Goal: Task Accomplishment & Management: Use online tool/utility

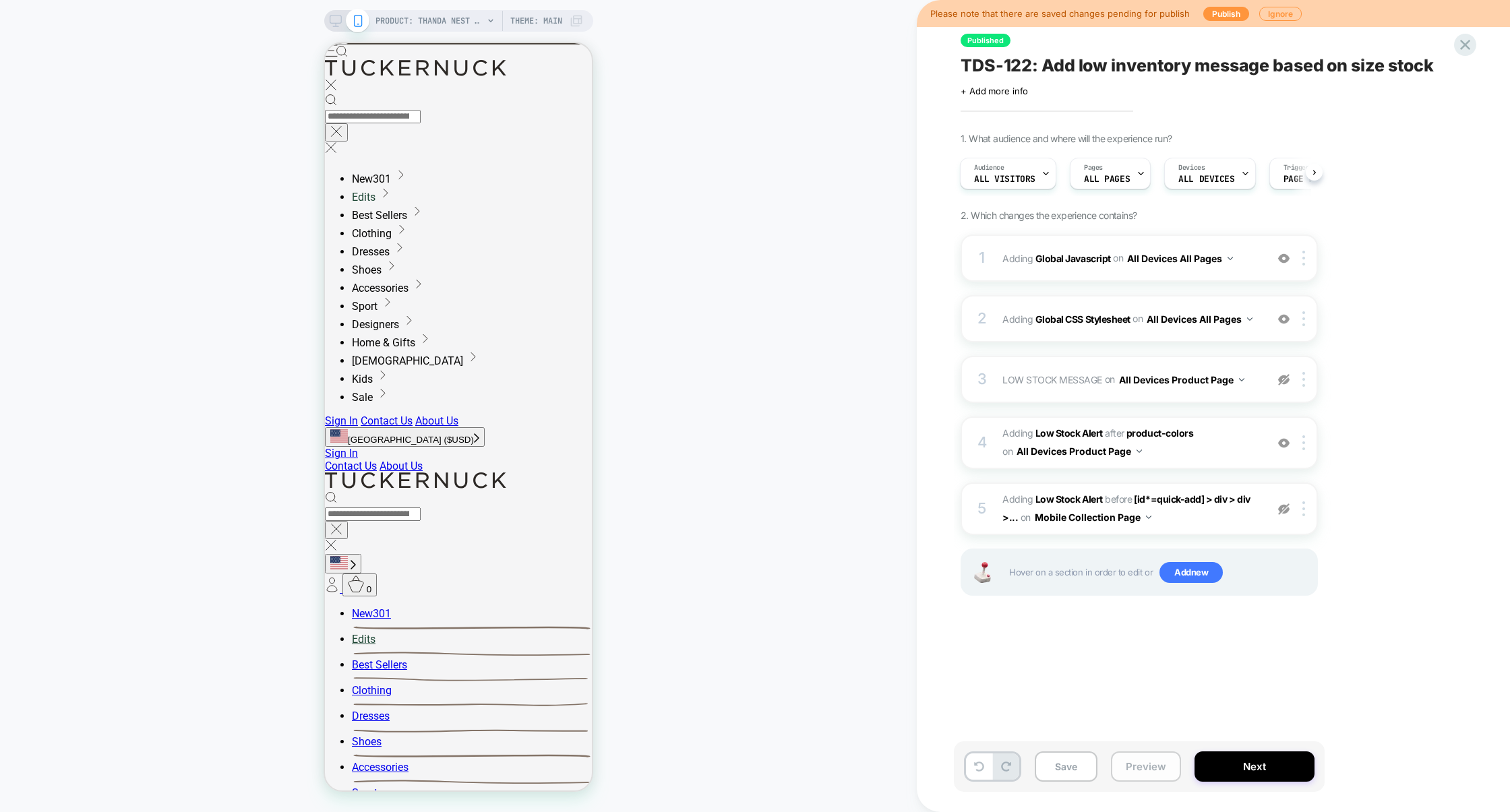
click at [1156, 762] on button "Preview" at bounding box center [1146, 767] width 70 height 30
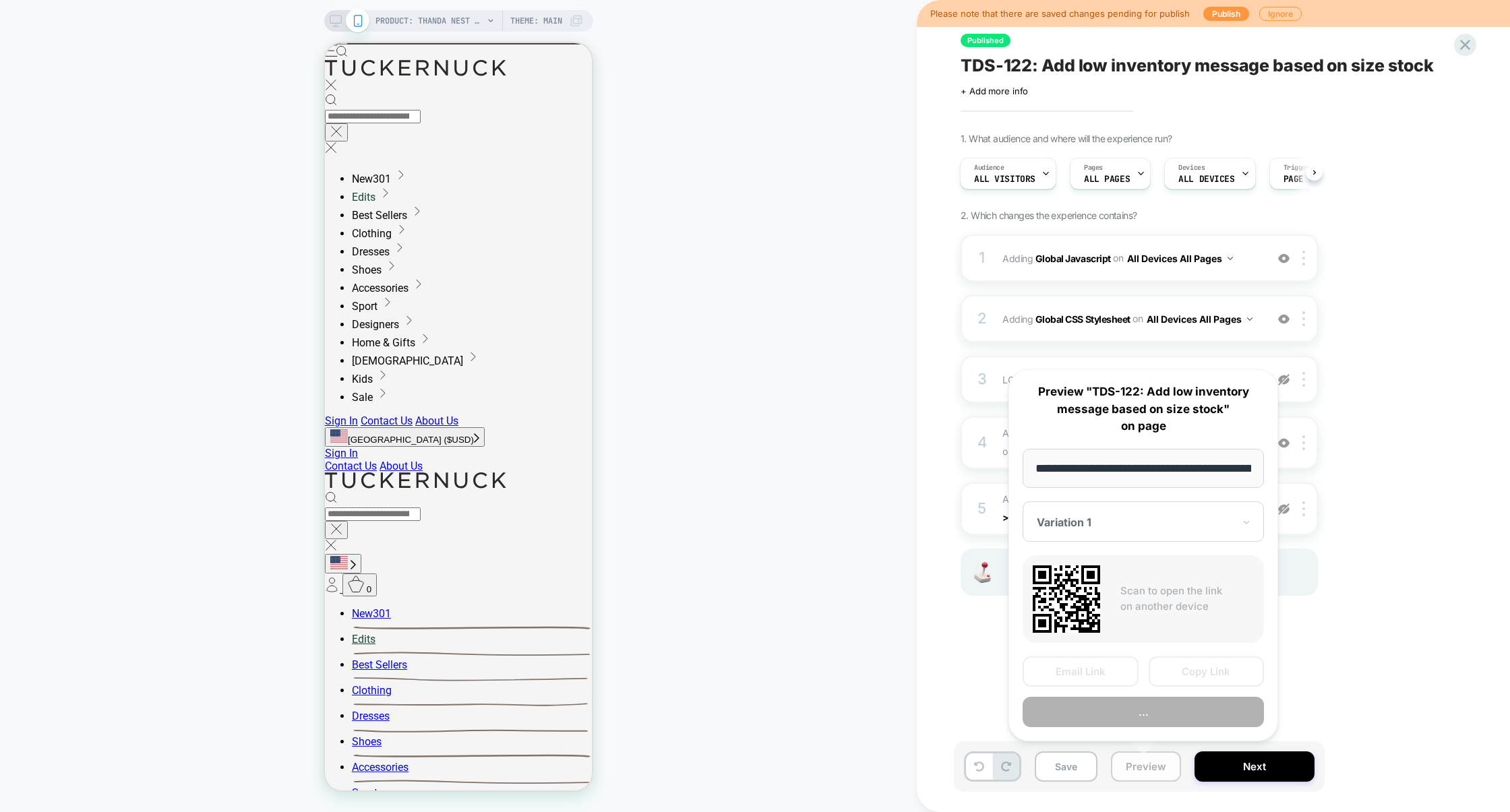
scroll to position [0, 198]
click at [1139, 715] on button "Preview" at bounding box center [1143, 712] width 241 height 30
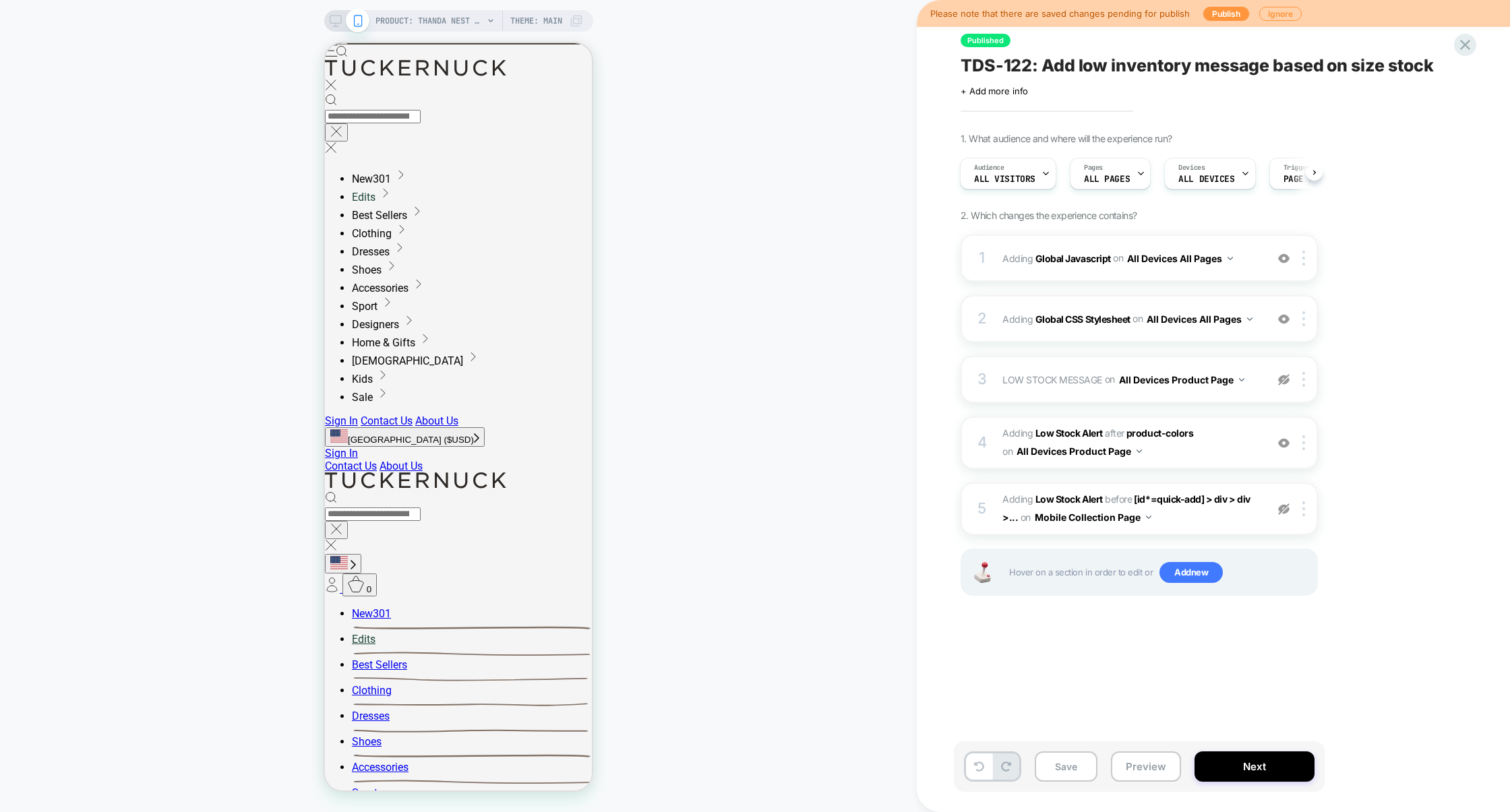
scroll to position [0, 0]
click at [1093, 279] on div "1 Adding Global Javascript on All Devices All Pages Add Before Add After Target…" at bounding box center [1139, 257] width 357 height 47
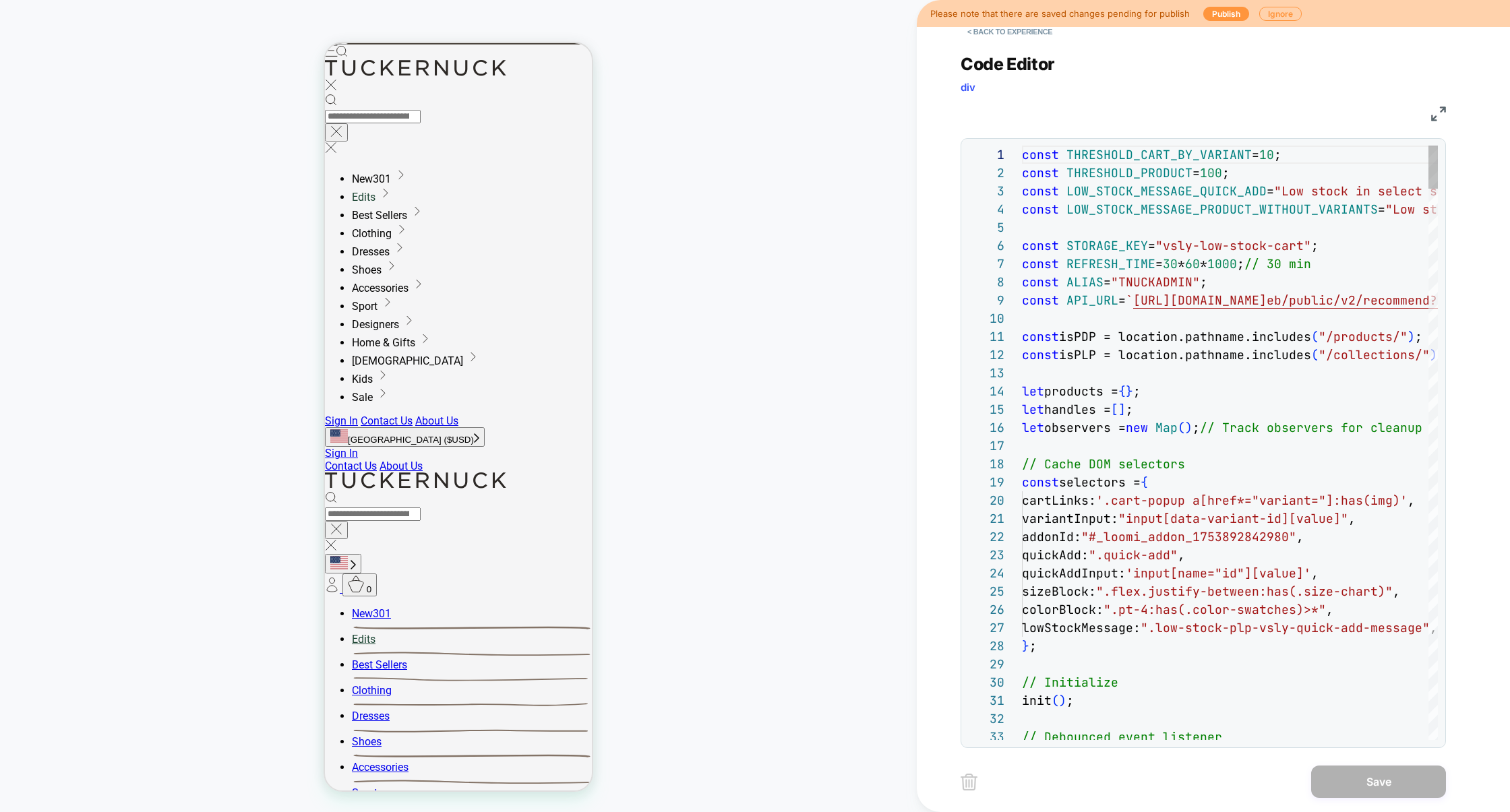
scroll to position [182, 0]
click at [267, 306] on img at bounding box center [147, 315] width 240 height 18
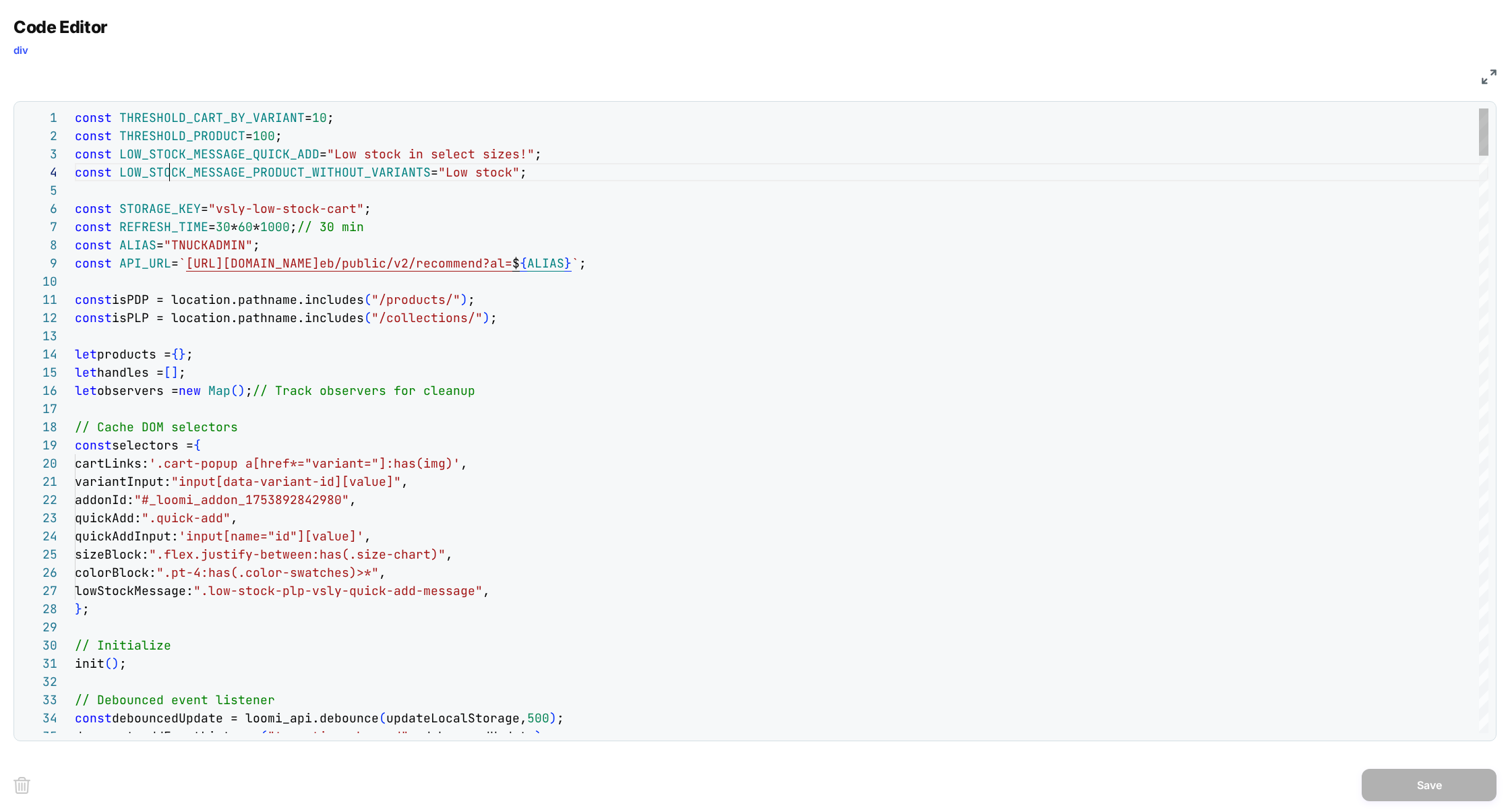
click at [0, 0] on div "const THRESHOLD_CART_BY_VARIANT = 10 ; const THRESHOLD_PRODUCT = 100 ; const LO…" at bounding box center [0, 0] width 0 height 0
click at [1431, 120] on div "Next Match (Enter)" at bounding box center [1428, 119] width 11 height 11
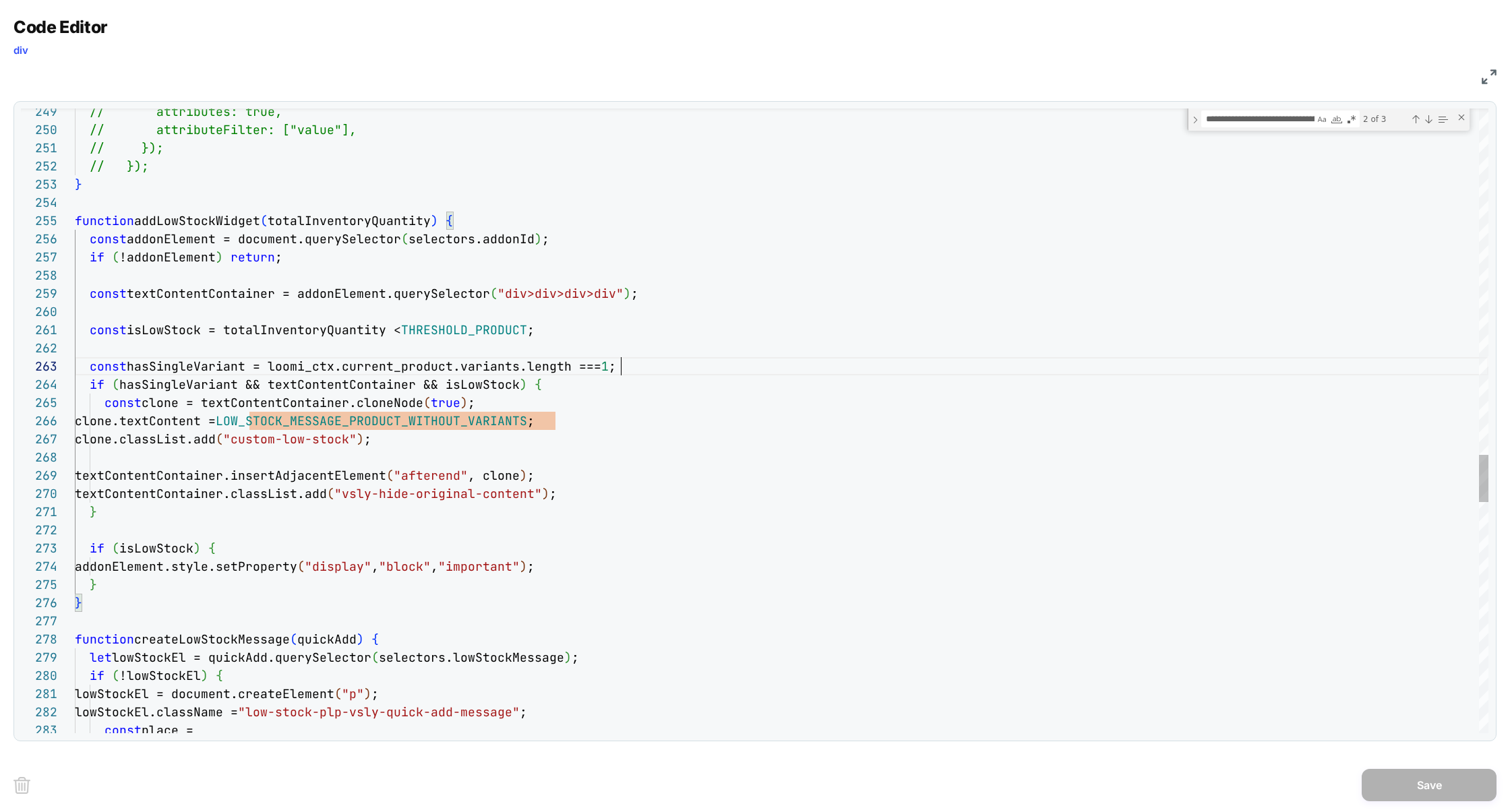
scroll to position [37, 546]
click at [0, 0] on div "// attributes: true, // attributeFilter: ["value"], // }); // }); } function ad…" at bounding box center [0, 0] width 0 height 0
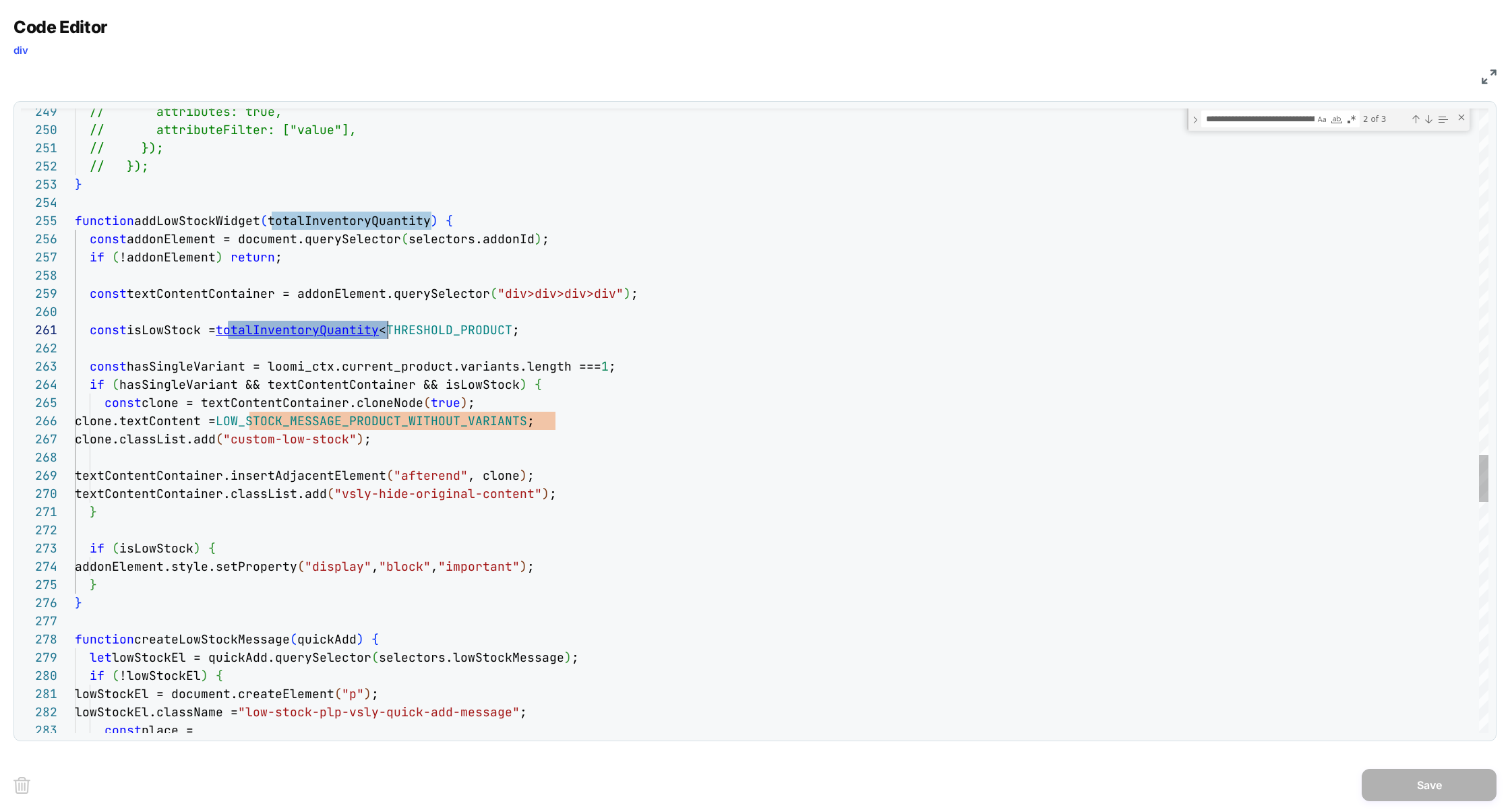
click at [0, 0] on div "// attributes: true, // attributeFilter: ["value"], // }); // }); } function ad…" at bounding box center [0, 0] width 0 height 0
type textarea "**********"
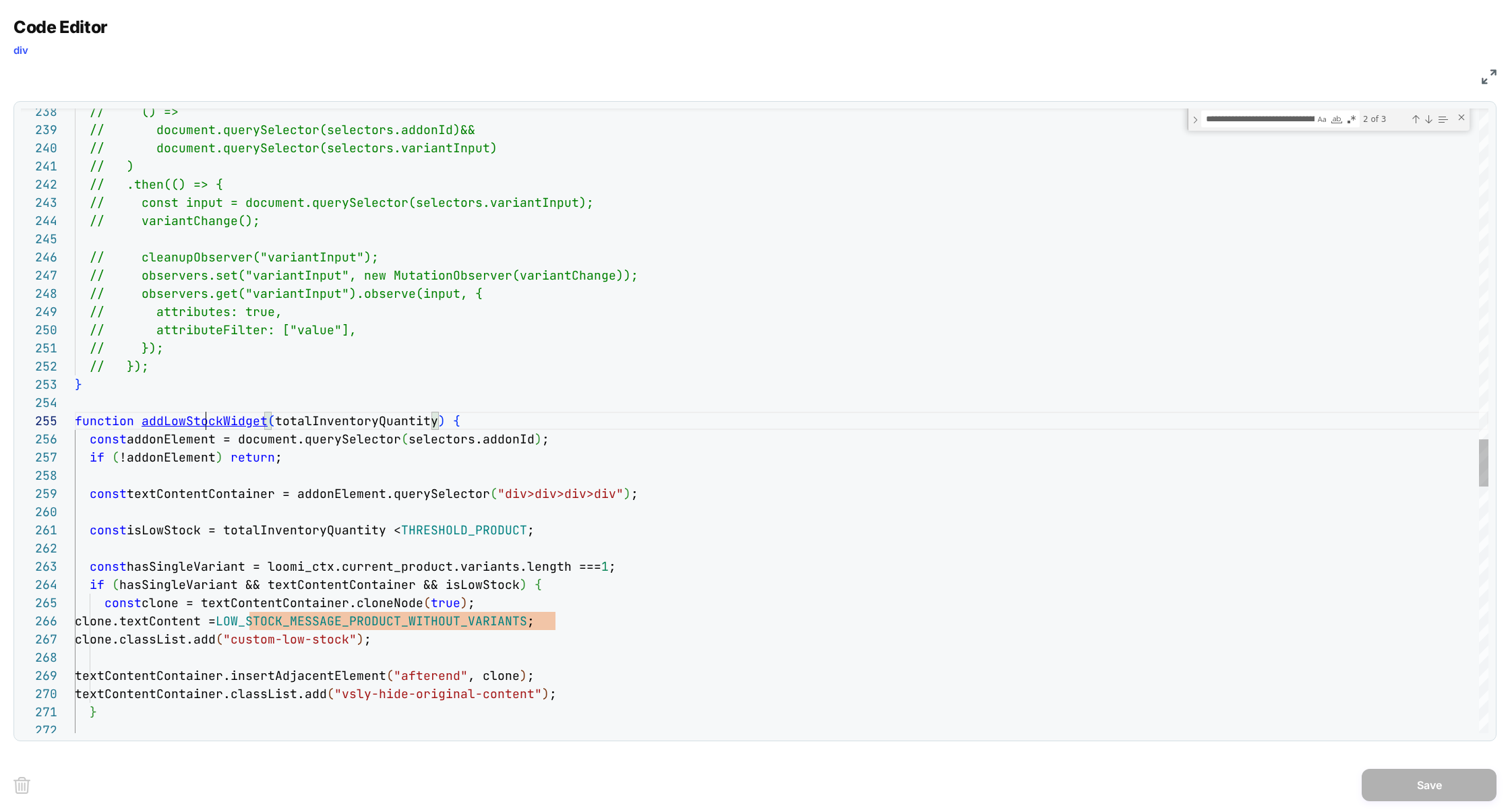
click at [0, 0] on div "// attributes: true, // attributeFilter: ["value"], // }); // }); } function ad…" at bounding box center [0, 0] width 0 height 0
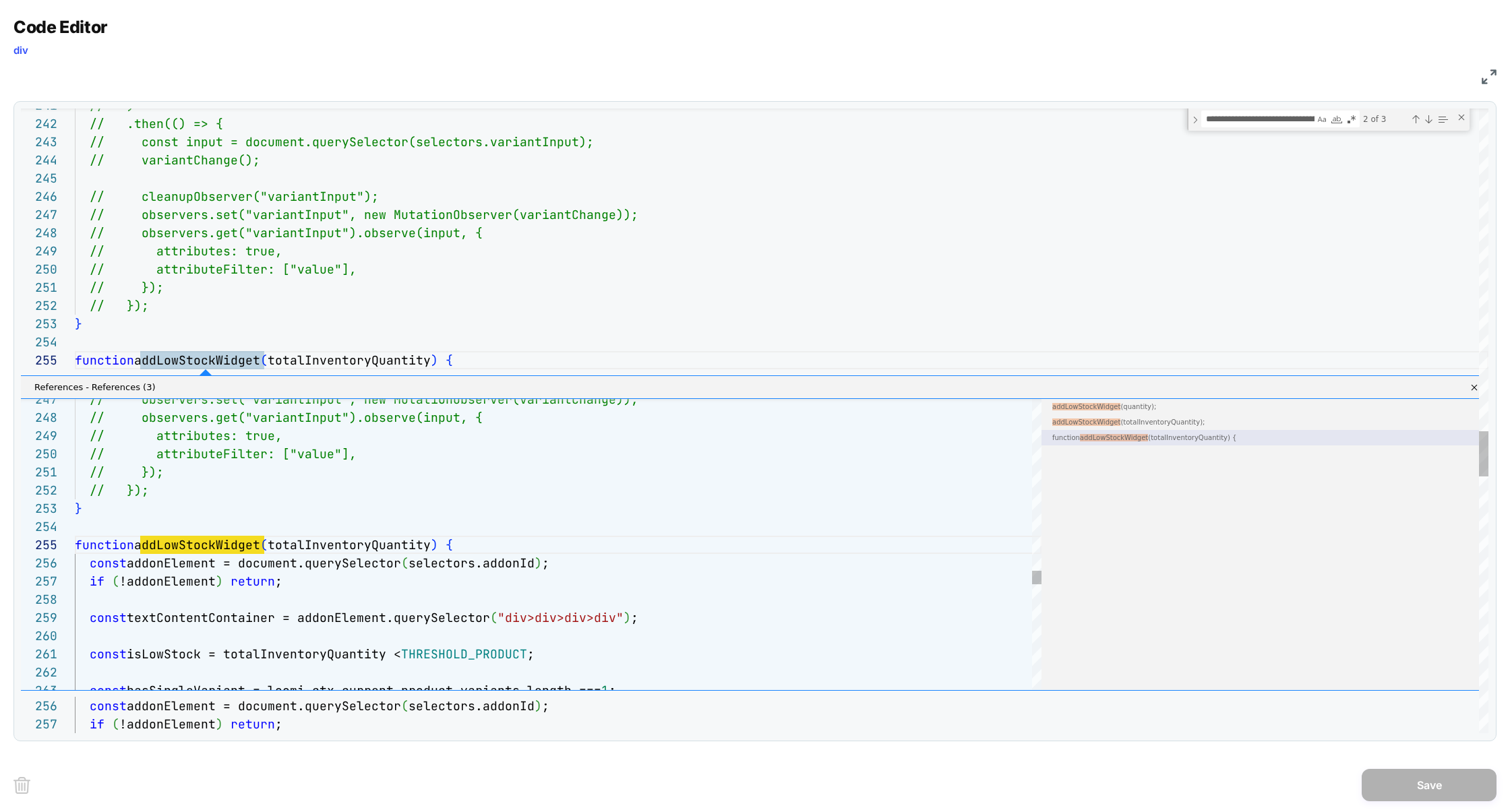
scroll to position [182, 65]
click at [1171, 421] on span "addLowStockWidget (totalInventoryQuantity);" at bounding box center [1128, 422] width 152 height 7
type textarea "**********"
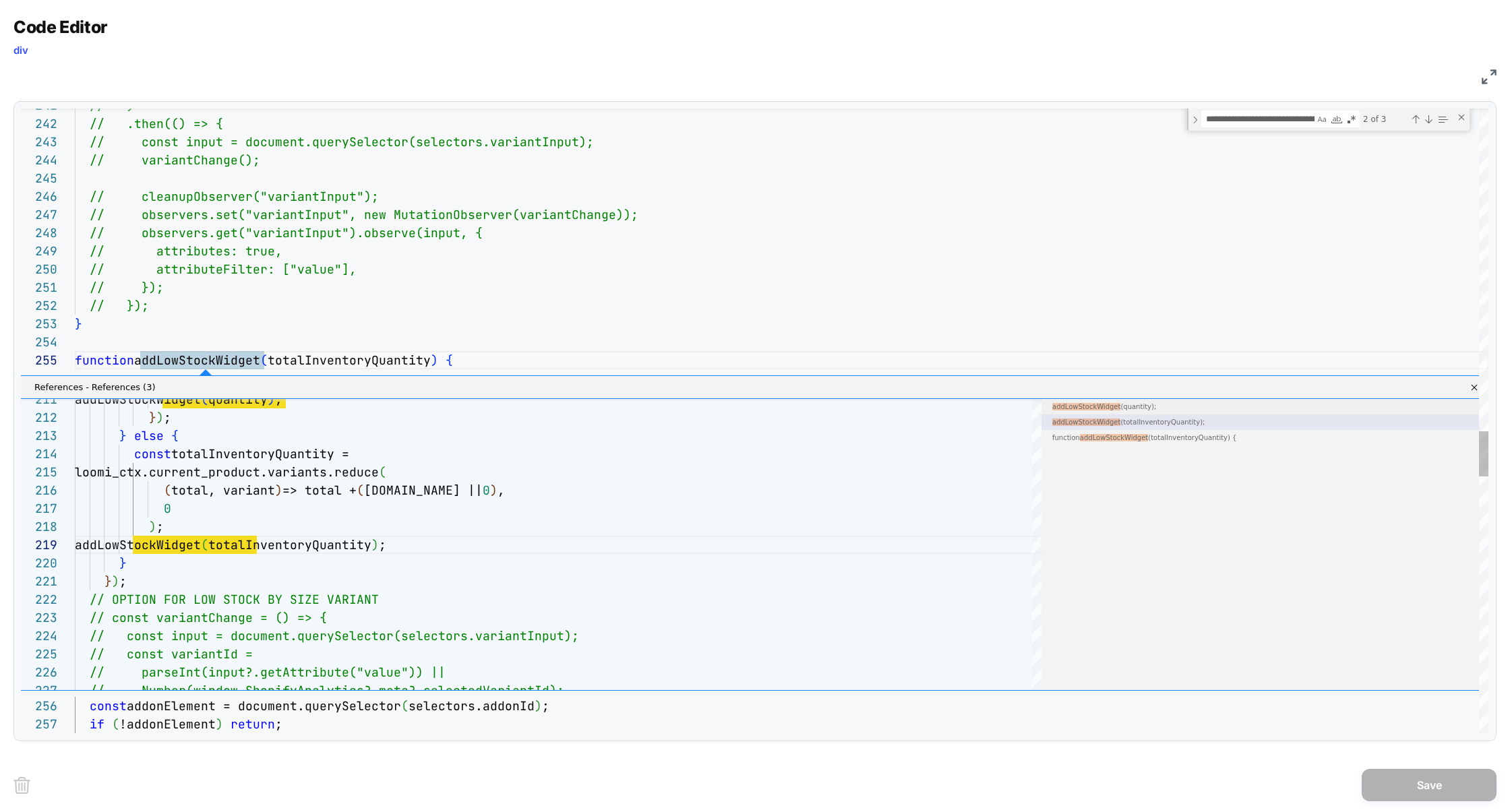
click at [1136, 410] on span "addLowStockWidget (quantity);" at bounding box center [1104, 407] width 104 height 7
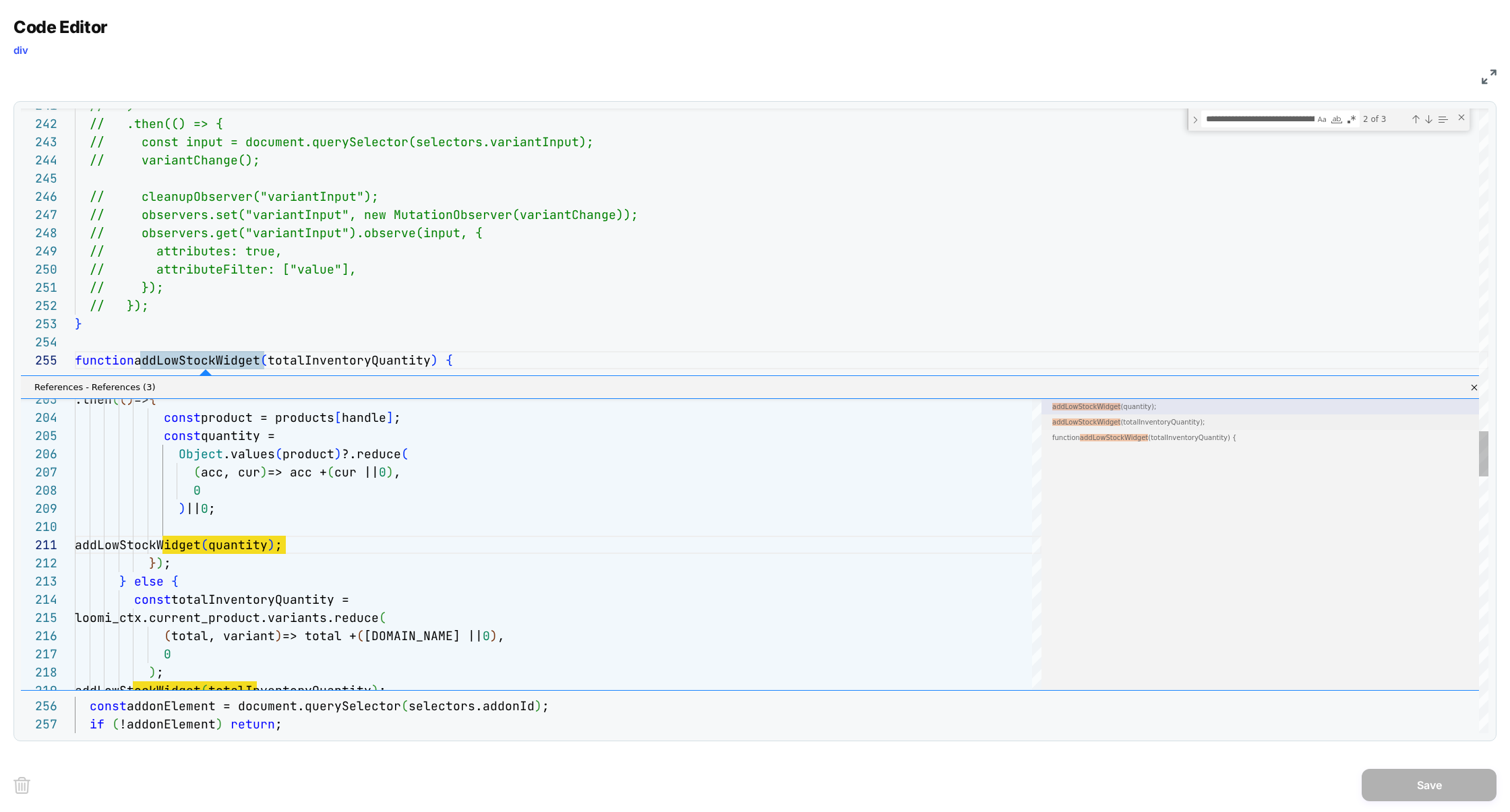
click at [1136, 423] on span "addLowStockWidget (totalInventoryQuantity);" at bounding box center [1128, 422] width 152 height 7
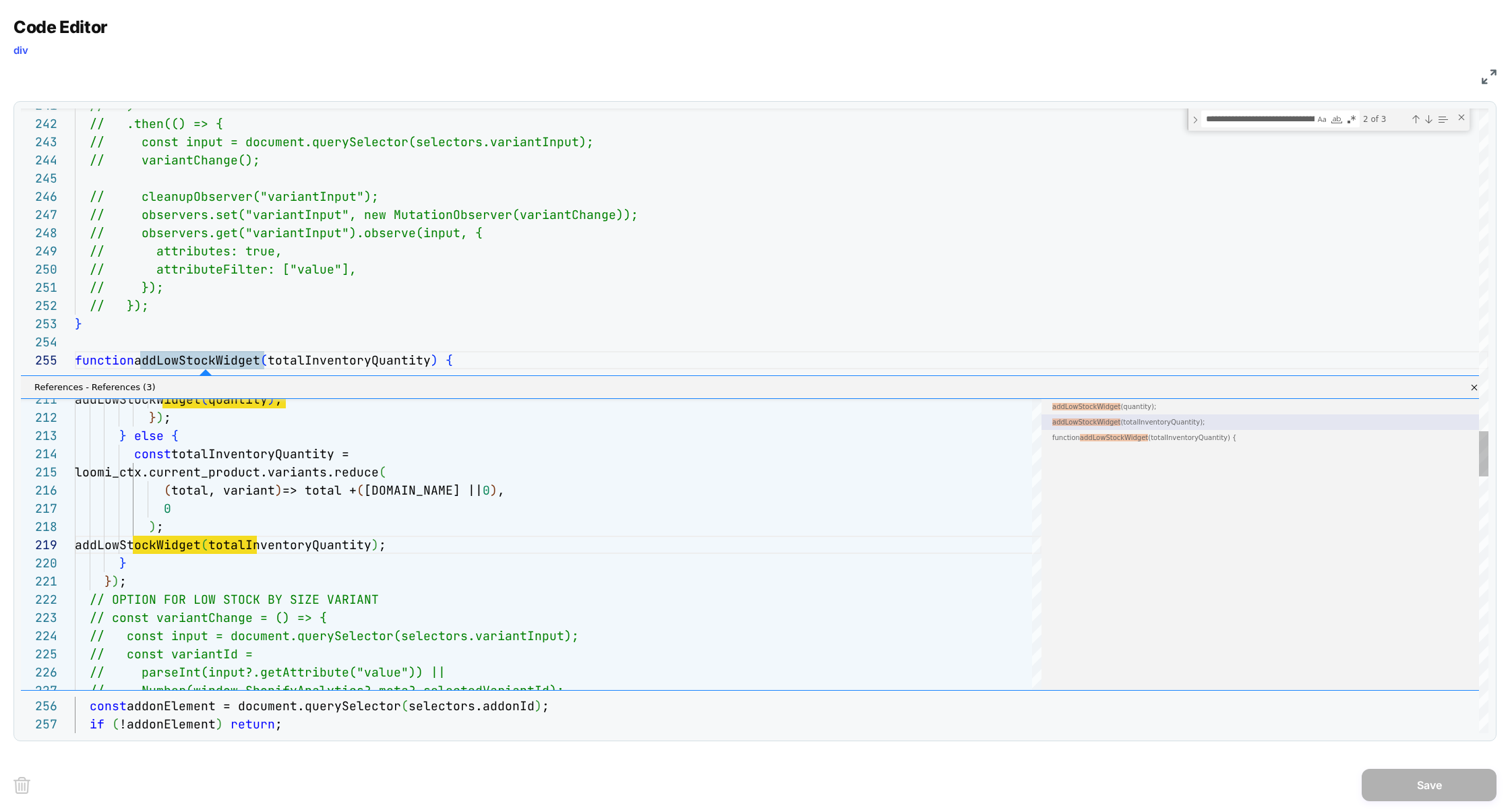
click at [267, 448] on link "Close" at bounding box center [134, 479] width 267 height 62
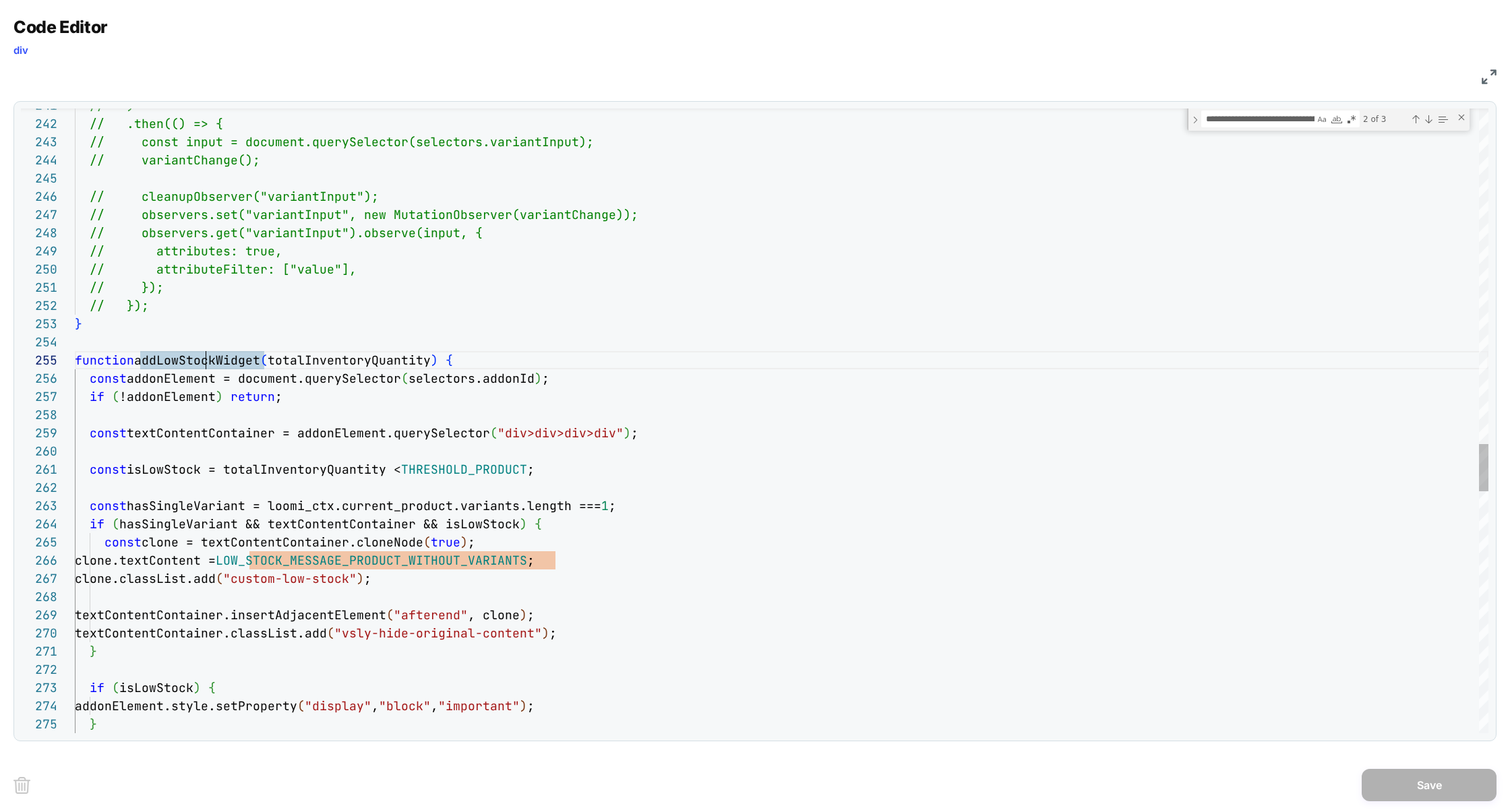
scroll to position [73, 131]
click at [0, 0] on div "// attributes: true, // attributeFilter: ["value"], // }); // }); } function ad…" at bounding box center [0, 0] width 0 height 0
type textarea "**********"
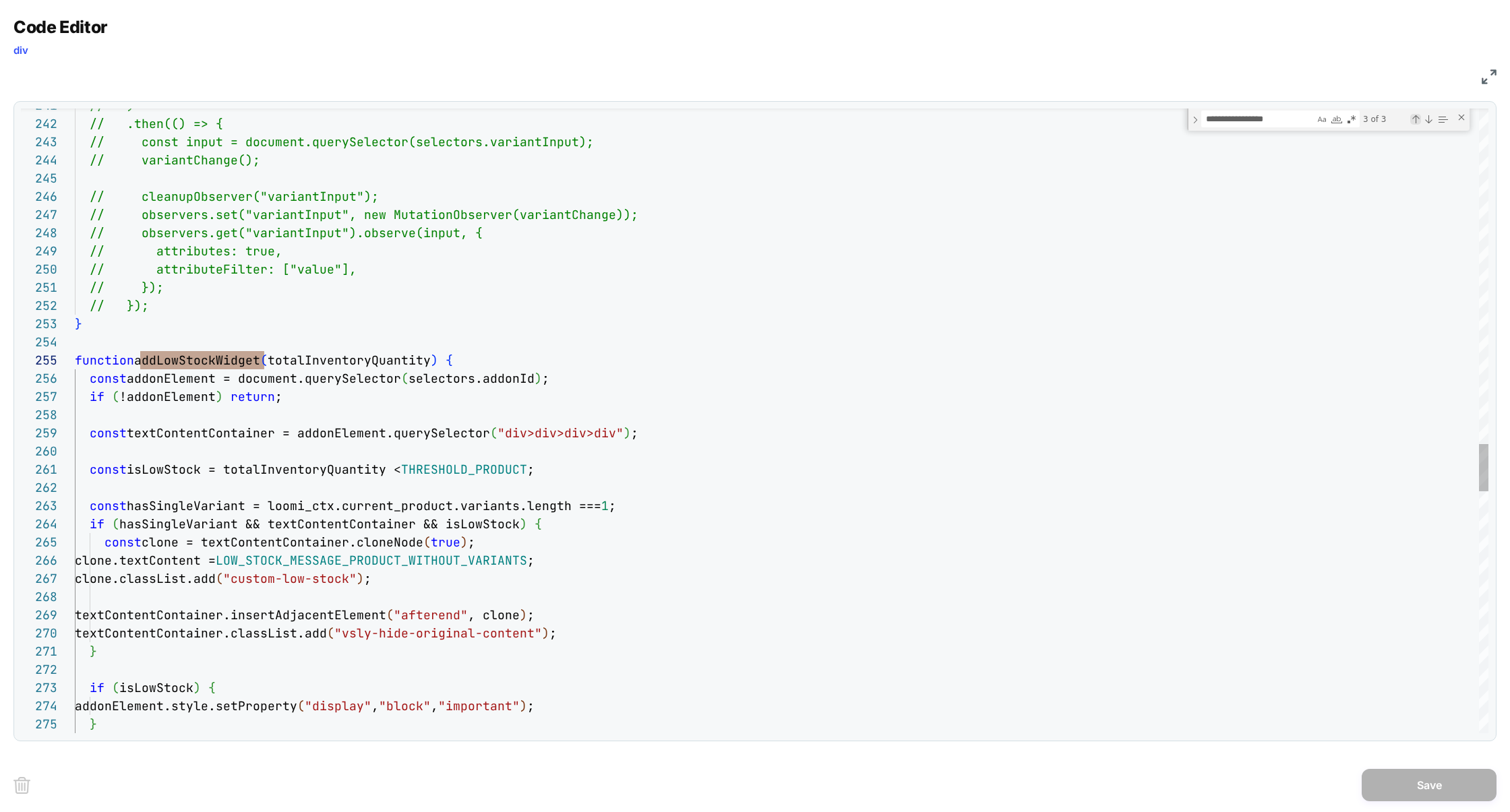
click at [1416, 119] on div "Previous Match (⇧Enter)" at bounding box center [1416, 119] width 11 height 11
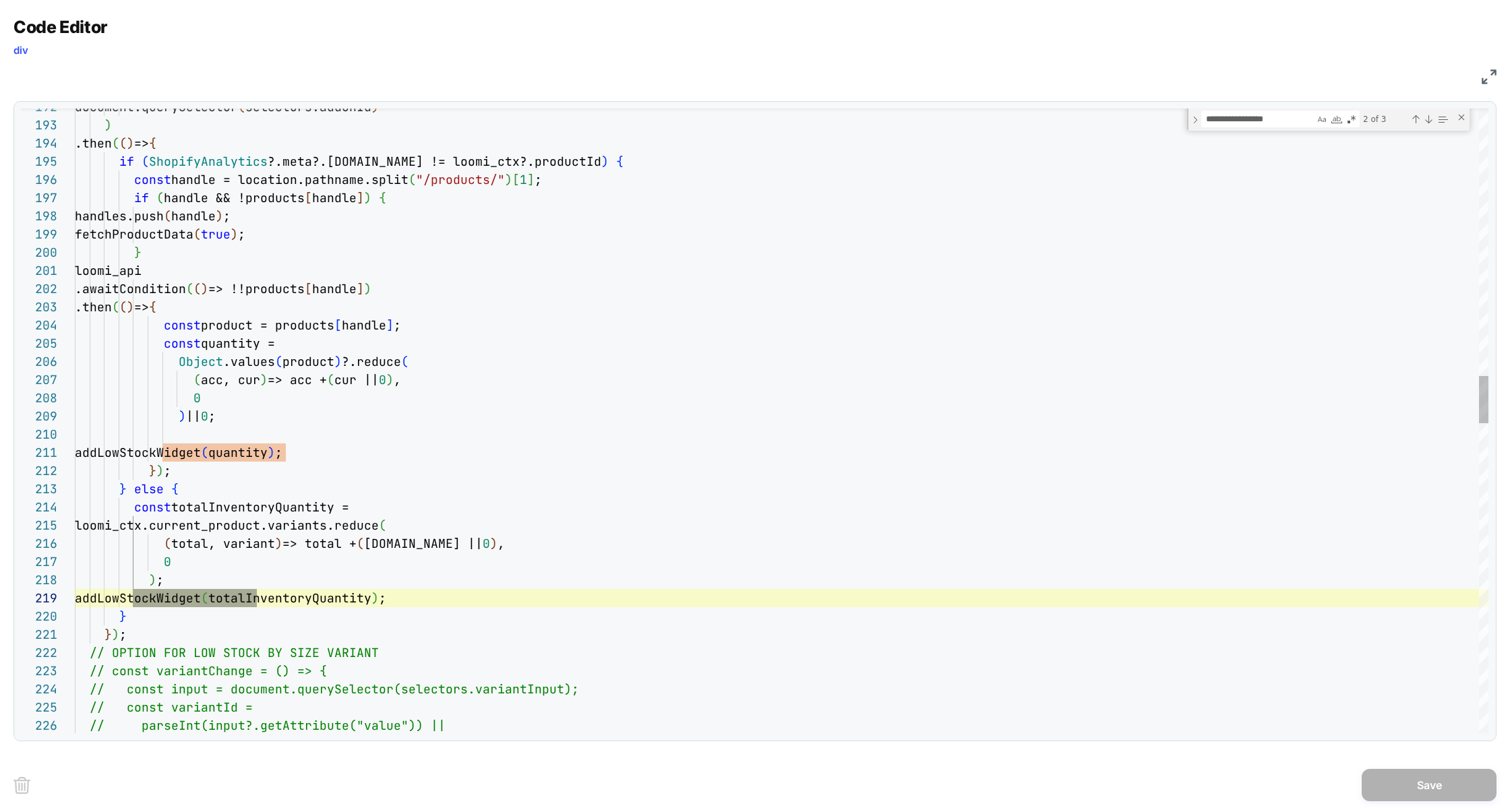
click at [0, 0] on div ".awaitCondition ( ( ) => !!products [ handle ] ) .then ( ( ) => { const product…" at bounding box center [0, 0] width 0 height 0
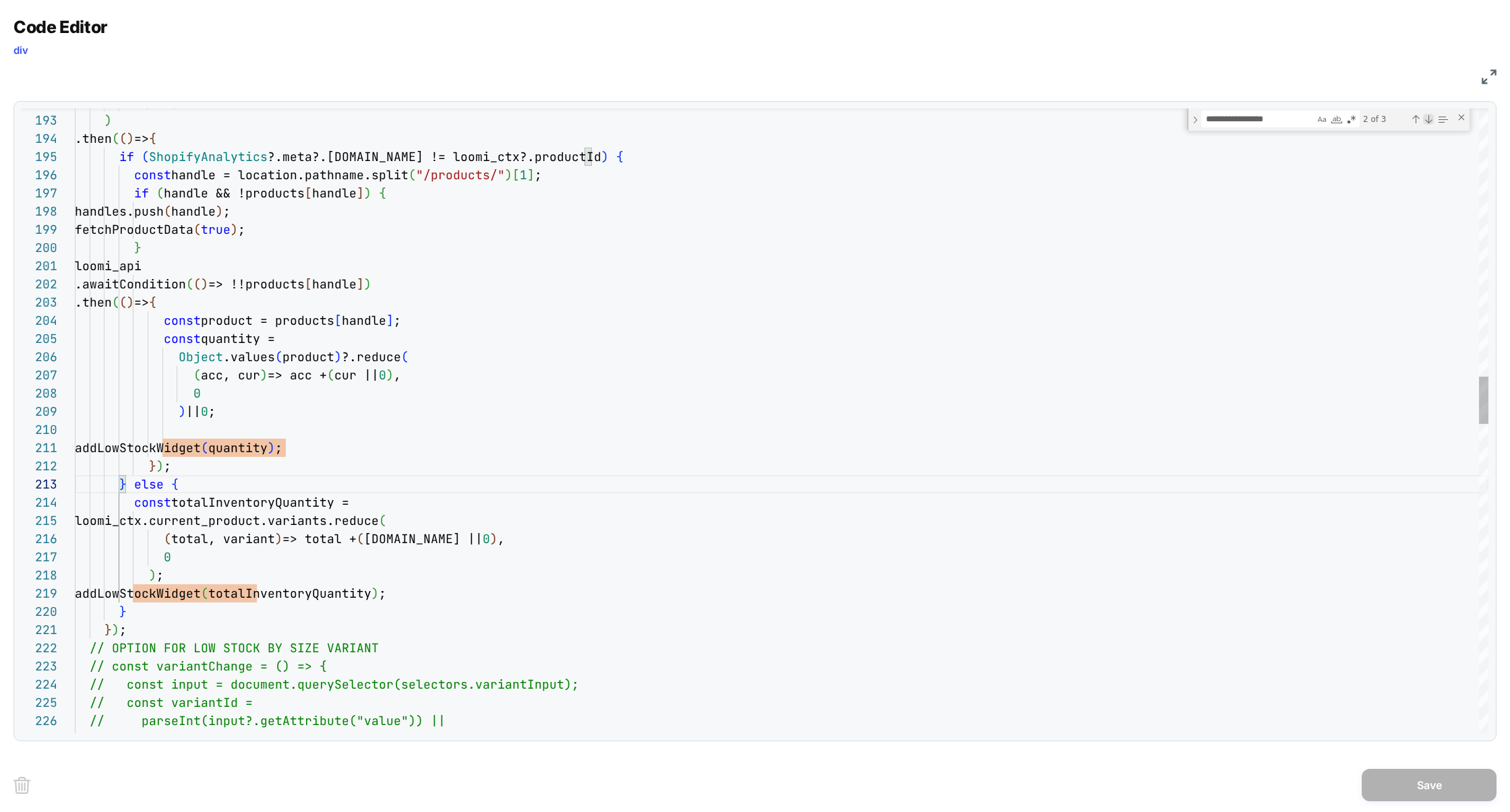
click at [1428, 123] on div "Next Match (Enter)" at bounding box center [1428, 119] width 11 height 11
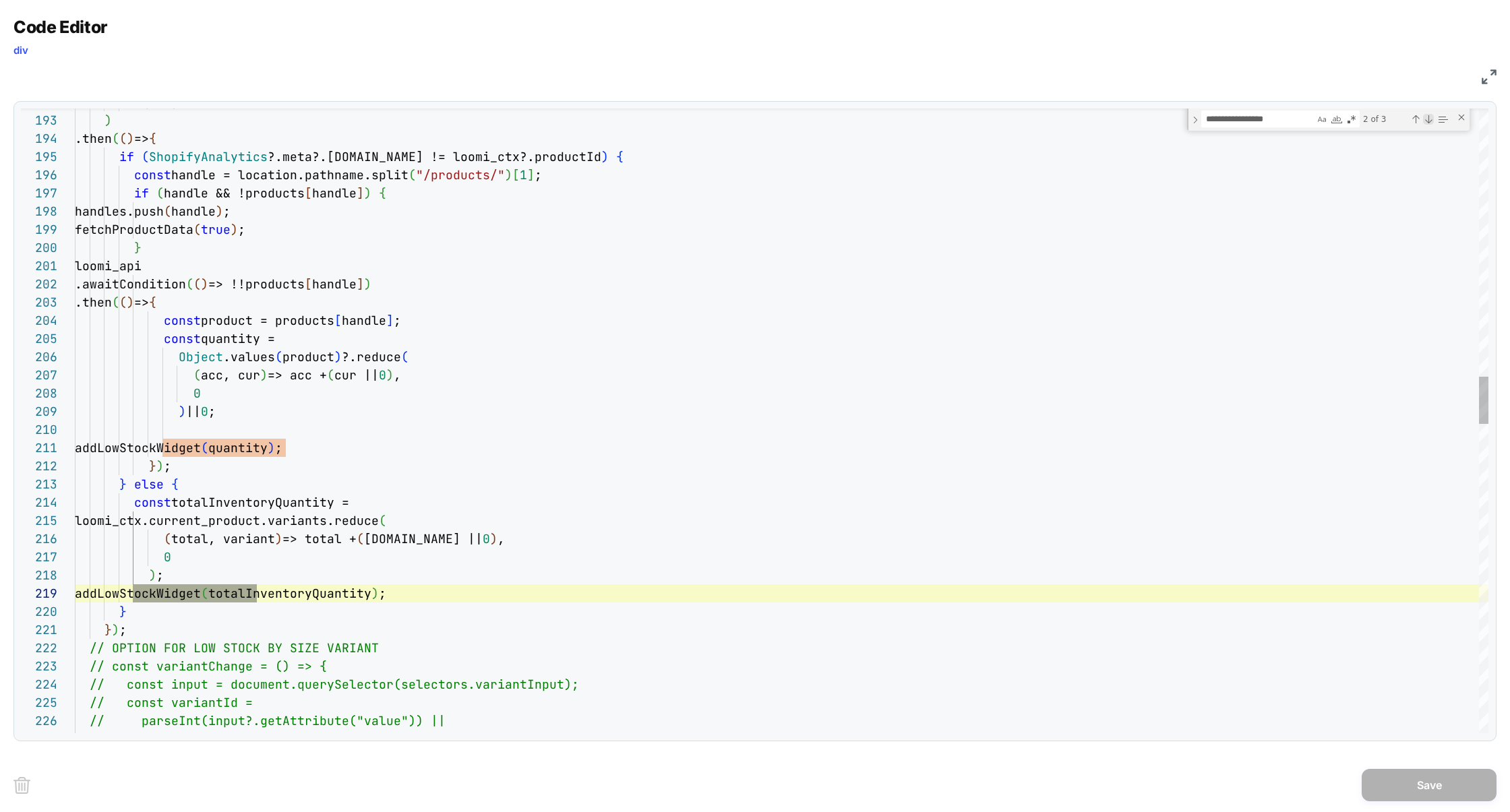
click at [1428, 123] on div "Next Match (Enter)" at bounding box center [1428, 119] width 11 height 11
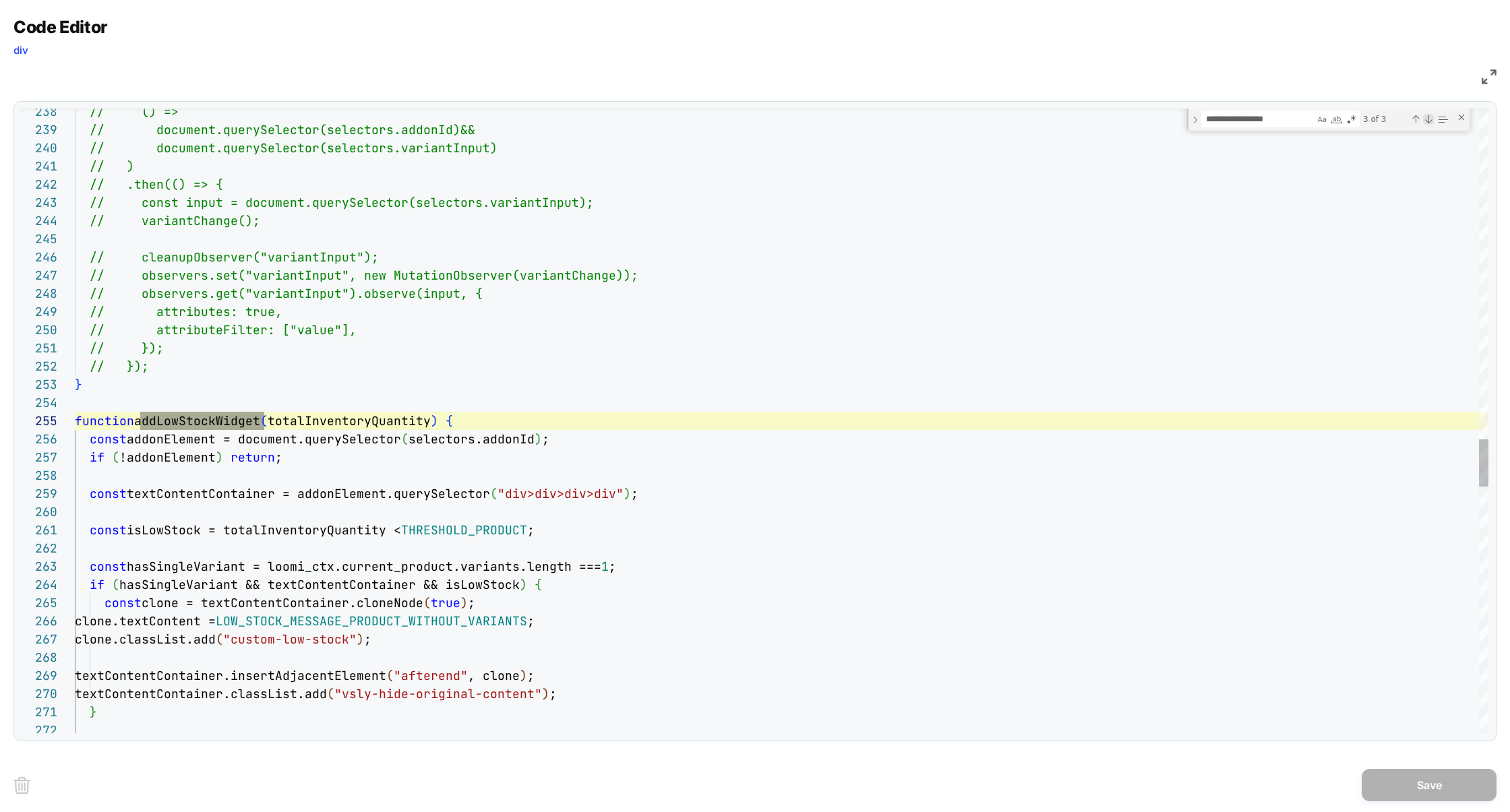
scroll to position [0, 190]
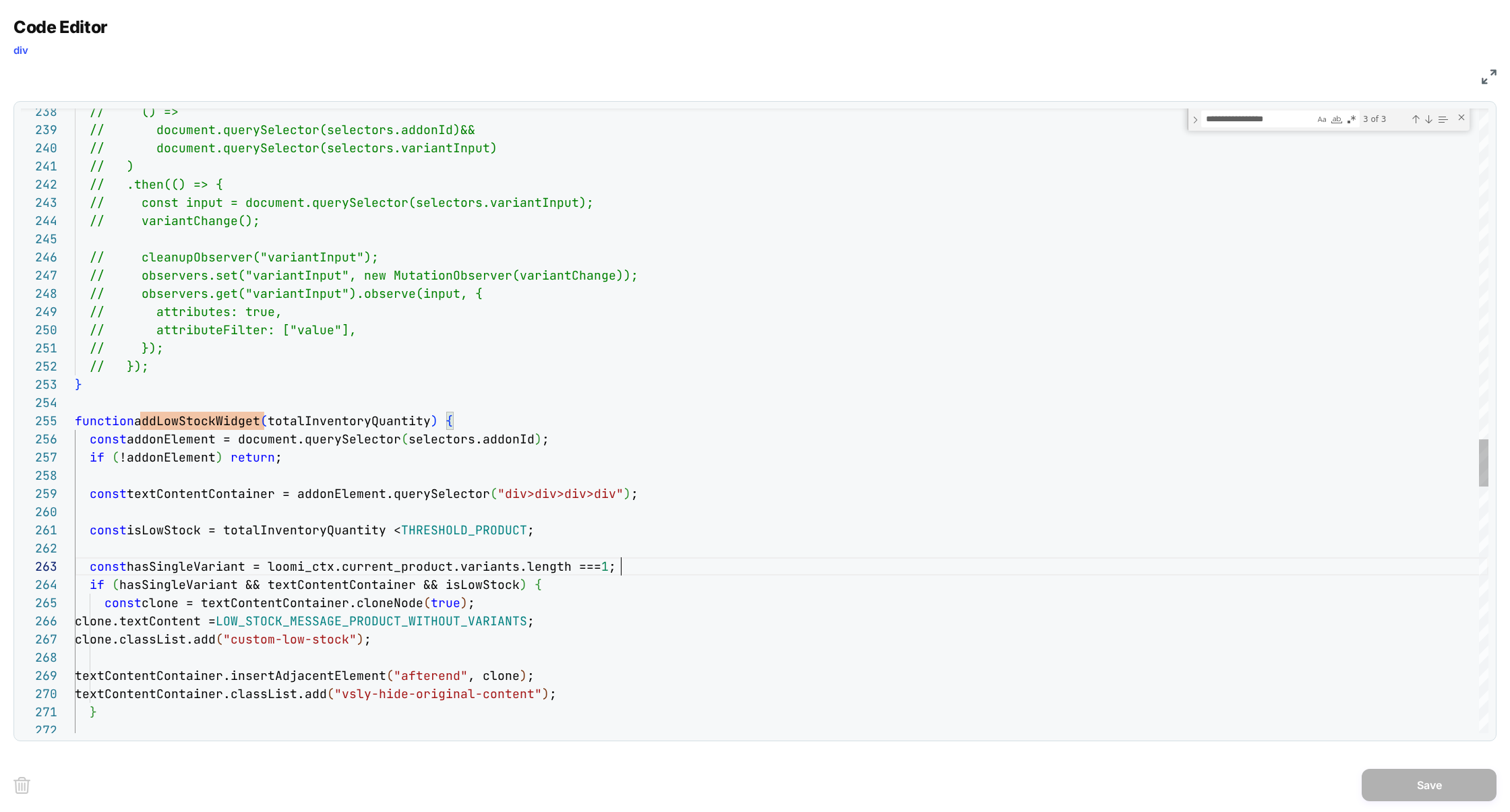
click at [0, 0] on div "// () => // document.querySelector(selectors.addonId) && // document.querySelec…" at bounding box center [0, 0] width 0 height 0
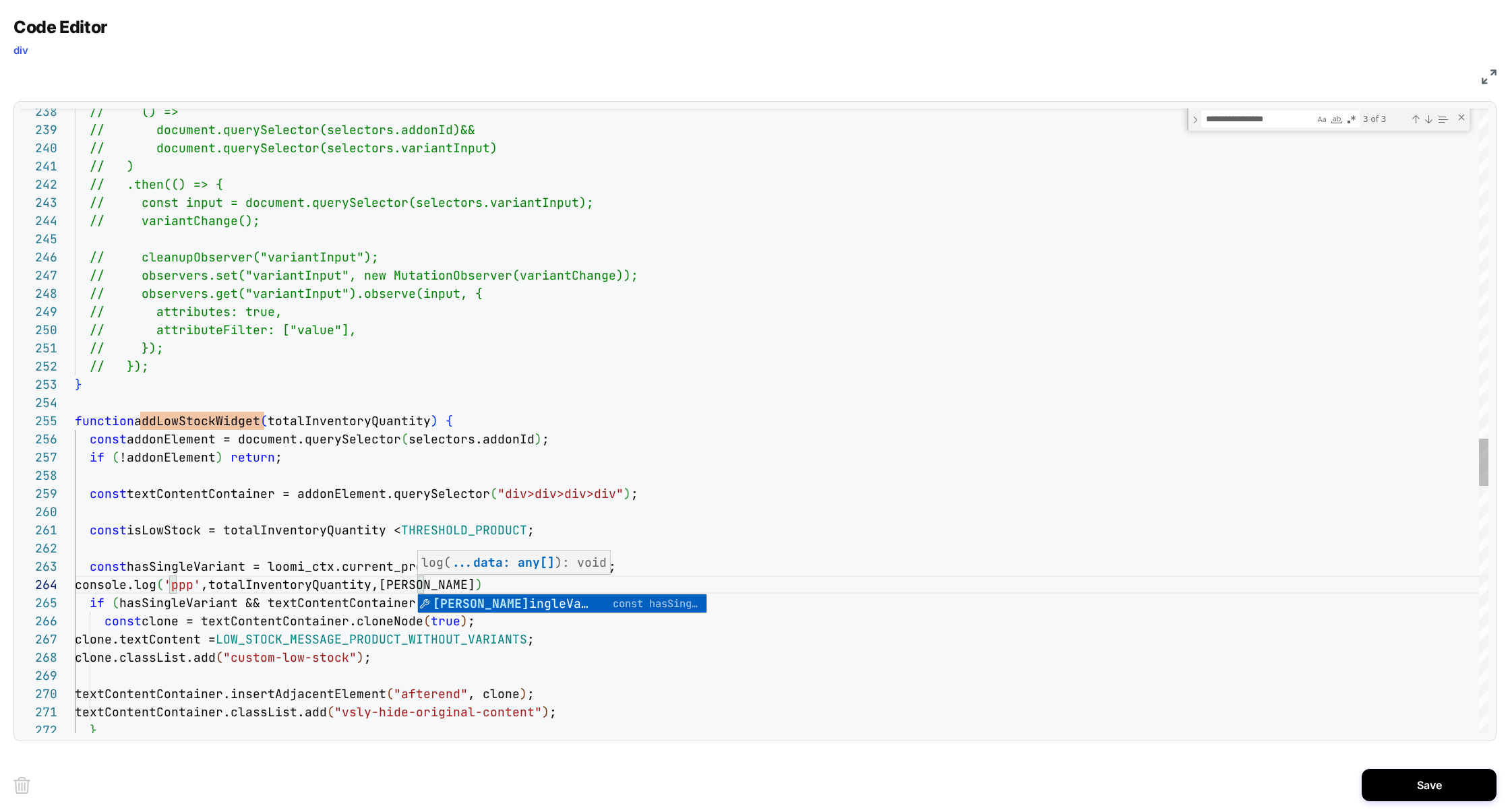
scroll to position [54, 429]
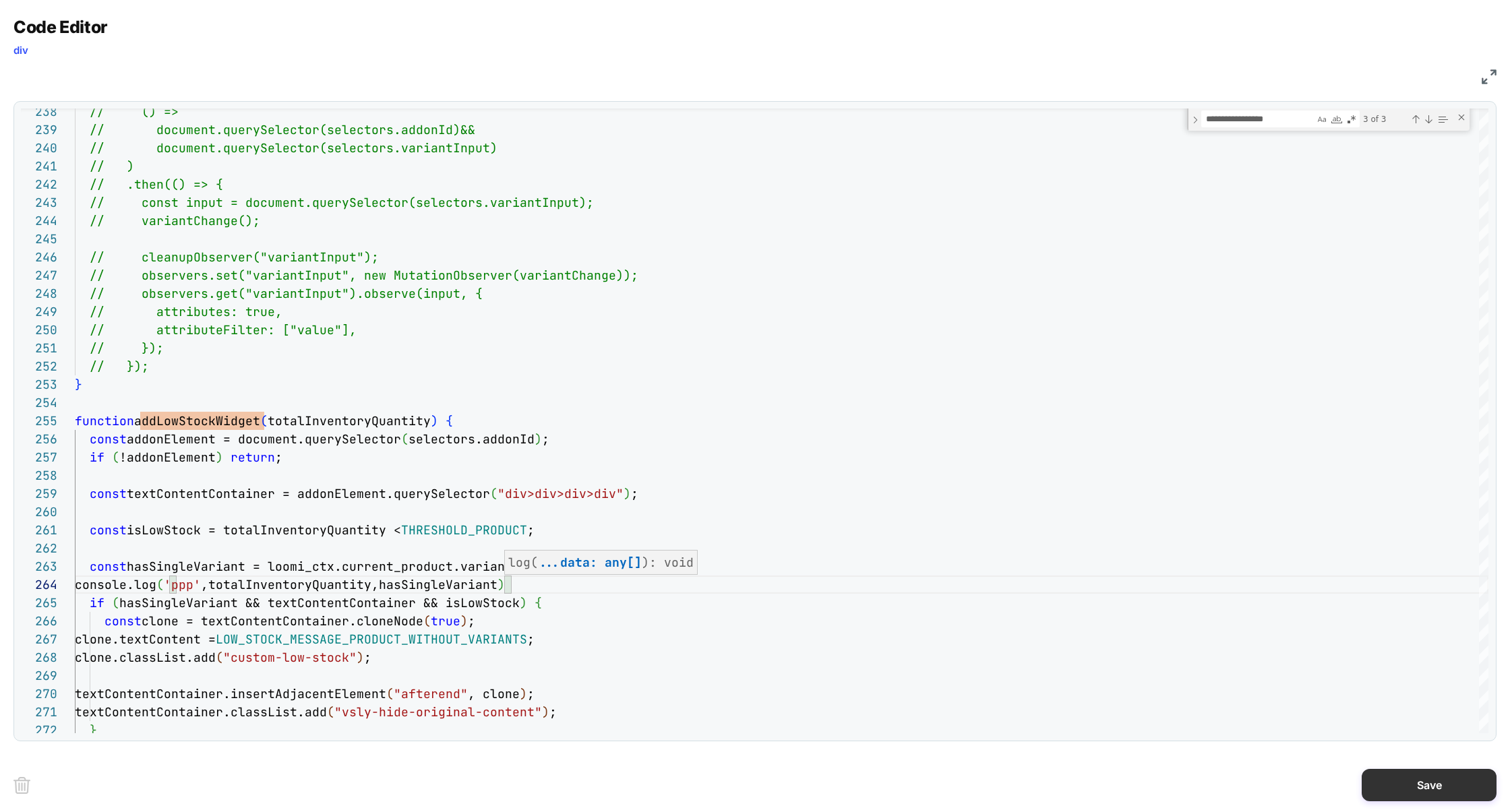
type textarea "**********"
click at [1369, 776] on button "Save" at bounding box center [1428, 785] width 134 height 32
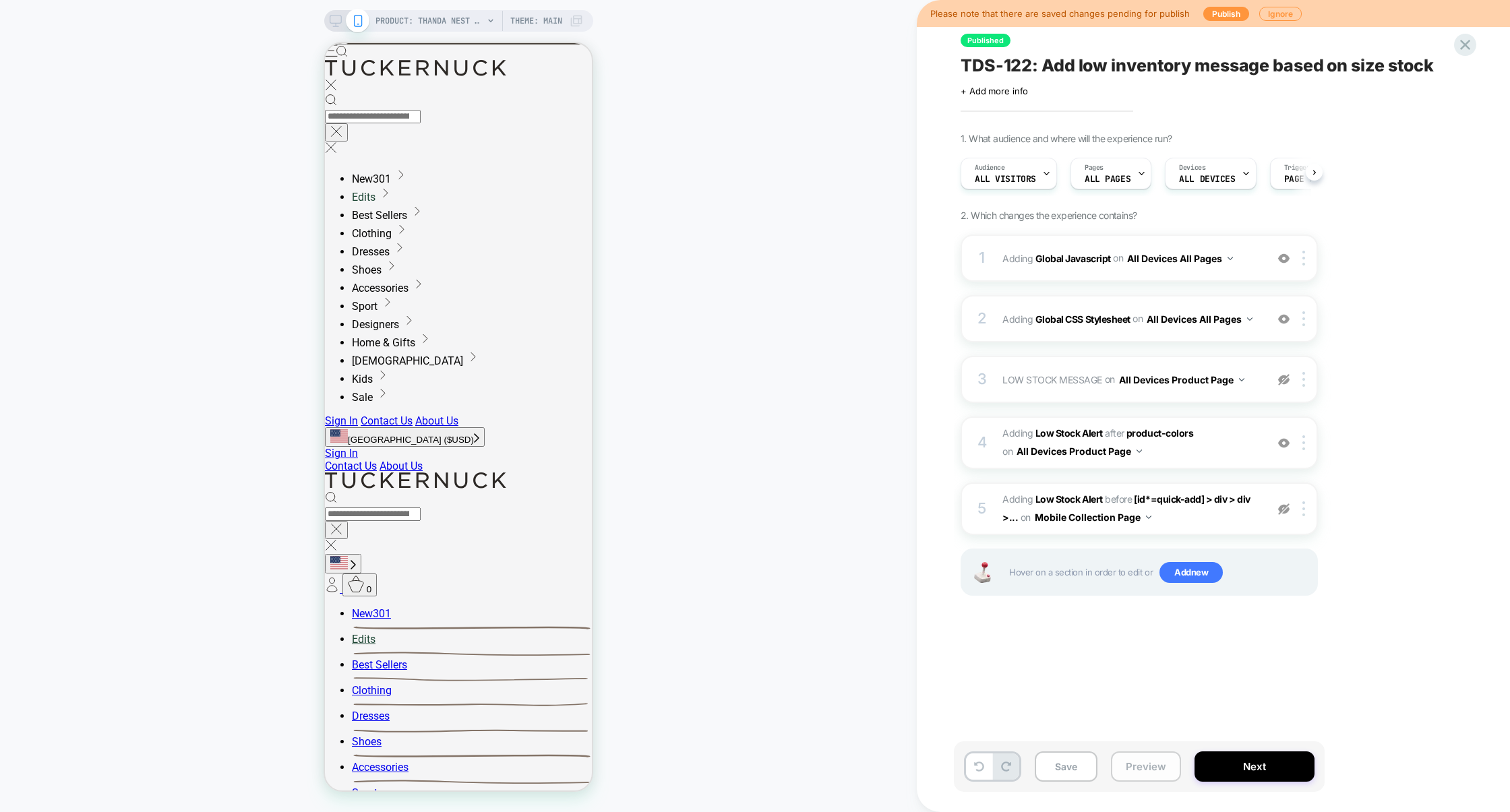
scroll to position [0, 1]
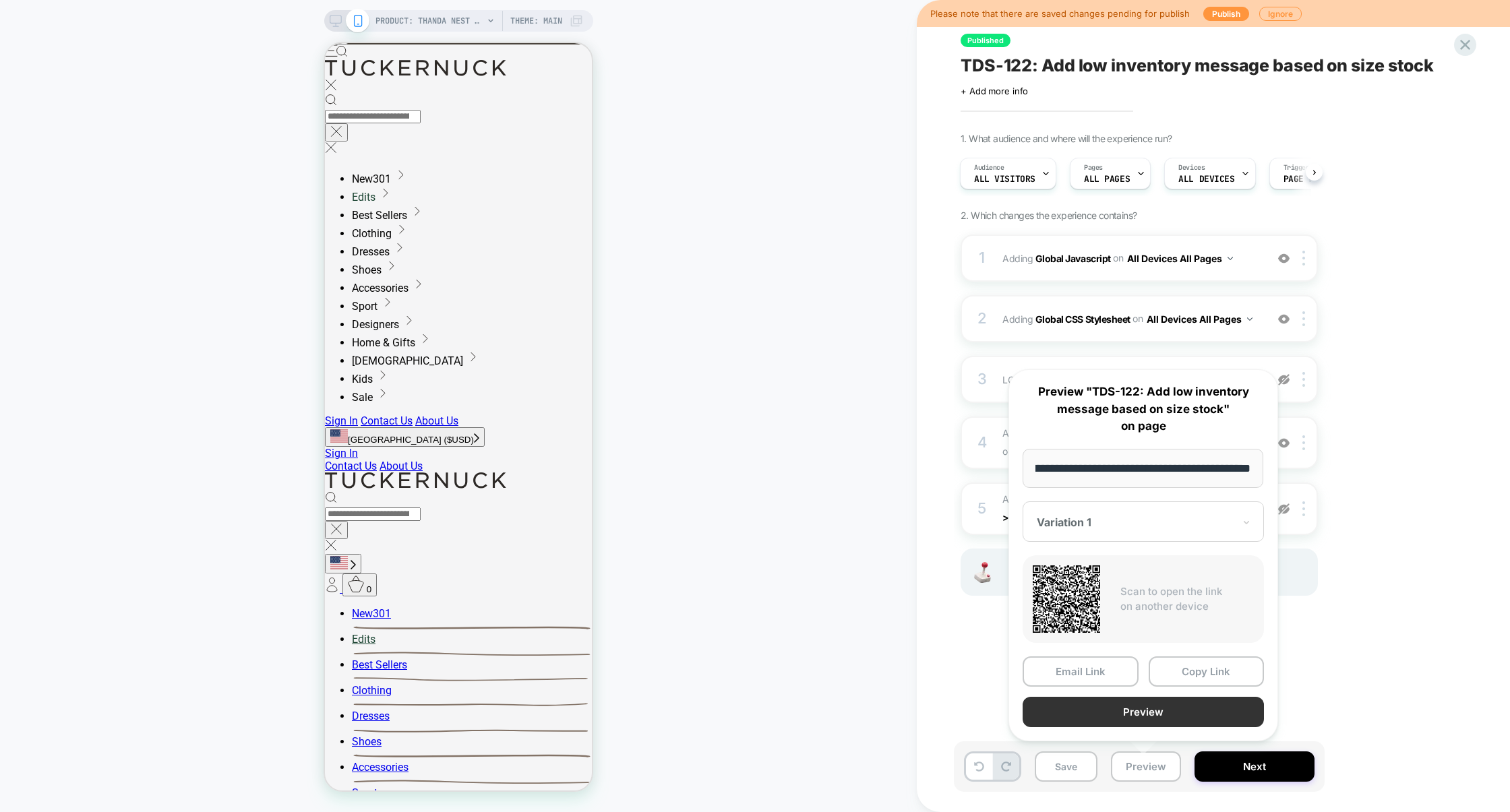
scroll to position [0, 0]
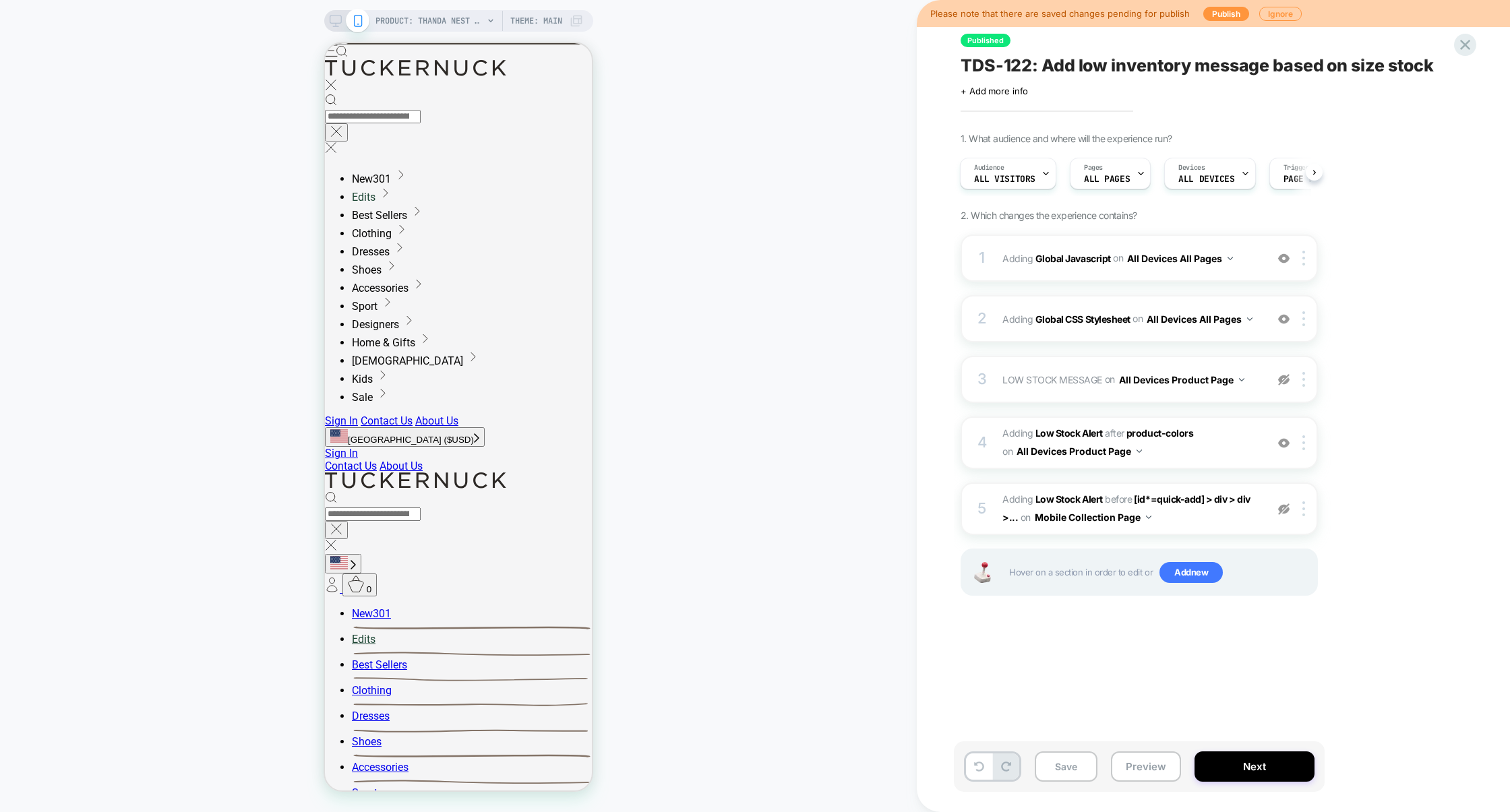
click at [1127, 282] on div "1 Adding Global Javascript on All Devices All Pages Add Before Add After Target…" at bounding box center [1139, 432] width 357 height 395
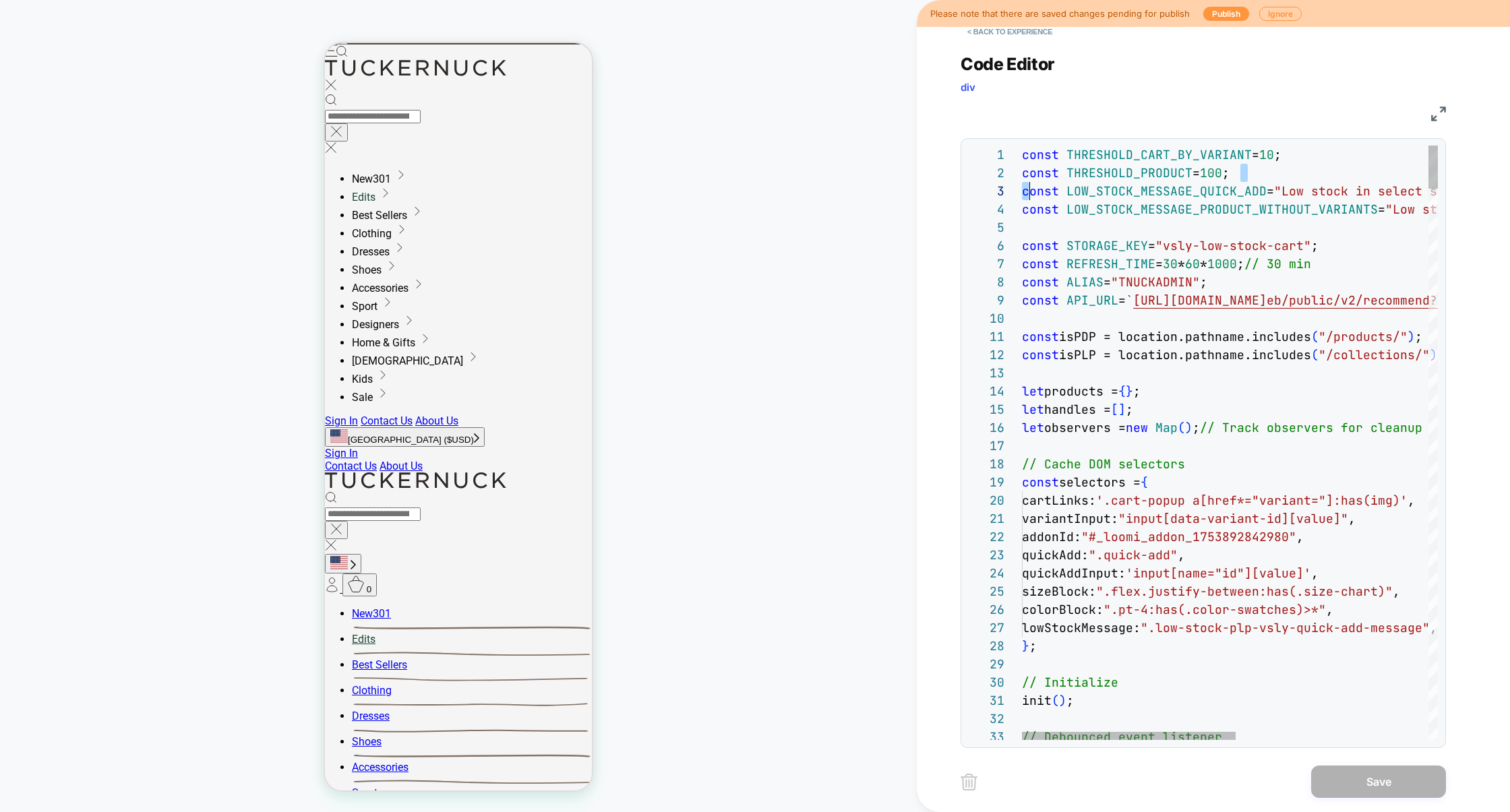
scroll to position [18, 0]
drag, startPoint x: 1248, startPoint y: 179, endPoint x: 1013, endPoint y: 180, distance: 235.0
click at [1013, 180] on div "1 2 3 4 5 6 7 8 9 10 11 12 13 14 15 16 17 18 19 20 21 22 23 24 25 26 27 28 29 3…" at bounding box center [1203, 443] width 470 height 595
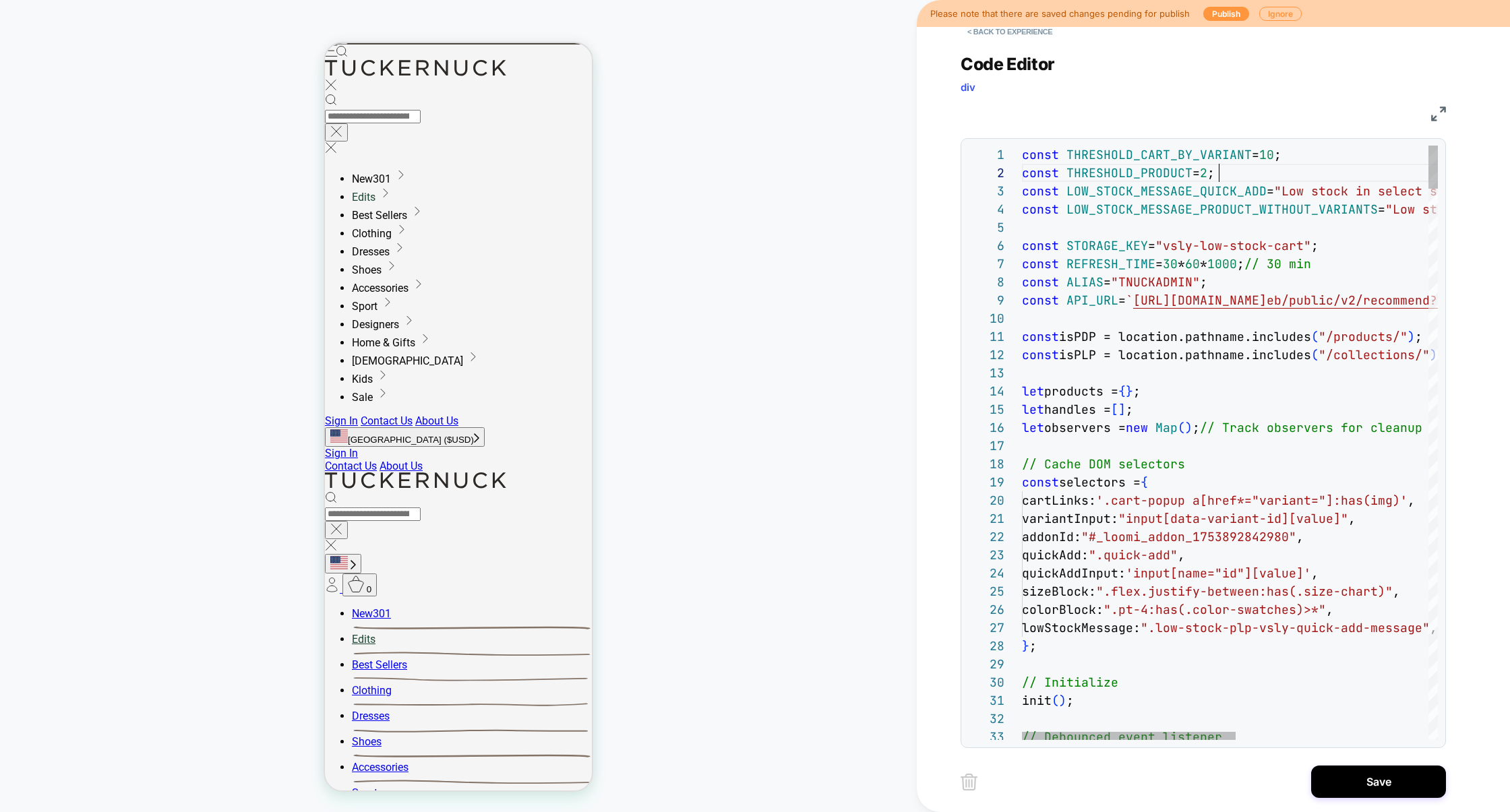
scroll to position [18, 204]
type textarea "**********"
click at [1384, 780] on button "Save" at bounding box center [1378, 782] width 134 height 32
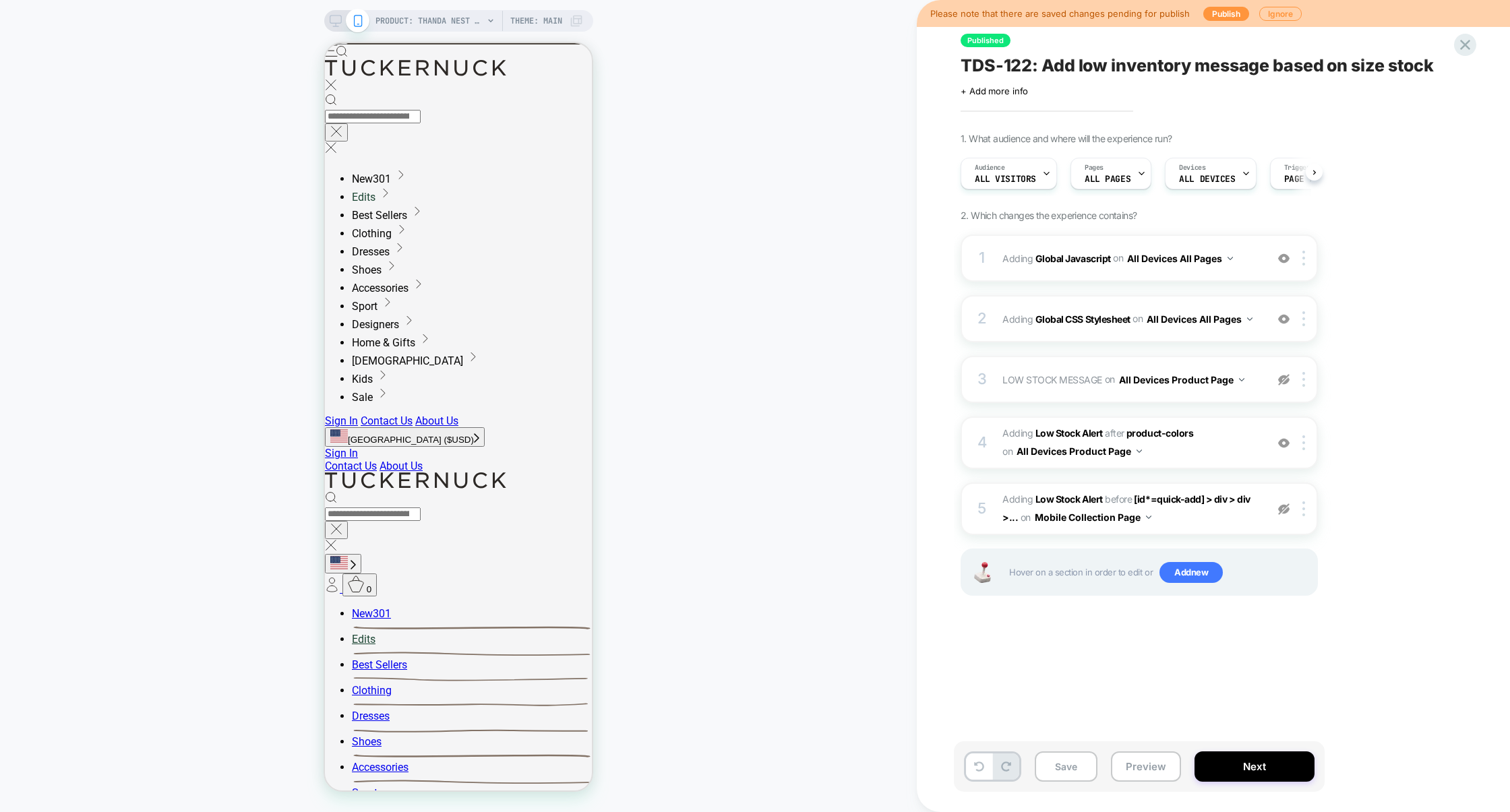
scroll to position [0, 1]
click at [1150, 769] on button "Preview" at bounding box center [1146, 767] width 70 height 30
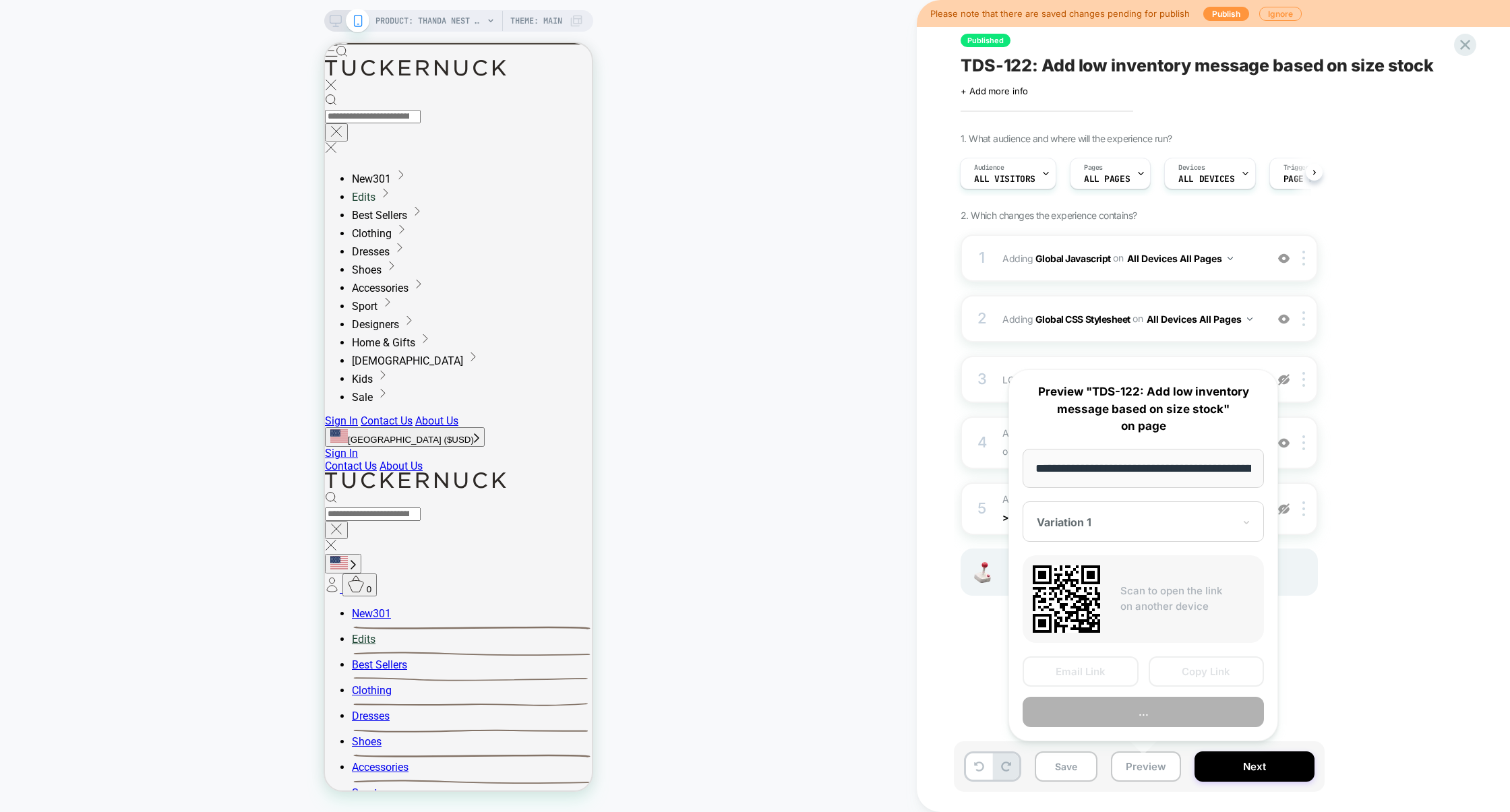
scroll to position [0, 198]
click at [0, 0] on button "Copy Link" at bounding box center [0, 0] width 0 height 0
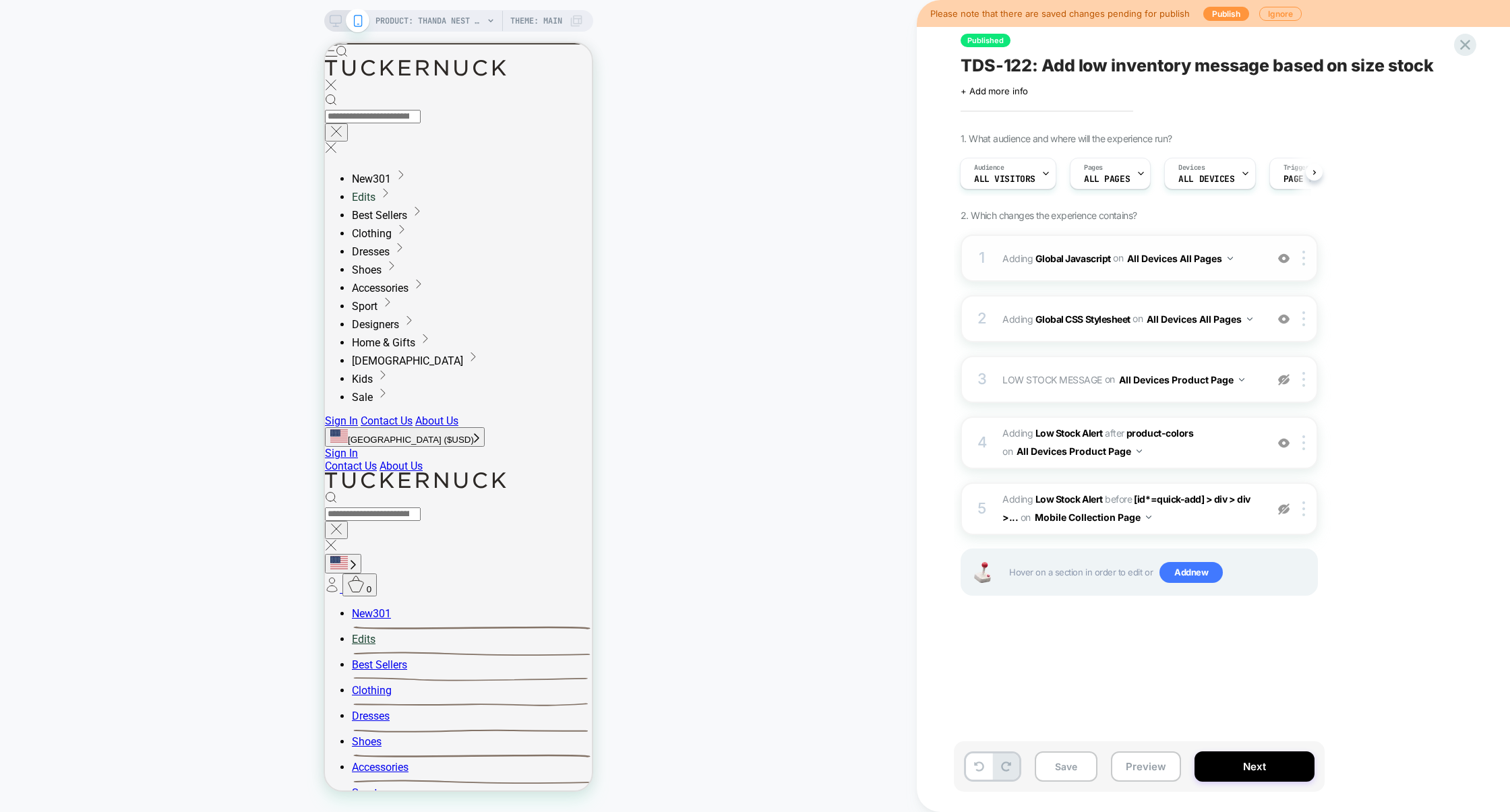
click at [1091, 279] on div "1 Adding Global Javascript on All Devices All Pages Add Before Add After Target…" at bounding box center [1139, 257] width 357 height 47
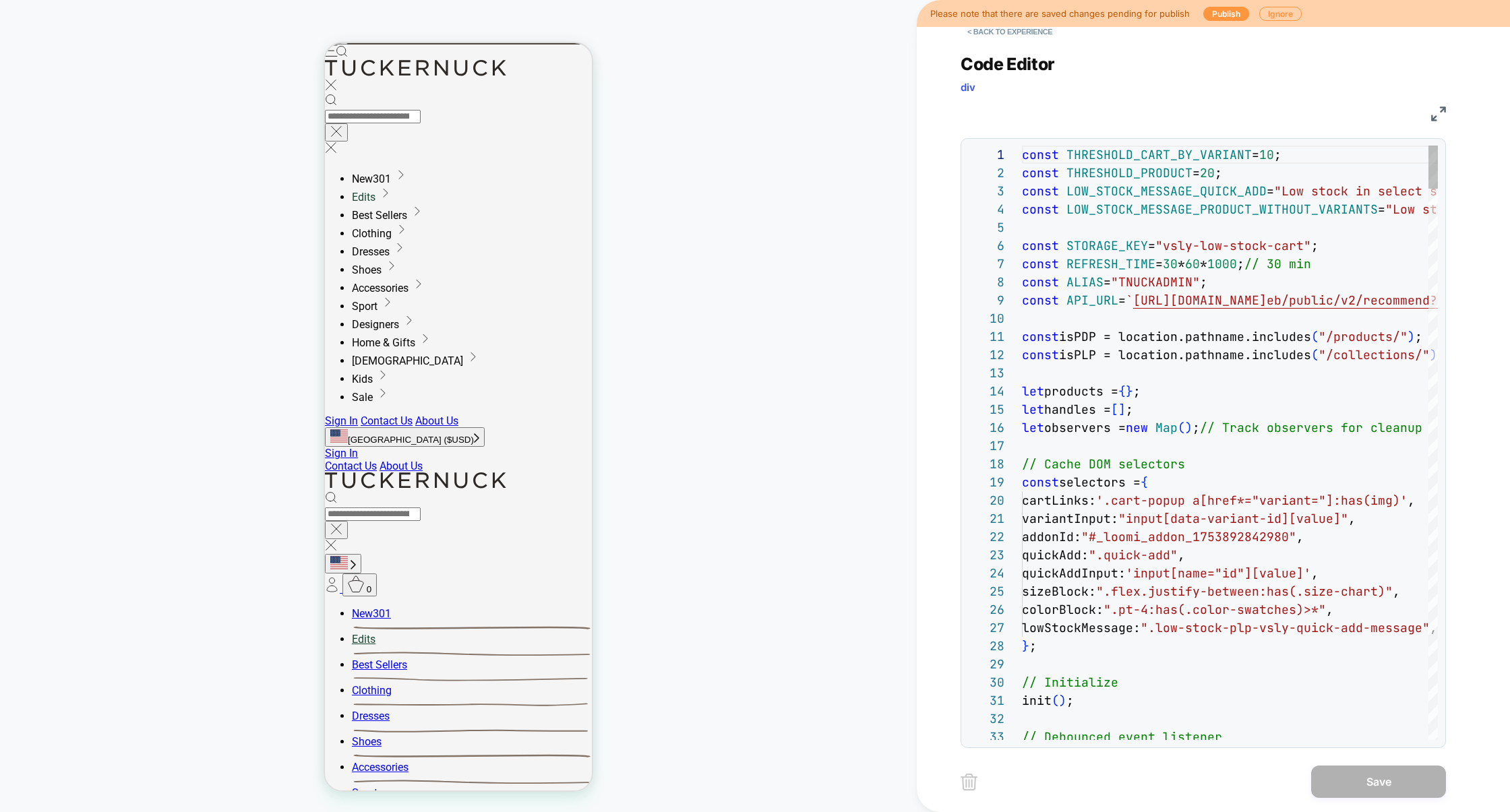
scroll to position [182, 0]
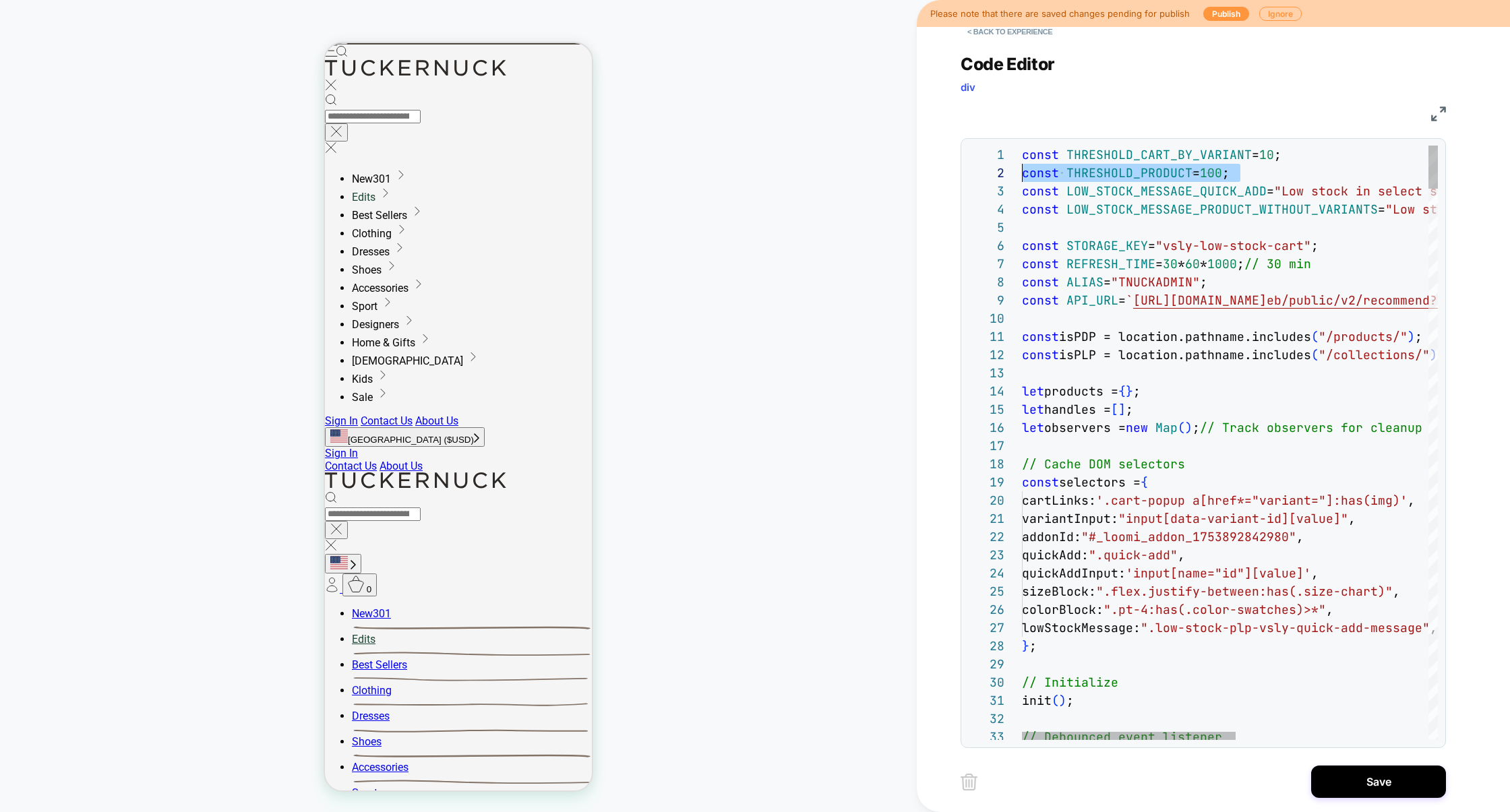
drag, startPoint x: 1295, startPoint y: 168, endPoint x: 875, endPoint y: 163, distance: 420.0
click at [875, 163] on div "PRODUCT: Thanda Nest Napkins (Set of 2) PRODUCT: Thanda Nest Napkins (Set of 2)…" at bounding box center [755, 406] width 1510 height 812
drag, startPoint x: 1250, startPoint y: 171, endPoint x: 1022, endPoint y: 182, distance: 228.3
type textarea "**********"
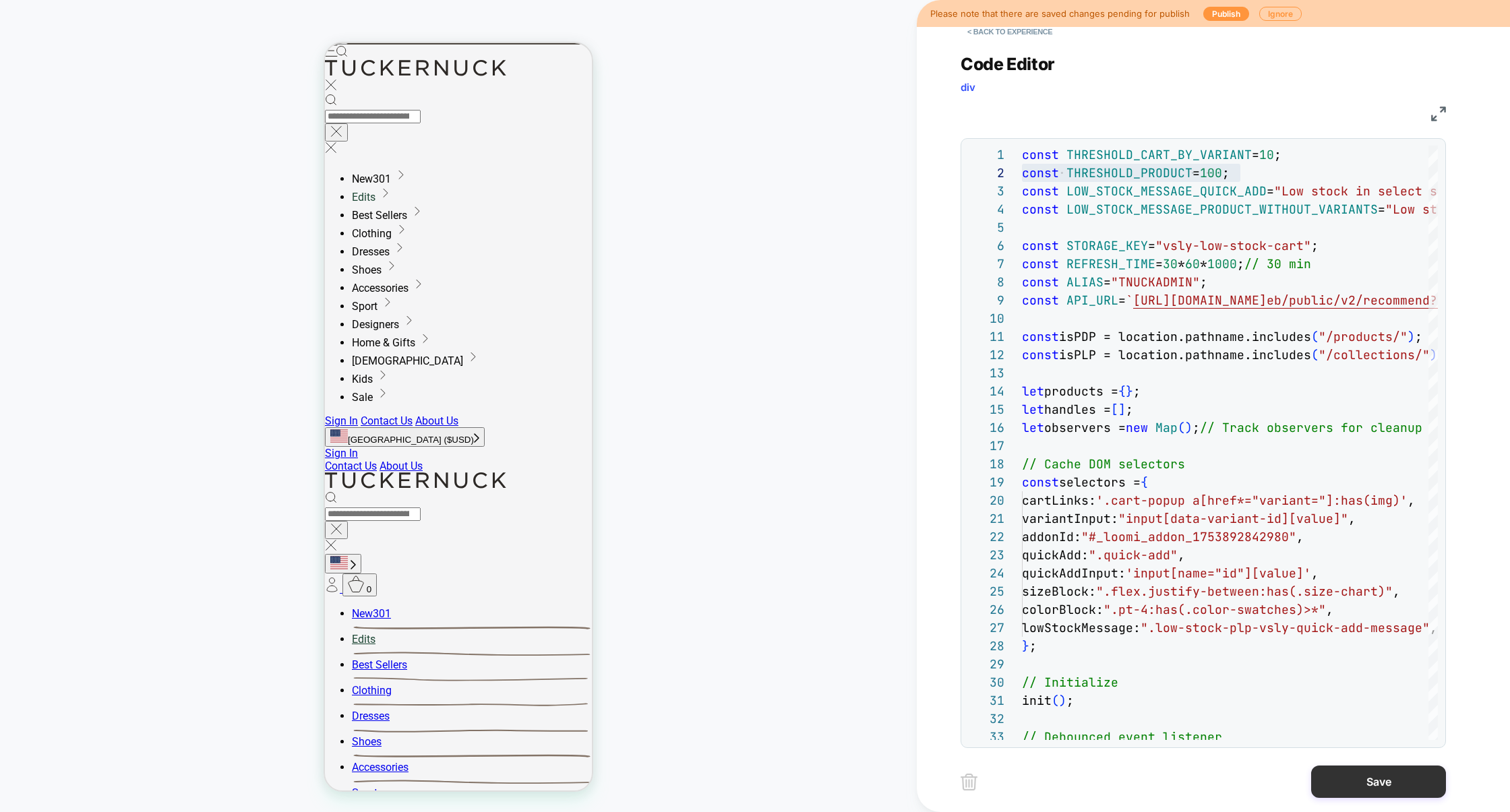
click at [1355, 779] on button "Save" at bounding box center [1378, 782] width 134 height 32
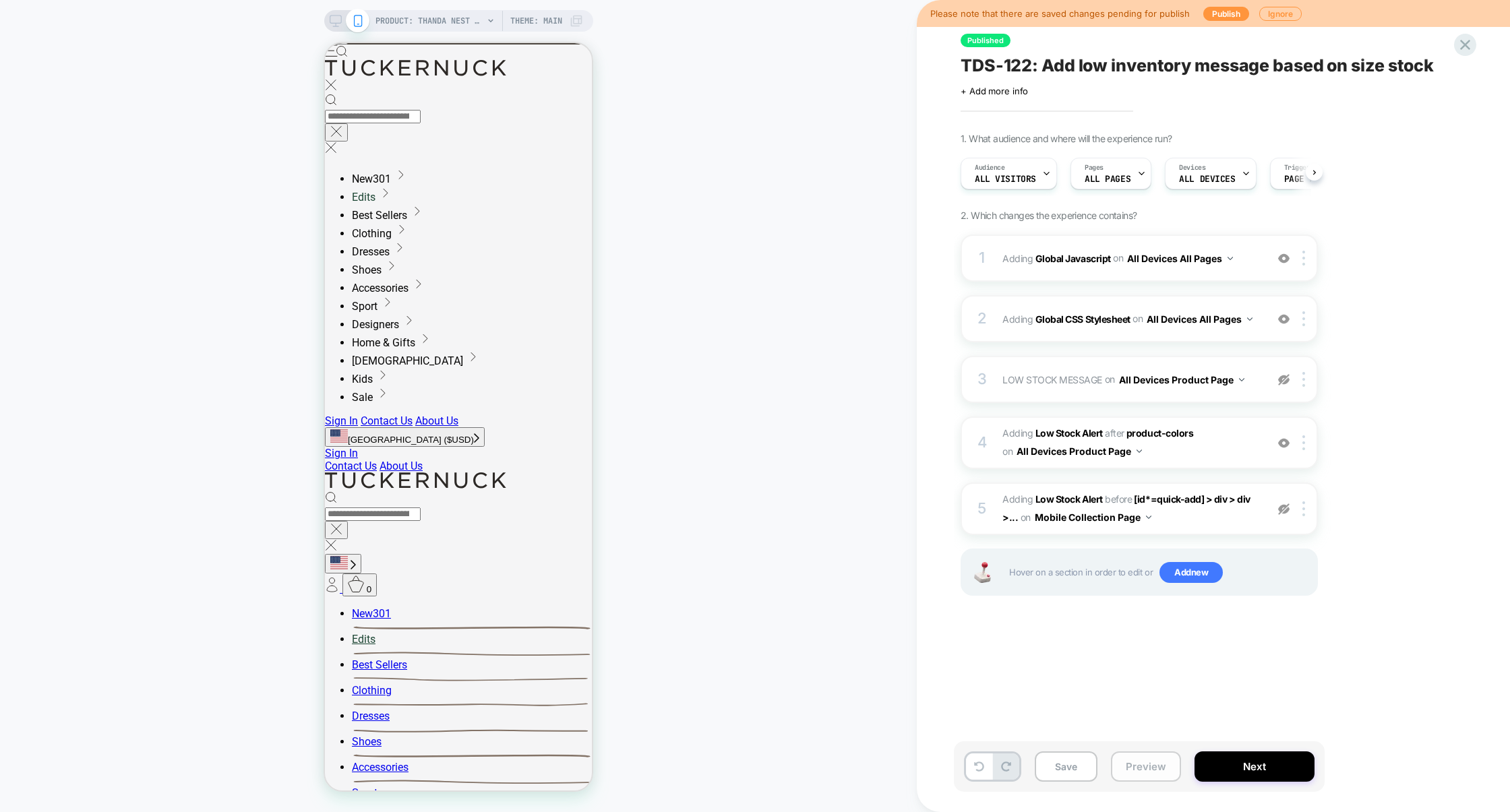
scroll to position [0, 1]
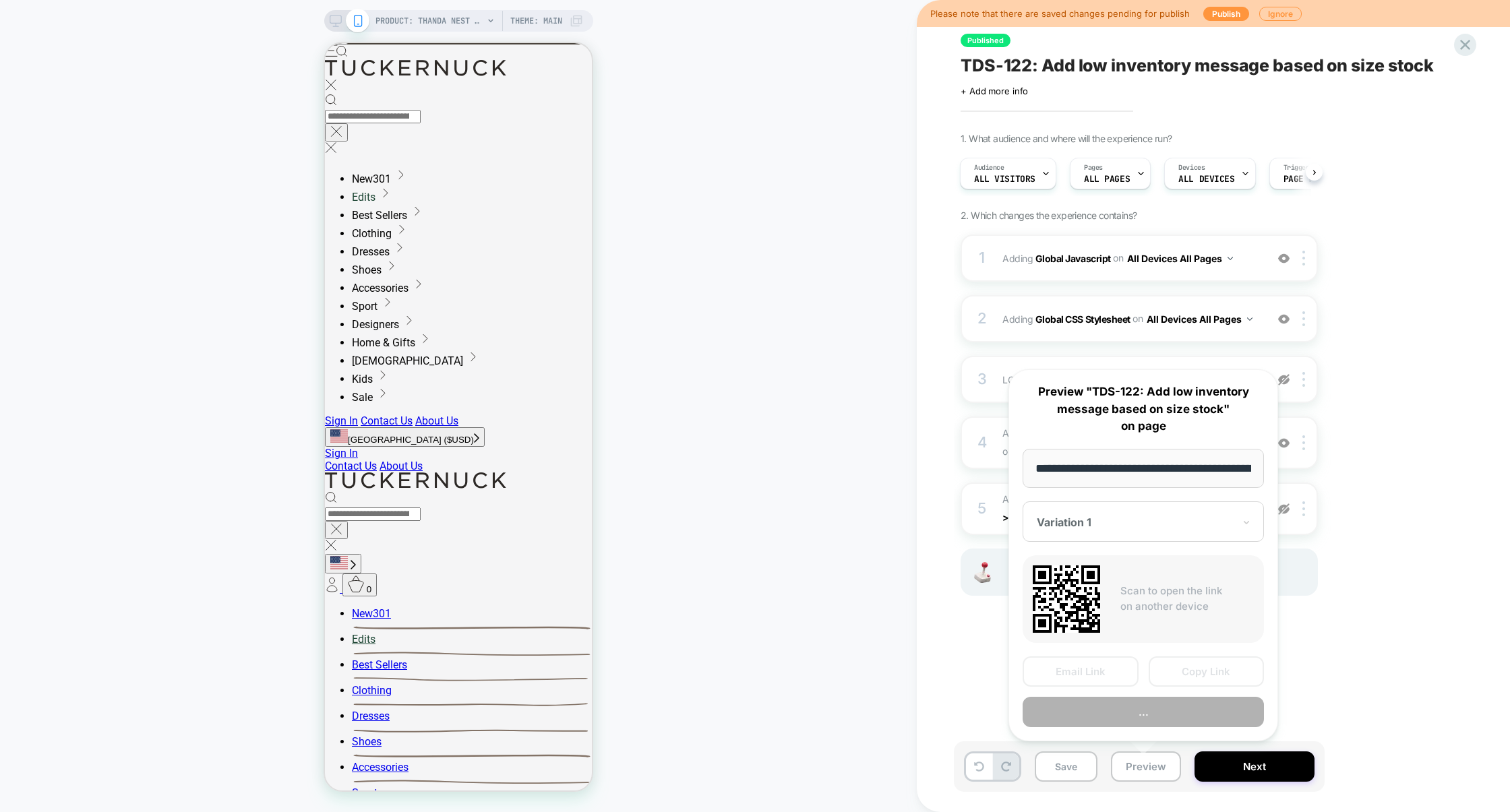
scroll to position [0, 198]
click at [1207, 678] on button "Copy Link" at bounding box center [1206, 671] width 116 height 30
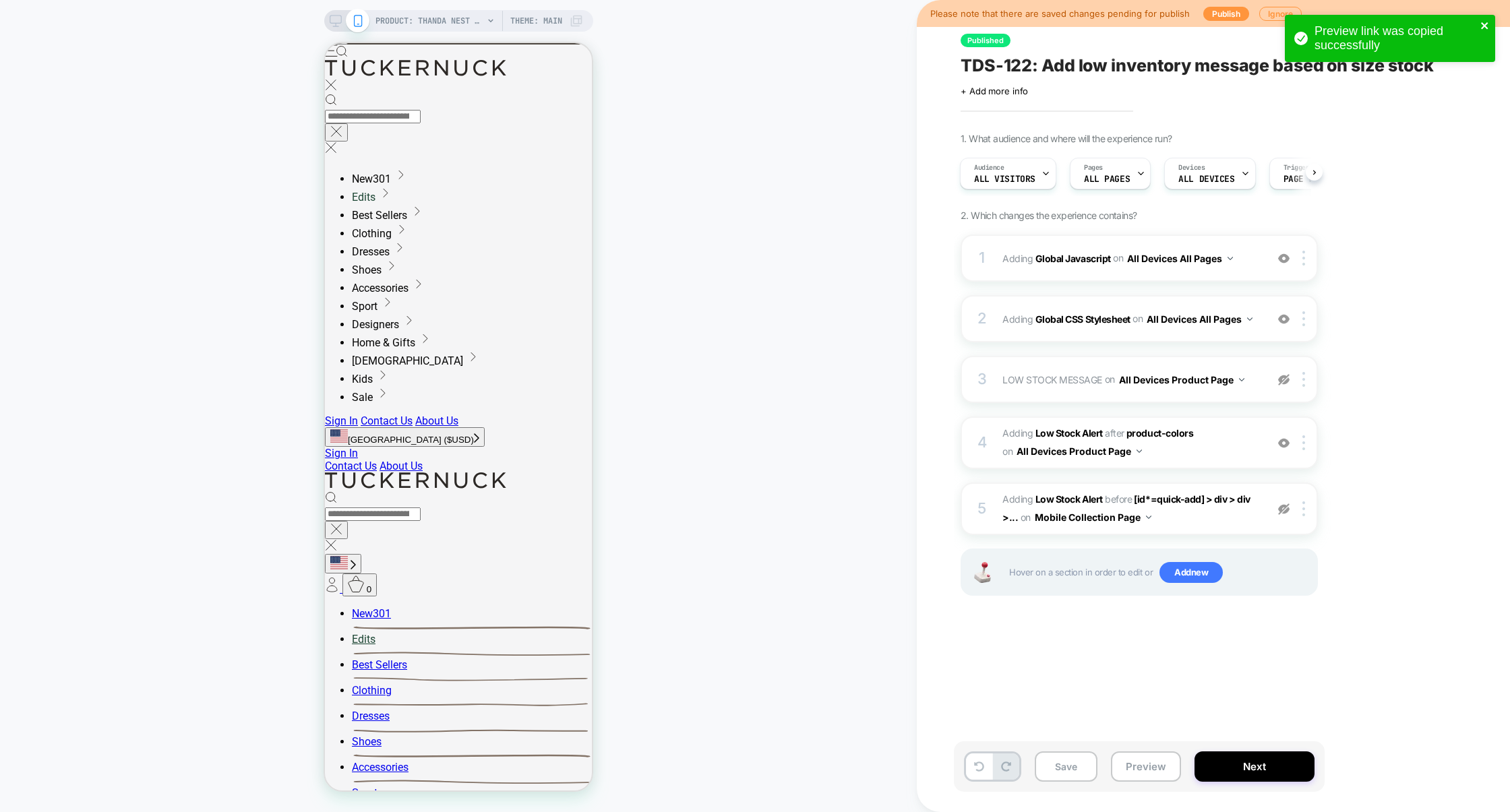
click at [1483, 23] on icon "close" at bounding box center [1484, 26] width 7 height 7
click at [0, 0] on icon at bounding box center [0, 0] width 0 height 0
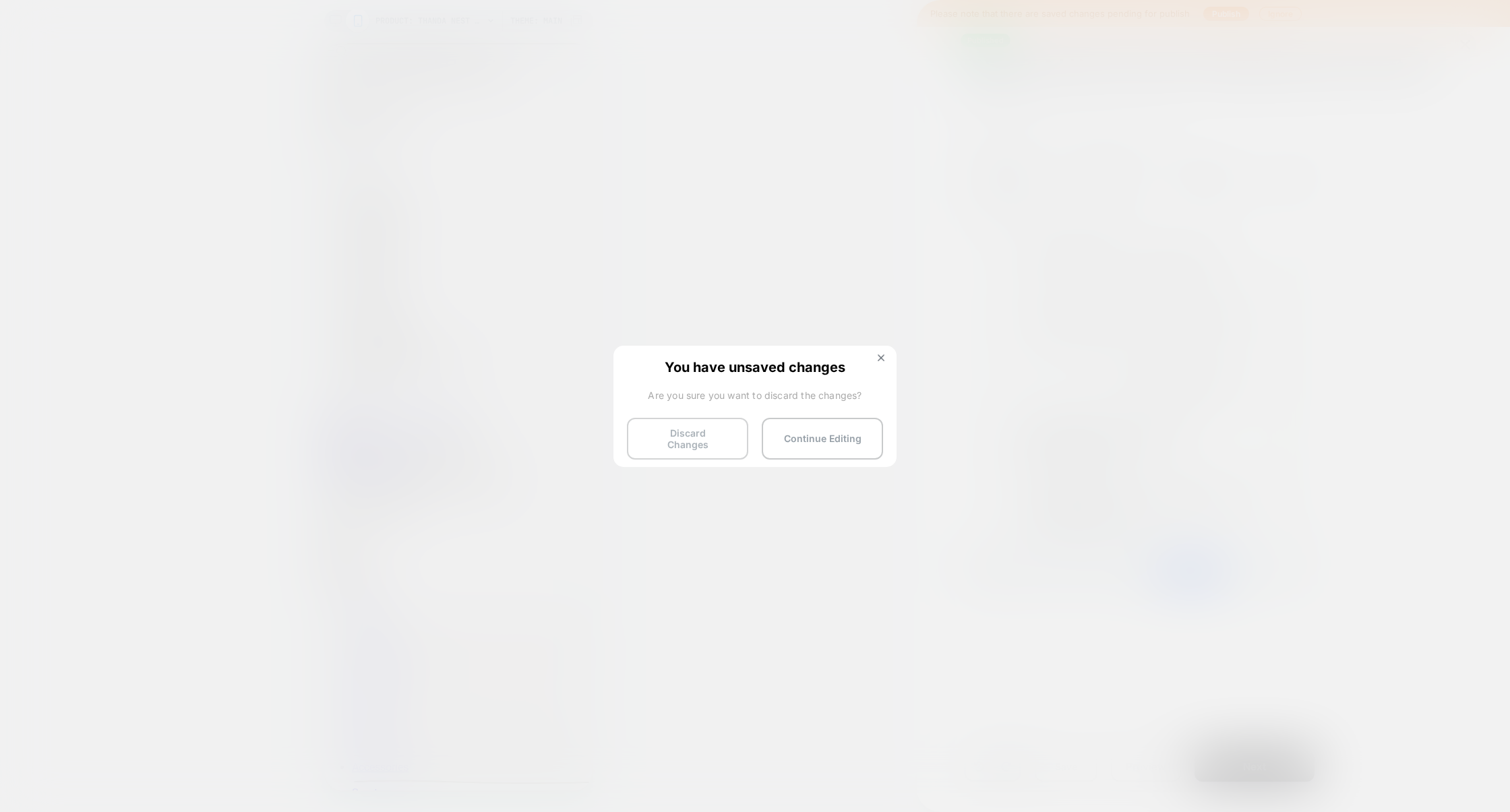
click at [685, 443] on button "Discard Changes" at bounding box center [687, 438] width 121 height 42
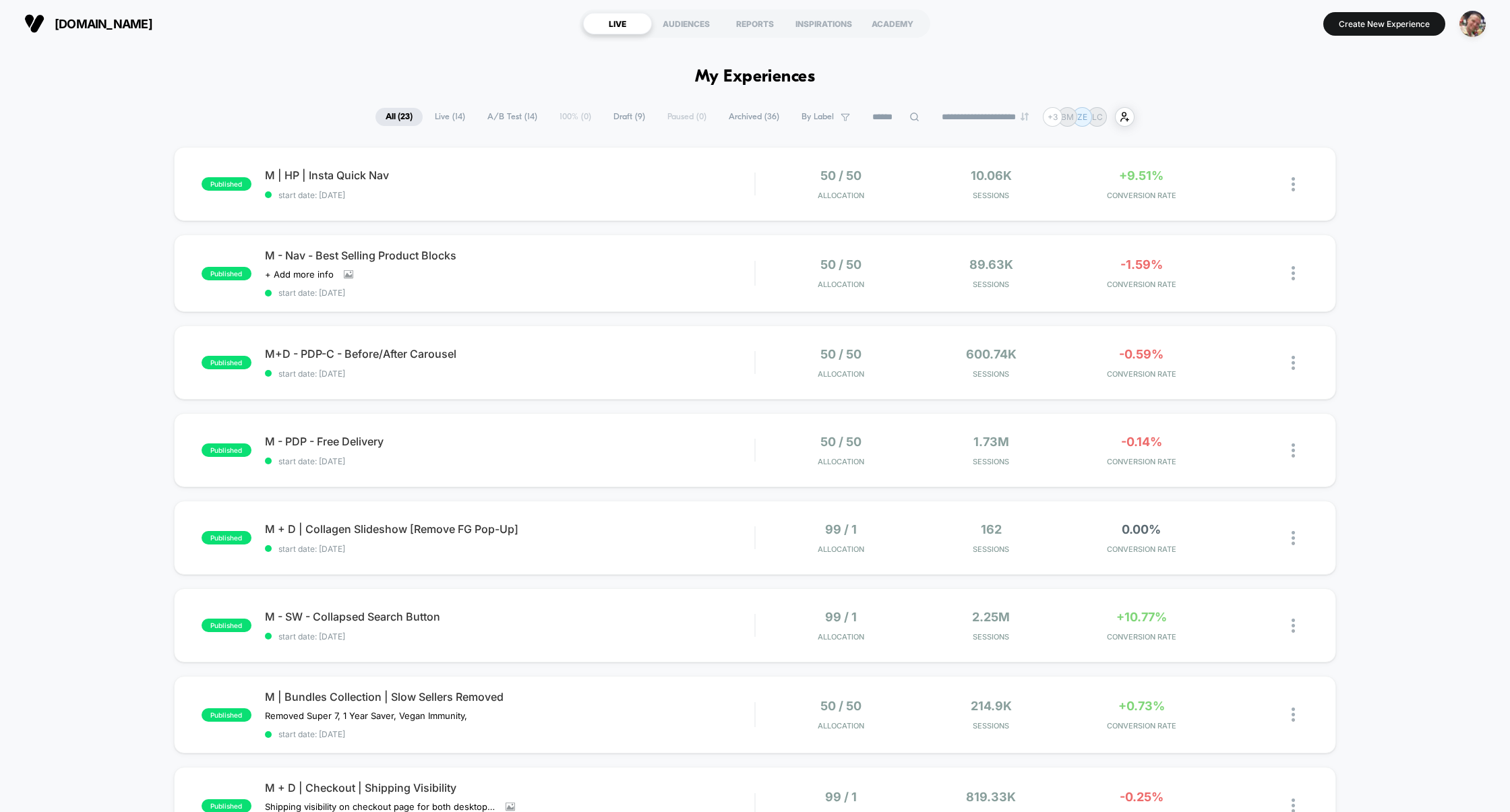
click at [615, 115] on span "Draft ( 9 )" at bounding box center [629, 117] width 52 height 18
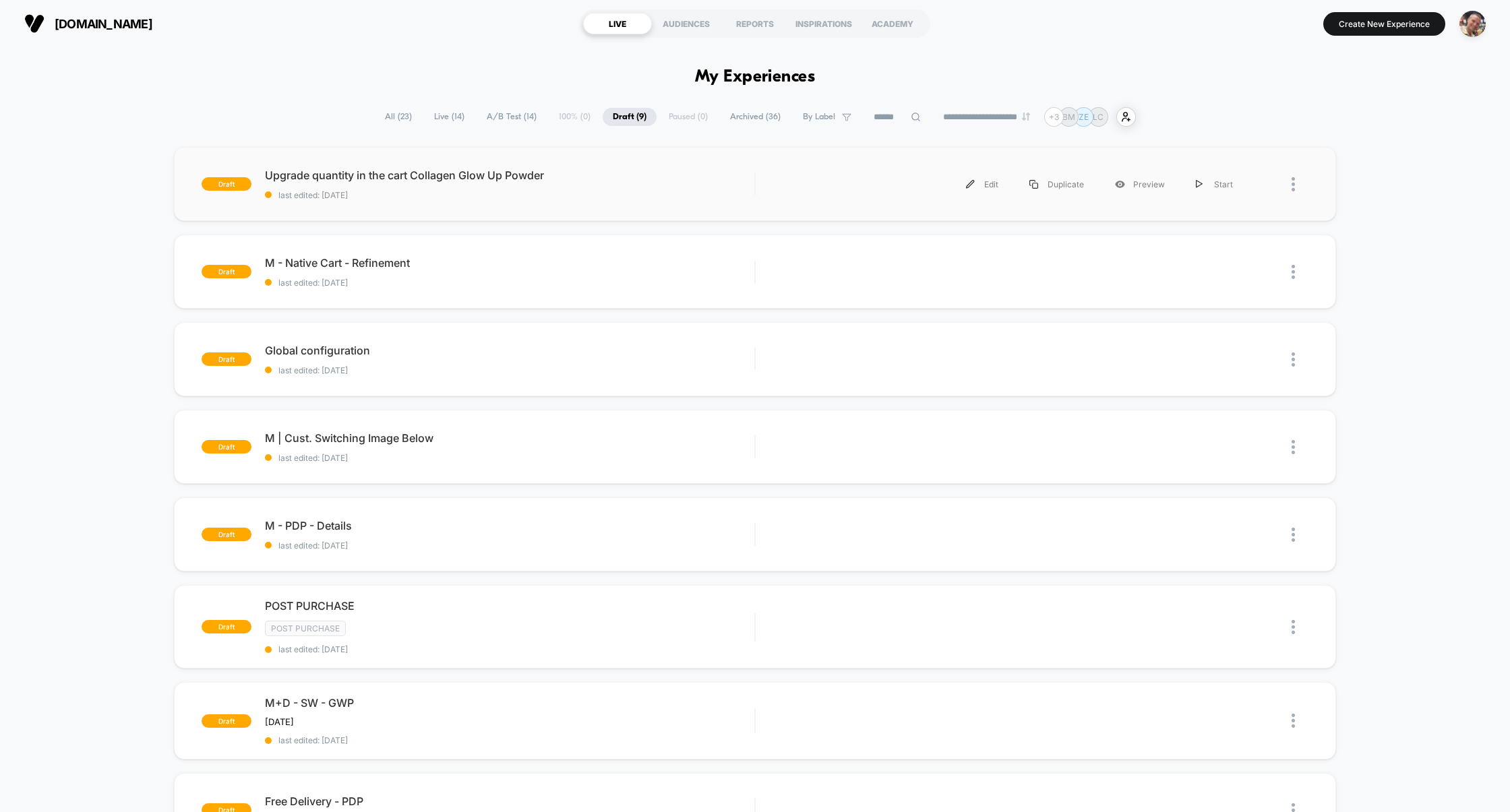
click at [604, 207] on div "draft Upgrade quantity in the cart Collagen Glow Up Powder last edited: 9/3/202…" at bounding box center [755, 183] width 1163 height 74
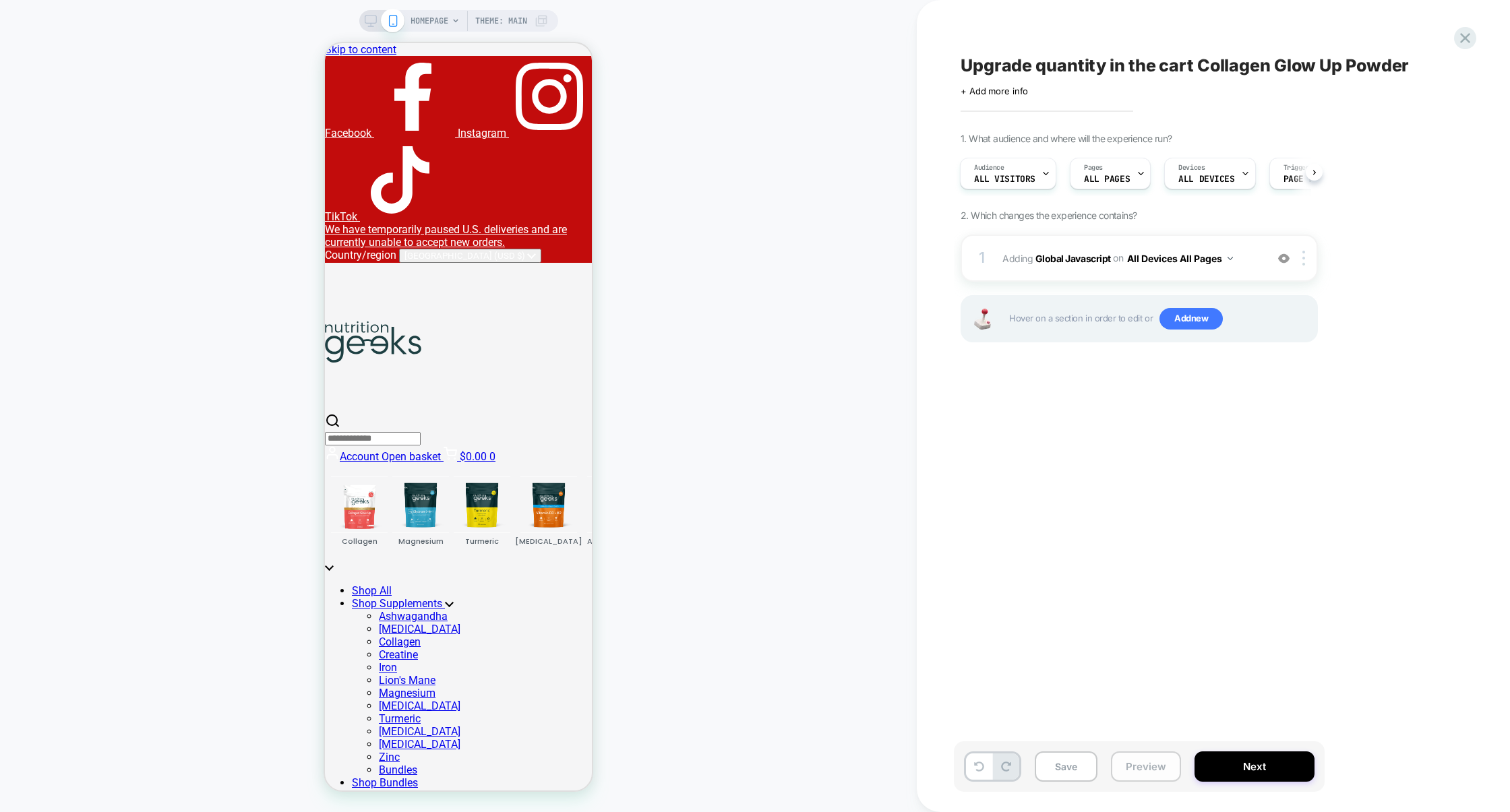
click at [1135, 759] on button "Preview" at bounding box center [1146, 767] width 70 height 30
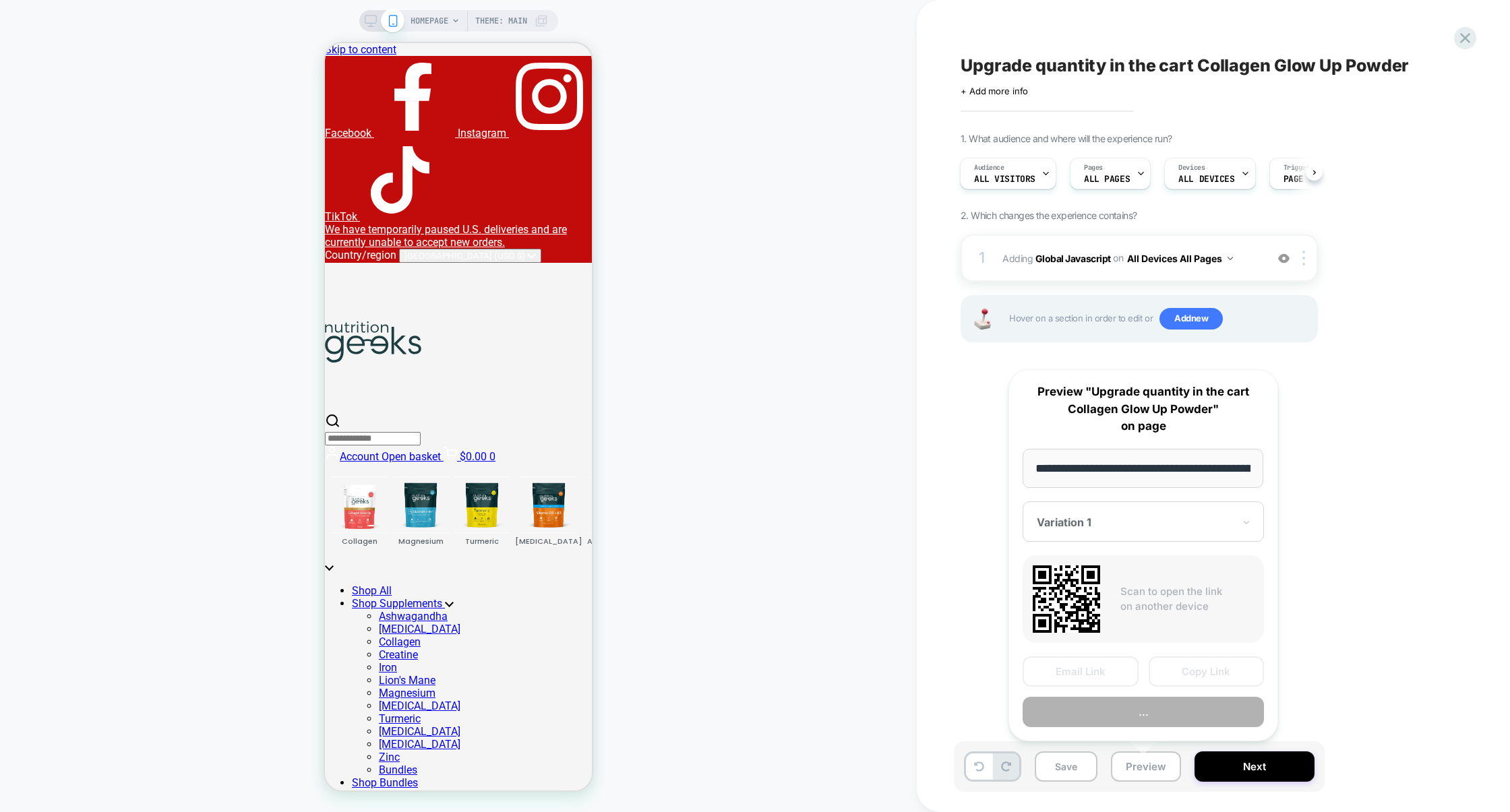
click at [1313, 656] on div "Upgrade quantity in the cart Collagen Glow Up Powder Click to edit experience d…" at bounding box center [1206, 406] width 506 height 785
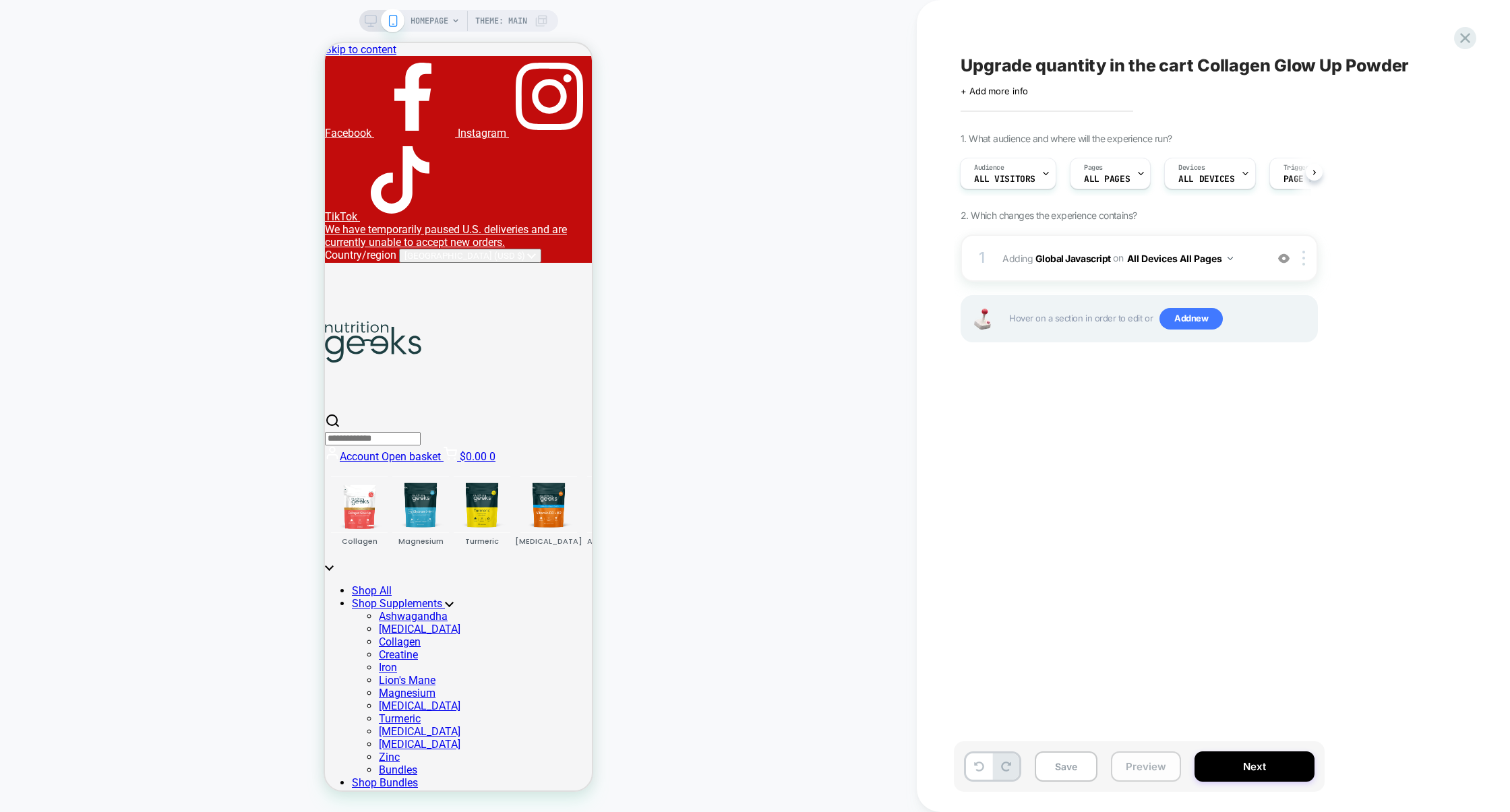
click at [1148, 761] on button "Preview" at bounding box center [1146, 767] width 70 height 30
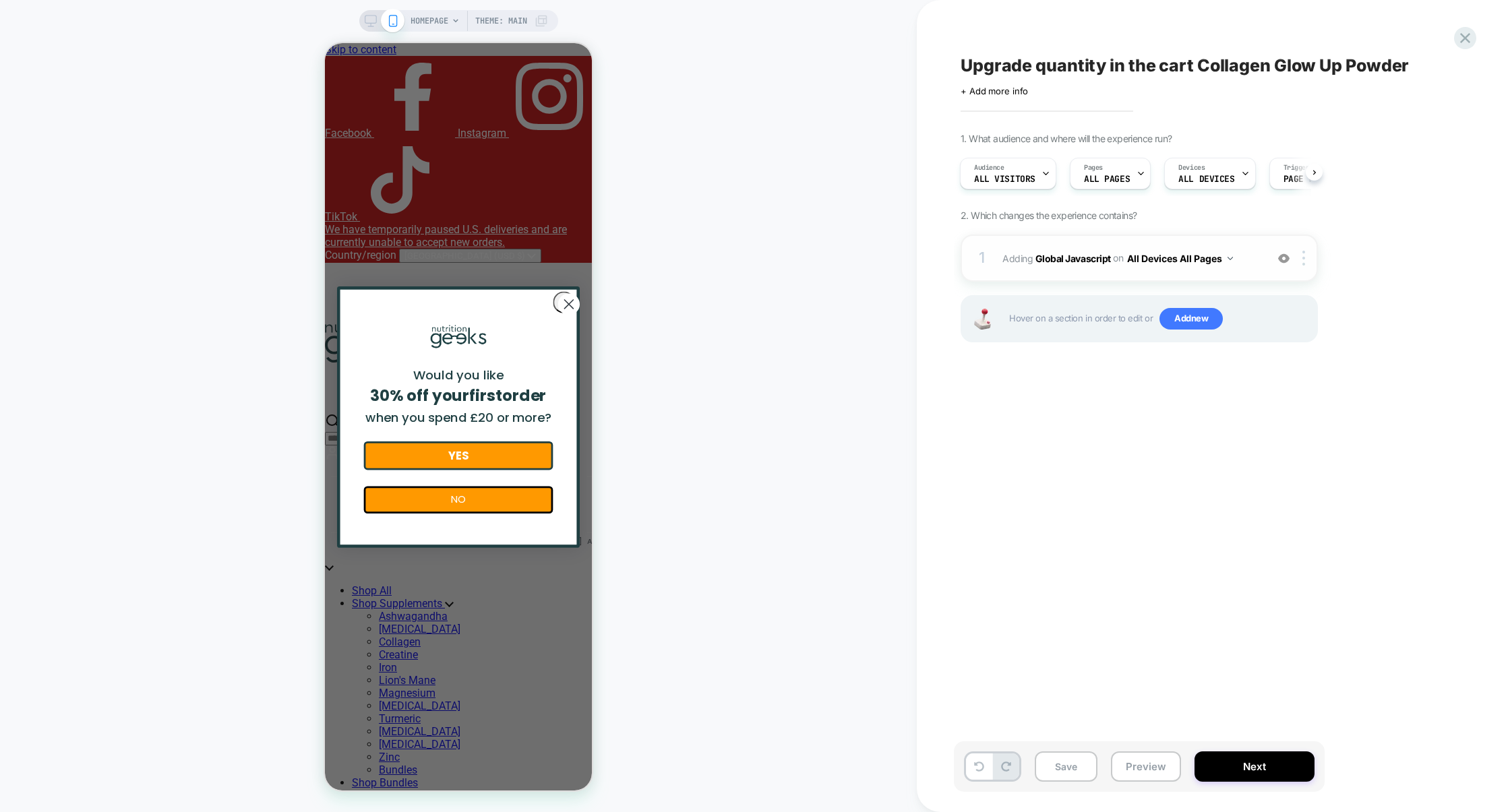
click at [1130, 276] on div "1 Adding Global Javascript on All Devices All Pages Add Before Add After Target…" at bounding box center [1139, 257] width 357 height 47
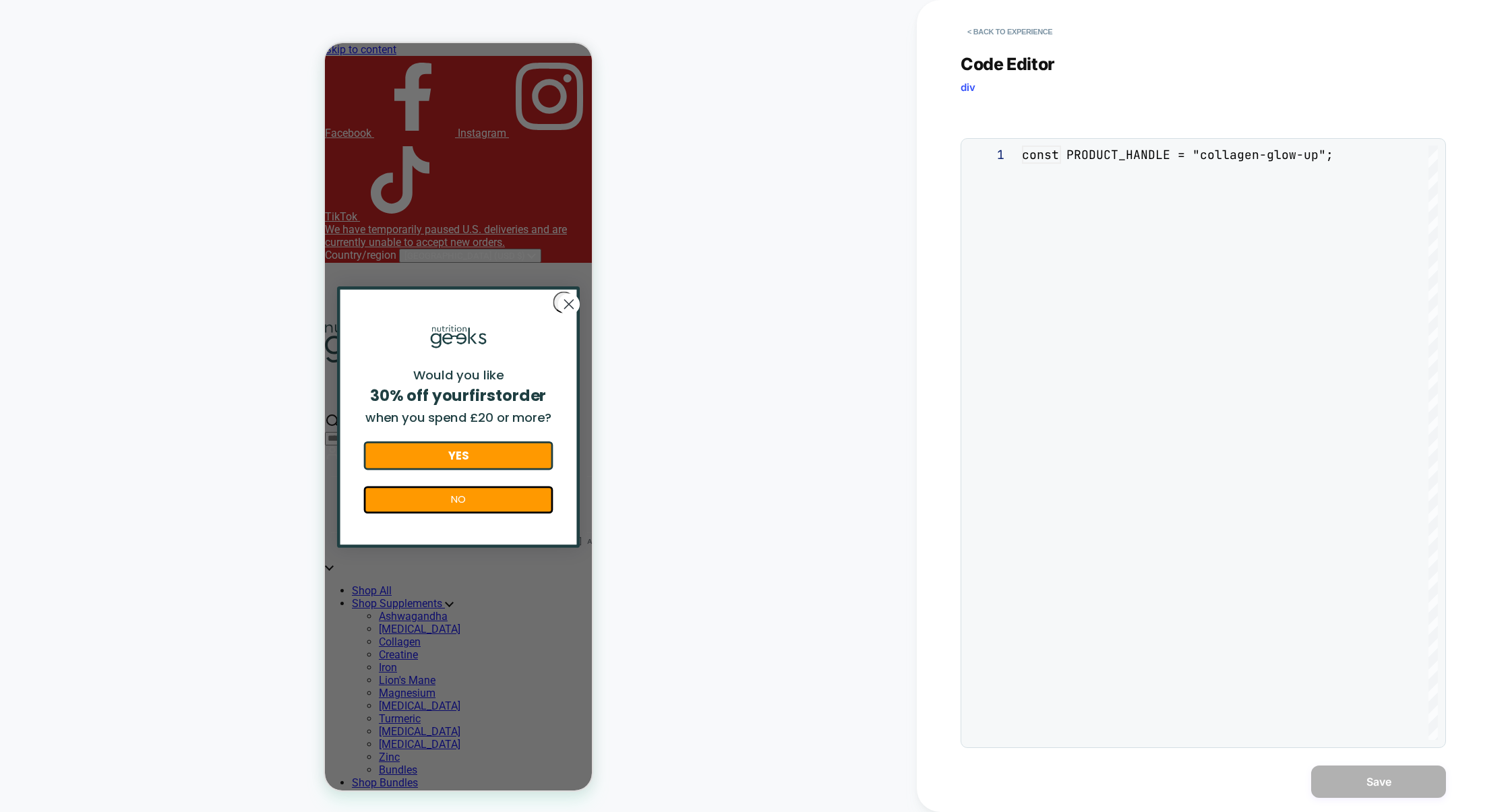
scroll to position [182, 0]
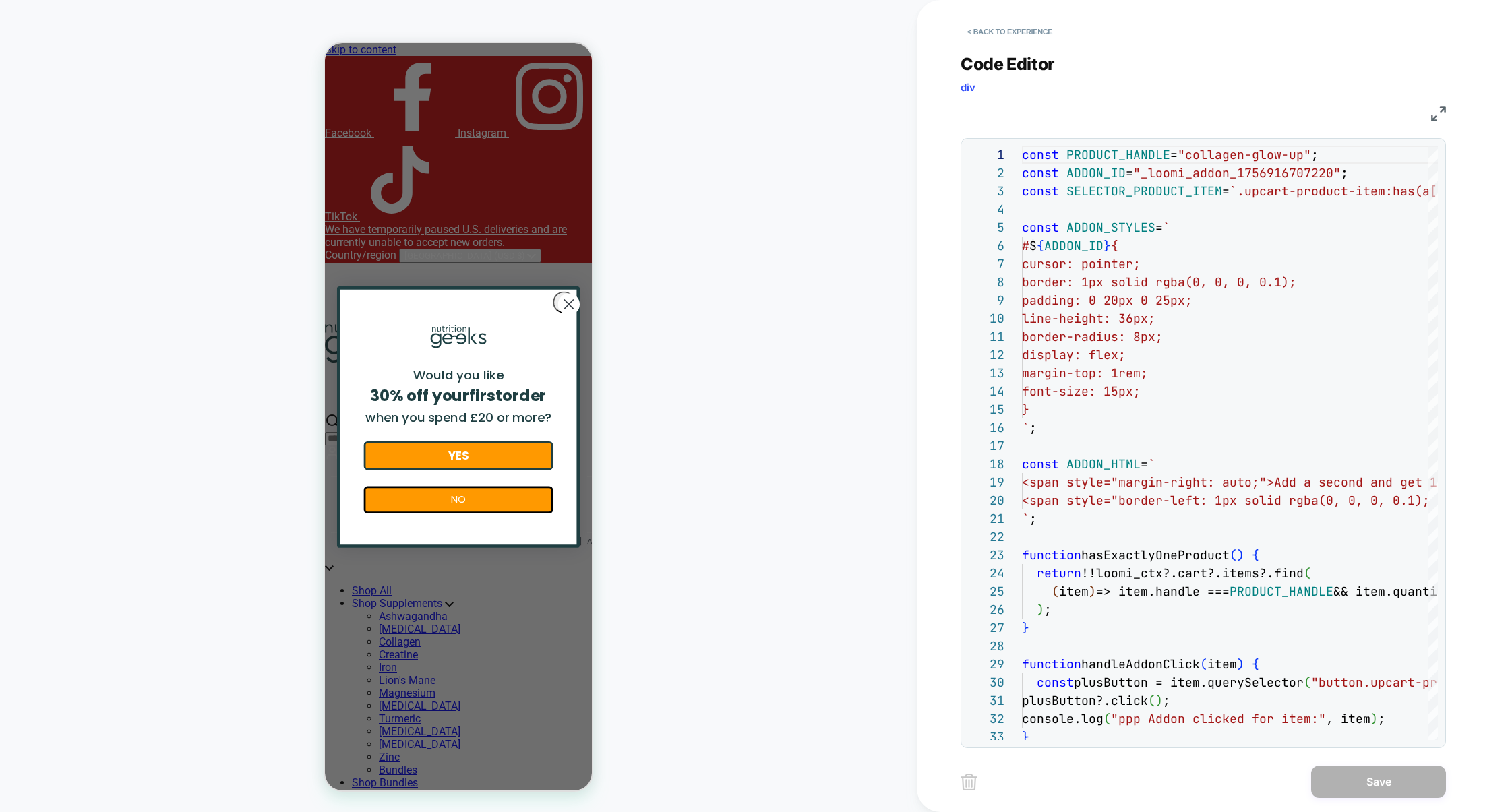
click at [1441, 118] on img at bounding box center [1438, 114] width 15 height 15
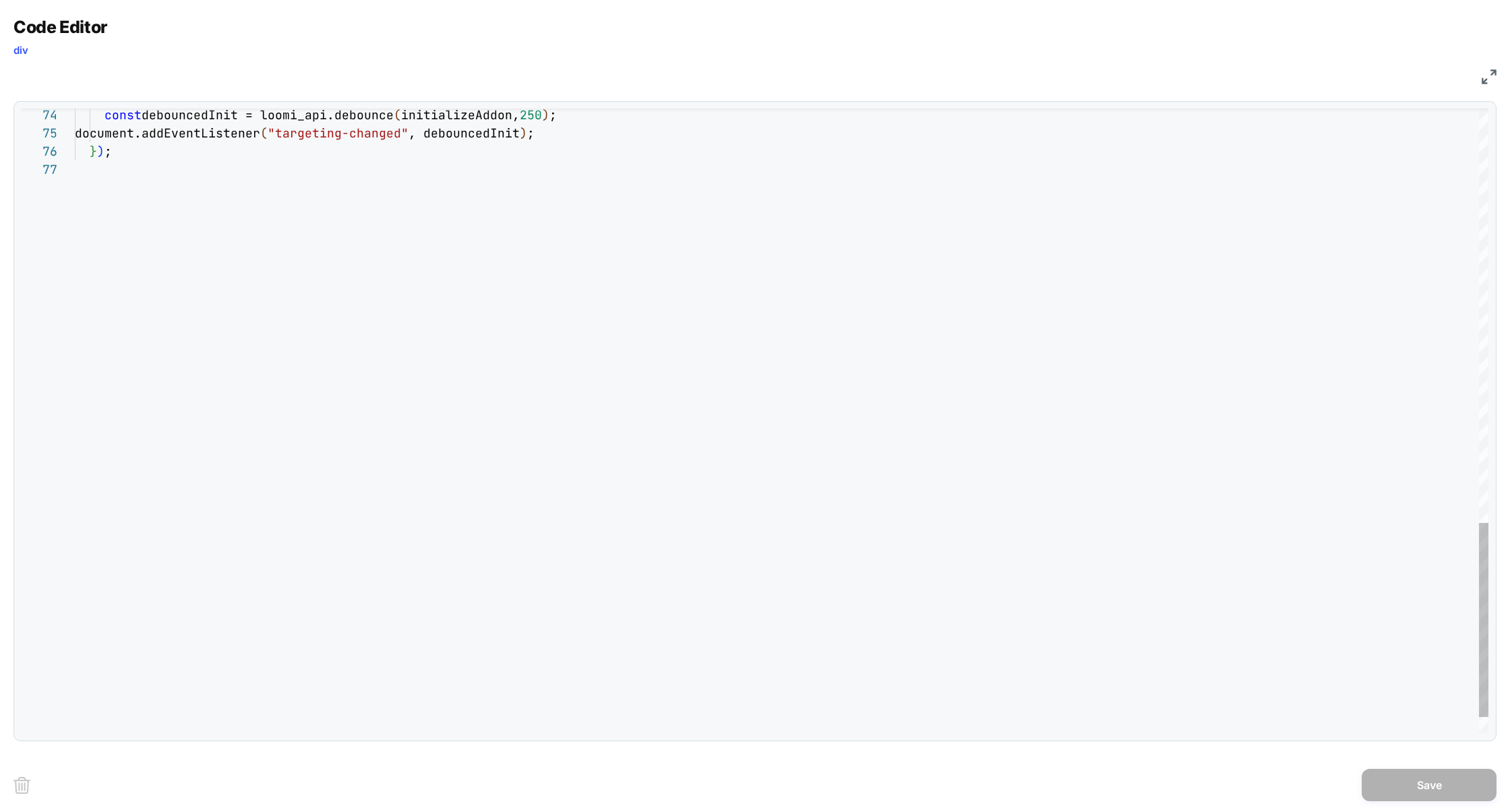
type textarea "**********"
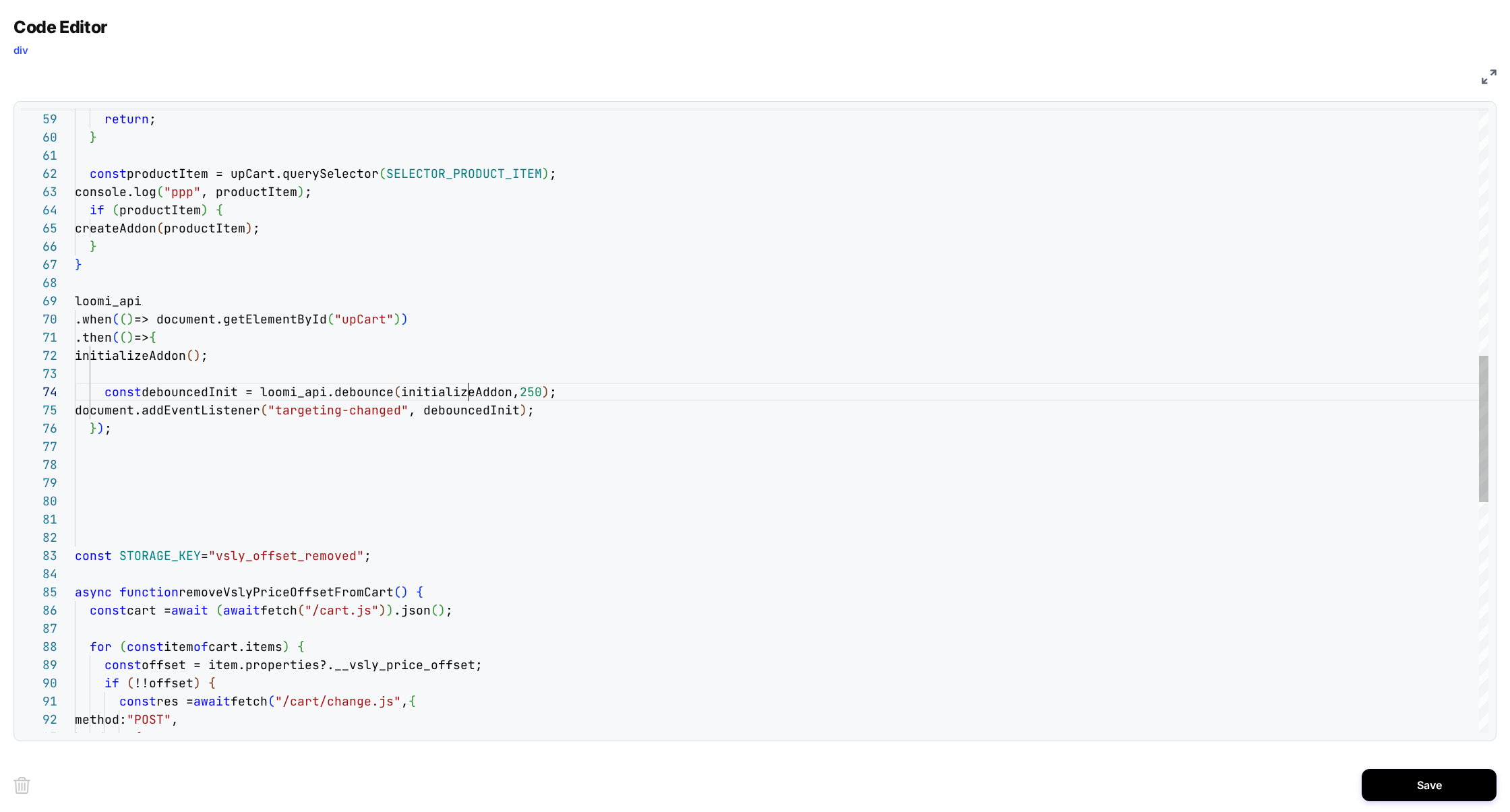
click at [465, 401] on div "const STORAGE_KEY = "vsly_offset_removed" ; async function removeVslyPriceOffse…" at bounding box center [782, 386] width 1414 height 2663
click at [476, 413] on div "const STORAGE_KEY = "vsly_offset_removed" ; async function removeVslyPriceOffse…" at bounding box center [782, 386] width 1414 height 2663
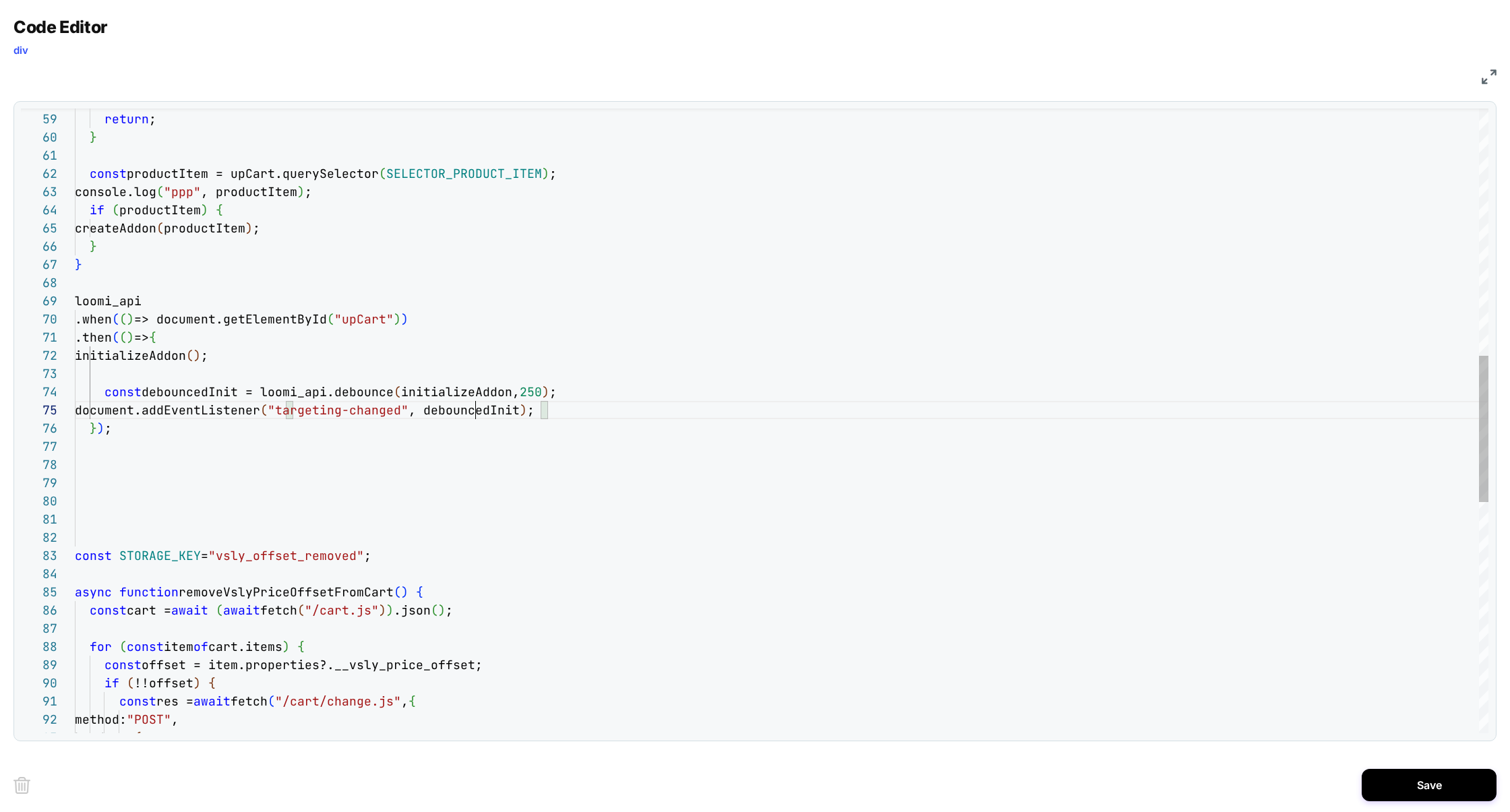
scroll to position [73, 465]
click at [189, 360] on div "const STORAGE_KEY = "vsly_offset_removed" ; async function removeVslyPriceOffse…" at bounding box center [782, 386] width 1414 height 2663
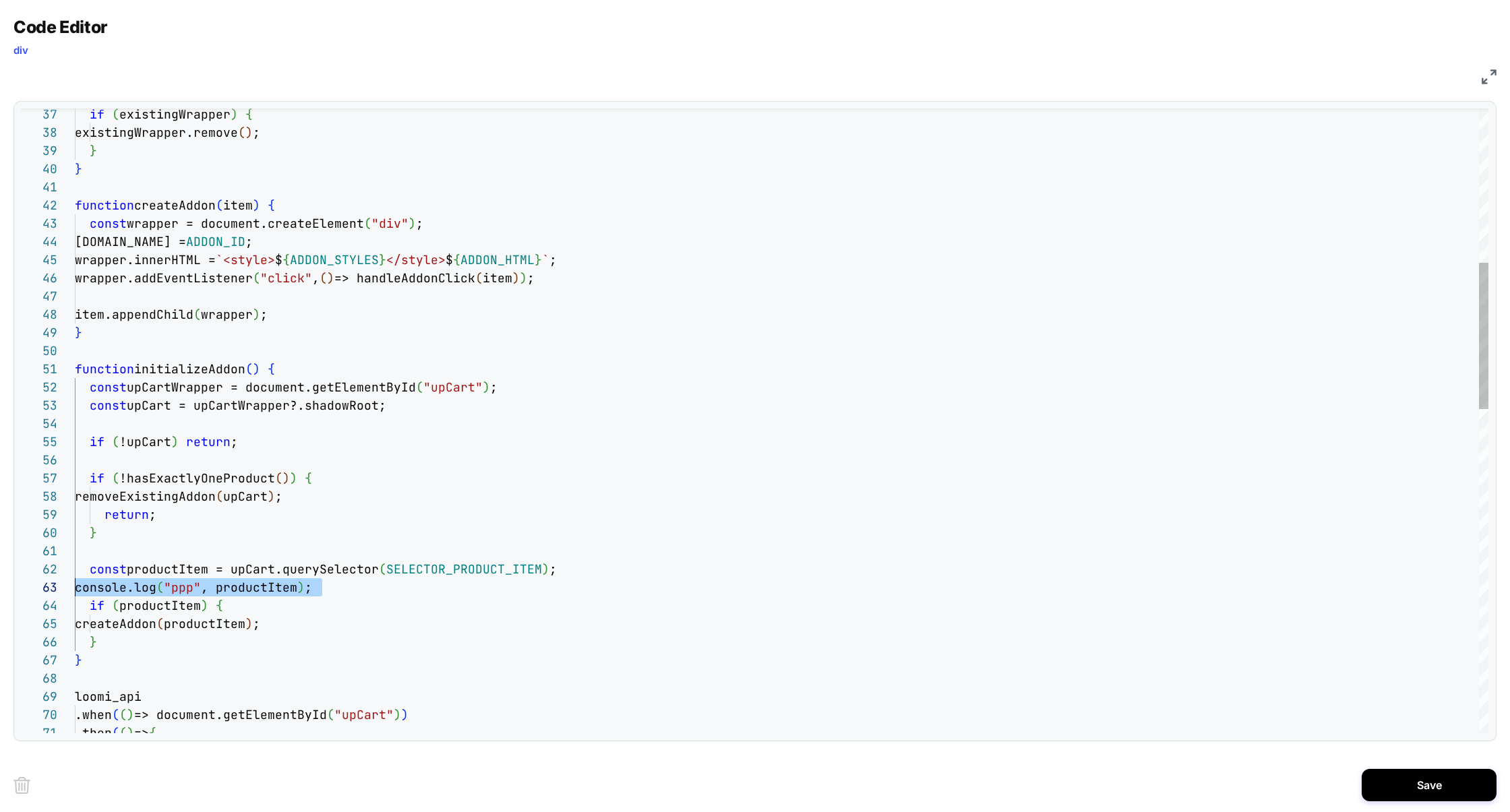
scroll to position [37, 0]
drag, startPoint x: 338, startPoint y: 587, endPoint x: 55, endPoint y: 586, distance: 283.0
click at [0, 0] on div "71 70 69 68 67 66 65 64 63 61 62 60 59 58 57 56 54 55 53 52 51 50 46 47 48 49 4…" at bounding box center [0, 0] width 0 height 0
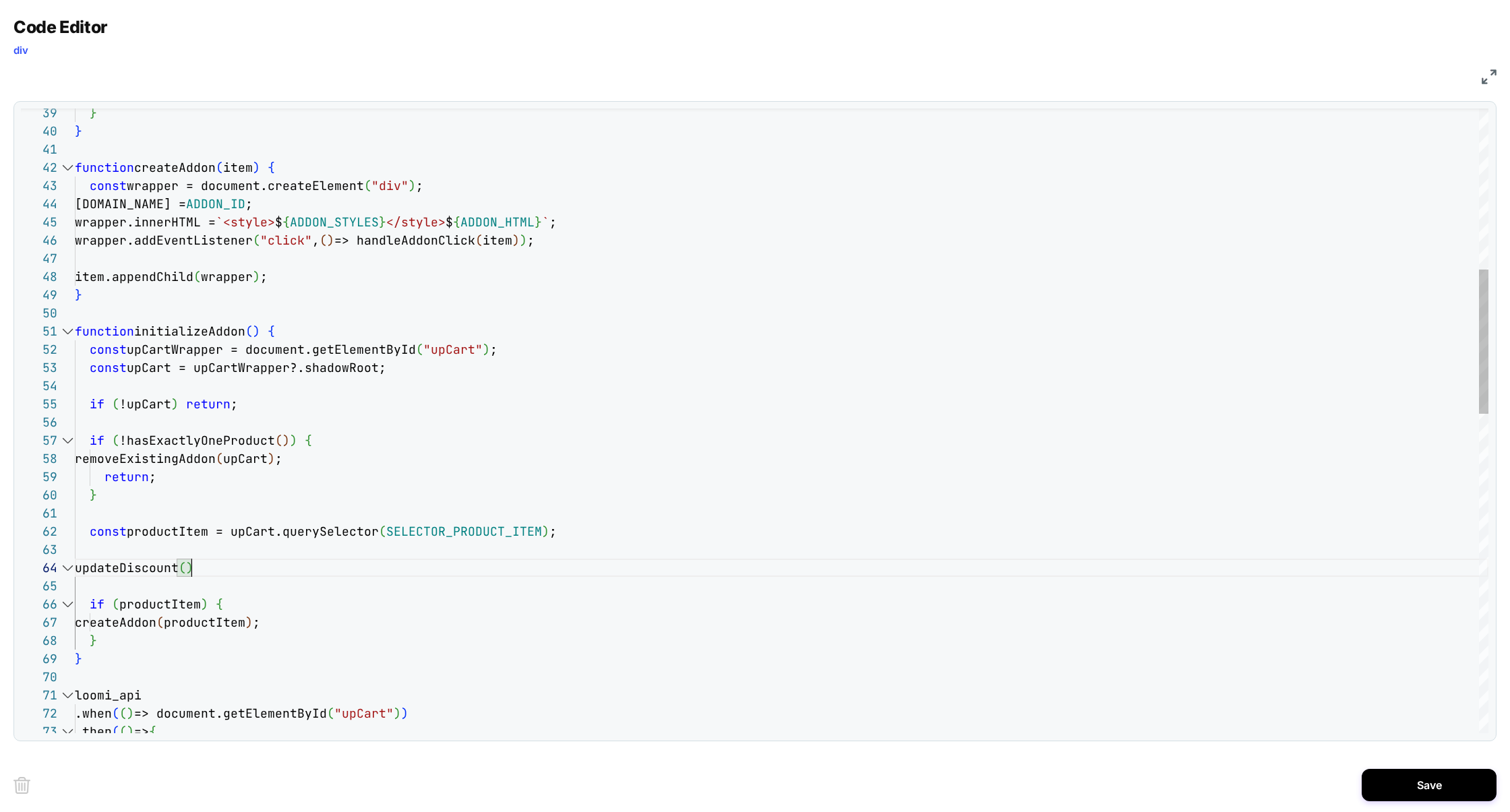
scroll to position [54, 117]
click at [103, 566] on div ".then ( ( ) => { .when ( ( ) => document.getElementById ( "upCart" ) ) loomi_ap…" at bounding box center [782, 762] width 1414 height 2700
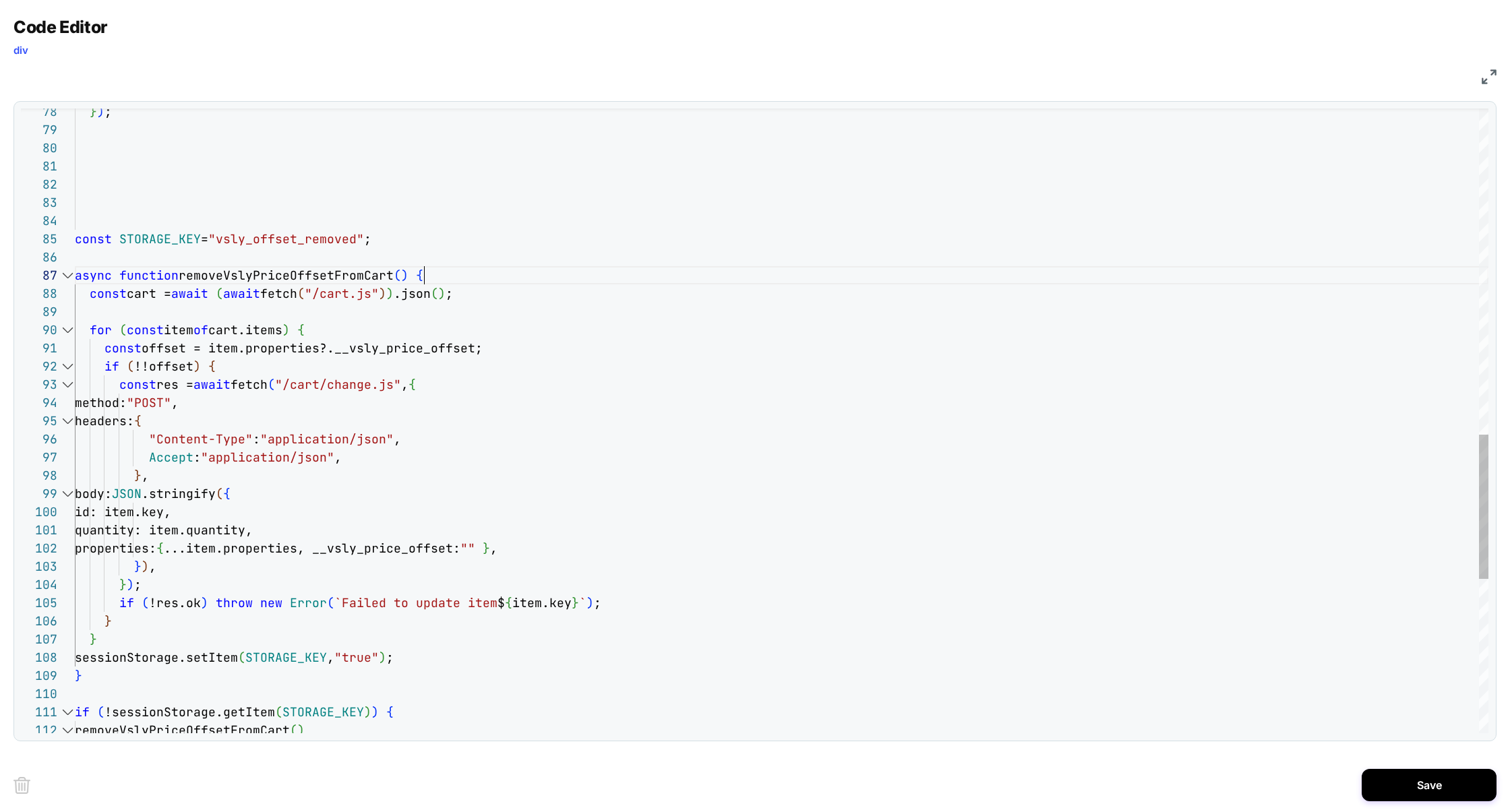
scroll to position [110, 349]
click at [434, 272] on div "} ) ; const STORAGE_KEY = "vsly_offset_removed" ; async function removeVslyPric…" at bounding box center [782, 51] width 1414 height 2700
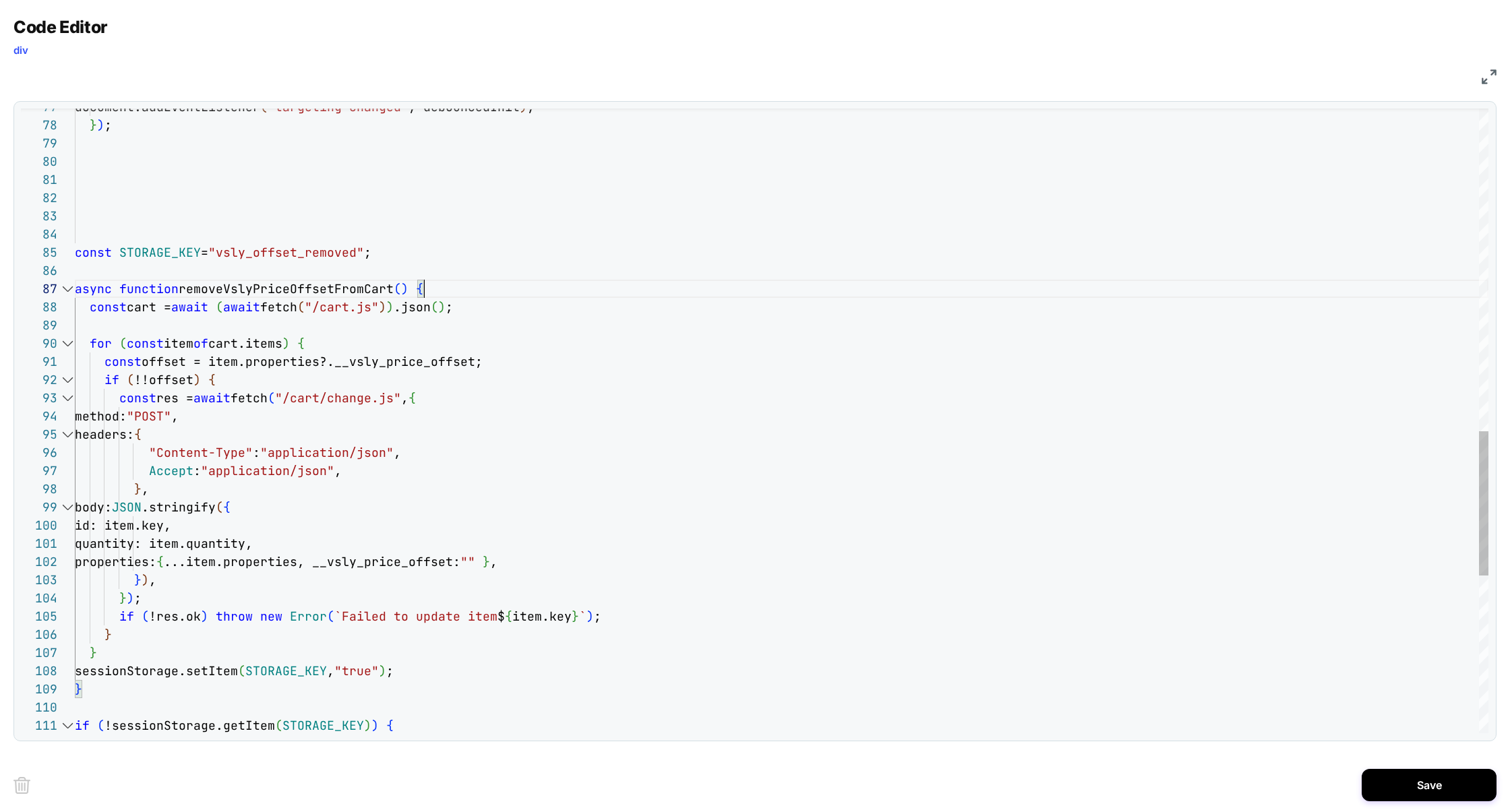
click at [274, 290] on div "for ( const item of cart.items ) { const offset = item.properties?.__vsly_price…" at bounding box center [782, 64] width 1414 height 2700
drag, startPoint x: 185, startPoint y: 311, endPoint x: 470, endPoint y: 313, distance: 285.0
click at [470, 313] on div "for ( const item of cart.items ) { const offset = item.properties?.__vsly_price…" at bounding box center [782, 64] width 1414 height 2700
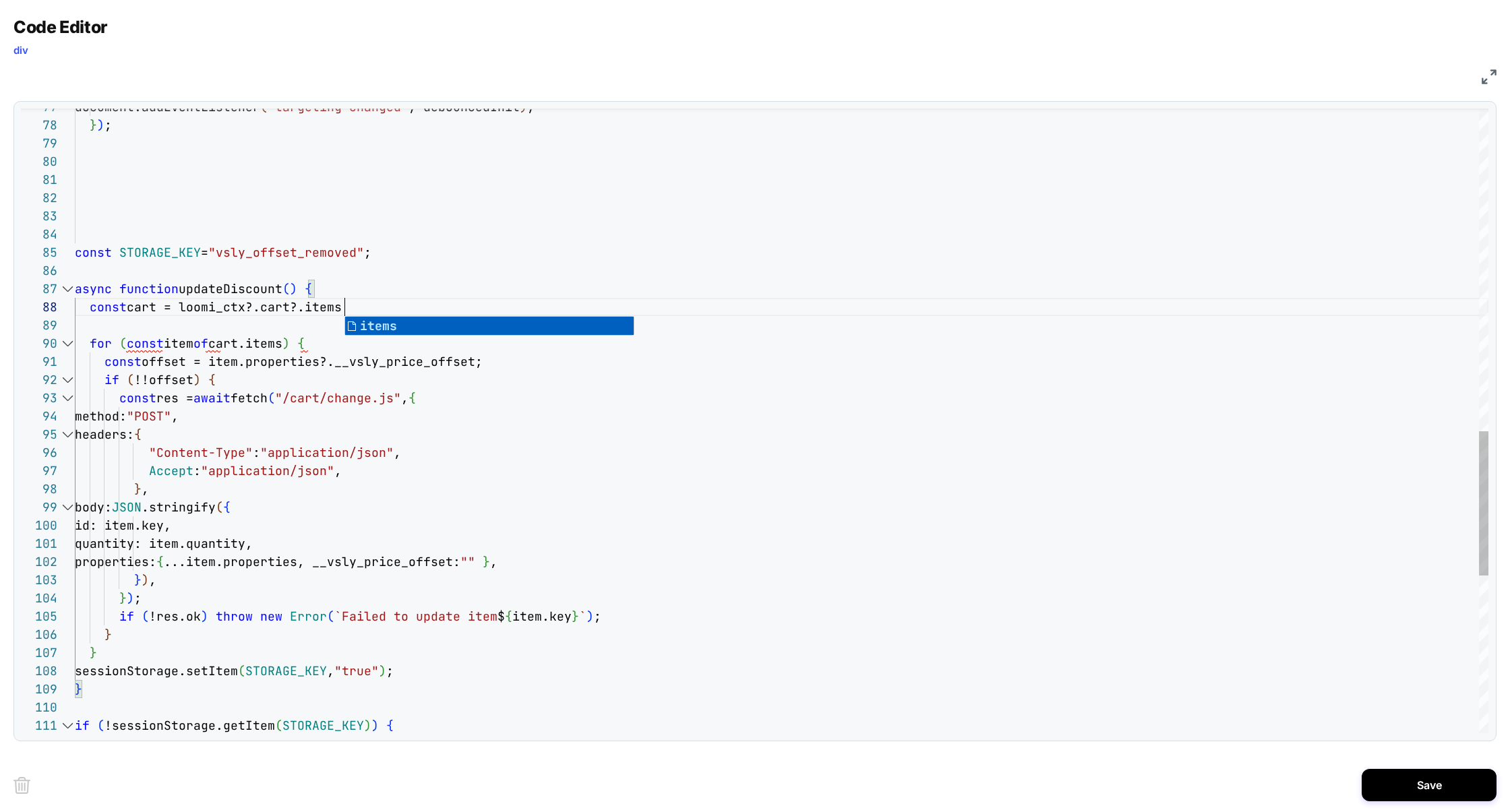
scroll to position [127, 270]
click at [318, 304] on div "for ( const item of cart.items ) { const offset = item.properties?.__vsly_price…" at bounding box center [782, 64] width 1414 height 2700
click at [152, 310] on div "for ( const item of cart.items ) { const offset = item.properties?.__vsly_price…" at bounding box center [782, 64] width 1414 height 2700
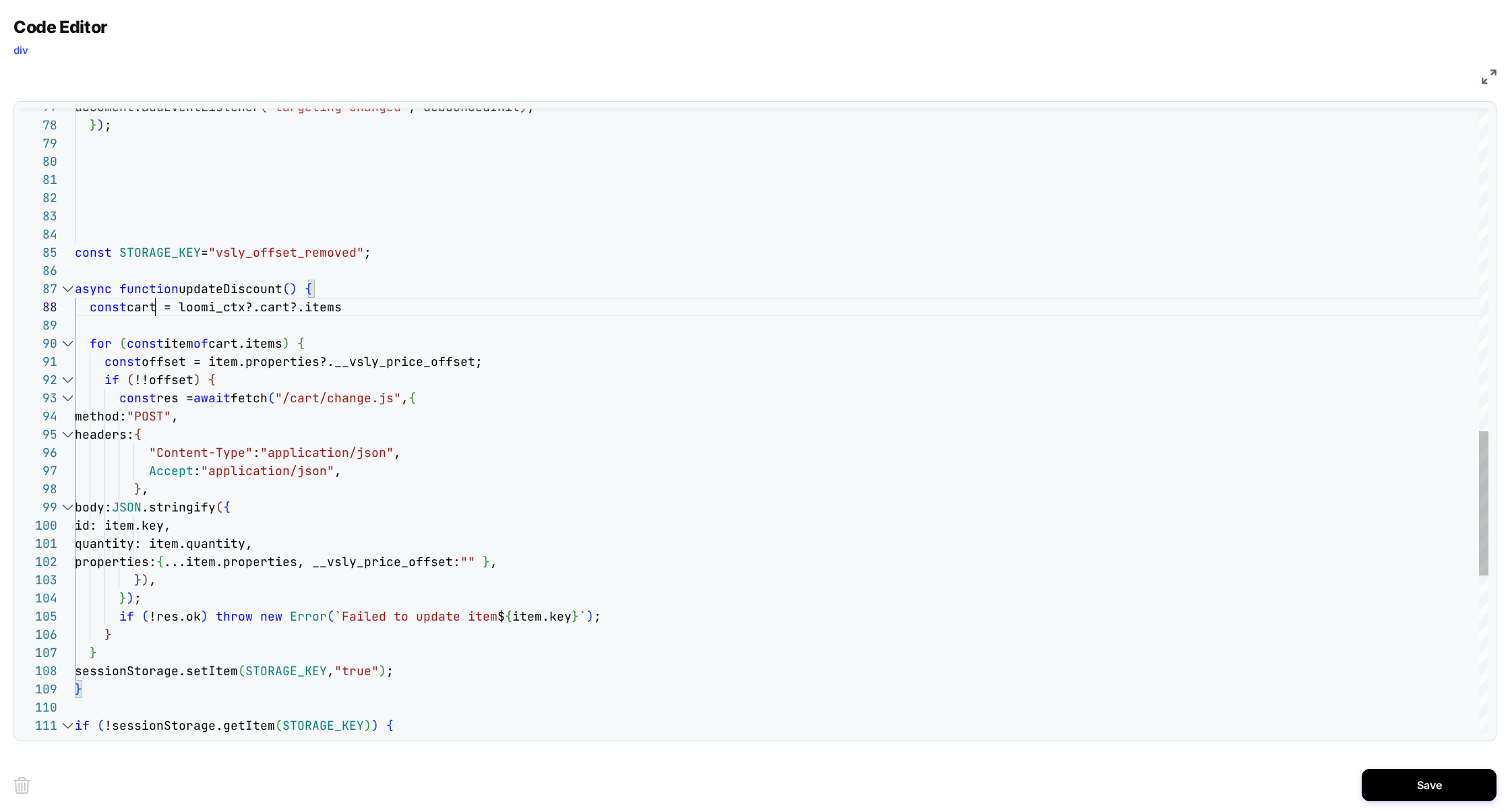
scroll to position [127, 87]
click at [324, 313] on div "for ( const item of cart.items ) { const offset = item.properties?.__vsly_price…" at bounding box center [782, 64] width 1414 height 2700
click at [199, 331] on div "for ( const item of cart.items ) { const offset = item.properties?.__vsly_price…" at bounding box center [782, 64] width 1414 height 2700
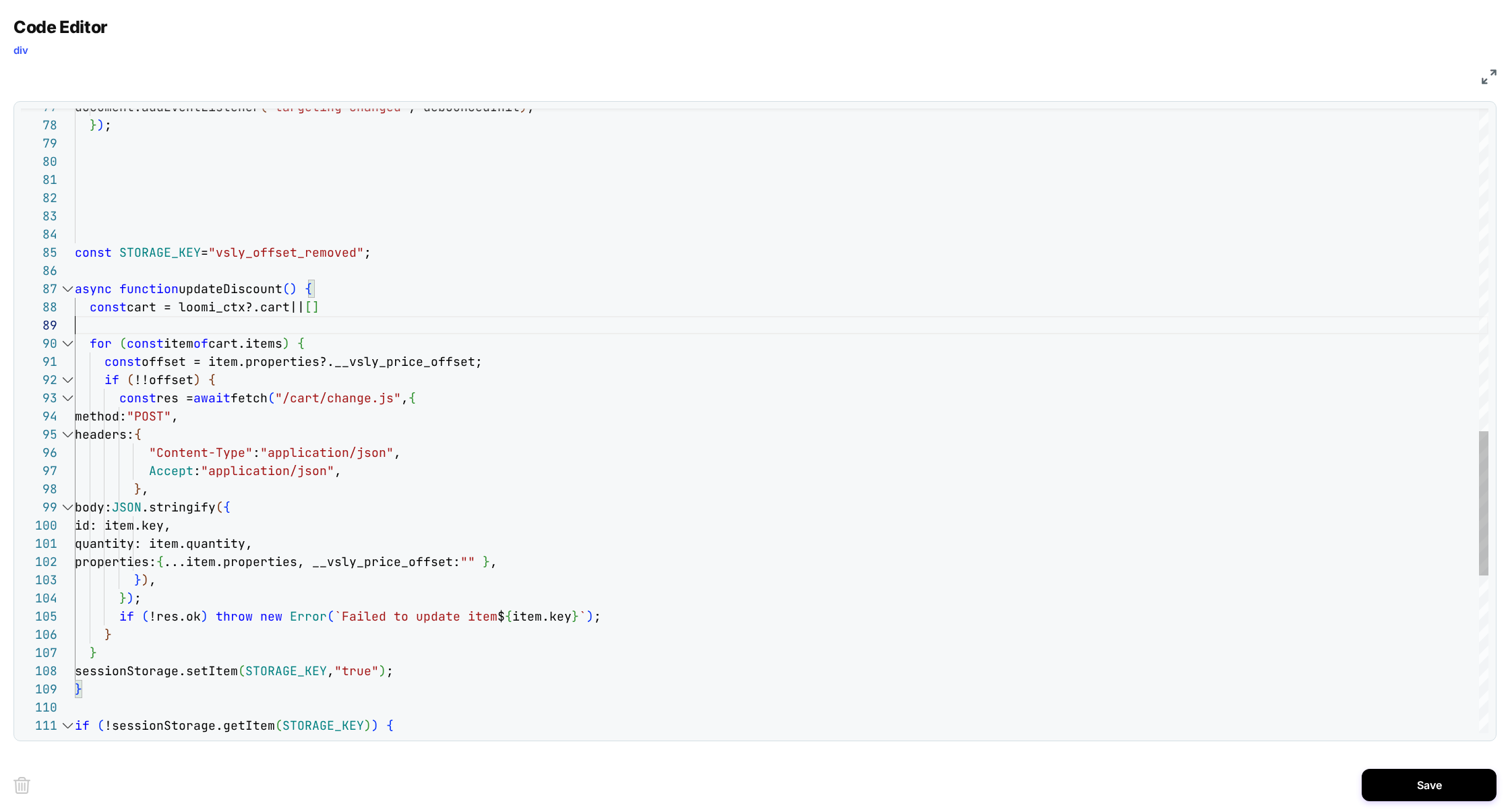
click at [192, 330] on div "for ( const item of cart.items ) { const offset = item.properties?.__vsly_price…" at bounding box center [782, 64] width 1414 height 2700
click at [170, 327] on div "for ( const item of cart.items ) { const offset = item.properties?.__vsly_price…" at bounding box center [782, 64] width 1414 height 2700
click at [337, 306] on div "for ( const item of cart.items ) { const offset = item.properties?.__vsly_price…" at bounding box center [782, 64] width 1414 height 2700
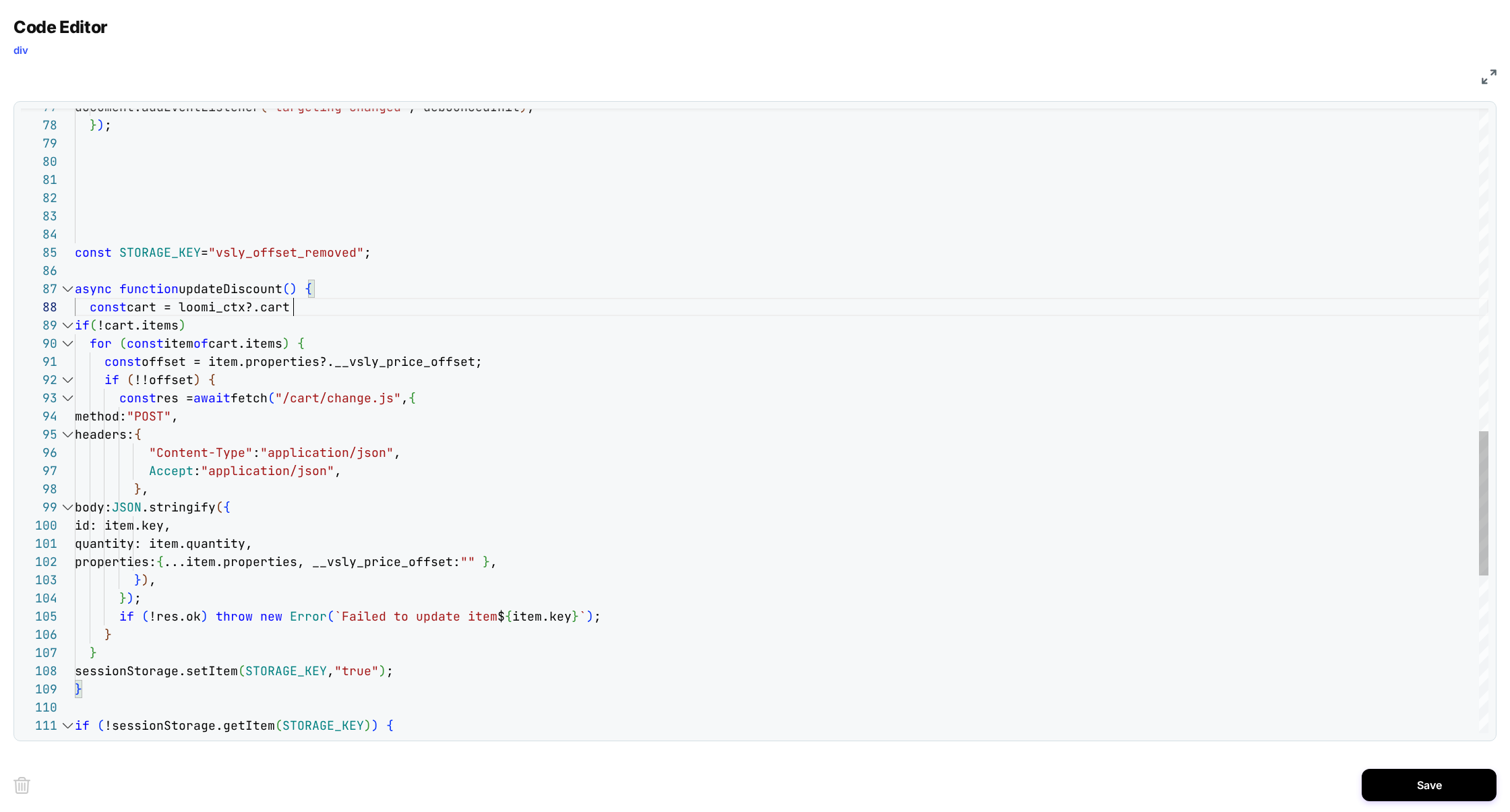
scroll to position [127, 218]
click at [133, 326] on div "for ( const item of cart.items ) { const offset = item.properties?.__vsly_price…" at bounding box center [782, 64] width 1414 height 2700
click at [229, 323] on div "for ( const item of cart.items ) { const offset = item.properties?.__vsly_price…" at bounding box center [782, 64] width 1414 height 2700
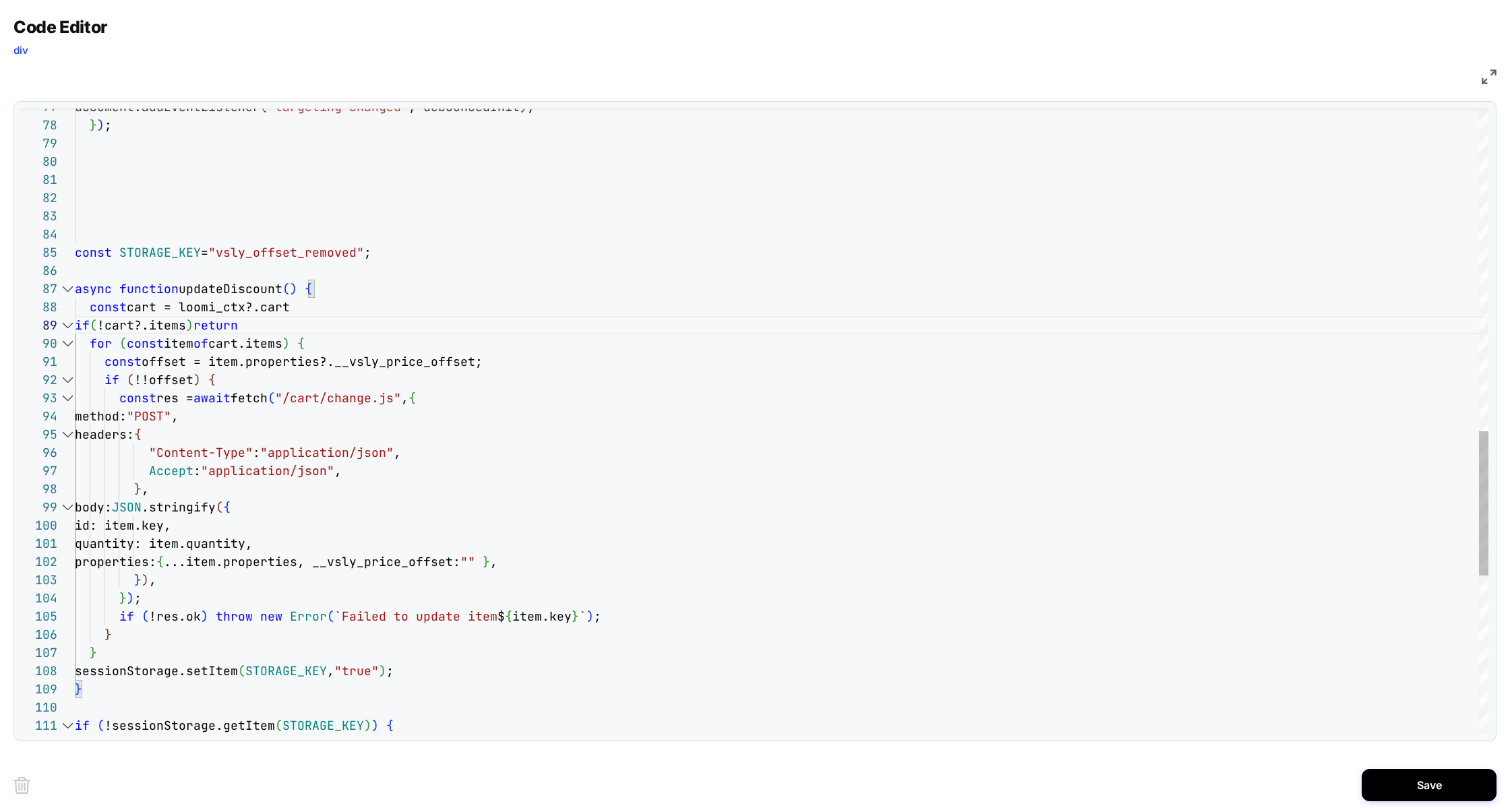
click at [331, 346] on div "for ( const item of cart.items ) { const offset = item.properties?.__vsly_price…" at bounding box center [782, 64] width 1414 height 2700
click at [226, 382] on div "for ( const item of cart.items ) { const offset = item.properties?.__vsly_price…" at bounding box center [782, 64] width 1414 height 2700
click at [337, 345] on div "for ( const item of cart.items ) { const offset = item.properties?.__vsly_price…" at bounding box center [782, 64] width 1414 height 2700
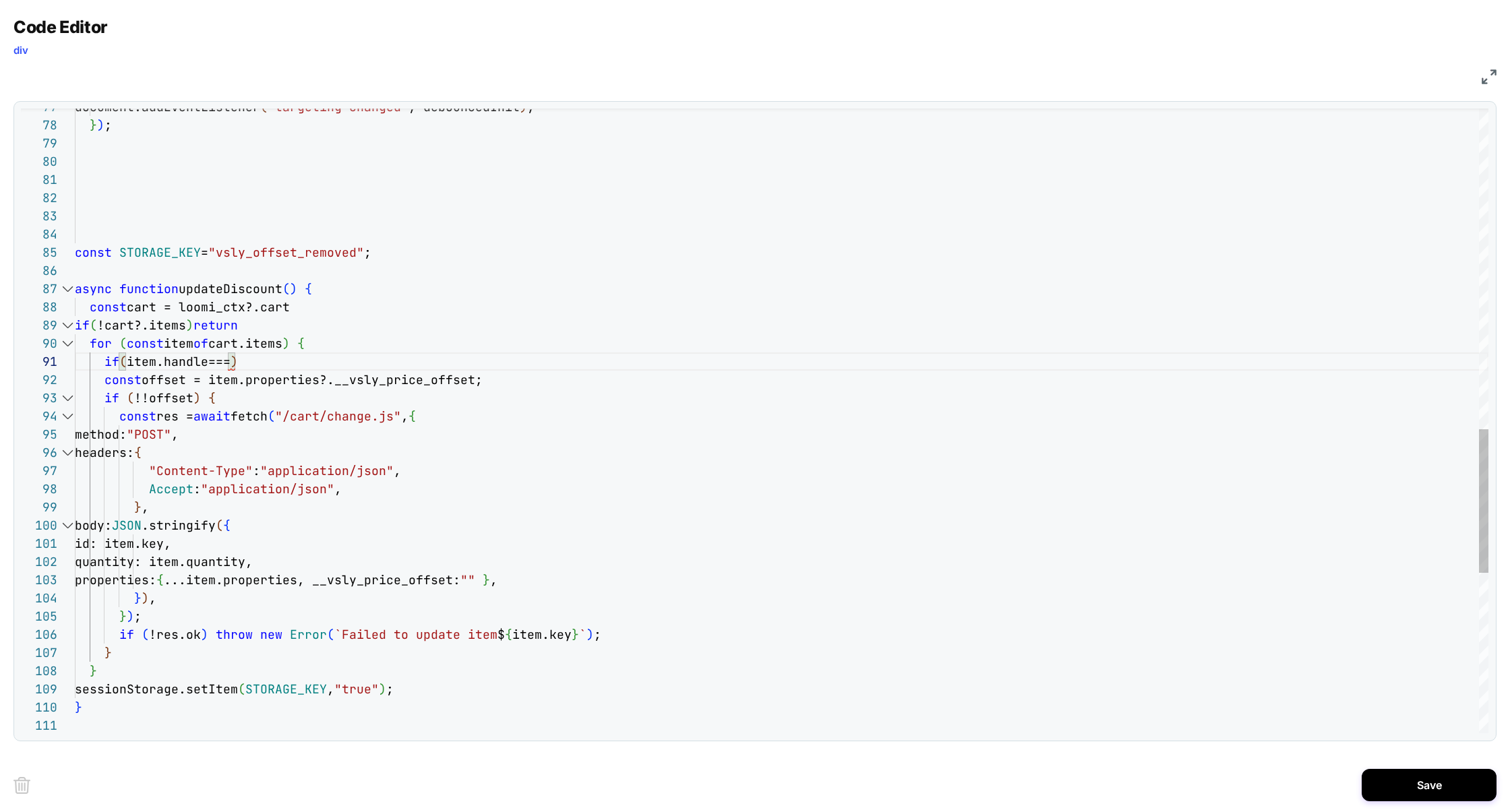
scroll to position [0, 160]
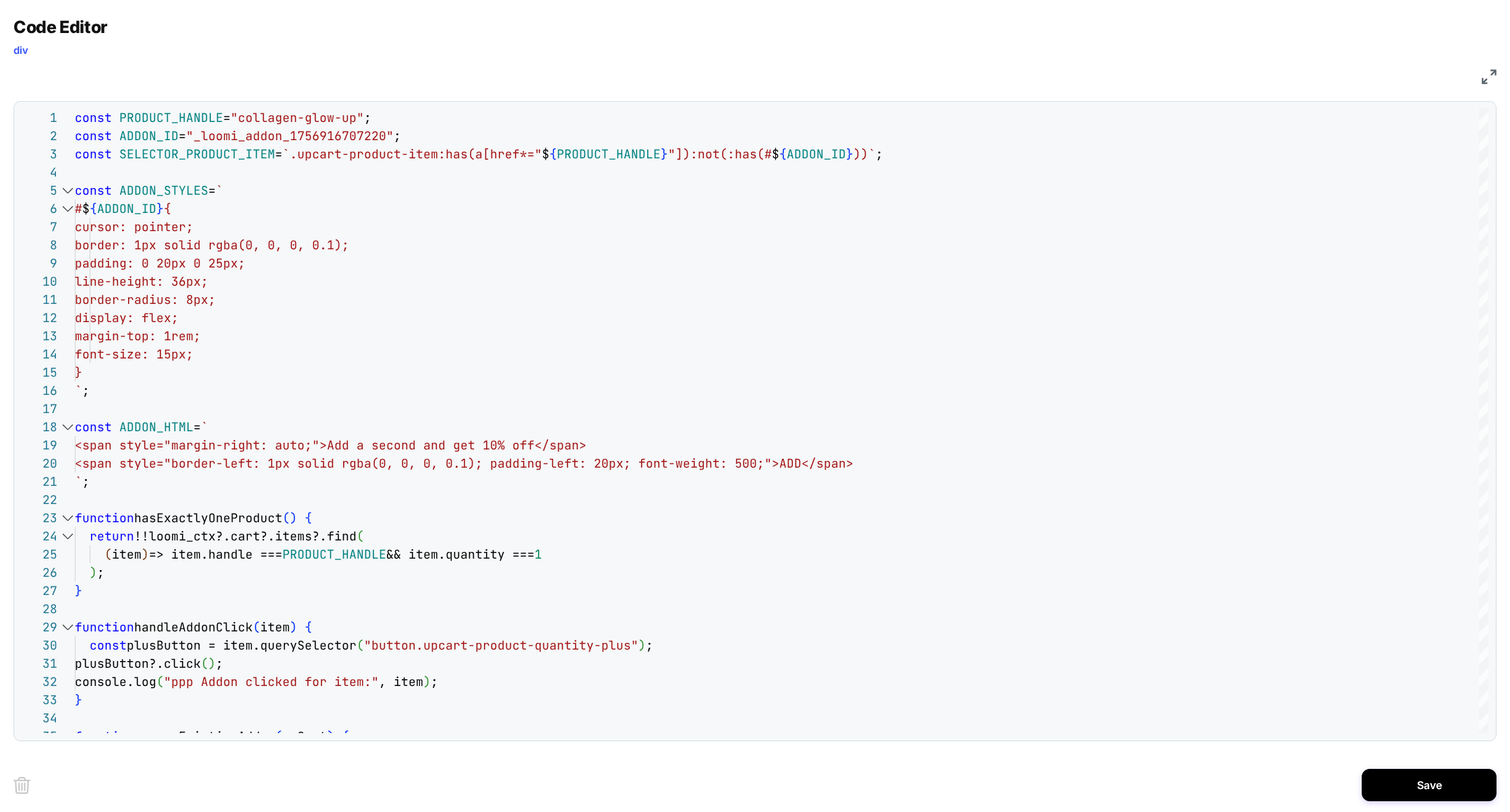
click at [165, 107] on div "27 28 29 30 31 32 33 34 35 17 18 19 20 21 22 23 24 25 26 9 10 11 12 13 14 15 16…" at bounding box center [755, 421] width 1483 height 640
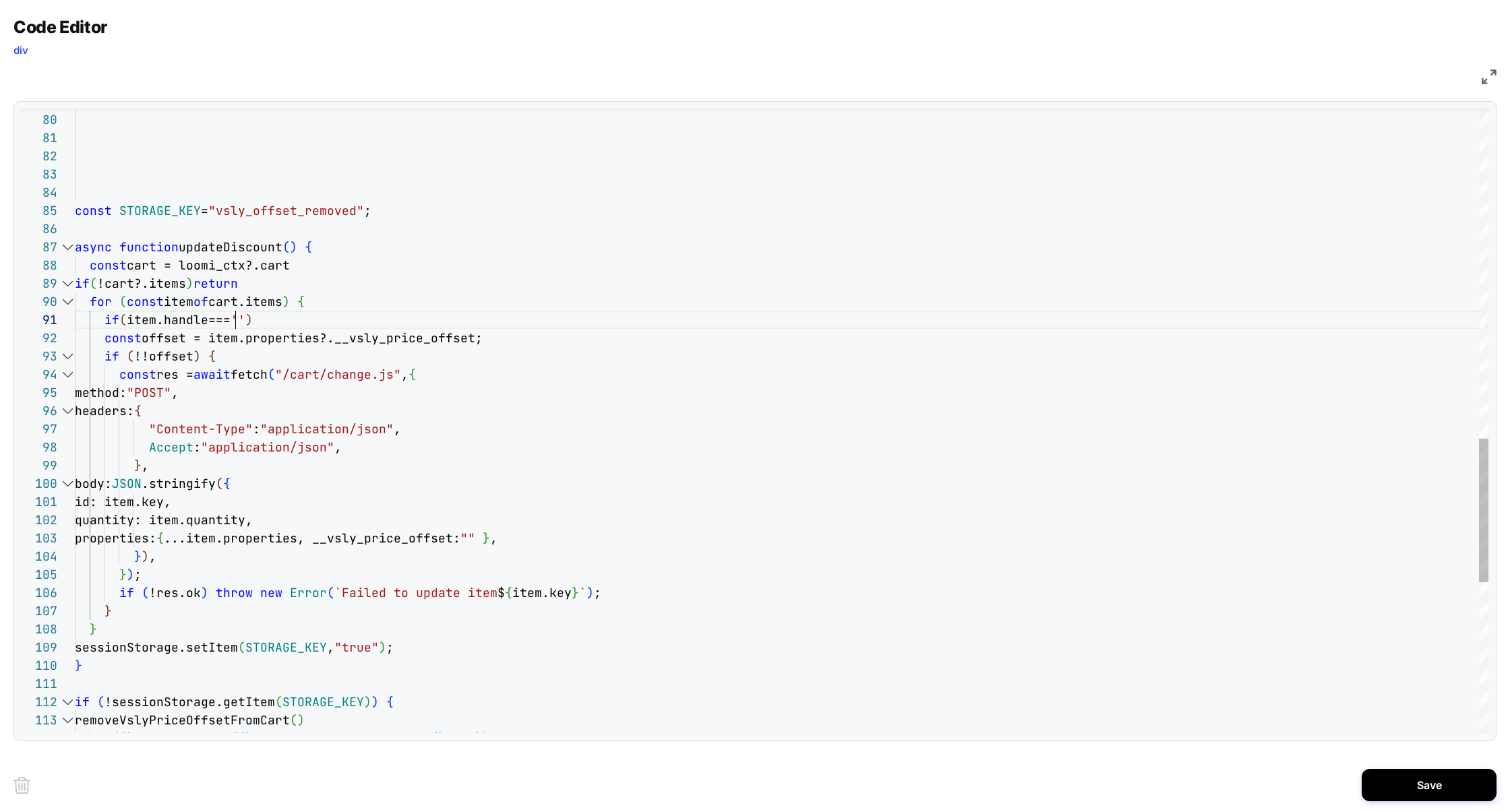
click at [239, 320] on div "const STORAGE_KEY = "vsly_offset_removed" ; async function updateDiscount ( ) {…" at bounding box center [782, 31] width 1414 height 2718
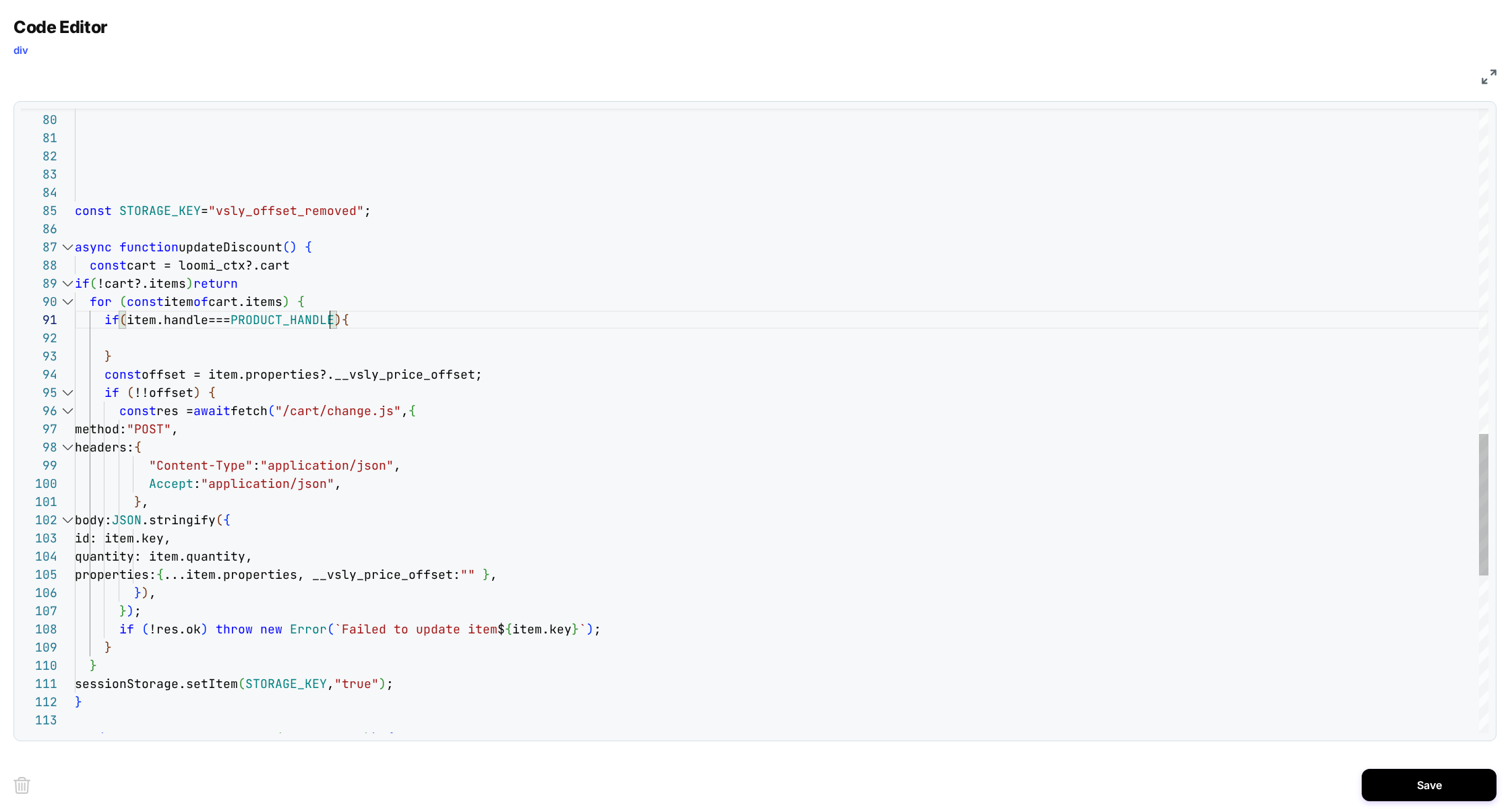
scroll to position [0, 255]
click at [329, 323] on div "const STORAGE_KEY = "vsly_offset_removed" ; async function updateDiscount ( ) {…" at bounding box center [782, 50] width 1414 height 2755
click at [163, 360] on div "const STORAGE_KEY = "vsly_offset_removed" ; async function updateDiscount ( ) {…" at bounding box center [782, 50] width 1414 height 2755
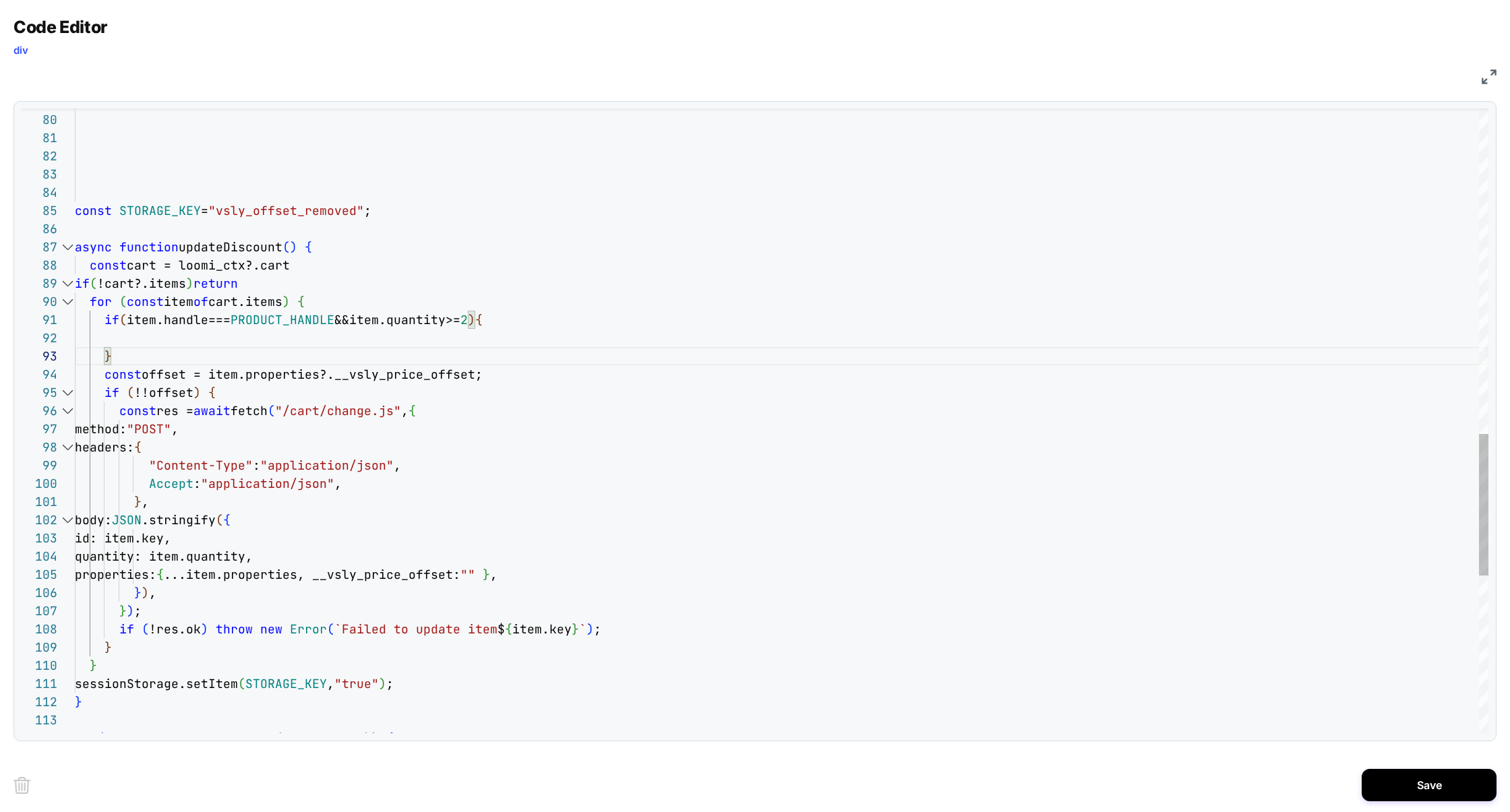
click at [145, 338] on div "const STORAGE_KEY = "vsly_offset_removed" ; async function updateDiscount ( ) {…" at bounding box center [782, 50] width 1414 height 2755
click at [110, 337] on div "const STORAGE_KEY = "vsly_offset_removed" ; async function updateDiscount ( ) {…" at bounding box center [782, 50] width 1414 height 2755
click at [221, 393] on div "const STORAGE_KEY = "vsly_offset_removed" ; async function updateDiscount ( ) {…" at bounding box center [782, 50] width 1414 height 2755
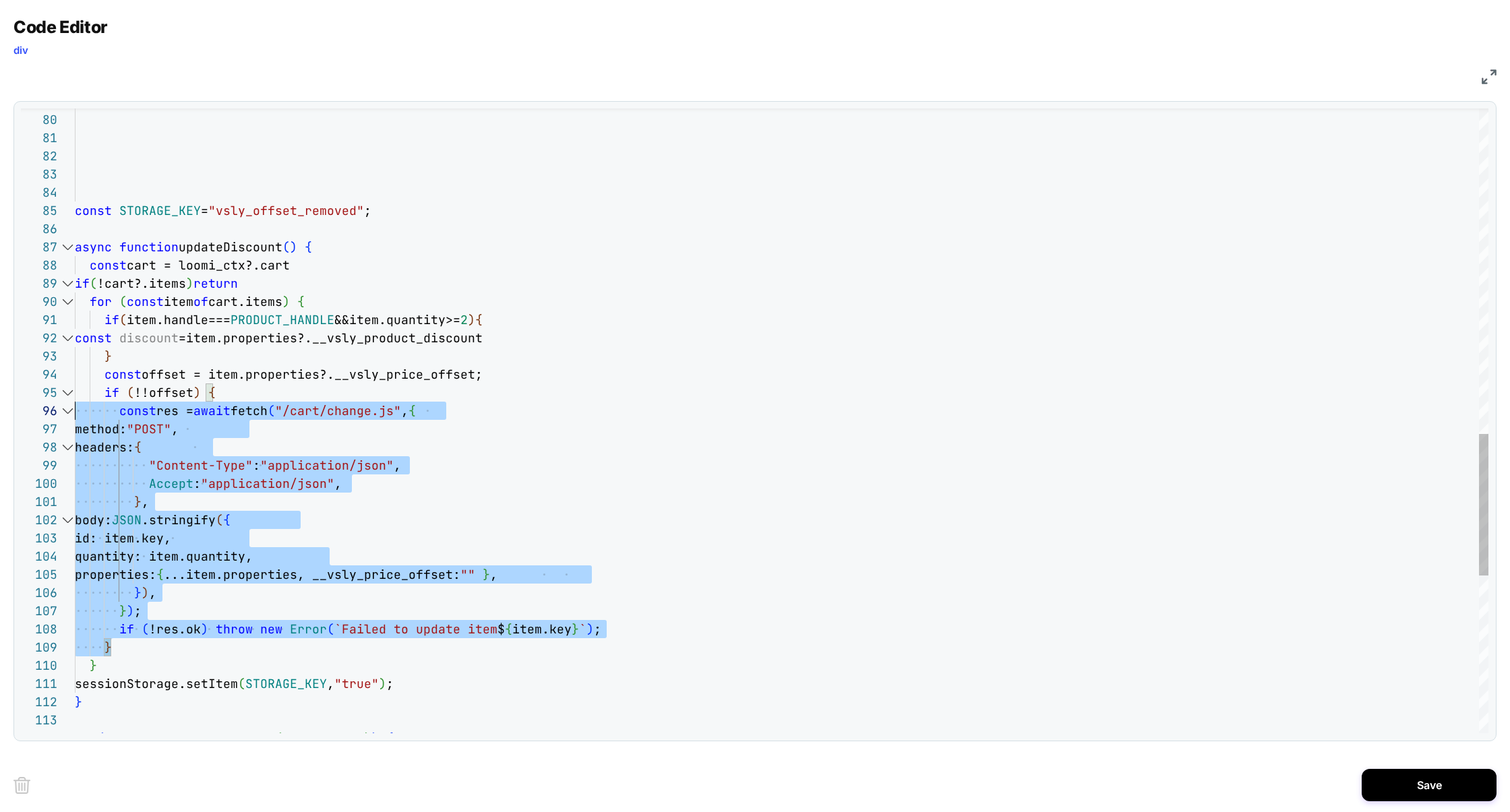
scroll to position [73, 0]
drag, startPoint x: 144, startPoint y: 647, endPoint x: 19, endPoint y: 398, distance: 278.6
click at [19, 398] on div "80 81 82 83 84 85 86 87 88 89 90 91 94 95 96 97 98 99 100 101 102 103 104 105 1…" at bounding box center [755, 421] width 1483 height 640
click at [490, 344] on div "const STORAGE_KEY = "vsly_offset_removed" ; async function updateDiscount ( ) {…" at bounding box center [782, 50] width 1414 height 2755
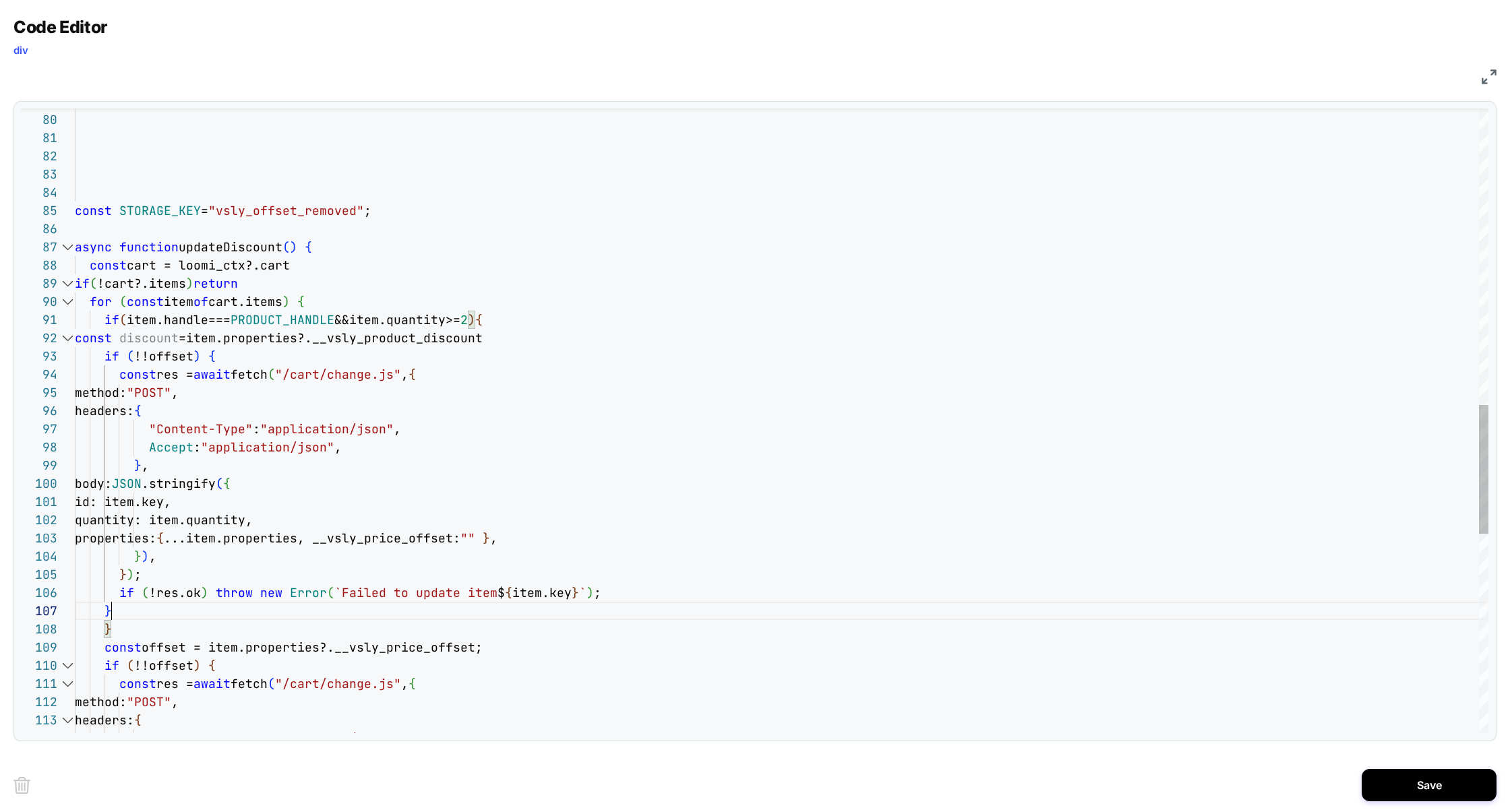
scroll to position [110, 37]
drag, startPoint x: 331, startPoint y: 319, endPoint x: 462, endPoint y: 321, distance: 131.0
click at [462, 321] on span "if ( item.handle=== PRODUCT_HANDLE &&item.quantity>= 2 ) {" at bounding box center [279, 320] width 408 height 15
click at [192, 357] on div "const STORAGE_KEY = "vsly_offset_removed" ; async function updateDiscount ( ) {…" at bounding box center [782, 186] width 1414 height 3027
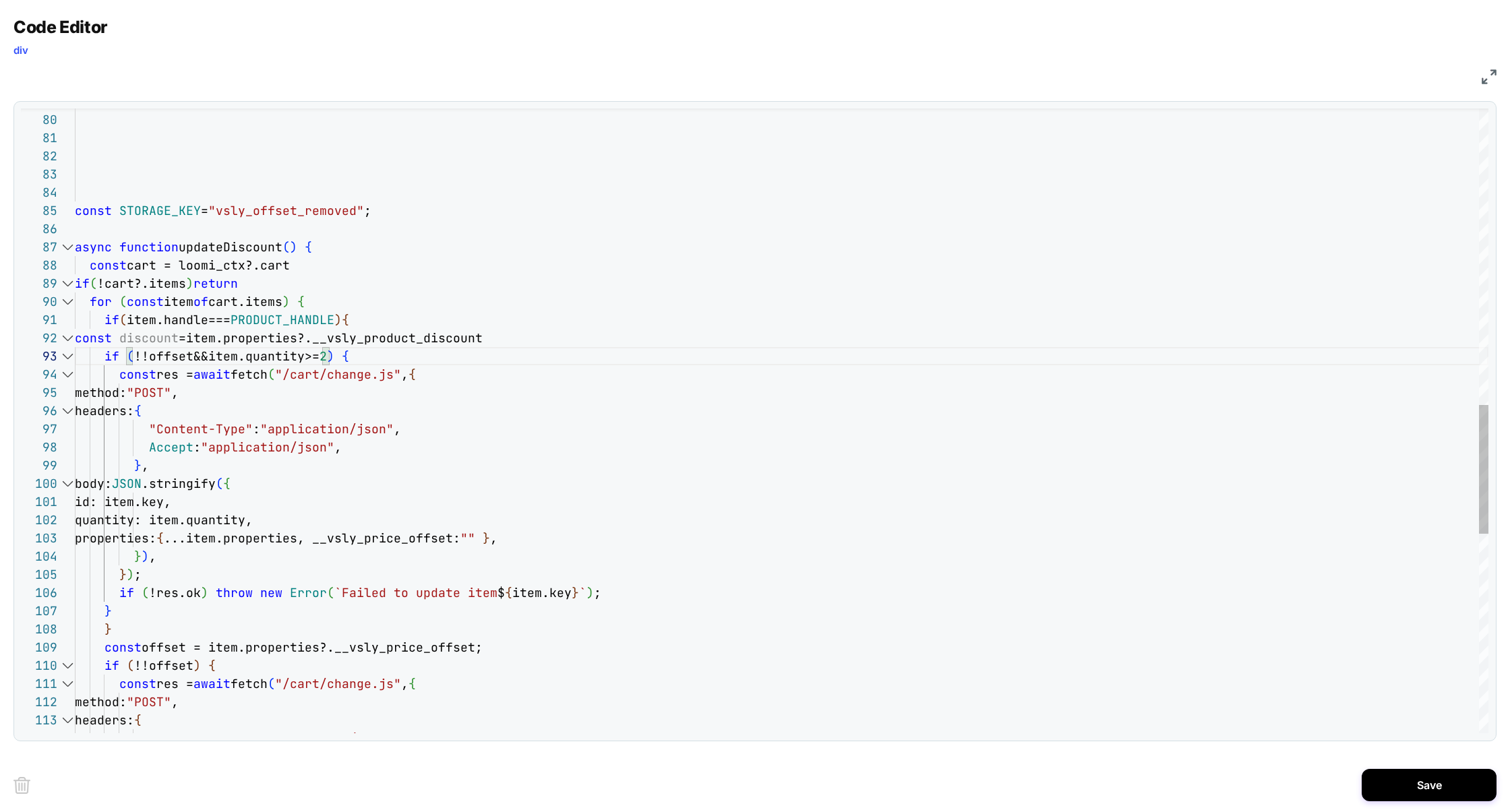
scroll to position [37, 270]
click at [366, 357] on div "const STORAGE_KEY = "vsly_offset_removed" ; async function updateDiscount ( ) {…" at bounding box center [782, 186] width 1414 height 3027
click at [153, 343] on div "const STORAGE_KEY = "vsly_offset_removed" ; async function updateDiscount ( ) {…" at bounding box center [782, 186] width 1414 height 3027
click at [163, 362] on div "const STORAGE_KEY = "vsly_offset_removed" ; async function updateDiscount ( ) {…" at bounding box center [782, 186] width 1414 height 3027
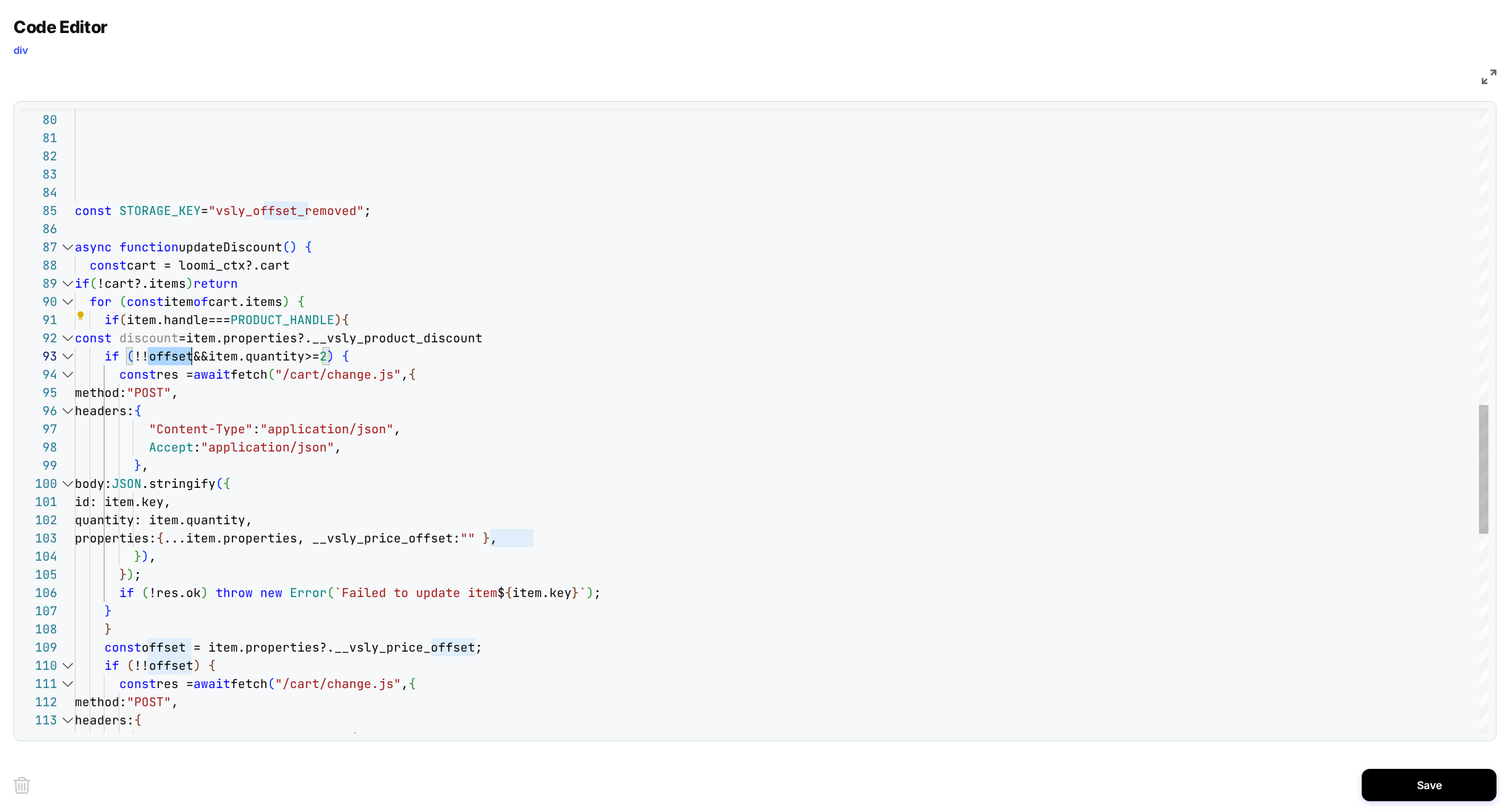
click at [163, 362] on div "const STORAGE_KEY = "vsly_offset_removed" ; async function updateDiscount ( ) {…" at bounding box center [782, 186] width 1414 height 3027
click at [147, 358] on div "const STORAGE_KEY = "vsly_offset_removed" ; async function updateDiscount ( ) {…" at bounding box center [782, 186] width 1414 height 3027
click at [361, 360] on div "const STORAGE_KEY = "vsly_offset_removed" ; async function updateDiscount ( ) {…" at bounding box center [782, 186] width 1414 height 3027
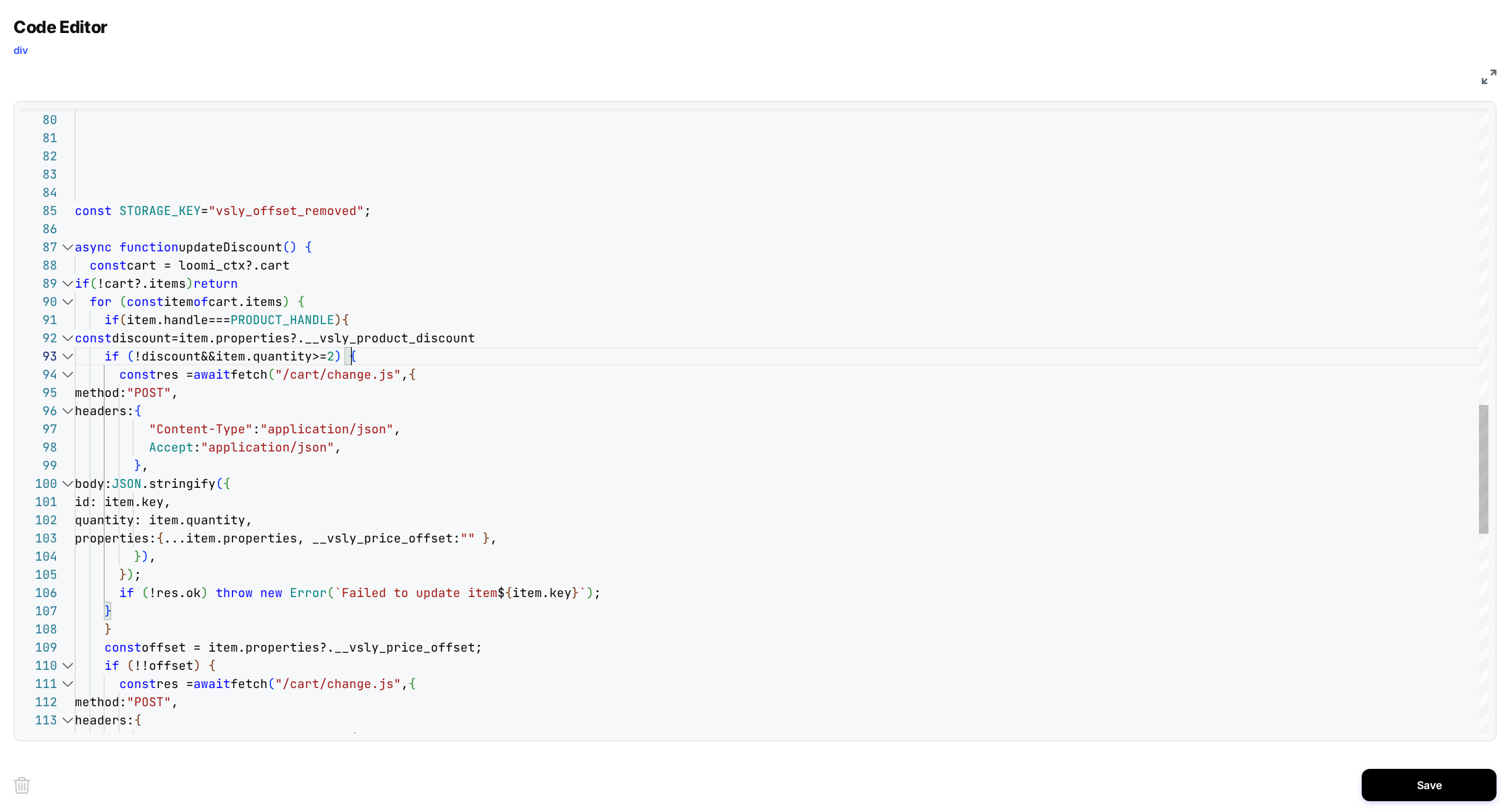
click at [124, 629] on div "const STORAGE_KEY = "vsly_offset_removed" ; async function updateDiscount ( ) {…" at bounding box center [782, 186] width 1414 height 3027
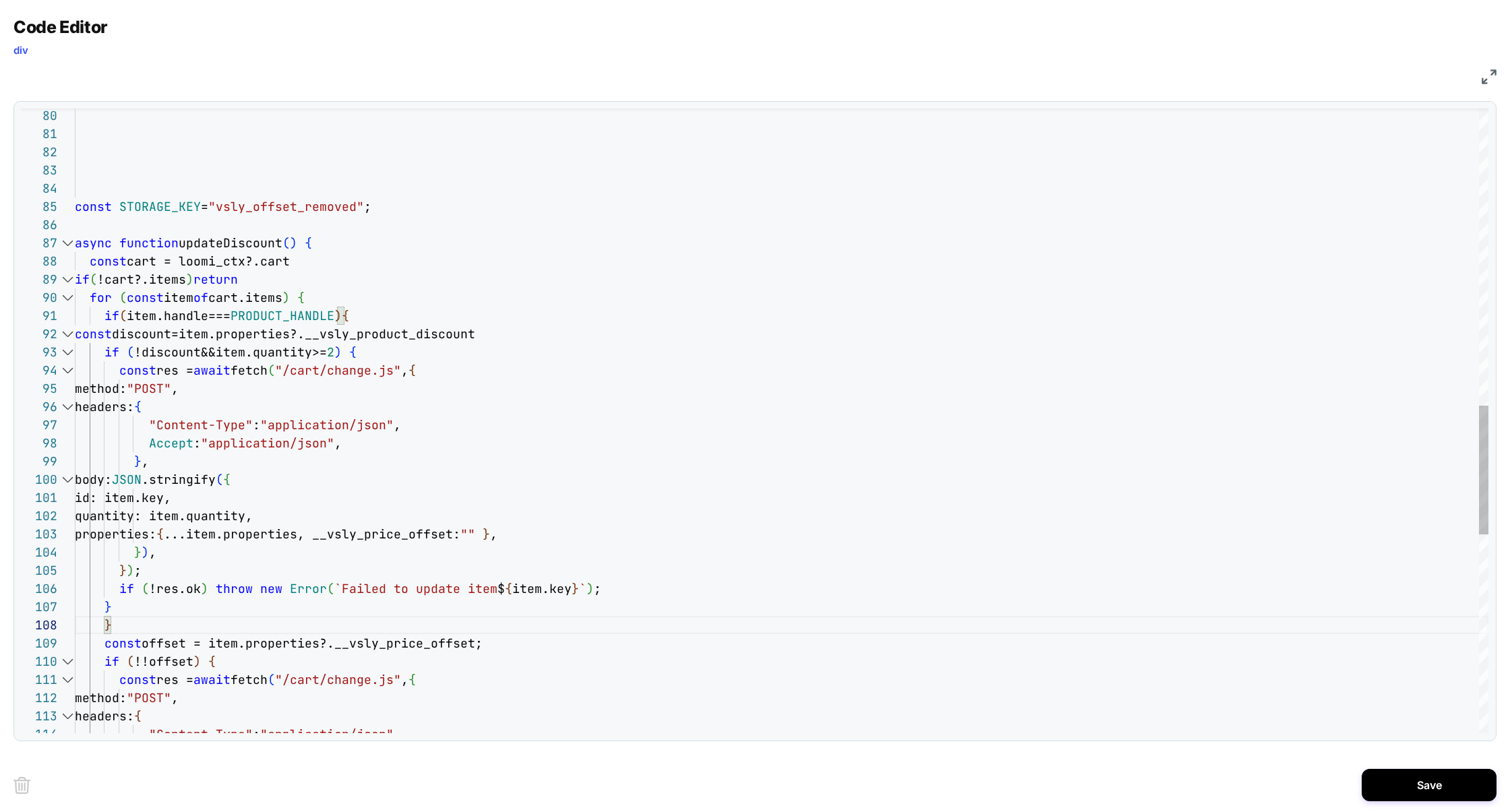
scroll to position [110, 37]
click at [130, 608] on div "const STORAGE_KEY = "vsly_offset_removed" ; async function updateDiscount ( ) {…" at bounding box center [782, 183] width 1414 height 3027
drag, startPoint x: 309, startPoint y: 337, endPoint x: 473, endPoint y: 339, distance: 164.0
click at [473, 339] on div "const STORAGE_KEY = "vsly_offset_removed" ; async function updateDiscount ( ) {…" at bounding box center [782, 183] width 1414 height 3027
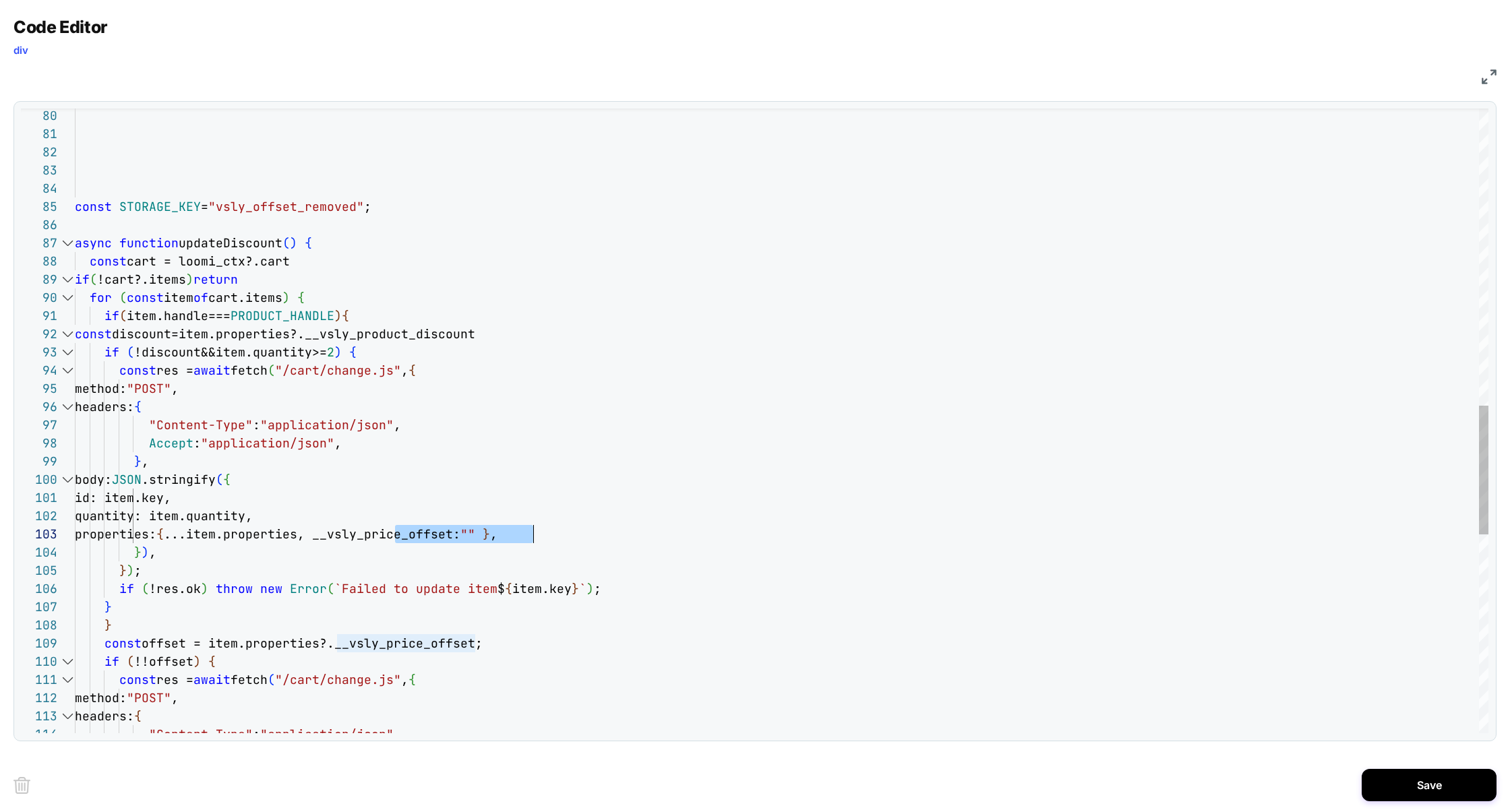
drag, startPoint x: 394, startPoint y: 540, endPoint x: 535, endPoint y: 538, distance: 141.0
click at [535, 538] on div "const STORAGE_KEY = "vsly_offset_removed" ; async function updateDiscount ( ) {…" at bounding box center [782, 183] width 1414 height 3027
click at [585, 534] on div "const STORAGE_KEY = "vsly_offset_removed" ; async function updateDiscount ( ) {…" at bounding box center [782, 183] width 1414 height 3027
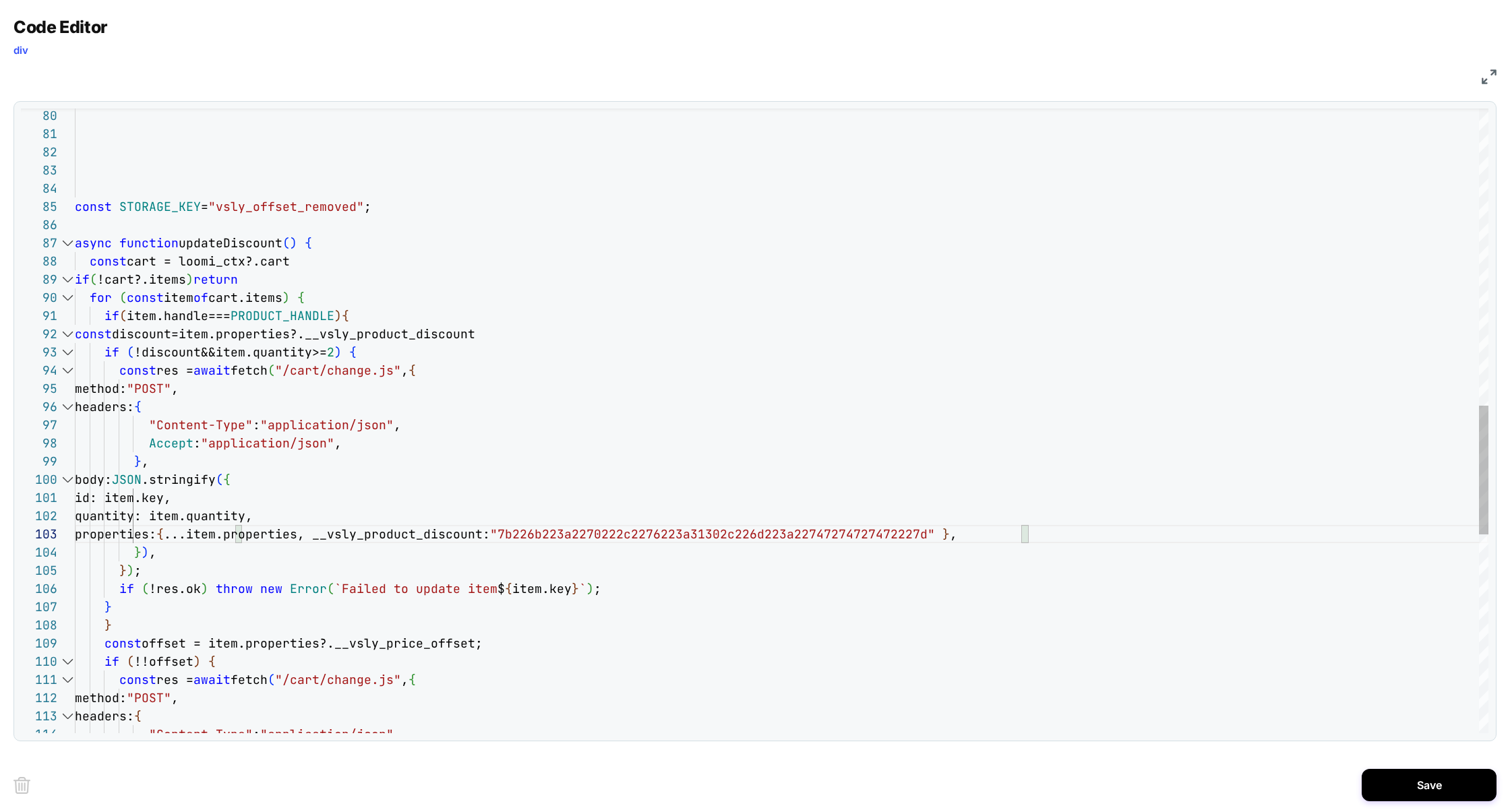
scroll to position [54, 364]
click at [445, 371] on div "const STORAGE_KEY = "vsly_offset_removed" ; async function updateDiscount ( ) {…" at bounding box center [782, 183] width 1414 height 3027
click at [354, 352] on div "const STORAGE_KEY = "vsly_offset_removed" ; async function updateDiscount ( ) {…" at bounding box center [782, 183] width 1414 height 3027
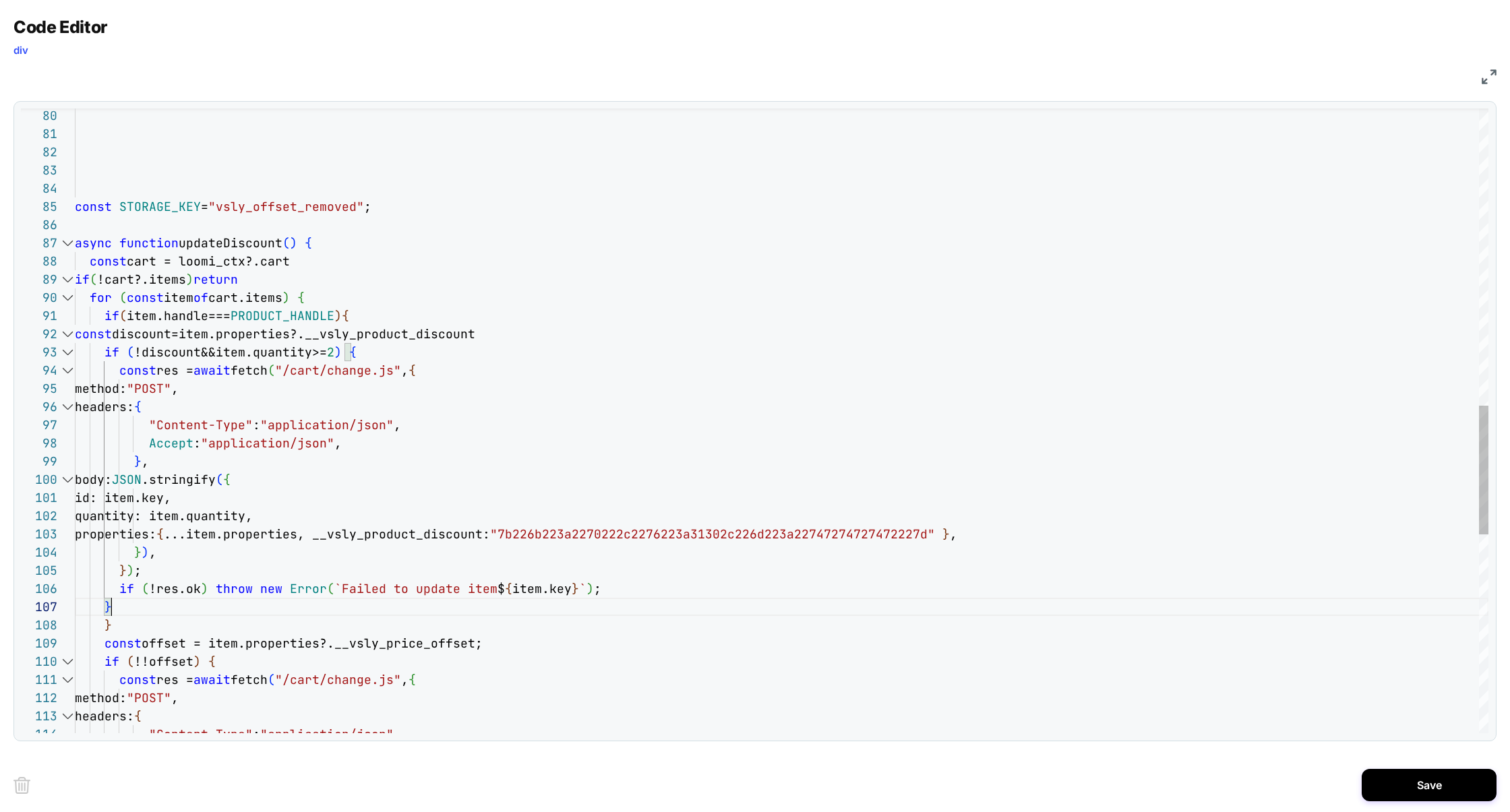
click at [115, 608] on div "const STORAGE_KEY = "vsly_offset_removed" ; async function updateDiscount ( ) {…" at bounding box center [782, 183] width 1414 height 3027
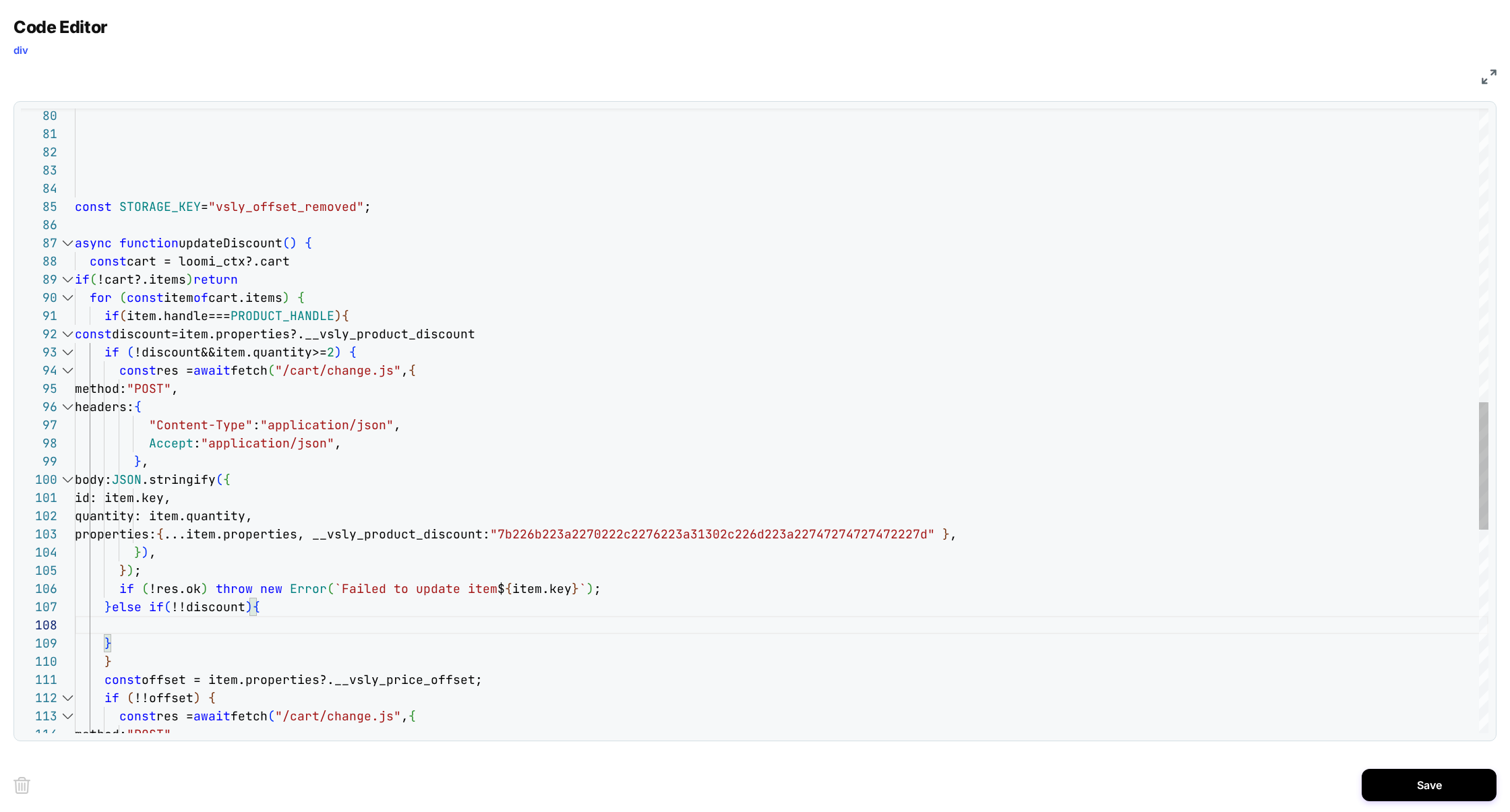
click at [364, 349] on div "const STORAGE_KEY = "vsly_offset_removed" ; async function updateDiscount ( ) {…" at bounding box center [782, 200] width 1414 height 3064
click at [454, 372] on div "const STORAGE_KEY = "vsly_offset_removed" ; async function updateDiscount ( ) {…" at bounding box center [782, 200] width 1414 height 3064
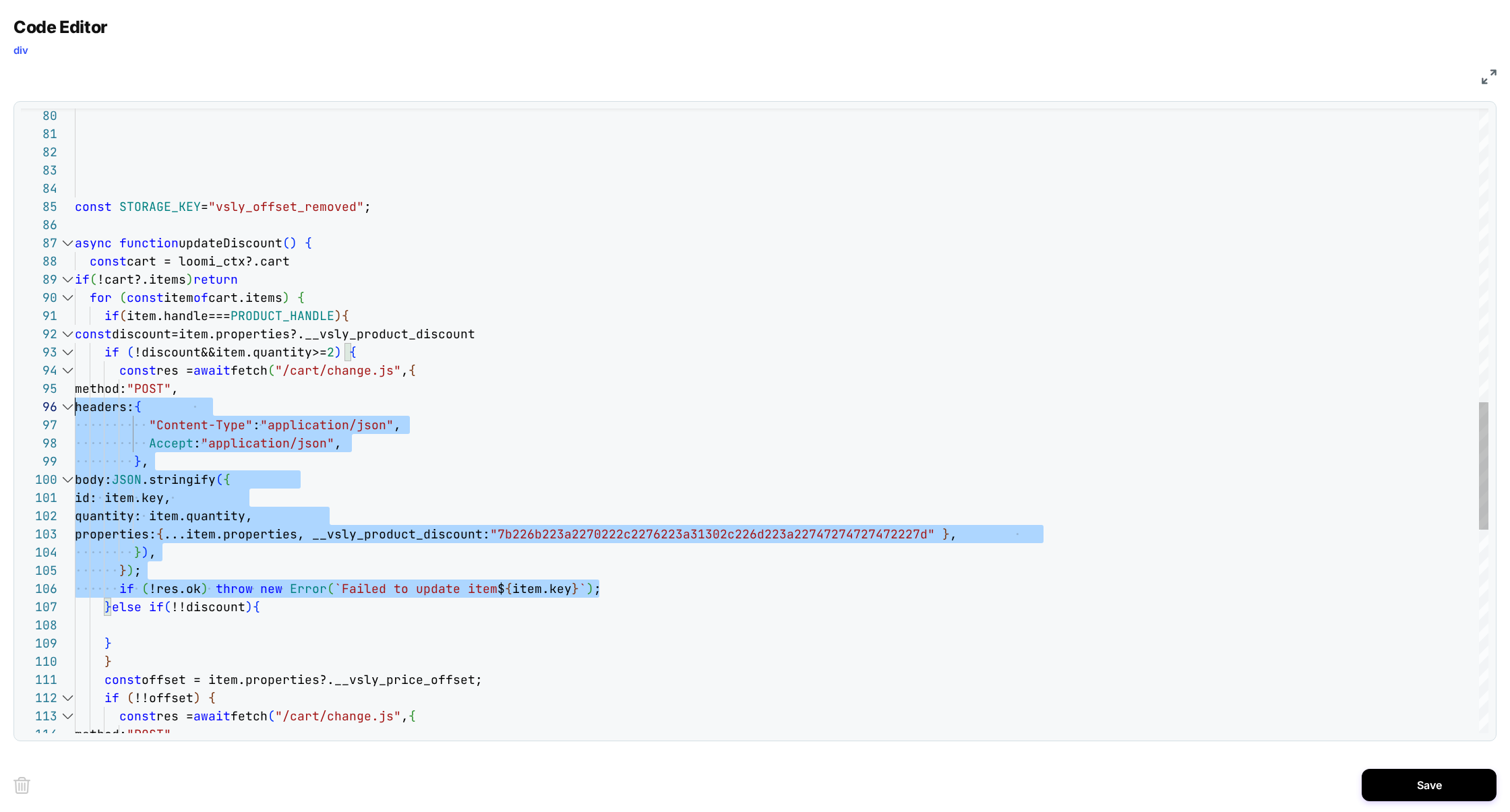
scroll to position [54, 0]
drag, startPoint x: 623, startPoint y: 589, endPoint x: 0, endPoint y: 375, distance: 658.7
click at [75, 375] on div "const STORAGE_KEY = "vsly_offset_removed" ; async function updateDiscount ( ) {…" at bounding box center [782, 200] width 1414 height 3064
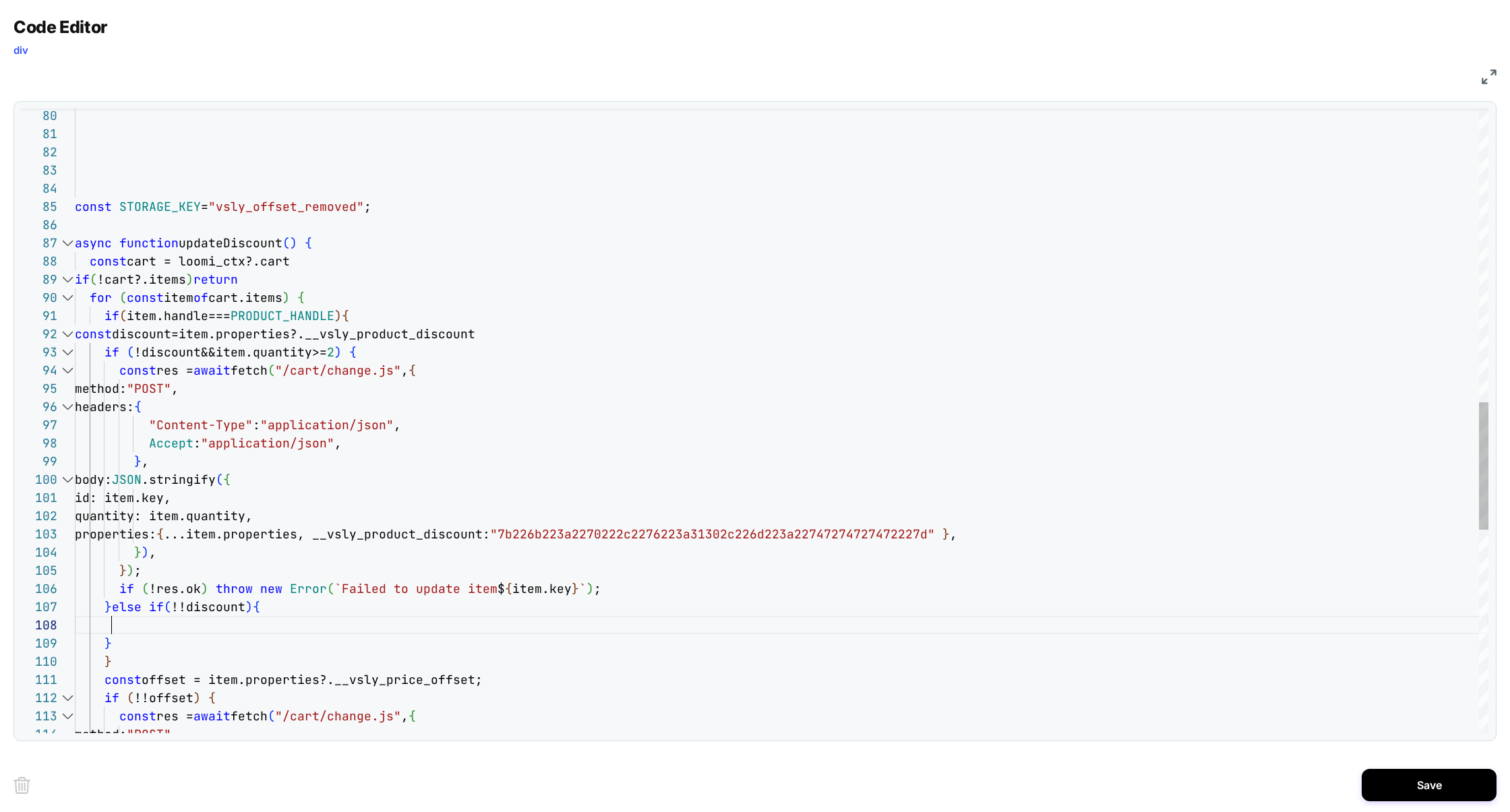
click at [110, 626] on div "const STORAGE_KEY = "vsly_offset_removed" ; async function updateDiscount ( ) {…" at bounding box center [782, 200] width 1414 height 3064
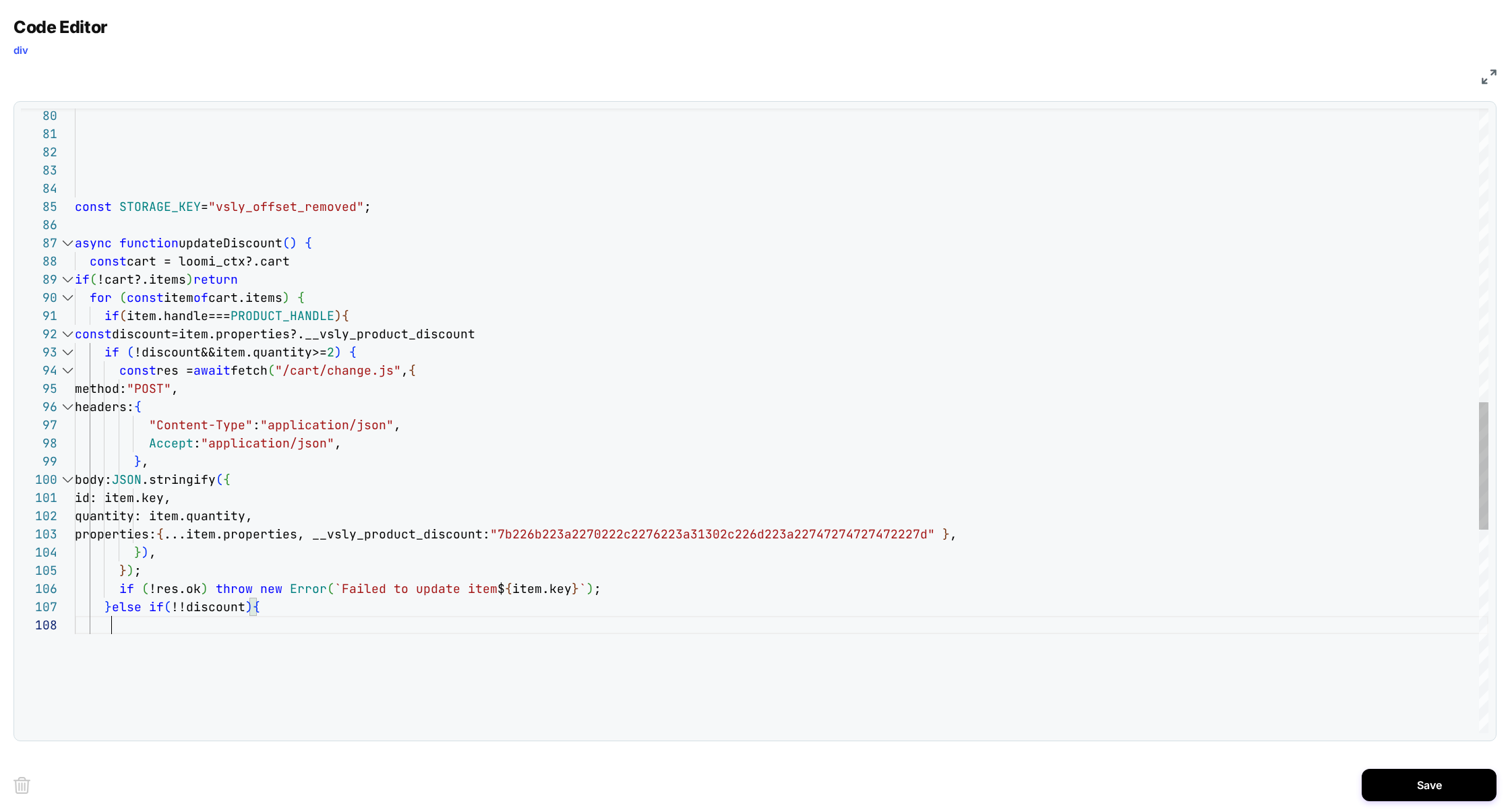
scroll to position [163, 524]
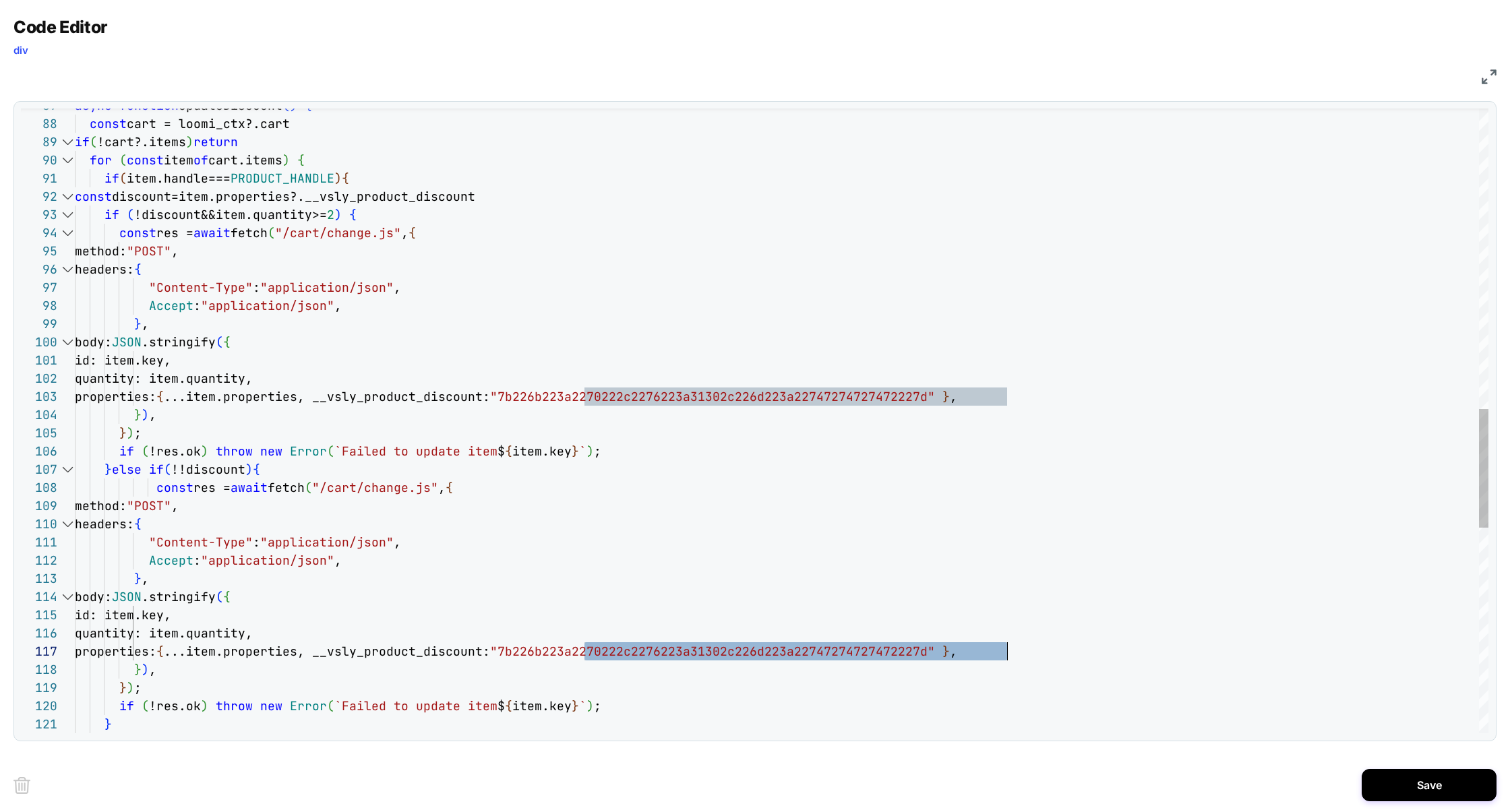
drag, startPoint x: 587, startPoint y: 654, endPoint x: 1008, endPoint y: 654, distance: 421.0
click at [1008, 654] on div "async function updateDiscount ( ) { const cart = loomi_ctx?.cart if ( !cart?.it…" at bounding box center [782, 172] width 1414 height 3282
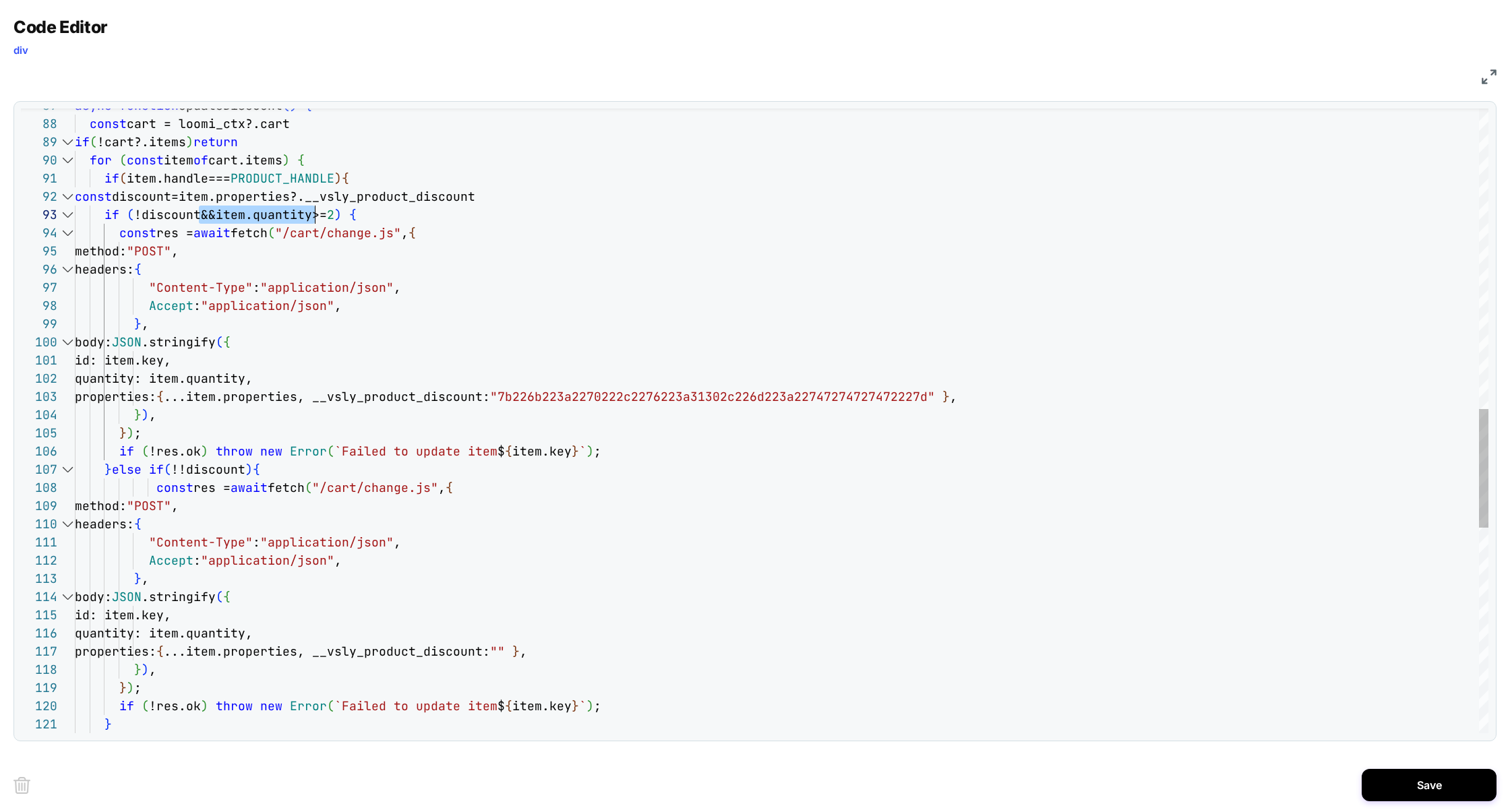
scroll to position [37, 255]
drag, startPoint x: 199, startPoint y: 214, endPoint x: 329, endPoint y: 222, distance: 130.2
click at [329, 222] on div "async function updateDiscount ( ) { const cart = loomi_ctx?.cart if ( !cart?.it…" at bounding box center [782, 172] width 1414 height 3282
click at [240, 470] on div "async function updateDiscount ( ) { const cart = loomi_ctx?.cart if ( !cart?.it…" at bounding box center [782, 172] width 1414 height 3282
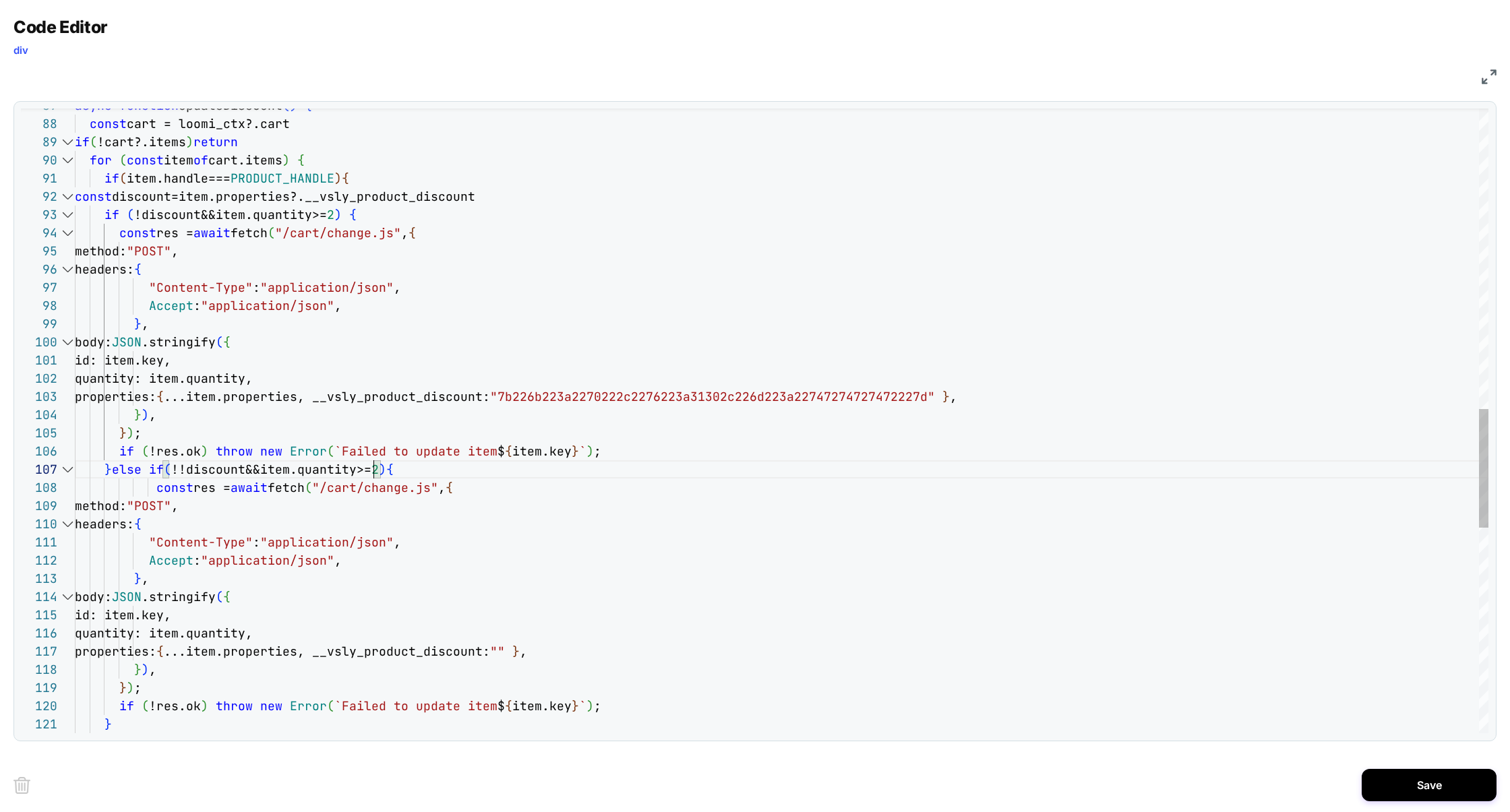
click at [259, 467] on div "async function updateDiscount ( ) { const cart = loomi_ctx?.cart if ( !cart?.it…" at bounding box center [782, 172] width 1414 height 3282
click at [390, 475] on div "async function updateDiscount ( ) { const cart = loomi_ctx?.cart if ( !cart?.it…" at bounding box center [782, 172] width 1414 height 3282
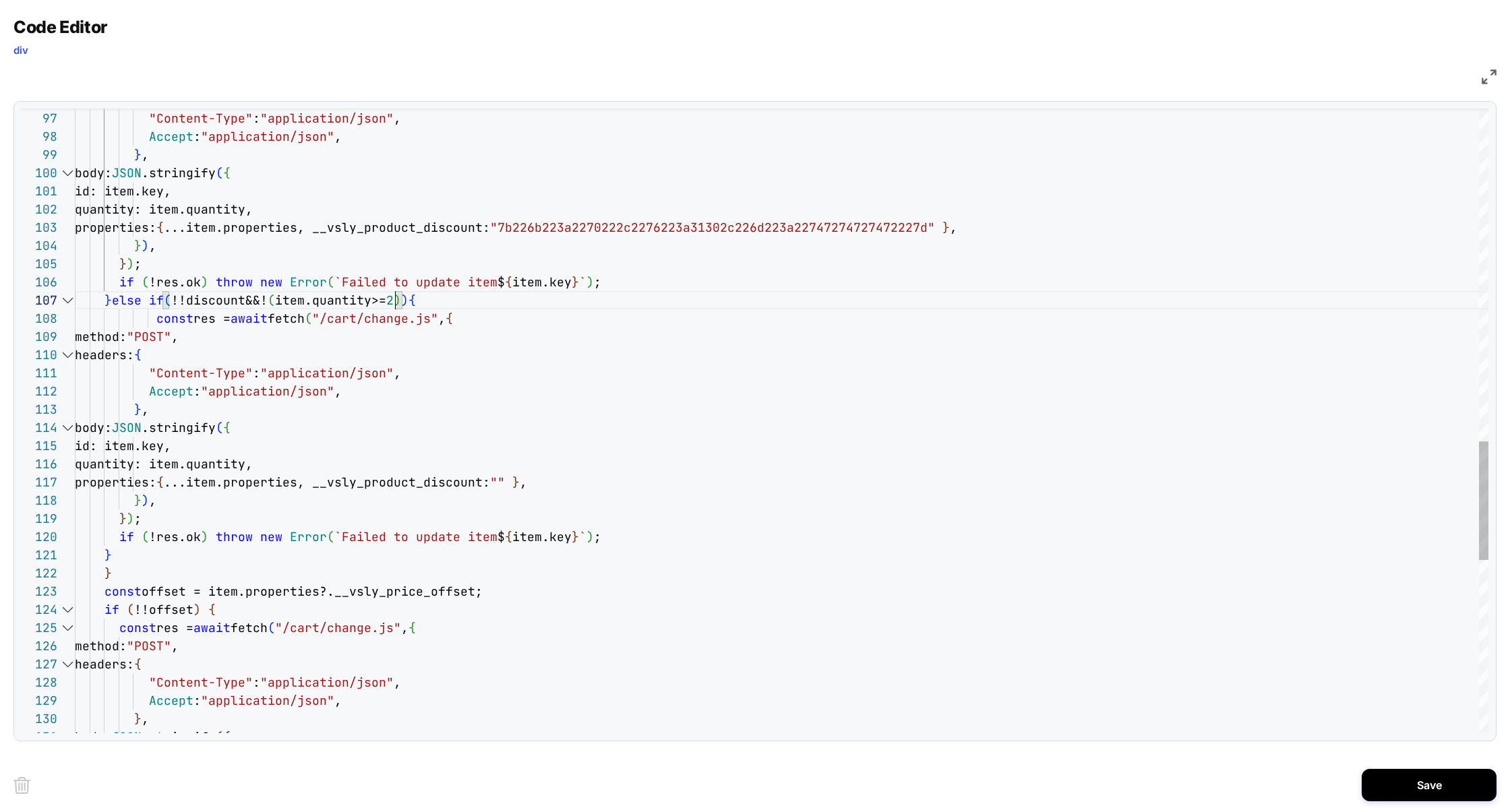
click at [110, 570] on div ""Content-Type" : "application/json" , Accept : "application/json" , } , body: J…" at bounding box center [782, 3] width 1414 height 3282
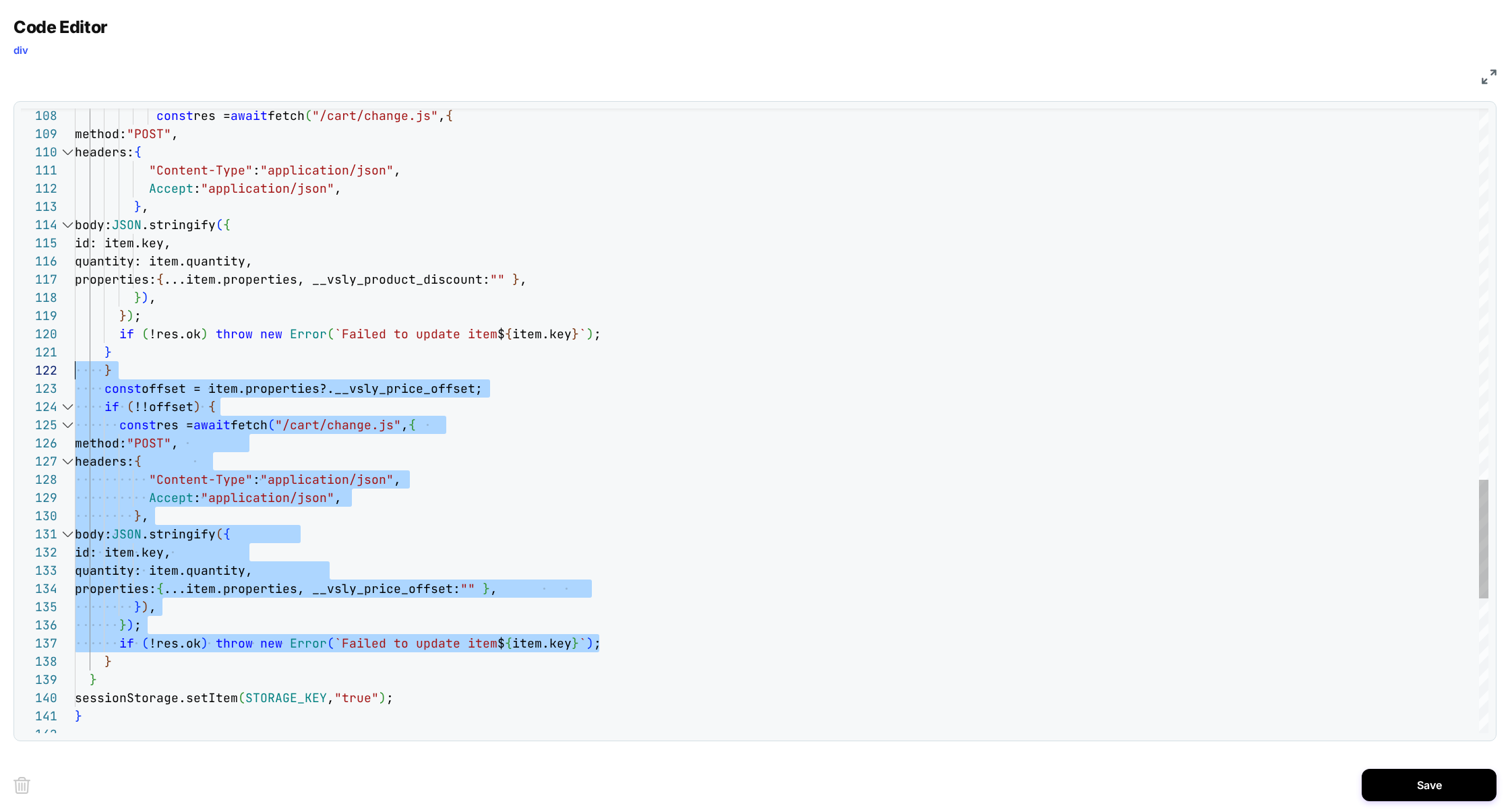
scroll to position [37, 0]
drag, startPoint x: 621, startPoint y: 639, endPoint x: 62, endPoint y: 385, distance: 614.0
click at [0, 0] on div "108 109 110 111 112 113 114 115 116 117 118 119 120 121 122 123 124 125 126 127…" at bounding box center [0, 0] width 0 height 0
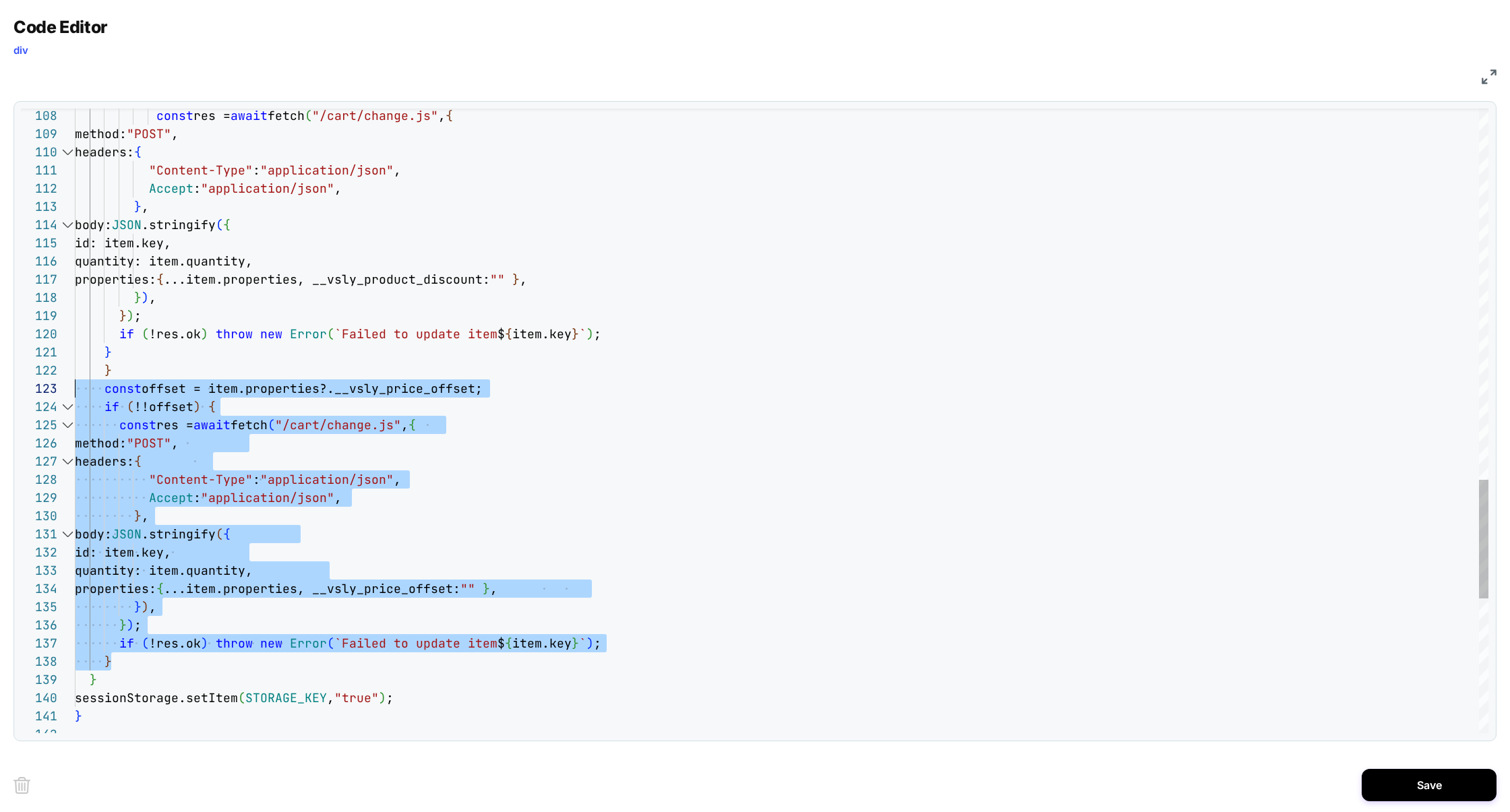
drag, startPoint x: 126, startPoint y: 658, endPoint x: 39, endPoint y: 392, distance: 279.9
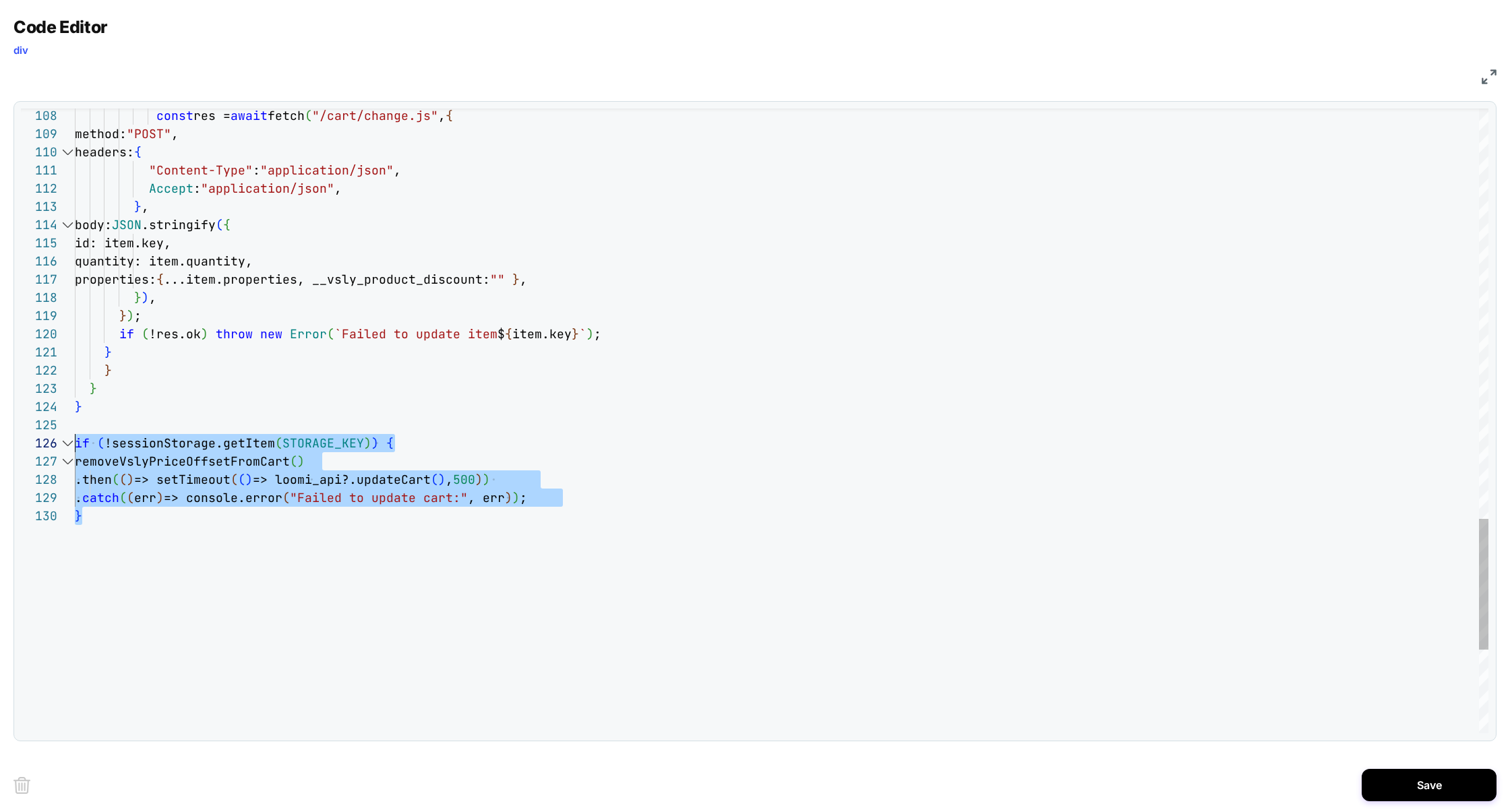
scroll to position [73, 0]
drag, startPoint x: 134, startPoint y: 573, endPoint x: 38, endPoint y: 426, distance: 175.6
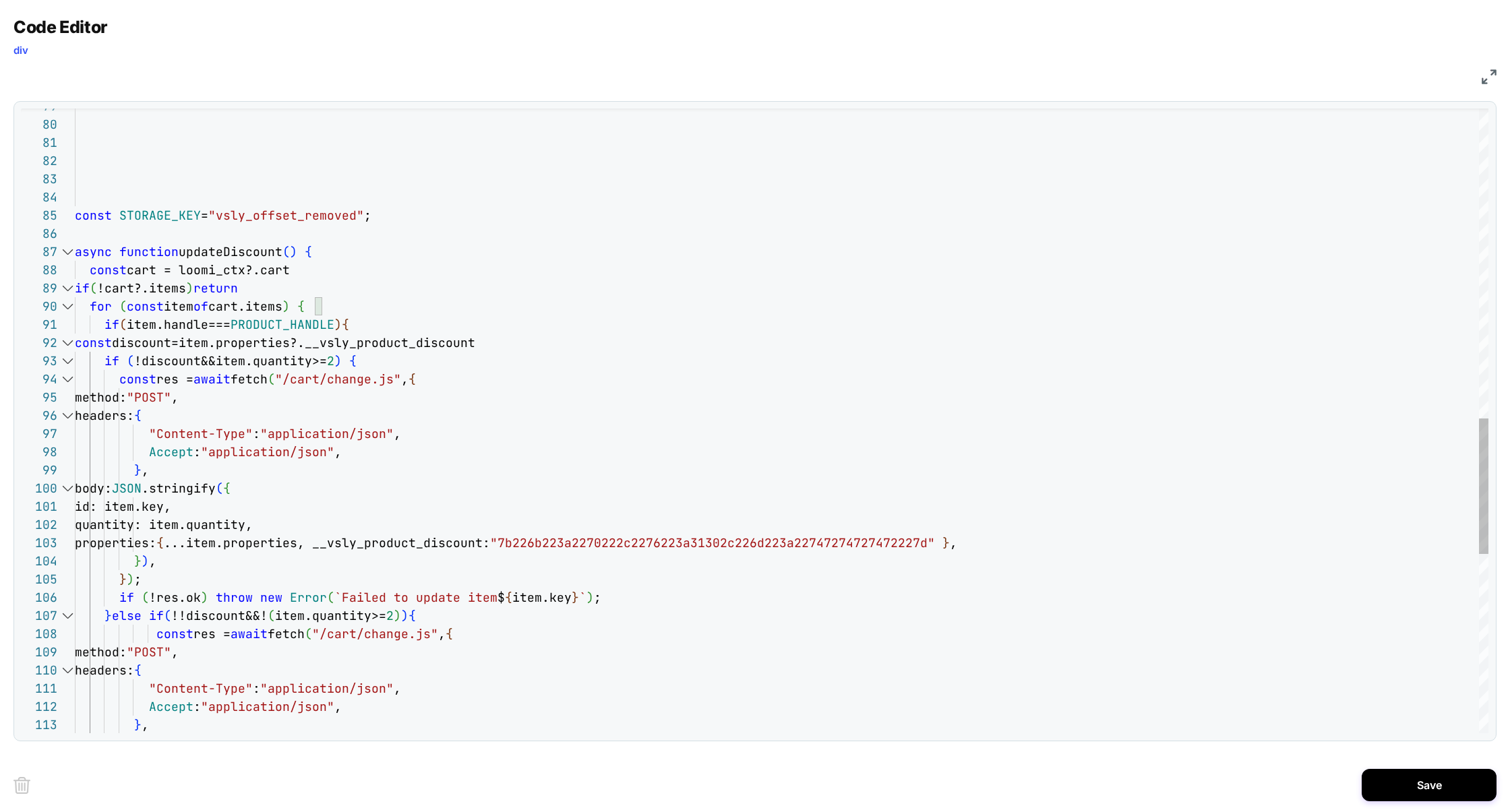
click at [409, 225] on div "const res = await fetch ( "/cart/change.js" , { method: "POST" , headers: { "Co…" at bounding box center [782, 118] width 1414 height 2882
click at [0, 0] on div "108 109 110 111 112 113 107 106 105 103 104 102 101 100 99 98 96 97 95 93 94 92…" at bounding box center [0, 0] width 0 height 0
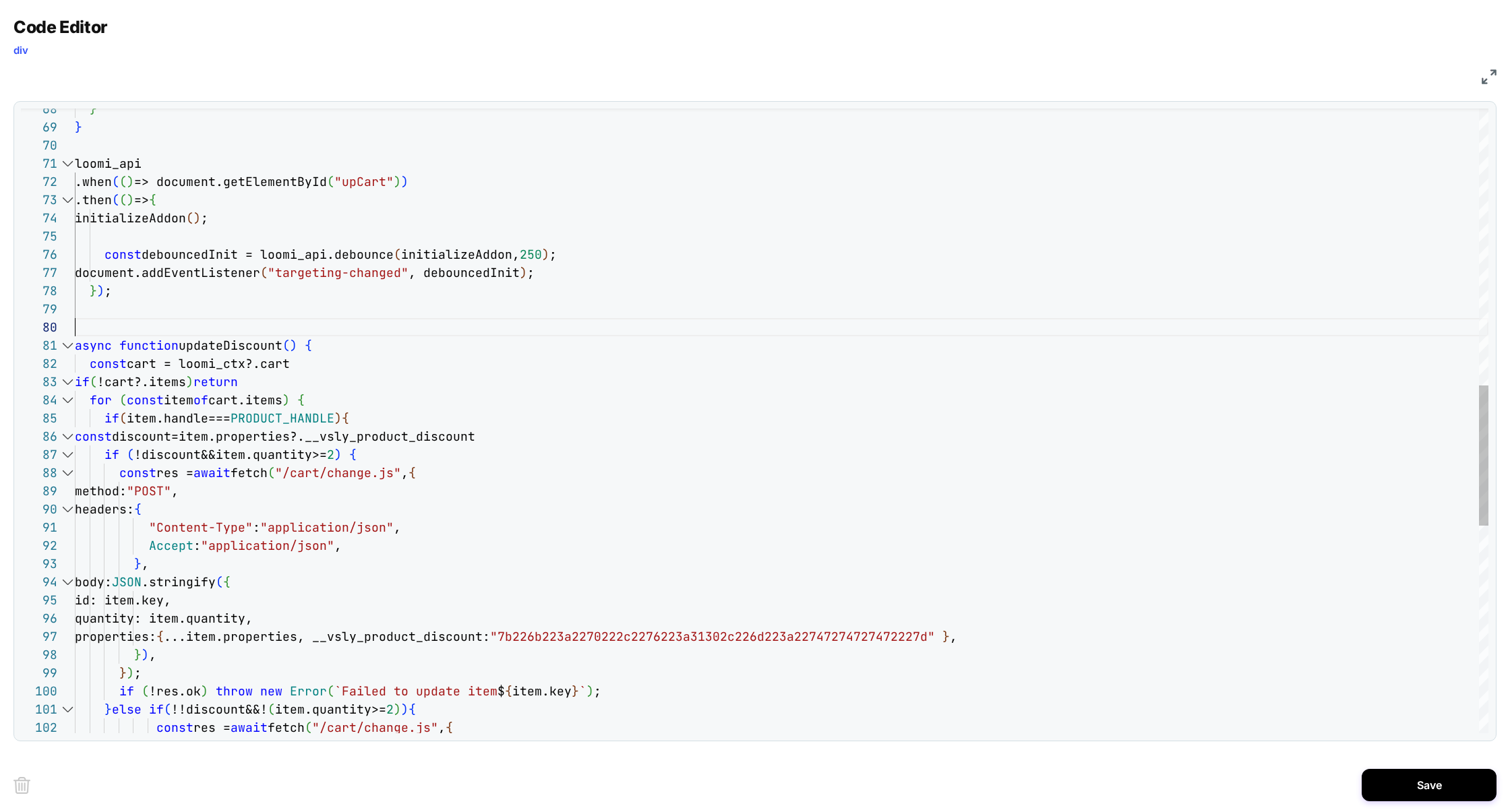
scroll to position [163, 0]
click at [350, 348] on div "if ( !res.ok ) throw new Error ( `Failed to update item $ { item.key } ` ) ; } …" at bounding box center [782, 266] width 1414 height 2773
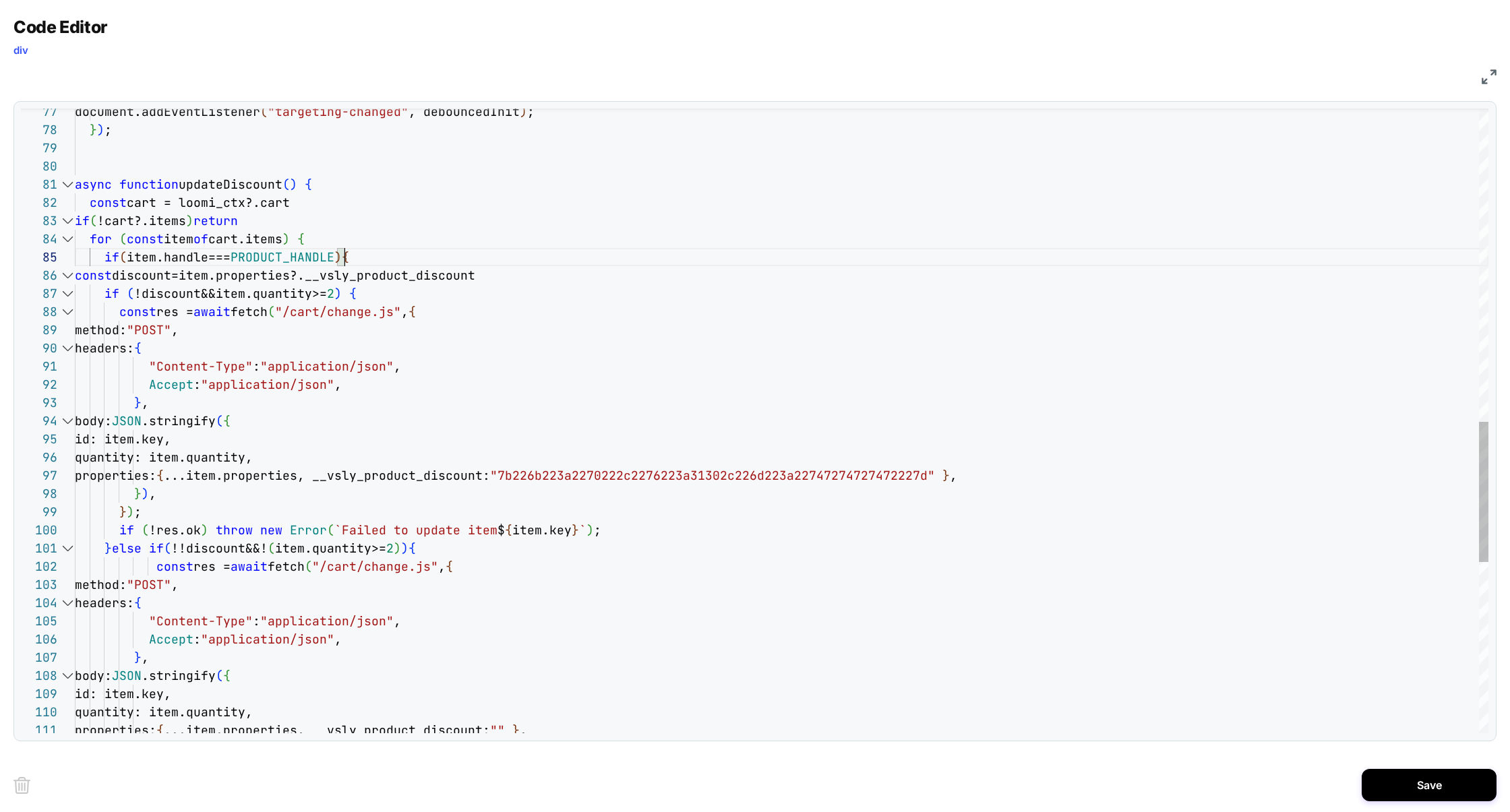
scroll to position [73, 270]
click at [361, 256] on div "if ( !res.ok ) throw new Error ( `Failed to update item $ { item.key } ` ) ; } …" at bounding box center [782, 105] width 1414 height 2773
click at [243, 181] on div "if ( !res.ok ) throw new Error ( `Failed to update item $ { item.key } ` ) ; } …" at bounding box center [782, 103] width 1414 height 2773
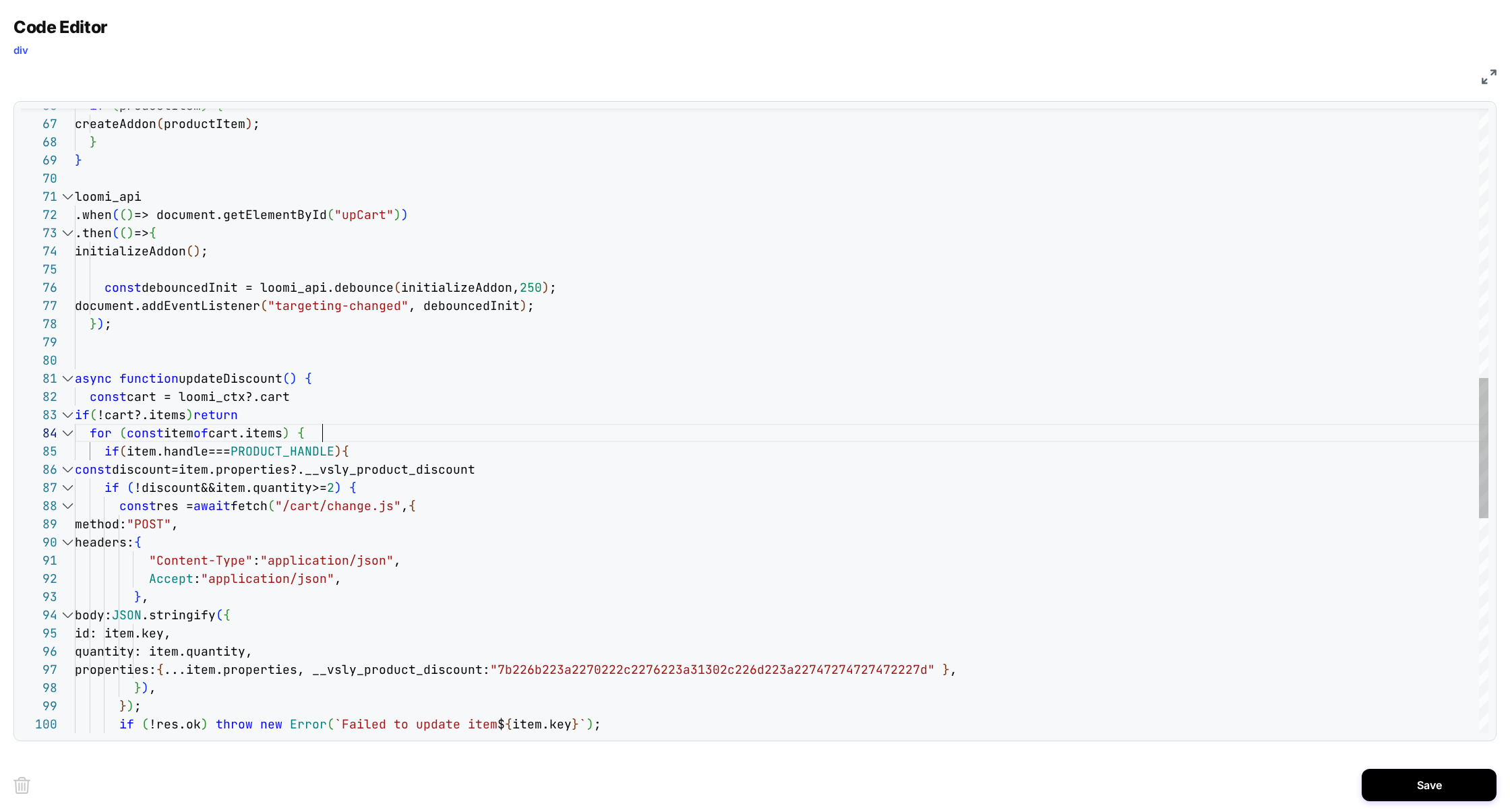
scroll to position [54, 247]
click at [329, 435] on div "const res = await fetch ( "/cart/change.js" , { if ( !discount&&item.quantity>=…" at bounding box center [782, 300] width 1414 height 2773
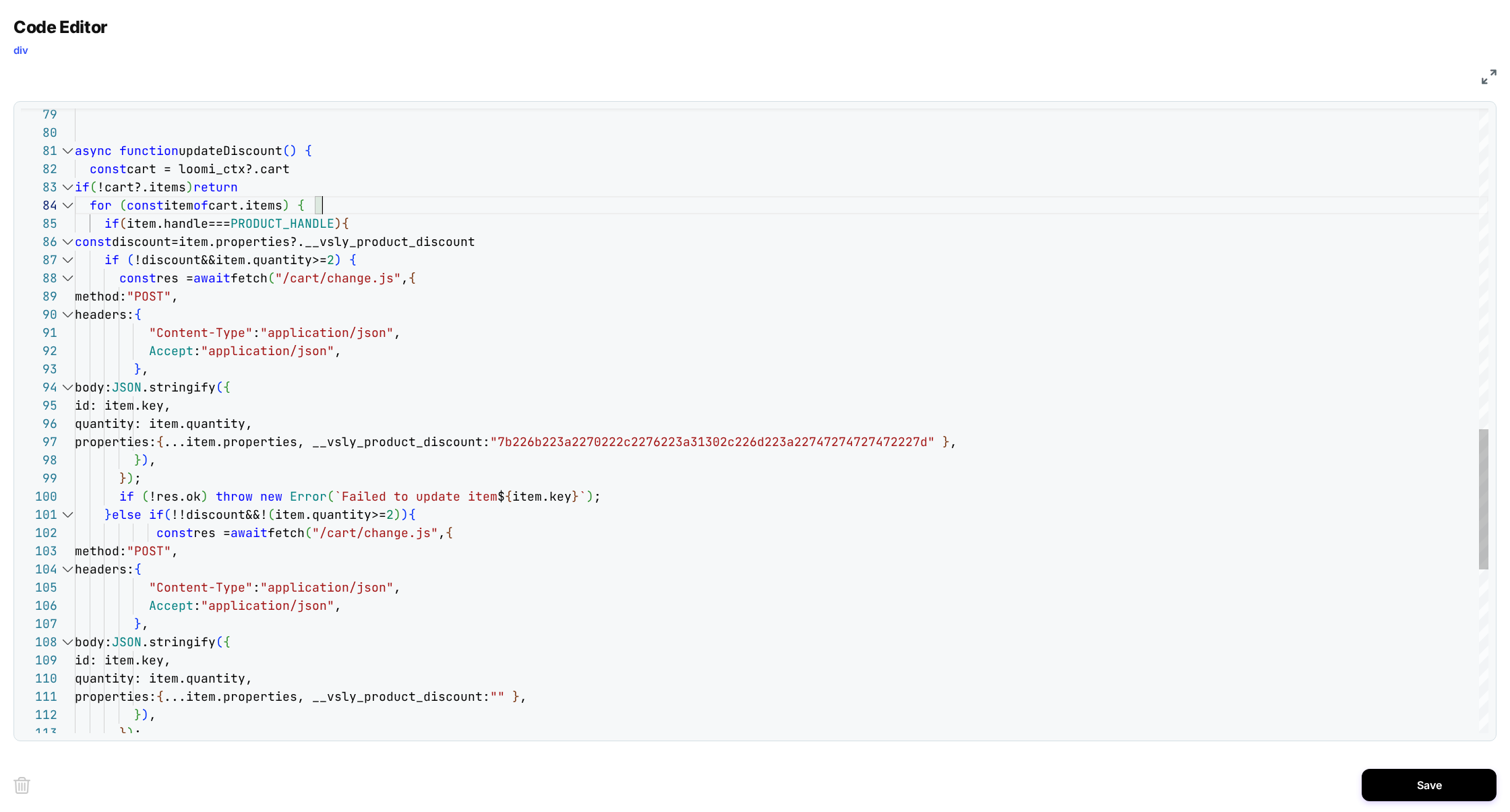
click at [361, 223] on div "const res = await fetch ( "/cart/change.js" , { if ( !discount&&item.quantity>=…" at bounding box center [782, 72] width 1414 height 2773
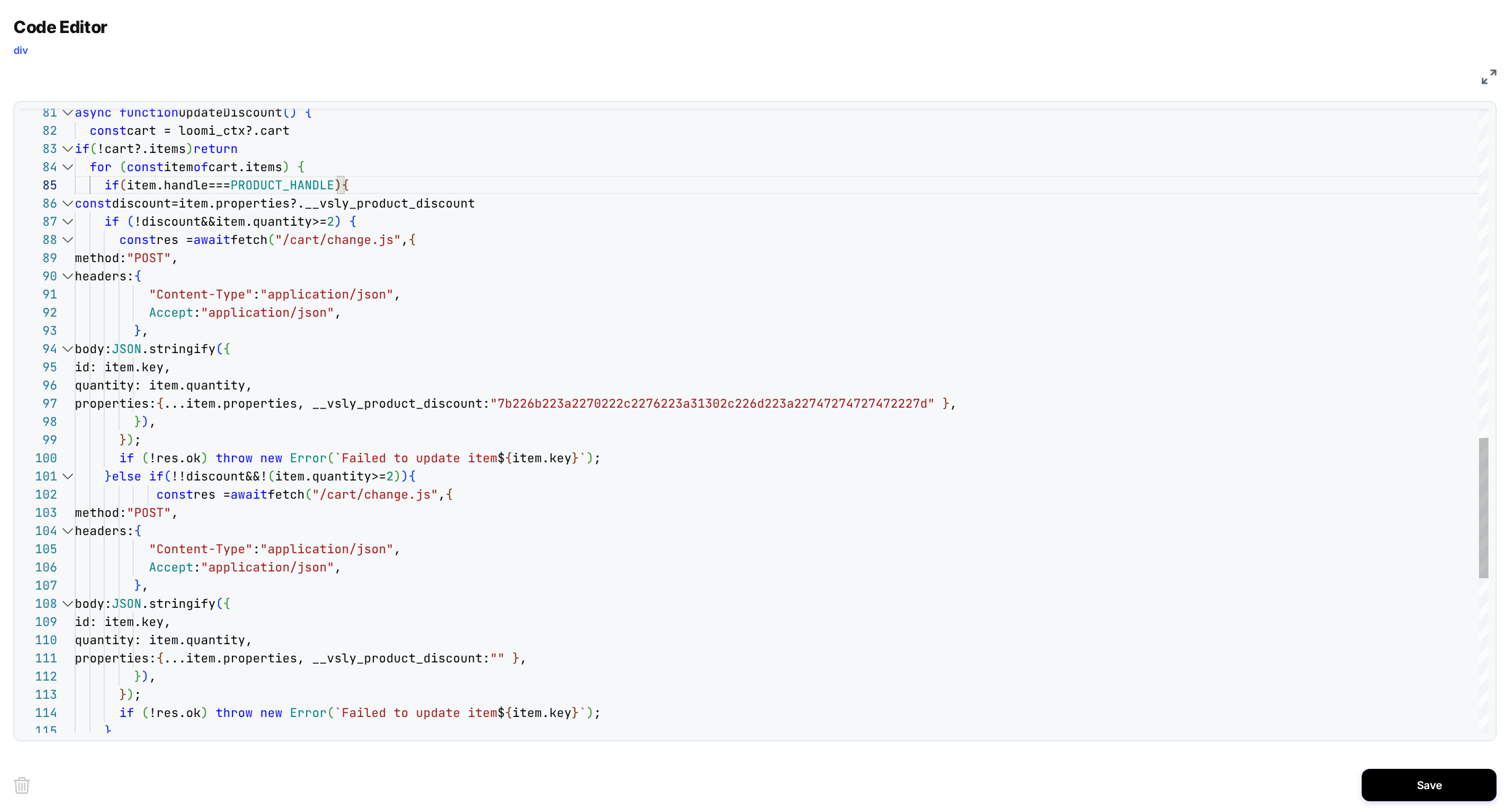
scroll to position [110, 276]
click at [356, 223] on div "headers: { "Content-Type" : "application/json" , Accept : "application/json" , …" at bounding box center [782, 33] width 1414 height 2773
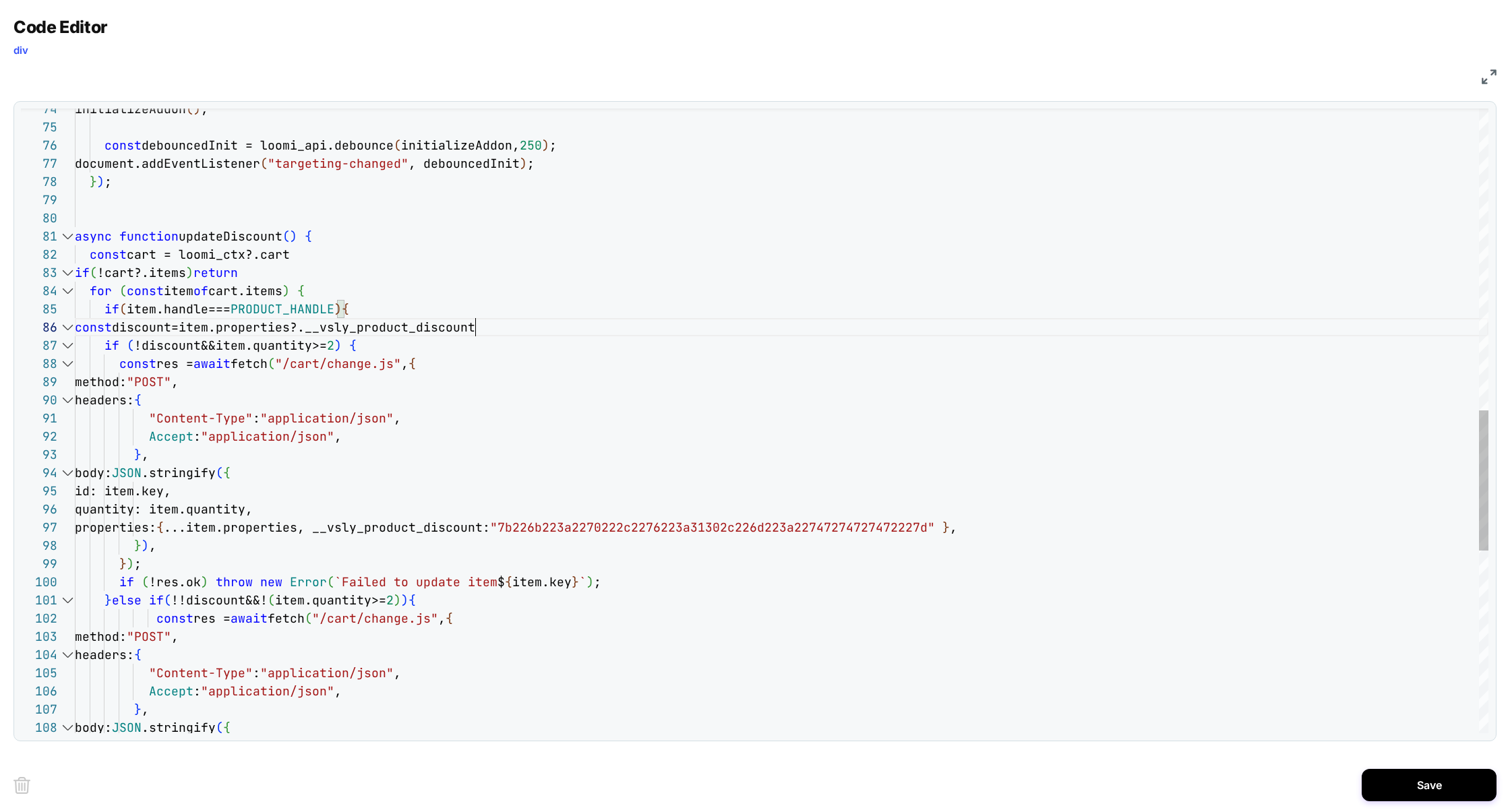
click at [497, 333] on div "headers: { "Content-Type" : "application/json" , Accept : "application/json" , …" at bounding box center [782, 158] width 1414 height 2773
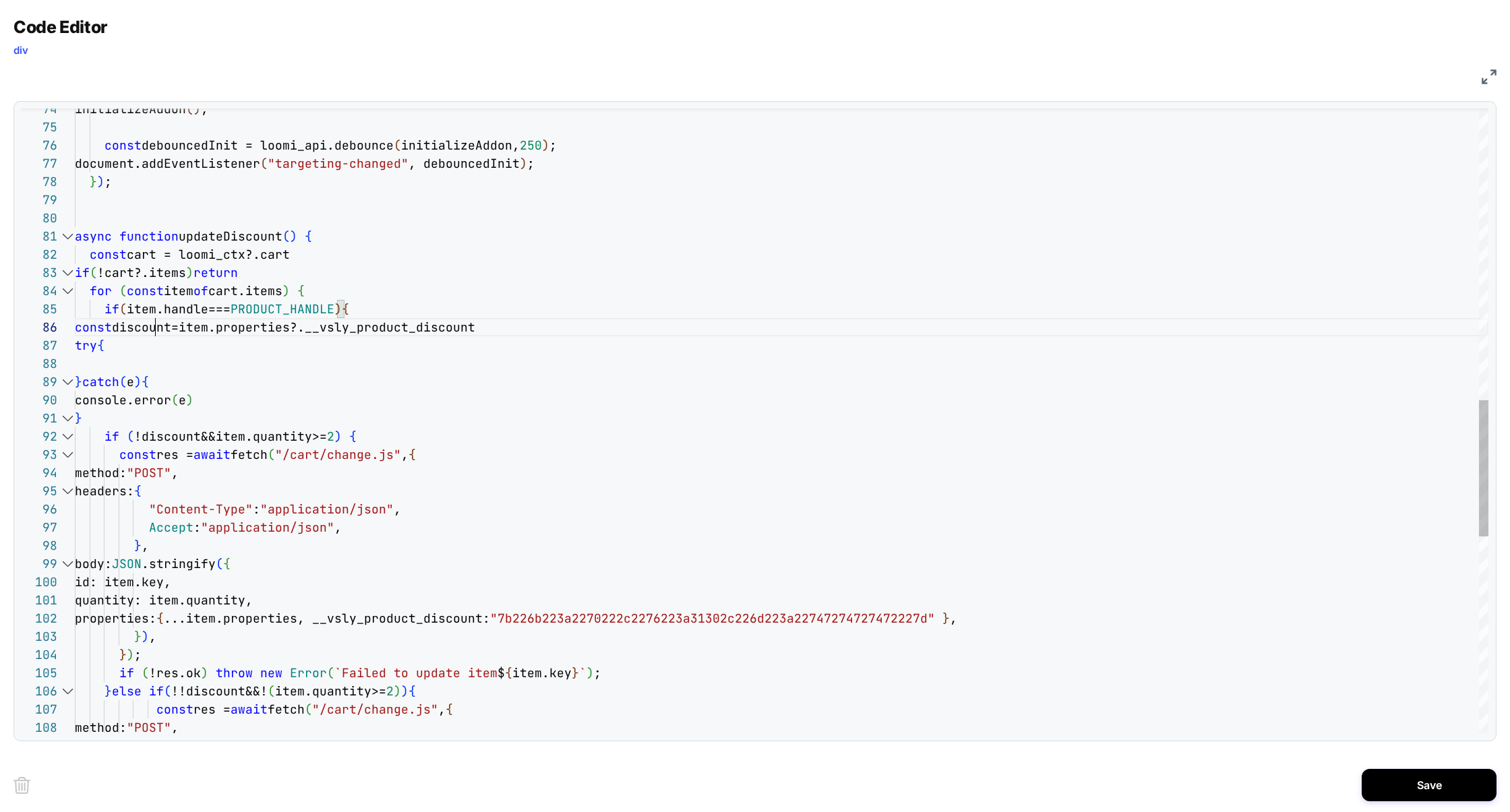
scroll to position [90, 79]
click at [155, 330] on div "headers: { "Content-Type" : "application/json" , Accept : "application/json" , …" at bounding box center [782, 203] width 1414 height 2863
click at [96, 413] on div "headers: { "Content-Type" : "application/json" , Accept : "application/json" , …" at bounding box center [782, 203] width 1414 height 2863
click at [383, 443] on div "headers: { "Content-Type" : "application/json" , Accept : "application/json" , …" at bounding box center [782, 203] width 1414 height 2863
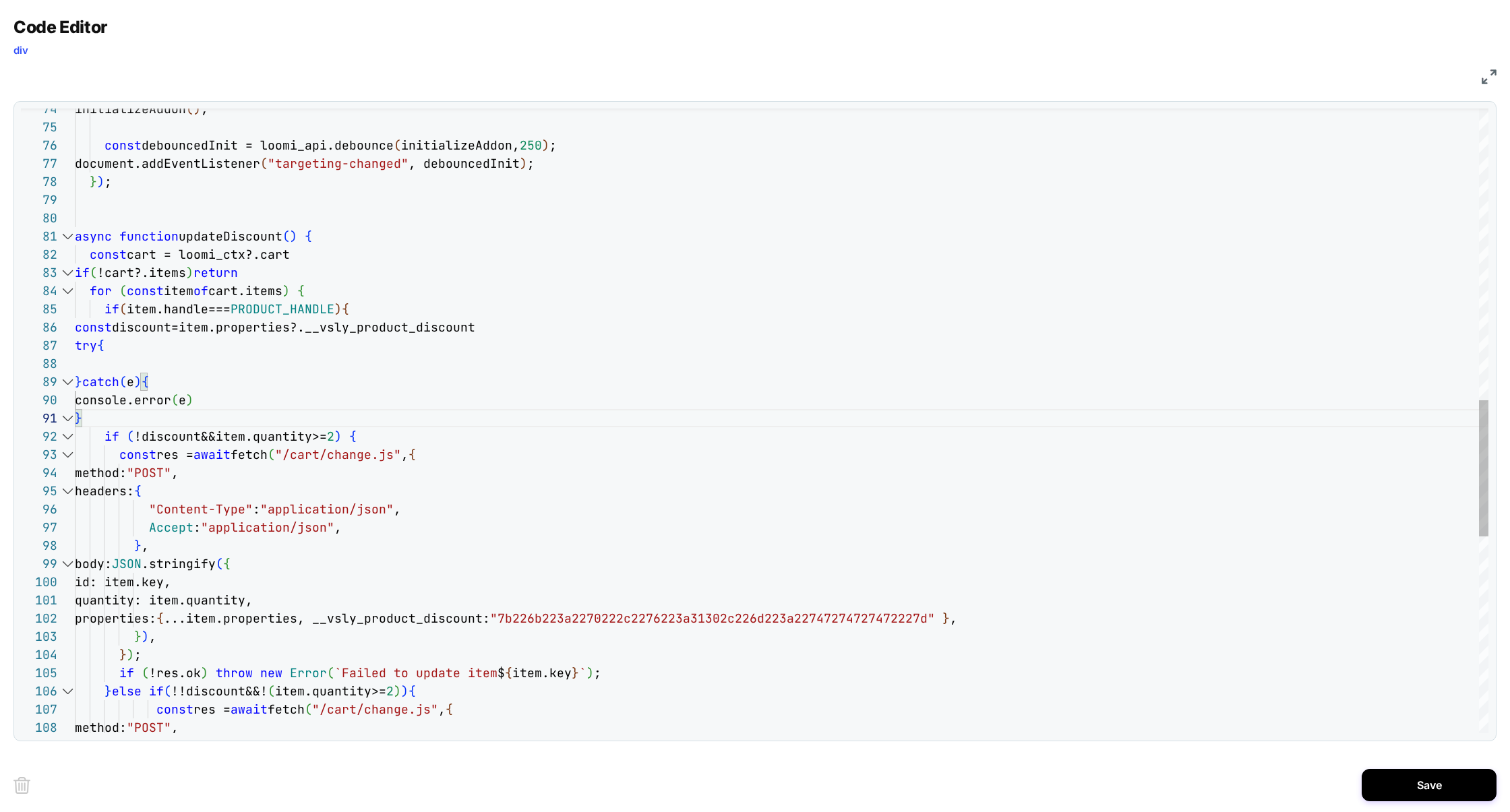
scroll to position [18, 276]
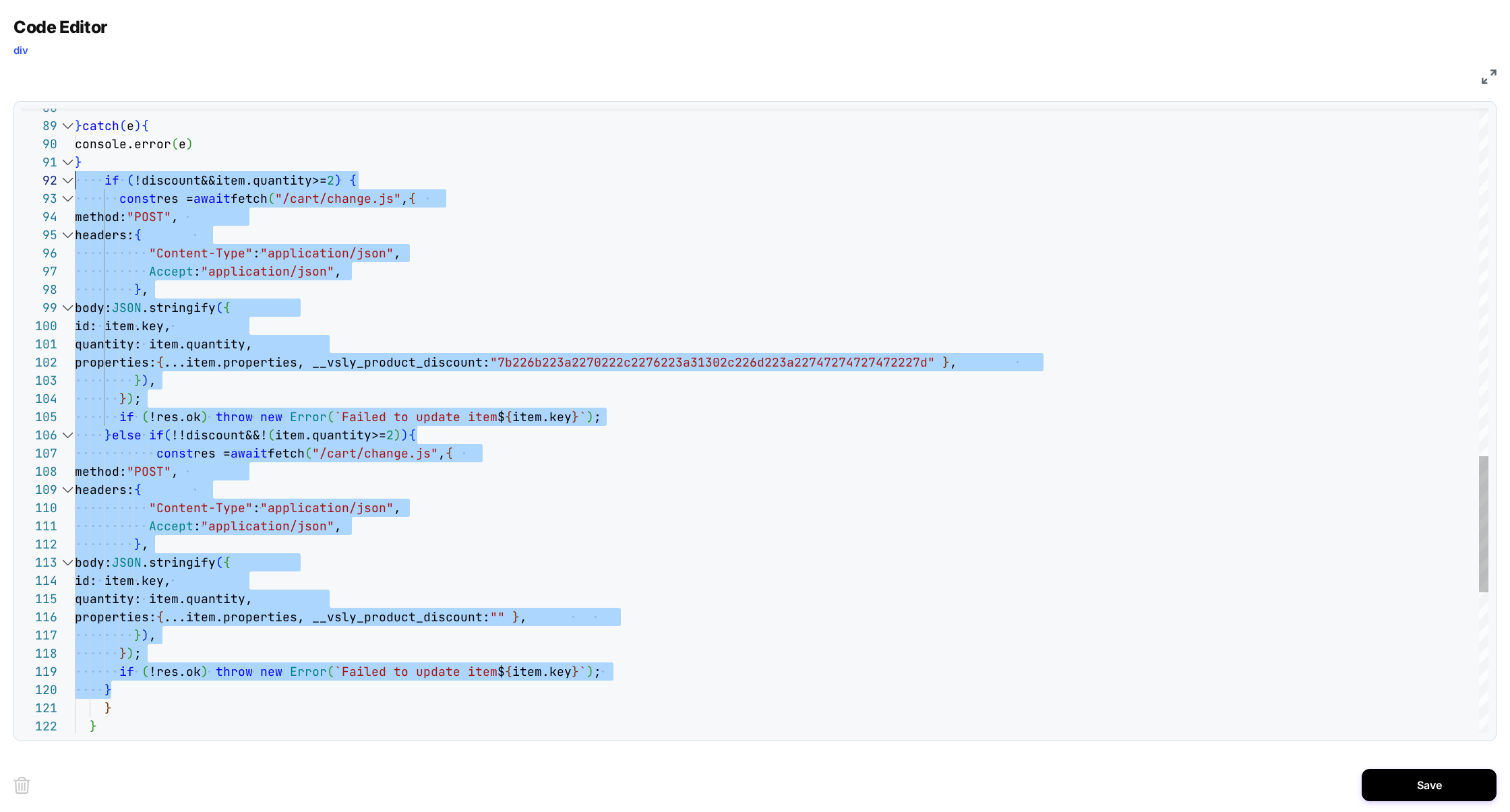
scroll to position [18, 0]
drag, startPoint x: 125, startPoint y: 686, endPoint x: 65, endPoint y: 186, distance: 503.6
click at [0, 0] on div "95 96 97 98 99 100 101 102 103 104 105 106 107 108 94 93 92 88 89 90 91 109 110…" at bounding box center [0, 0] width 0 height 0
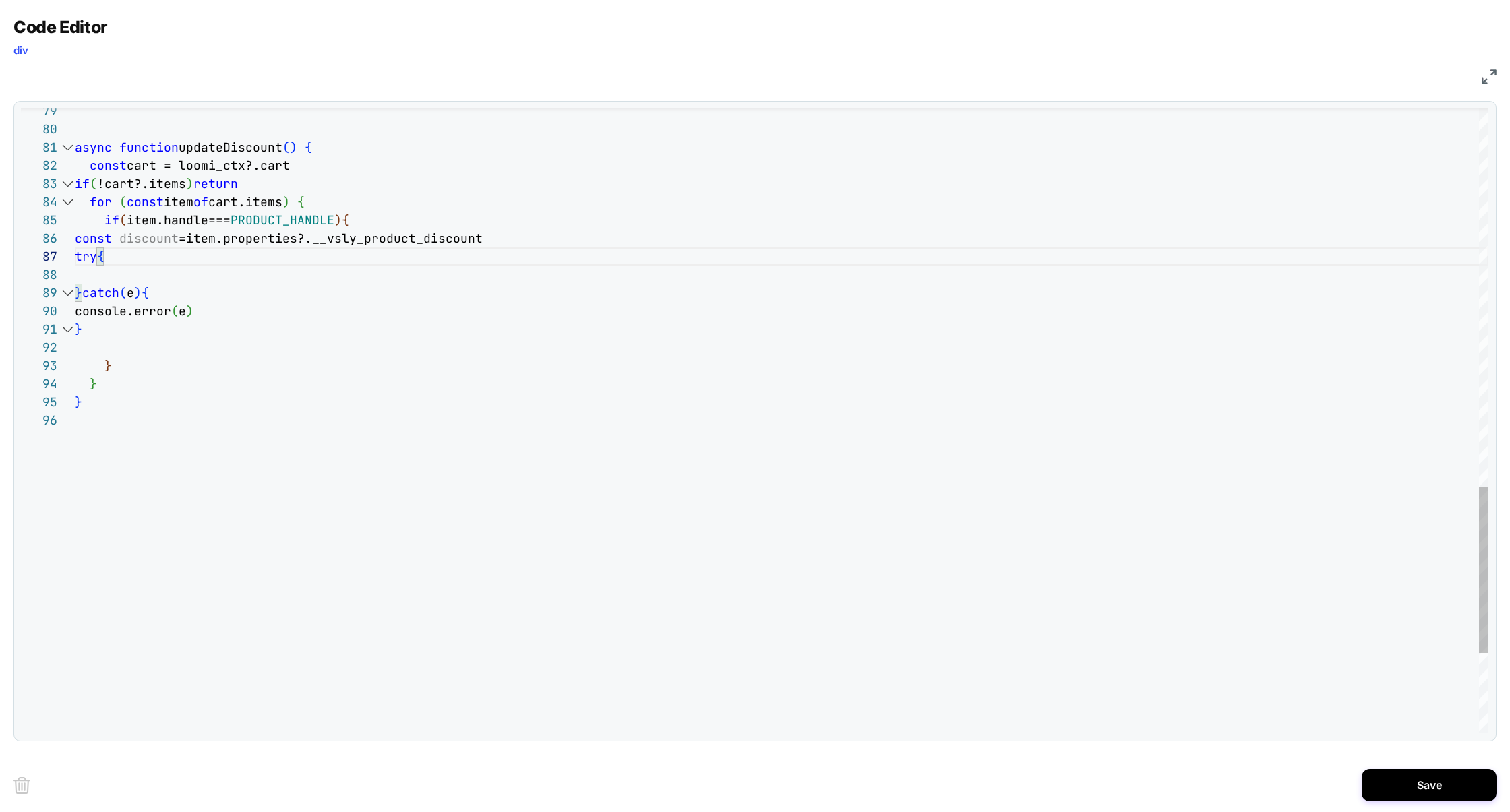
scroll to position [110, 28]
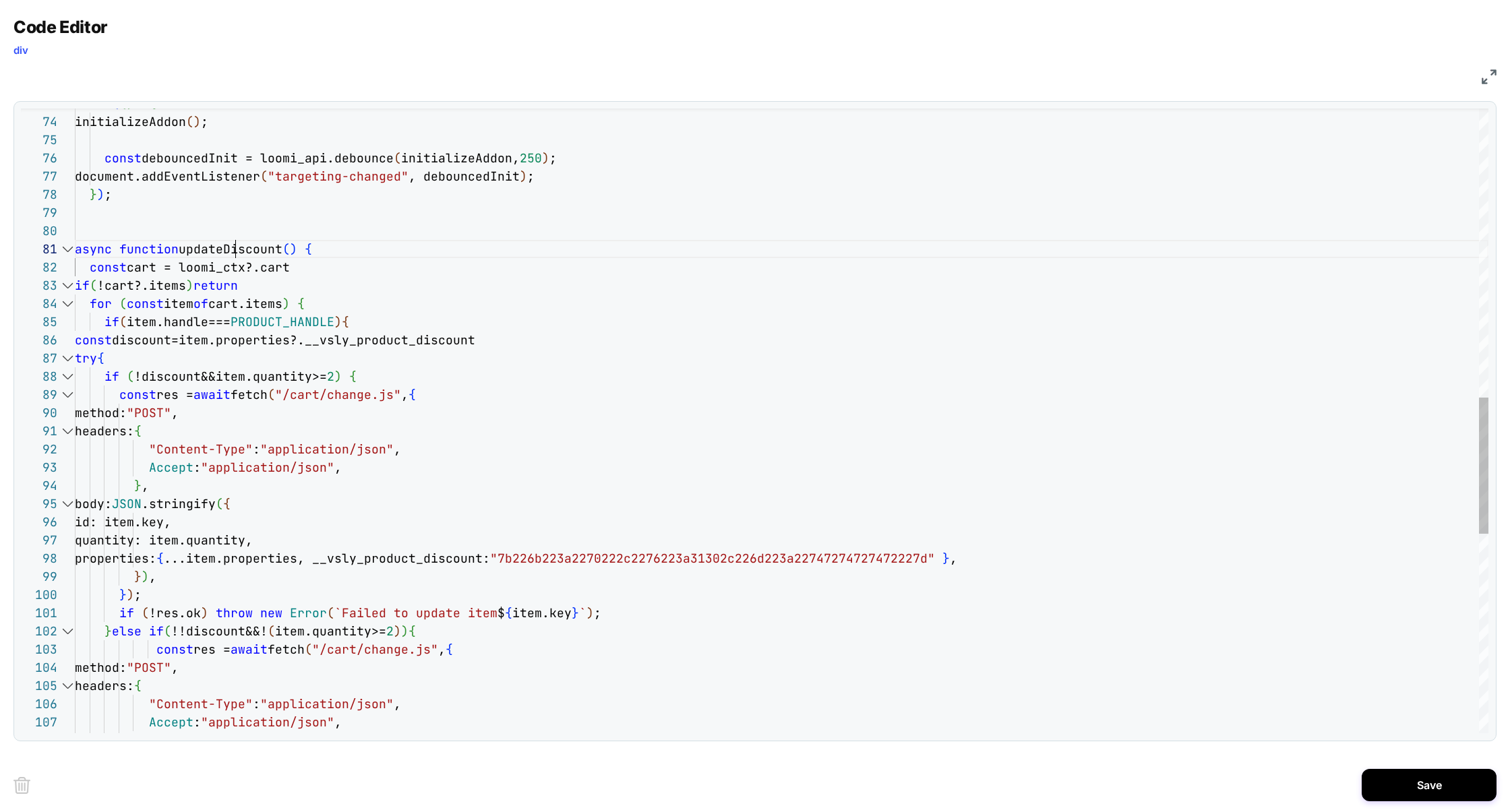
click at [236, 256] on div "if ( !discount&&item.quantity>= 2 ) { try { const discount=item.properties?.__v…" at bounding box center [782, 215] width 1414 height 2863
click at [237, 256] on div "if ( !discount&&item.quantity>= 2 ) { try { const discount=item.properties?.__v…" at bounding box center [782, 215] width 1414 height 2863
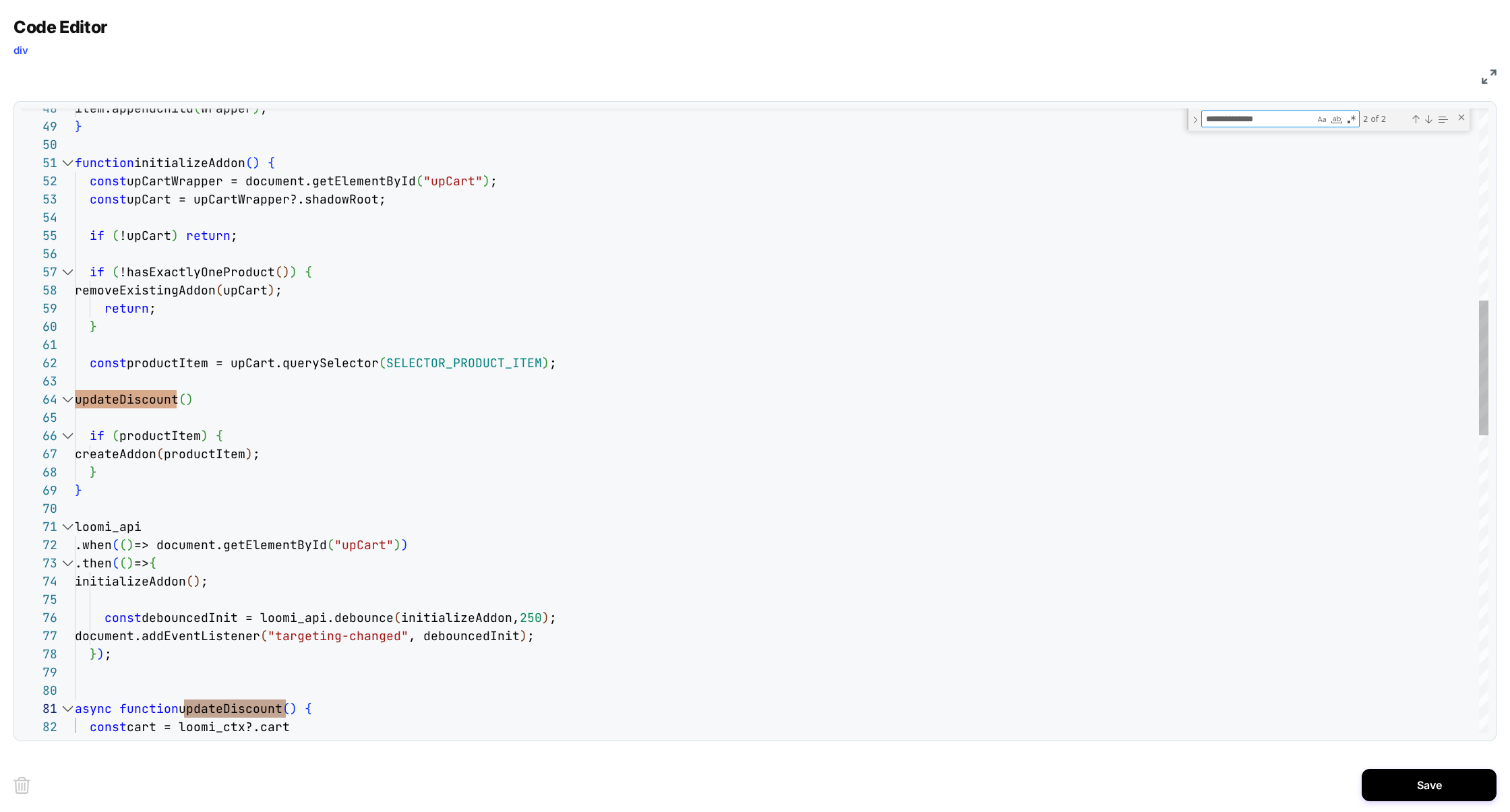
scroll to position [54, 117]
click at [238, 400] on div "document.addEventListener ( "targeting-changed" , debouncedInit ) ; } ) ; const…" at bounding box center [782, 664] width 1414 height 2886
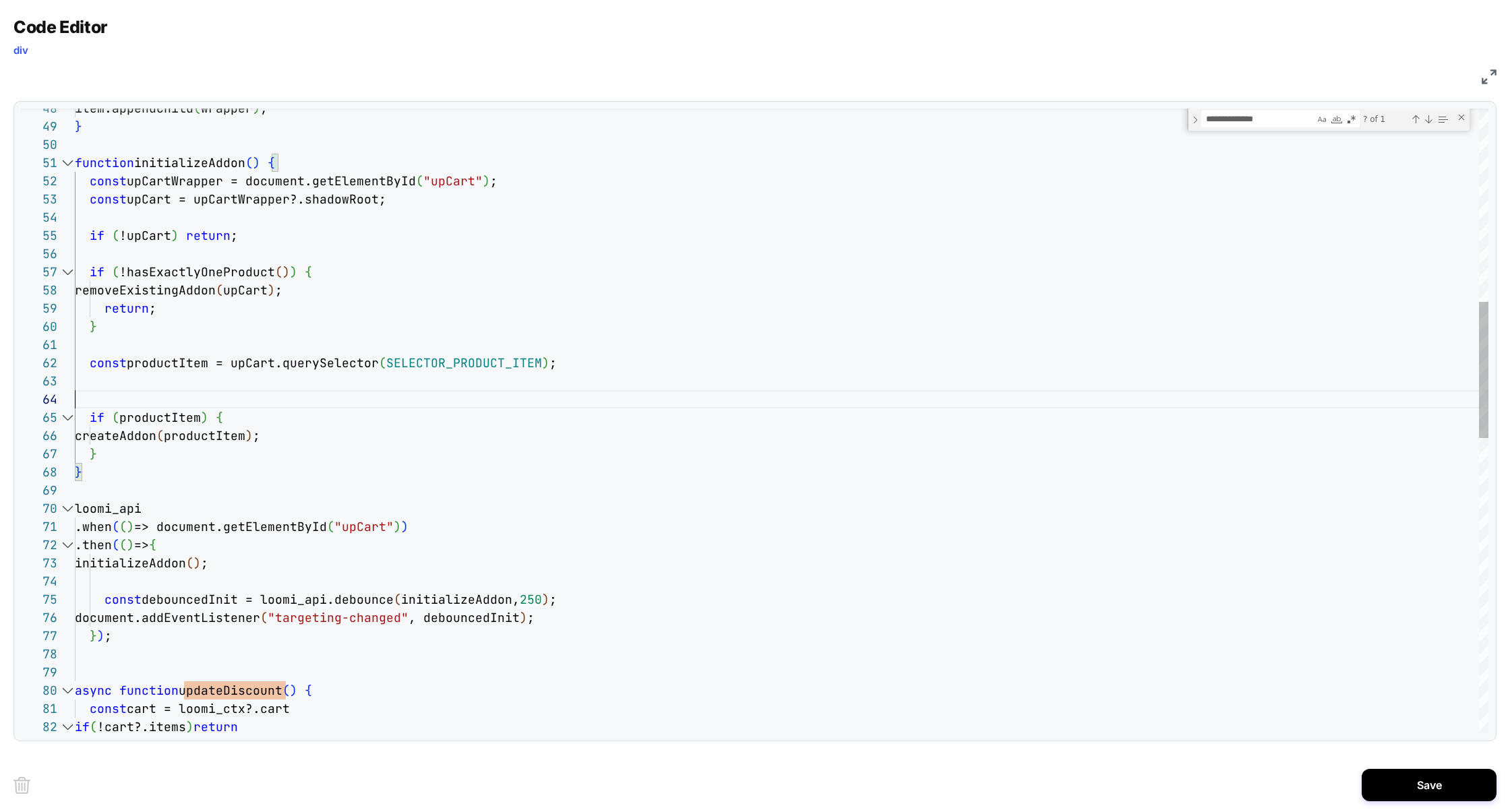
scroll to position [37, 0]
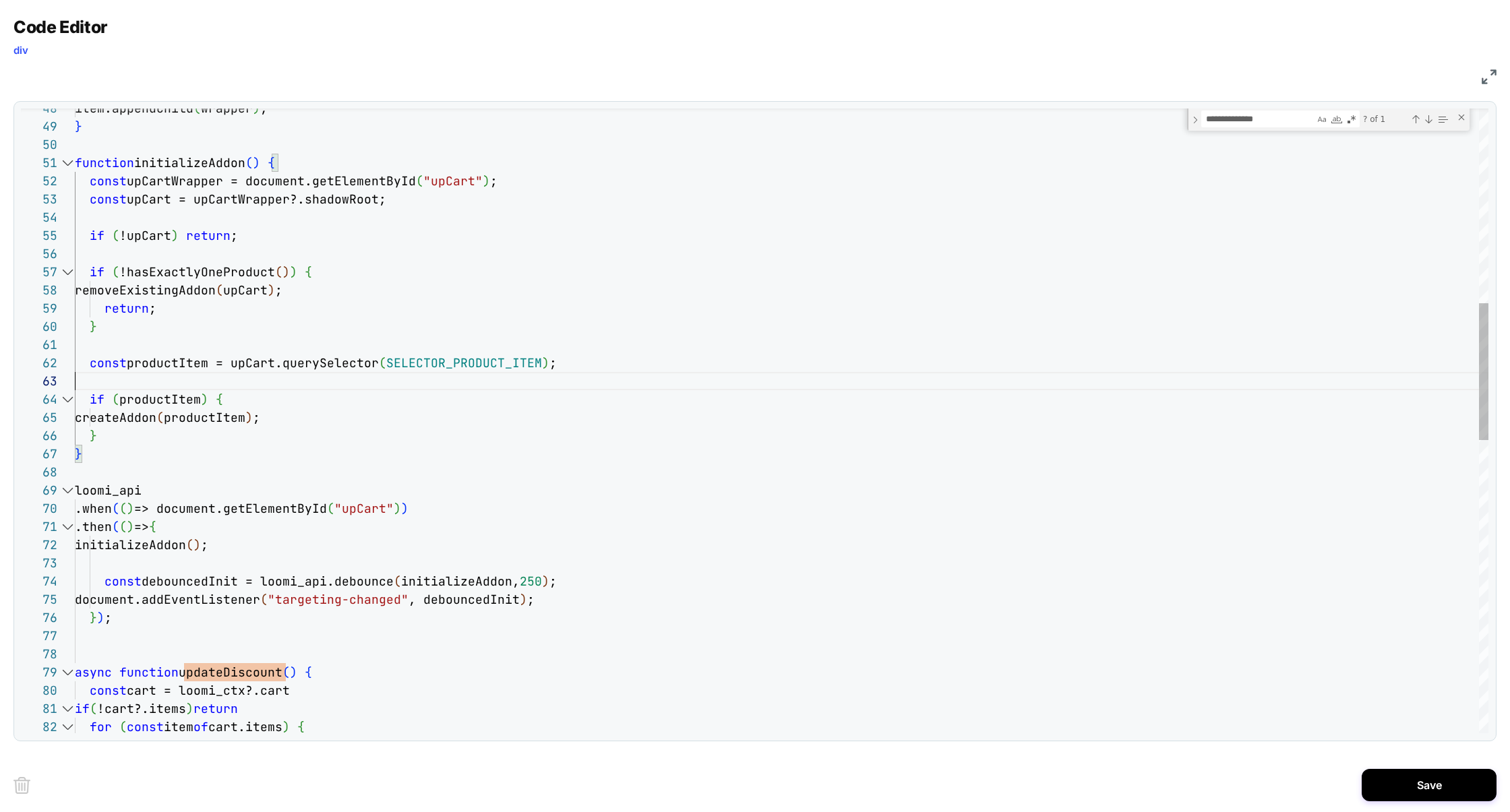
click at [288, 167] on div "document.addEventListener ( "targeting-changed" , debouncedInit ) ; } ) ; const…" at bounding box center [782, 646] width 1414 height 2849
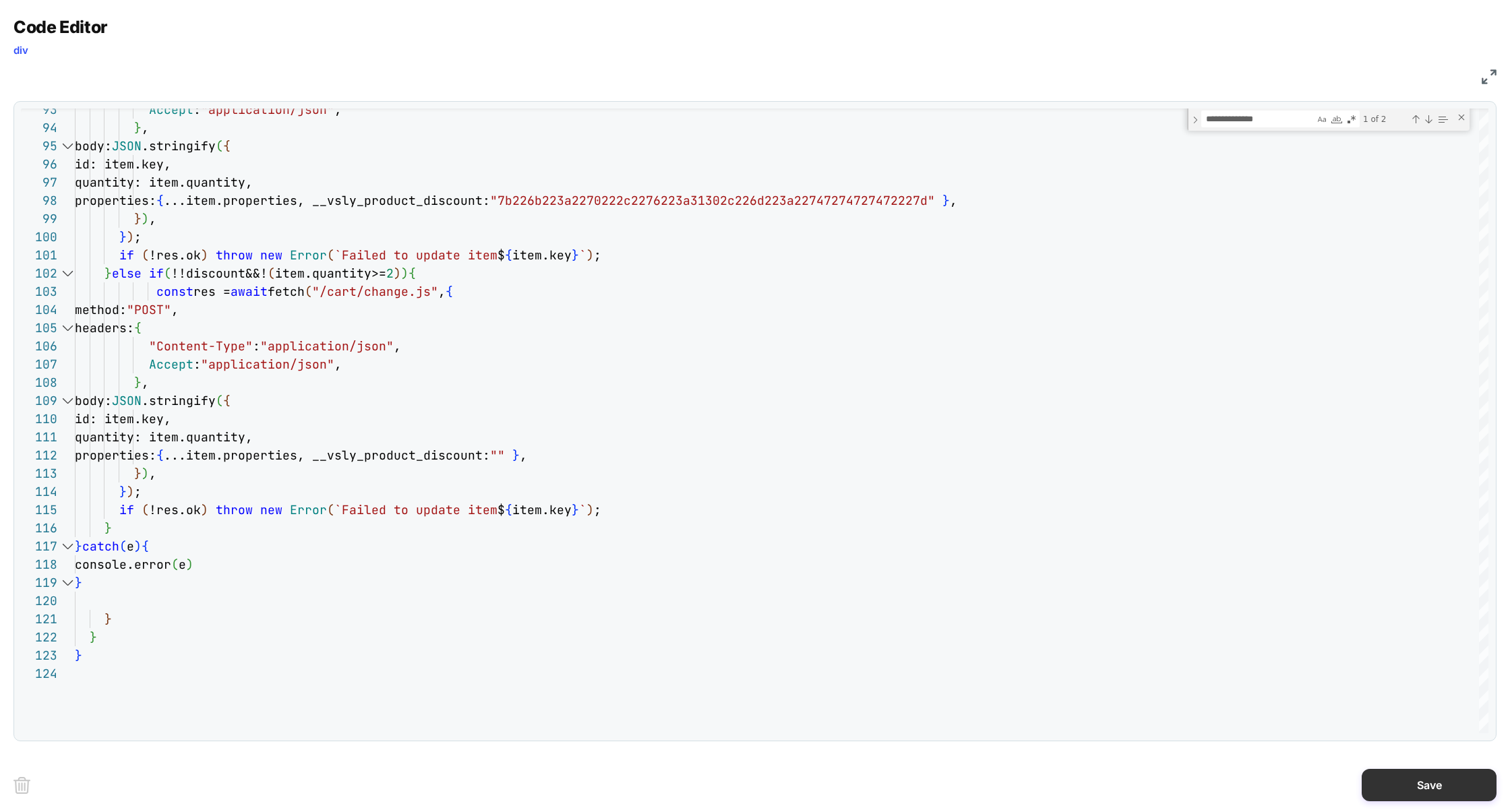
type textarea "**********"
click at [1397, 797] on button "Save" at bounding box center [1428, 785] width 134 height 32
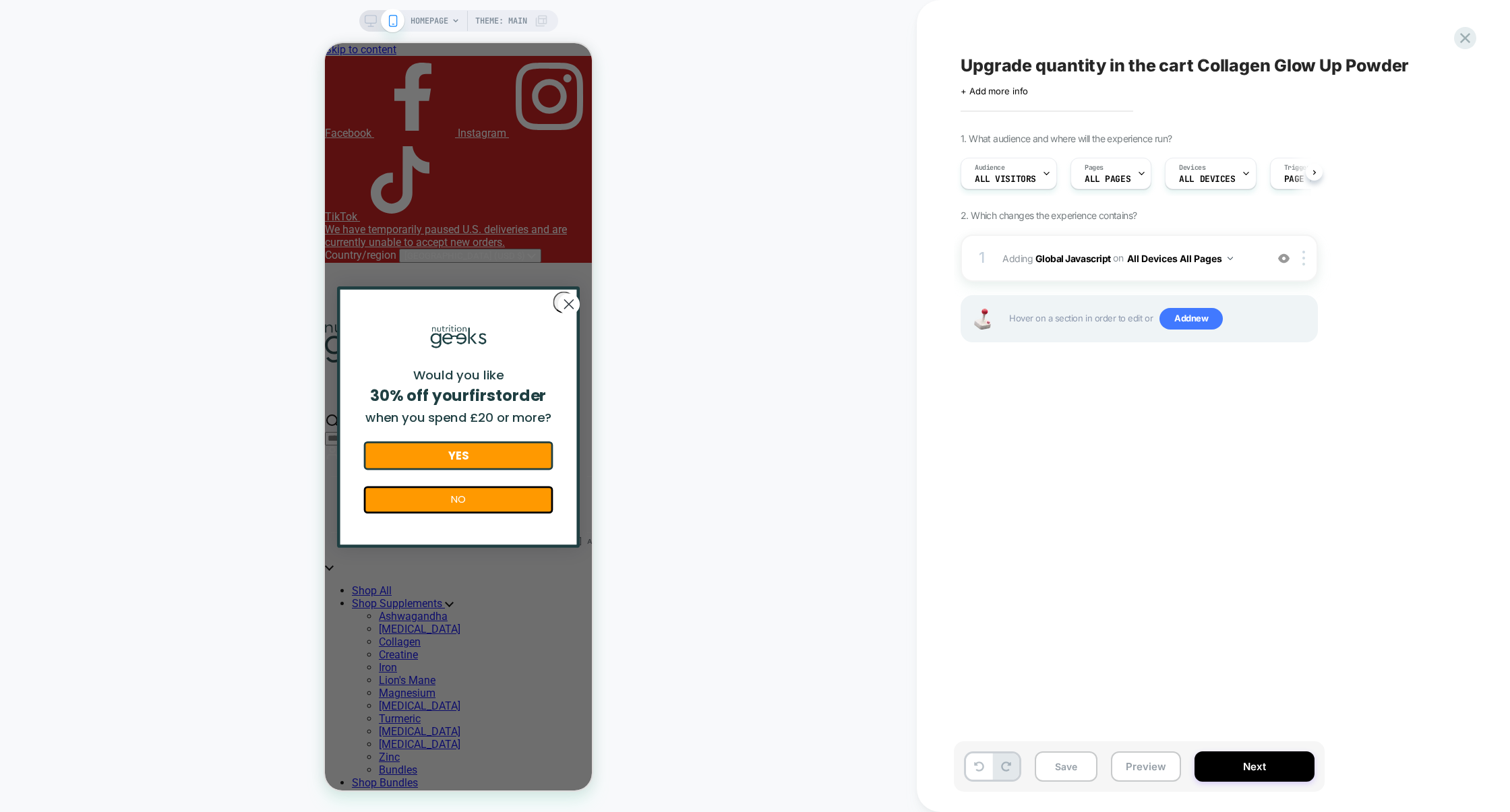
scroll to position [0, 1]
click at [1139, 779] on button "Preview" at bounding box center [1146, 767] width 70 height 30
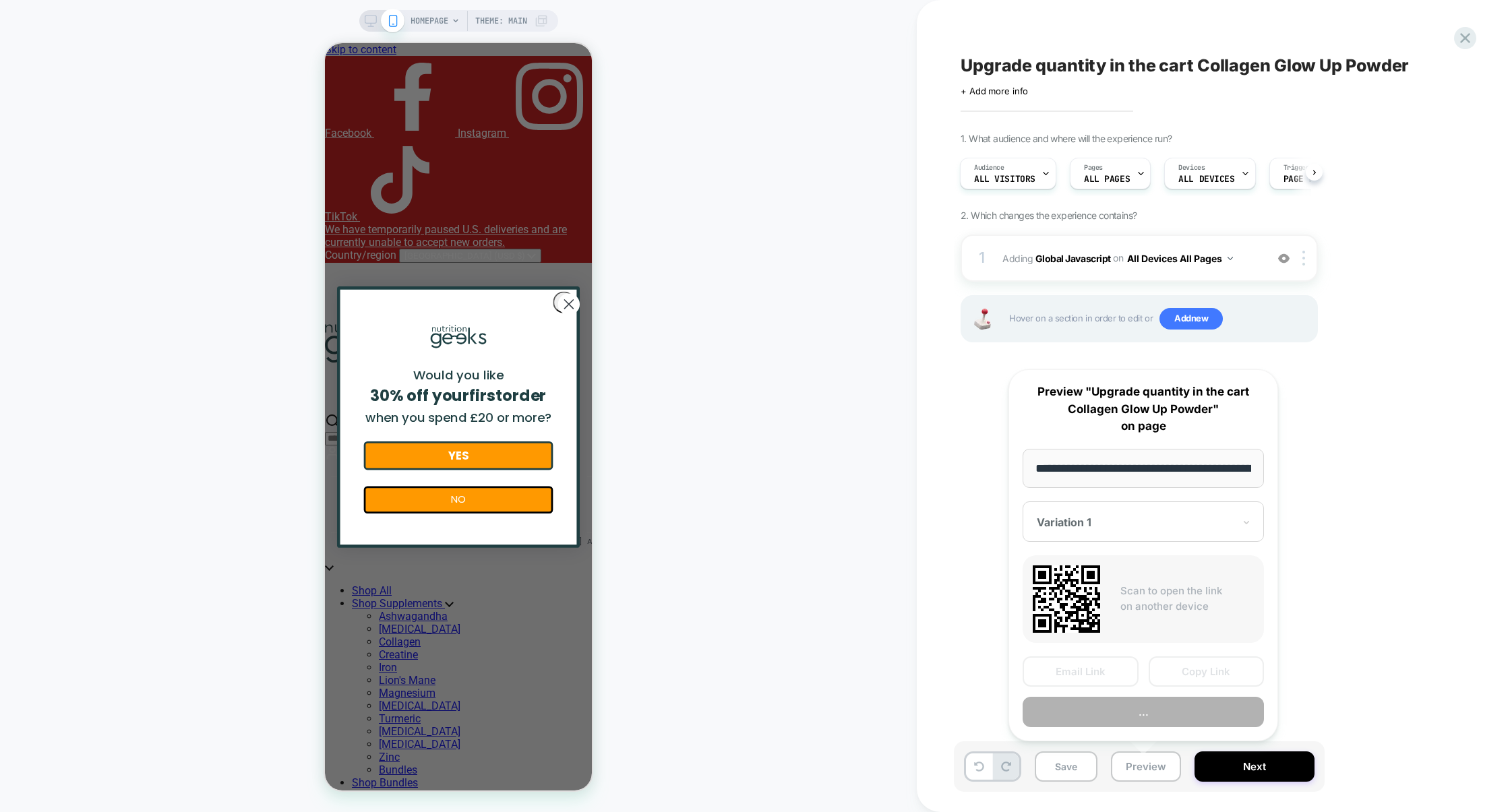
scroll to position [0, 58]
click at [1187, 678] on button "Copy Link" at bounding box center [1206, 671] width 116 height 30
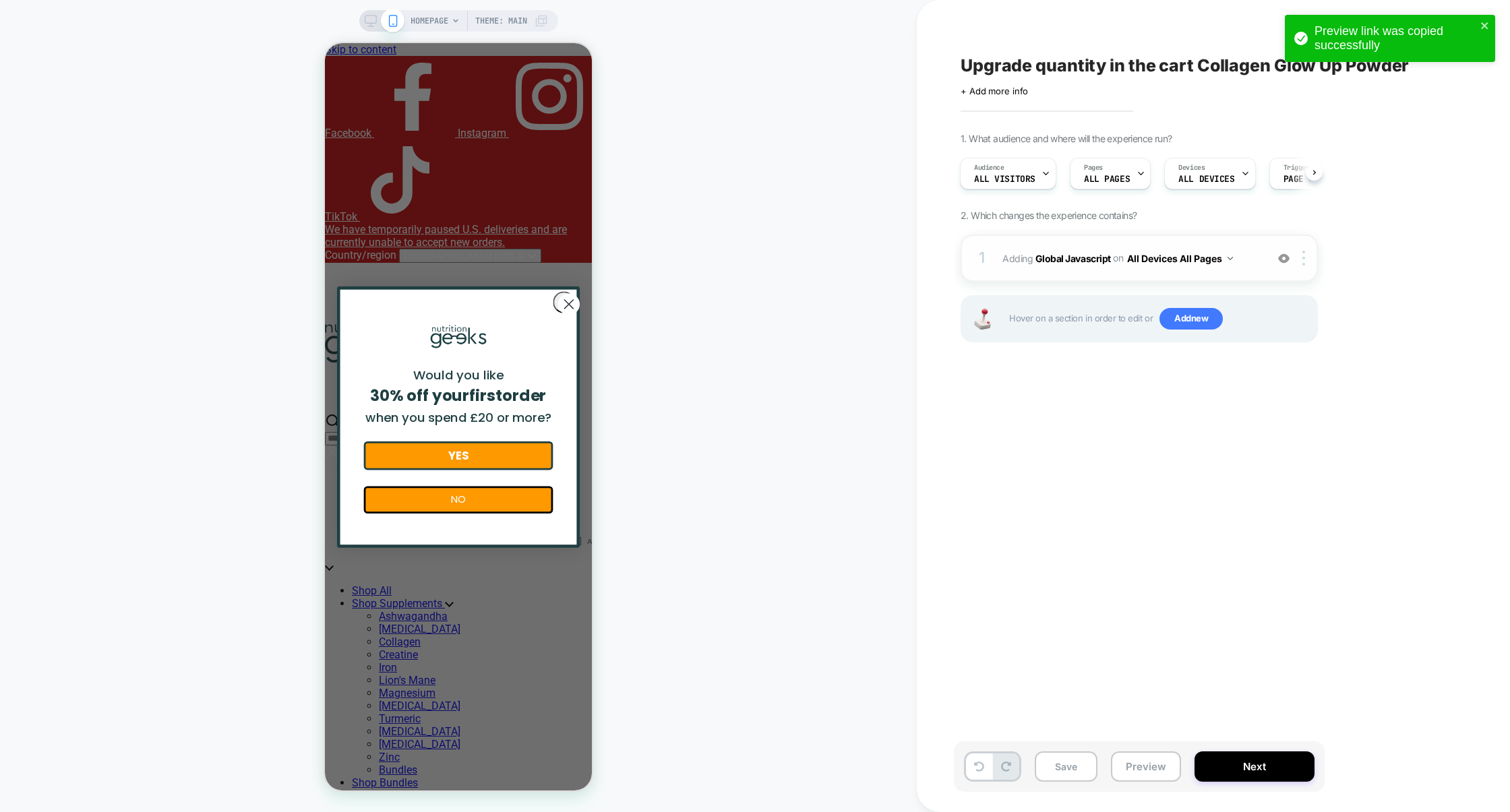
click at [1040, 277] on div "1 Adding Global Javascript on All Devices All Pages Add Before Add After Target…" at bounding box center [1139, 257] width 357 height 47
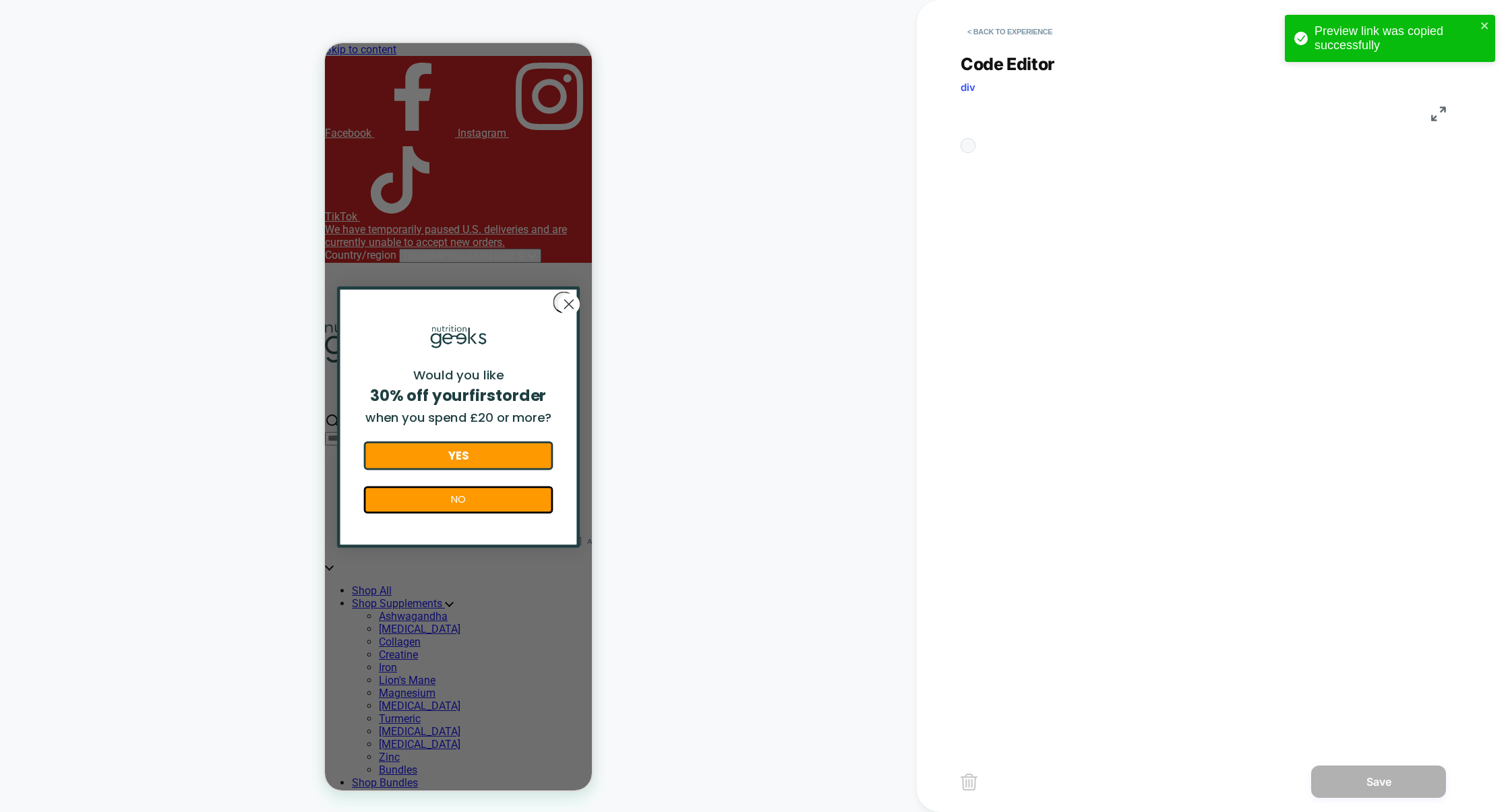
scroll to position [182, 0]
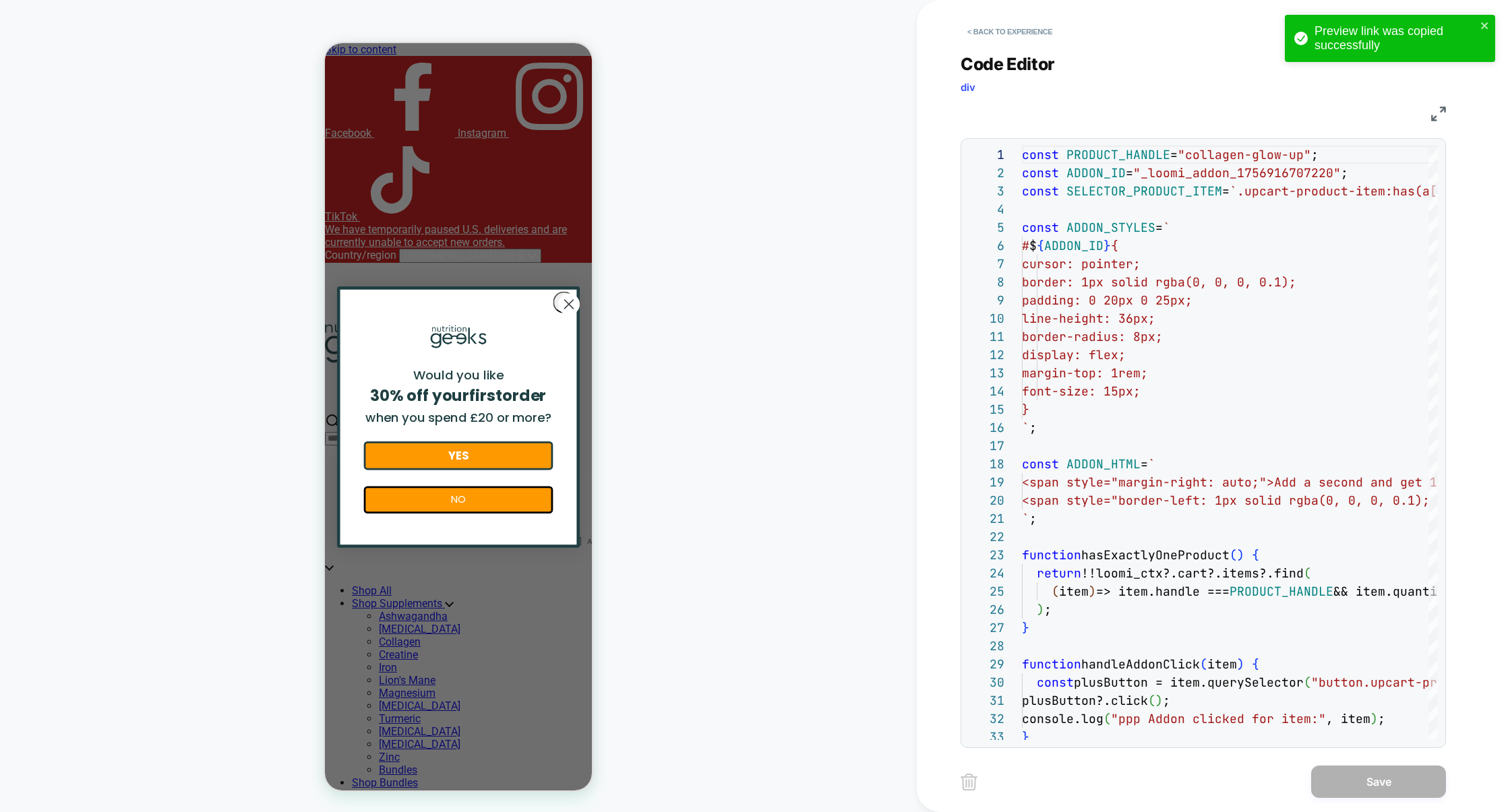
click at [1438, 115] on img at bounding box center [1438, 114] width 15 height 15
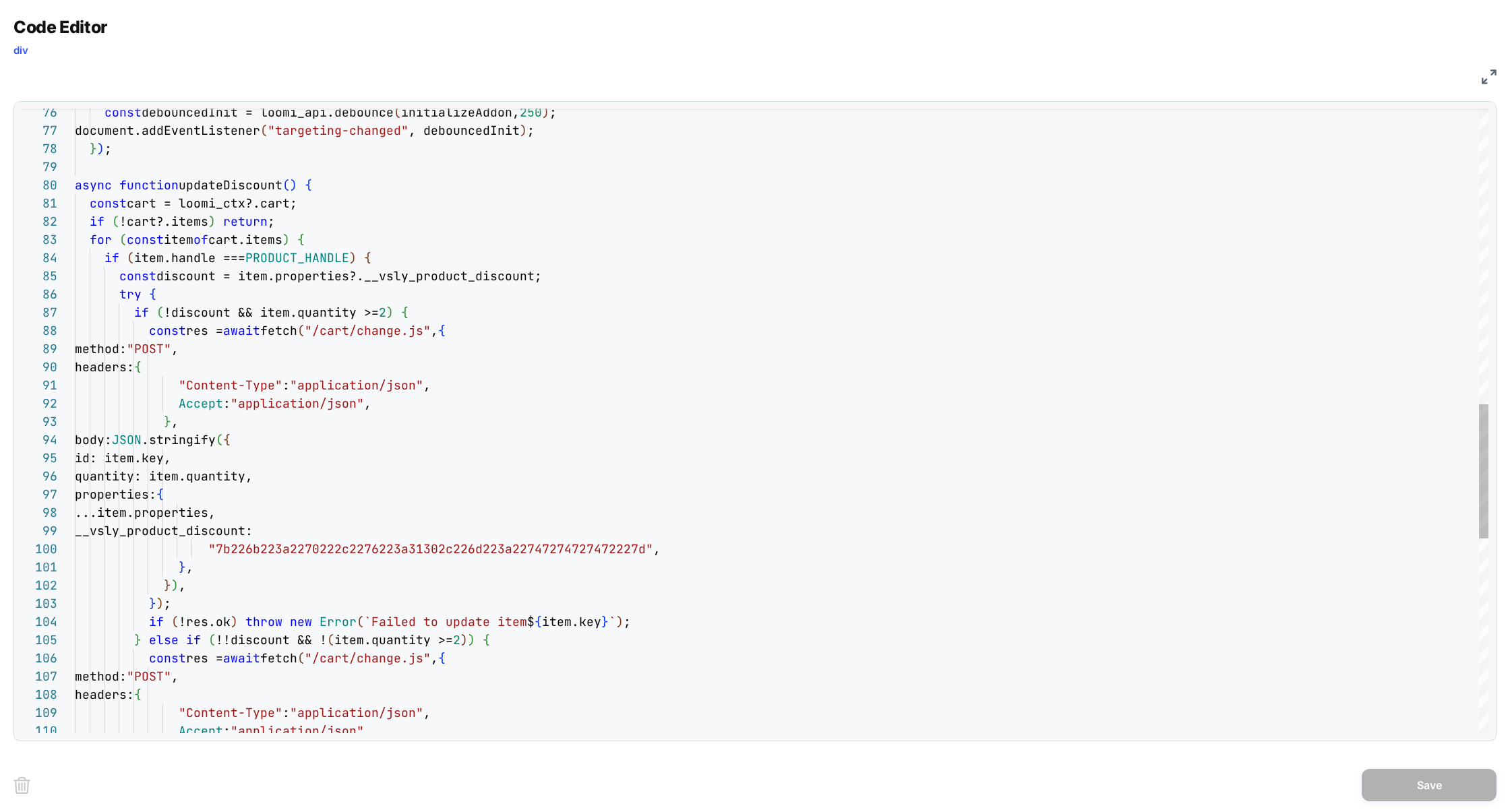
scroll to position [90, 79]
click at [194, 288] on div "const debouncedInit = loomi_api.debounce ( initializeAddon, 250 ) ; document.ad…" at bounding box center [782, 188] width 1414 height 2900
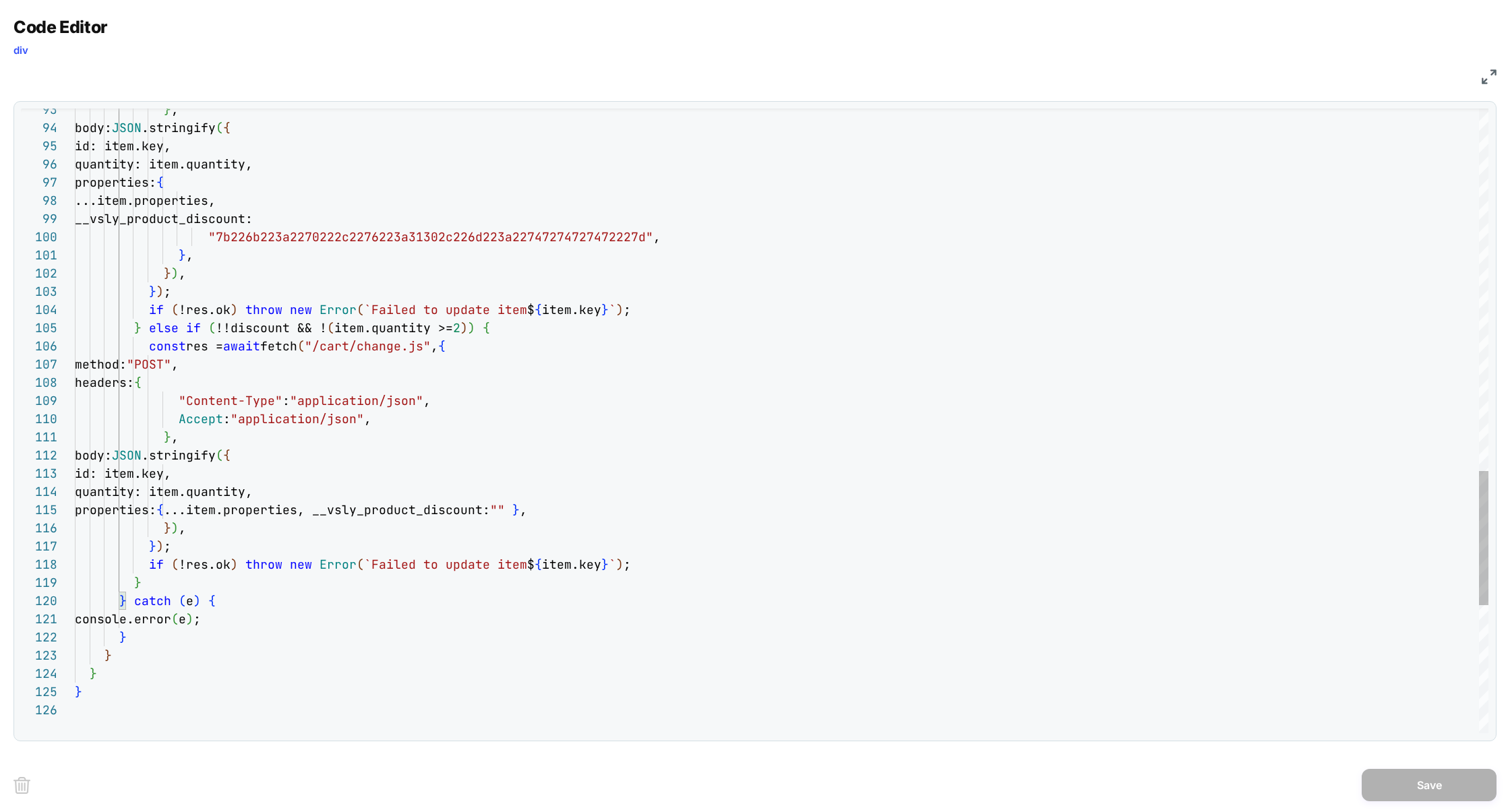
scroll to position [146, 65]
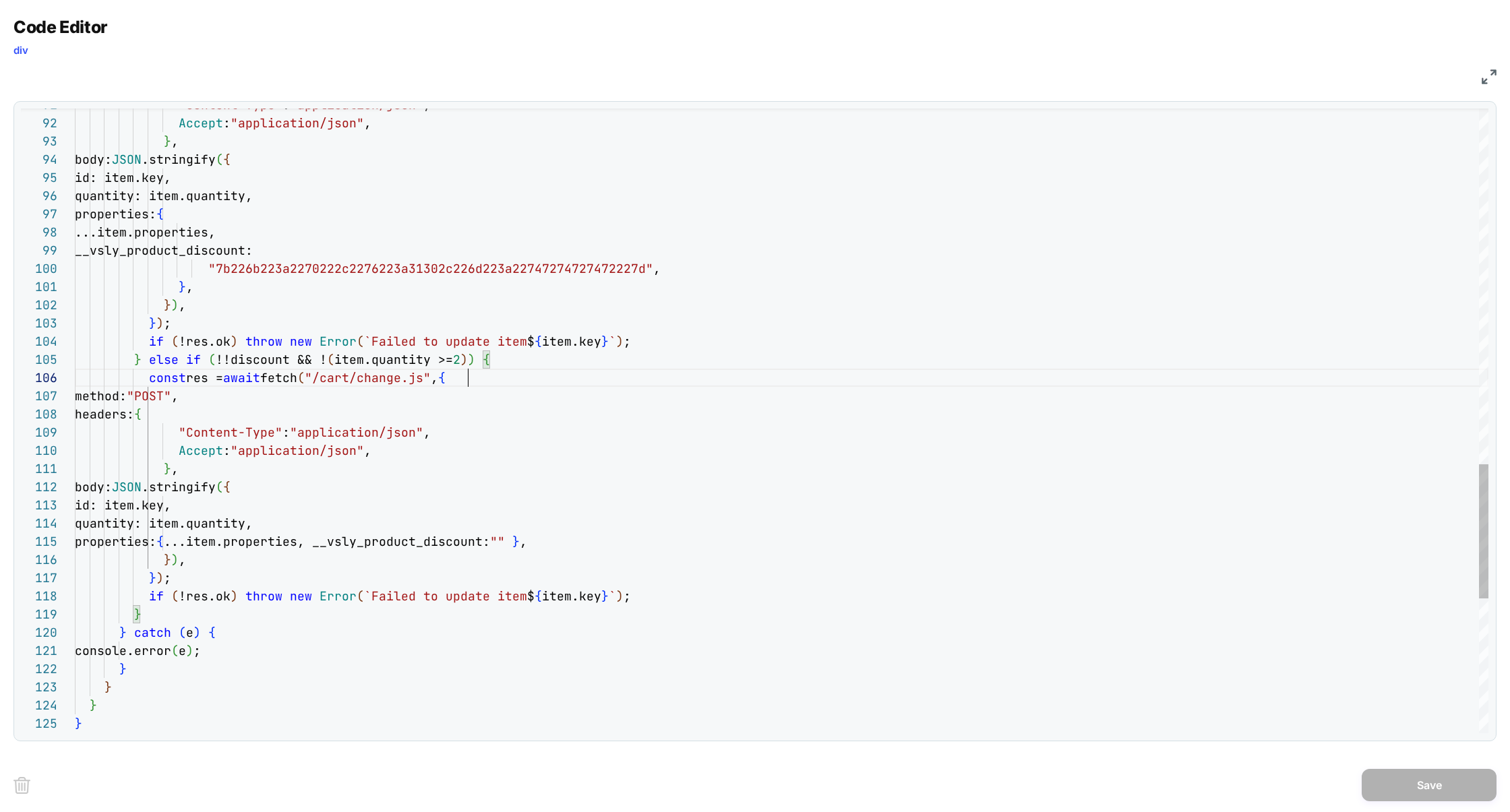
scroll to position [90, 393]
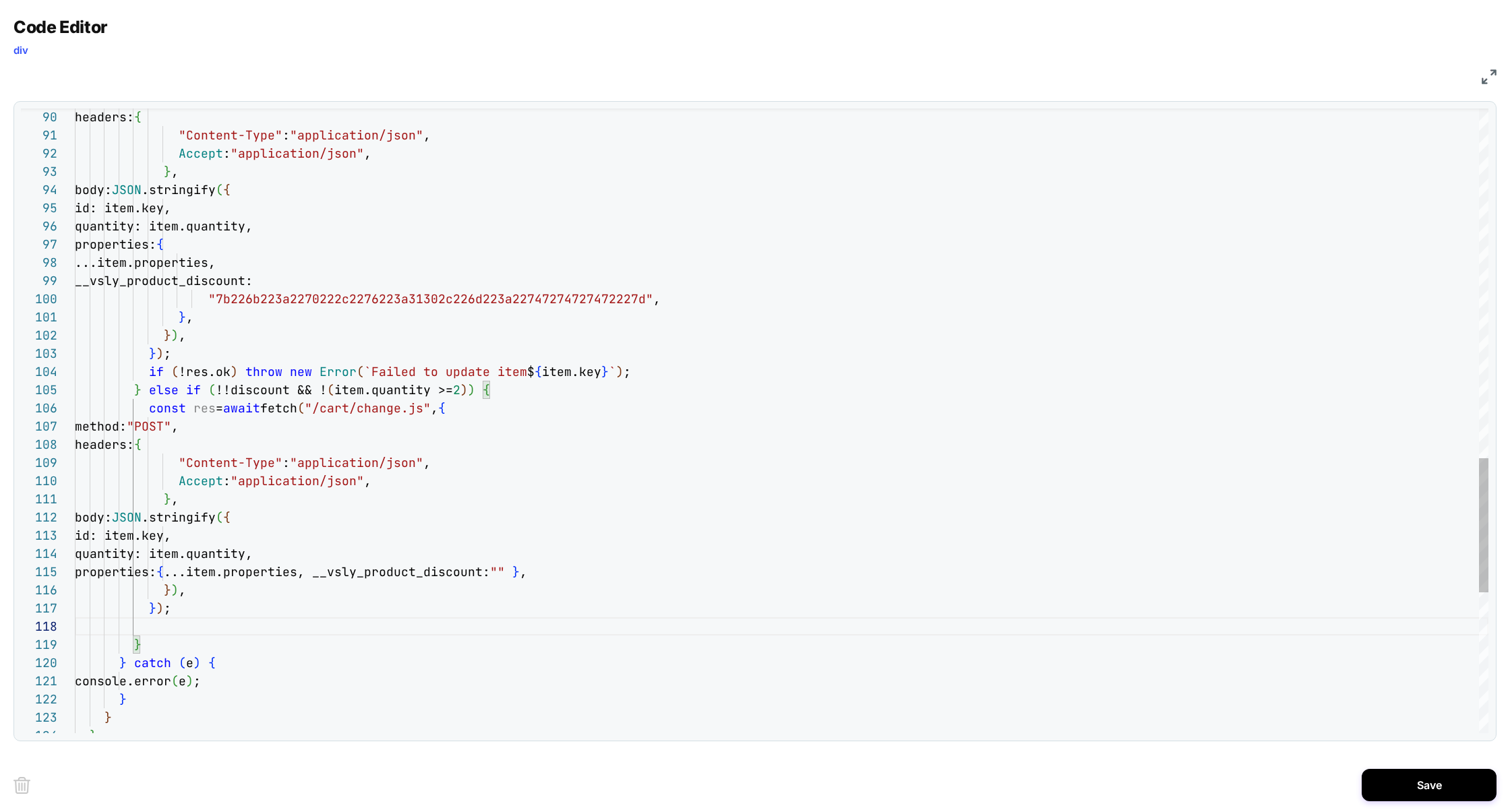
scroll to position [54, 218]
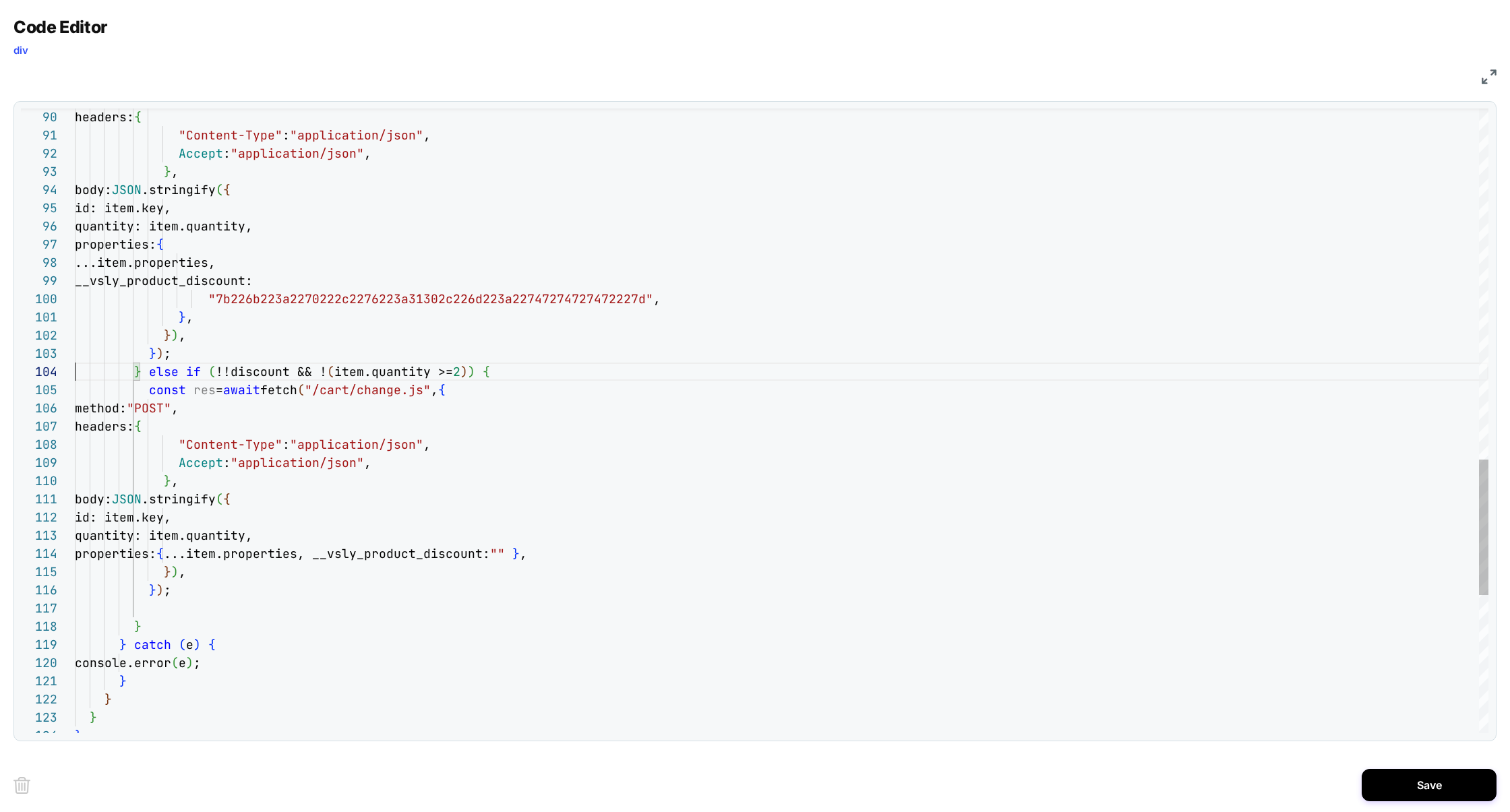
scroll to position [37, 94]
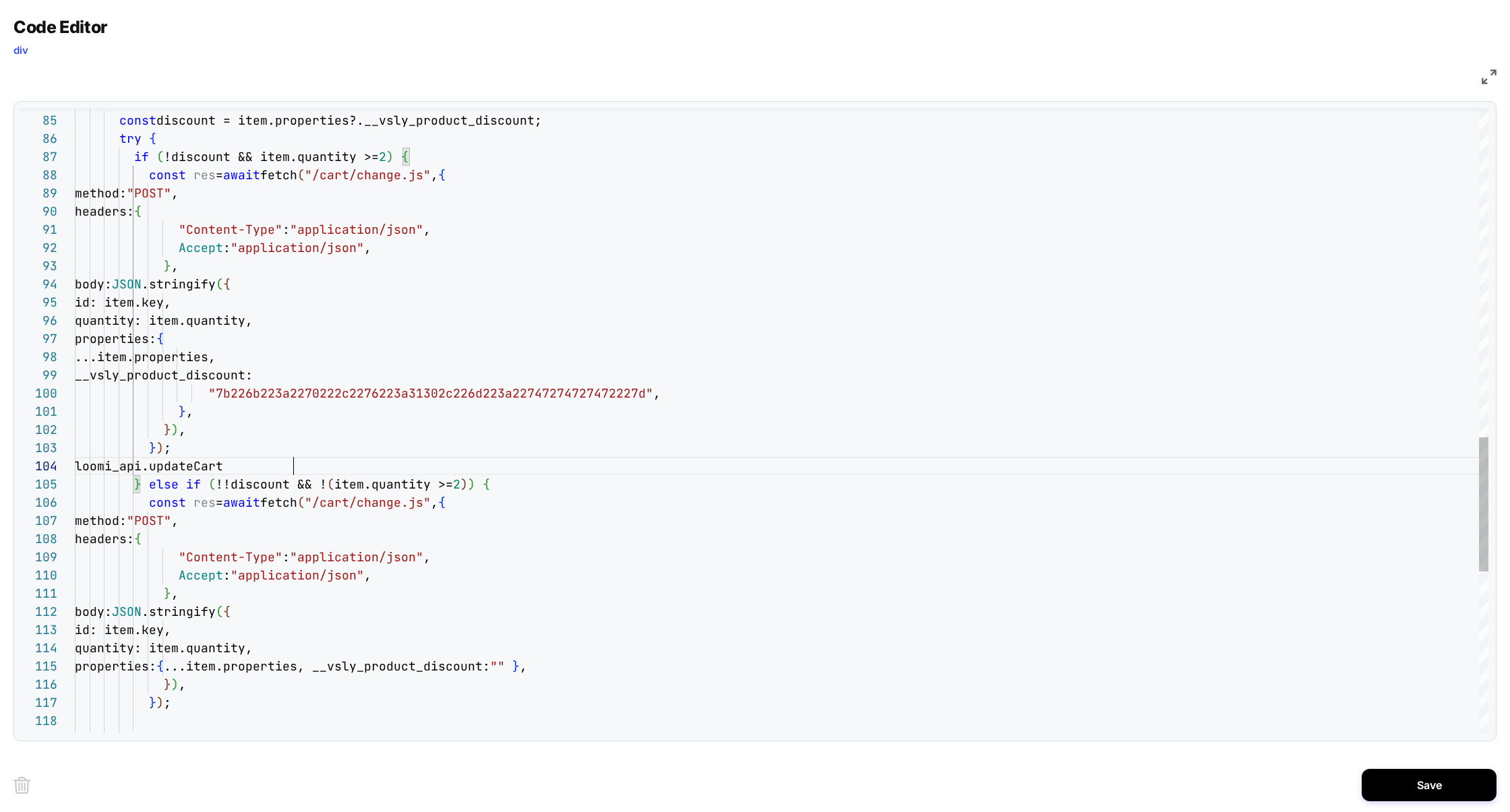
scroll to position [54, 233]
drag, startPoint x: 318, startPoint y: 465, endPoint x: 124, endPoint y: 461, distance: 194.0
click at [124, 462] on div "loomi_api.updateCart ( )" at bounding box center [782, 466] width 1414 height 18
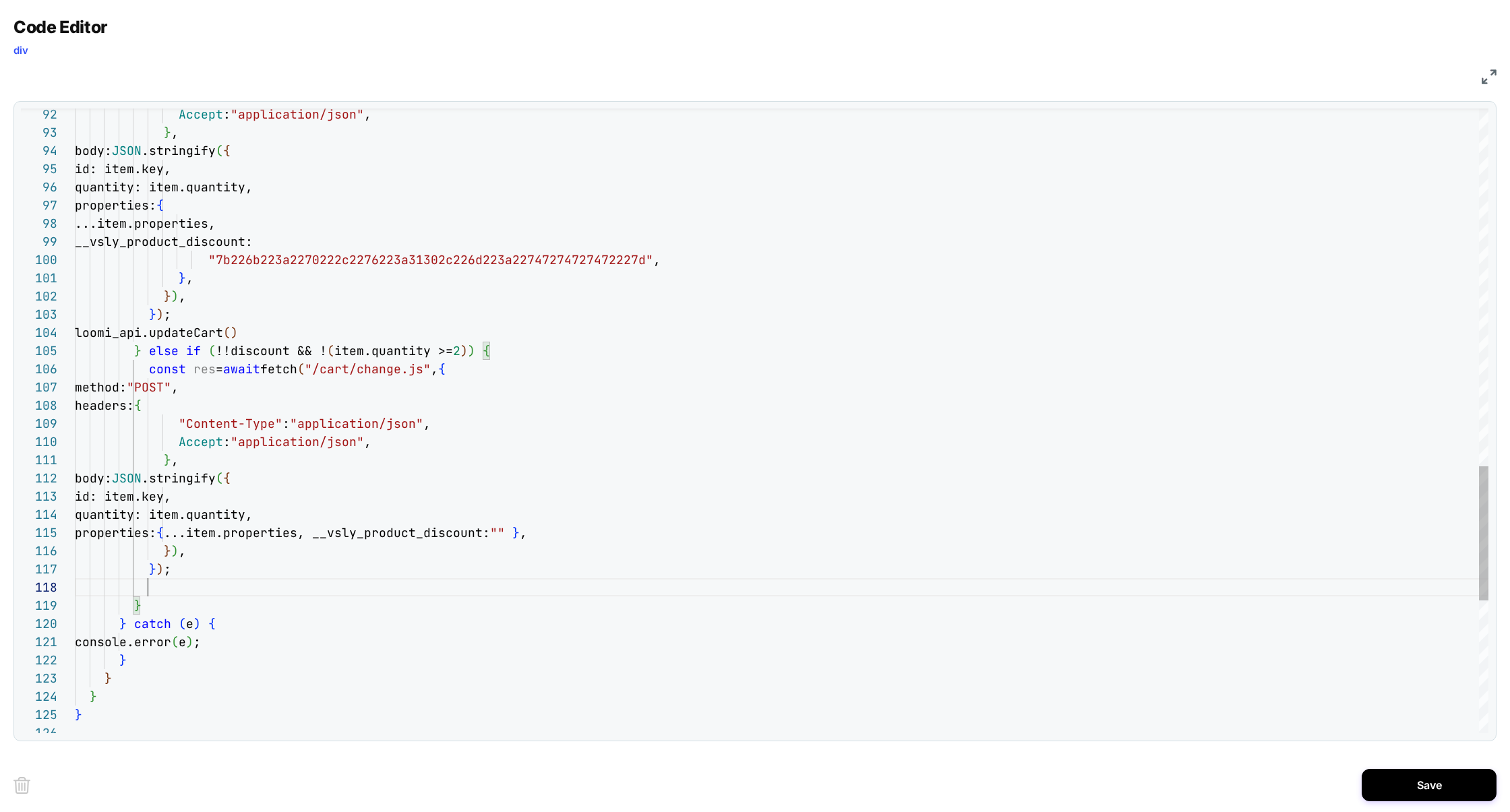
scroll to position [127, 73]
type textarea "**********"
click at [1391, 792] on button "Save" at bounding box center [1428, 785] width 134 height 32
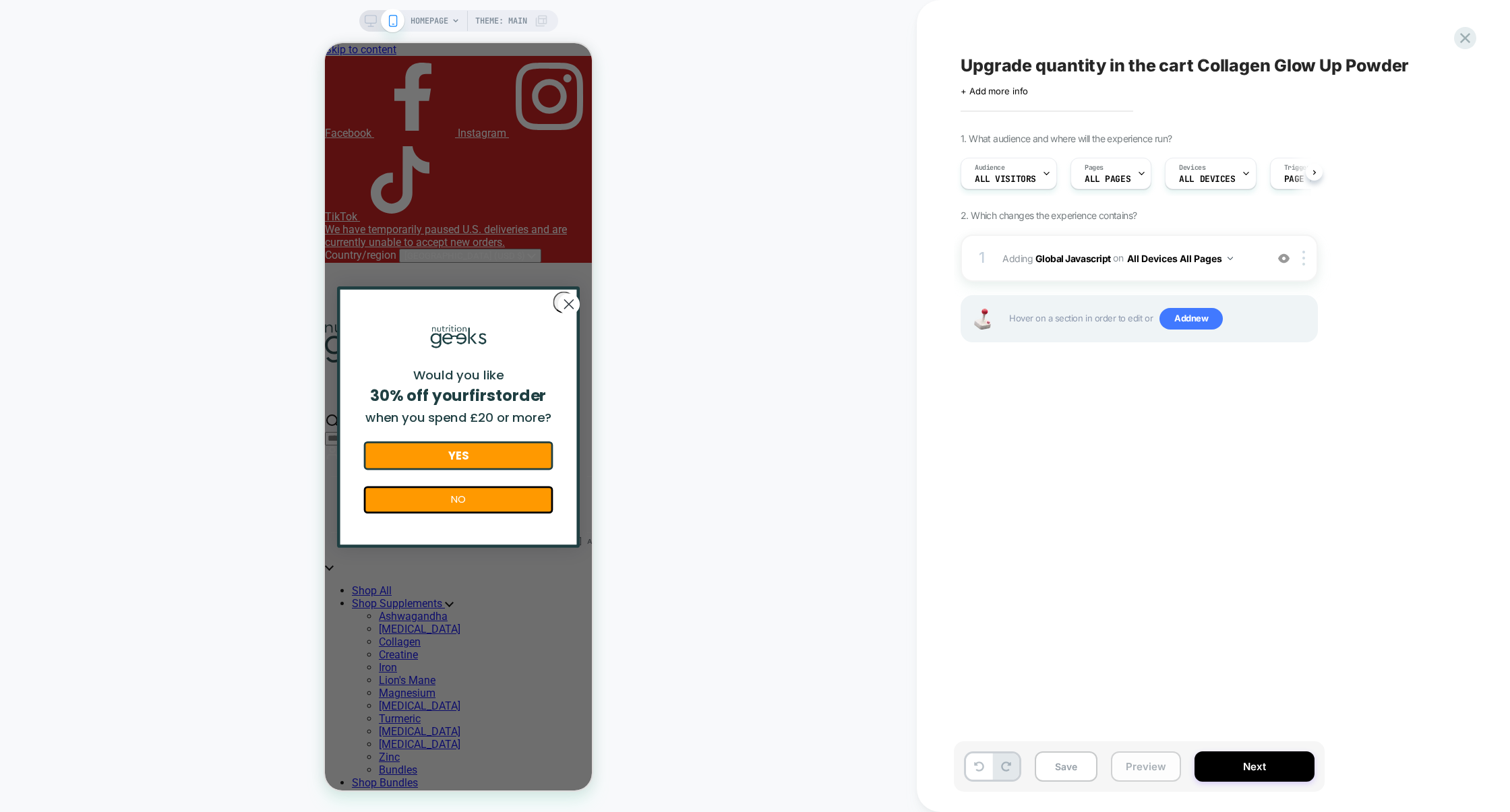
scroll to position [0, 1]
click at [1139, 762] on button "Preview" at bounding box center [1146, 767] width 70 height 30
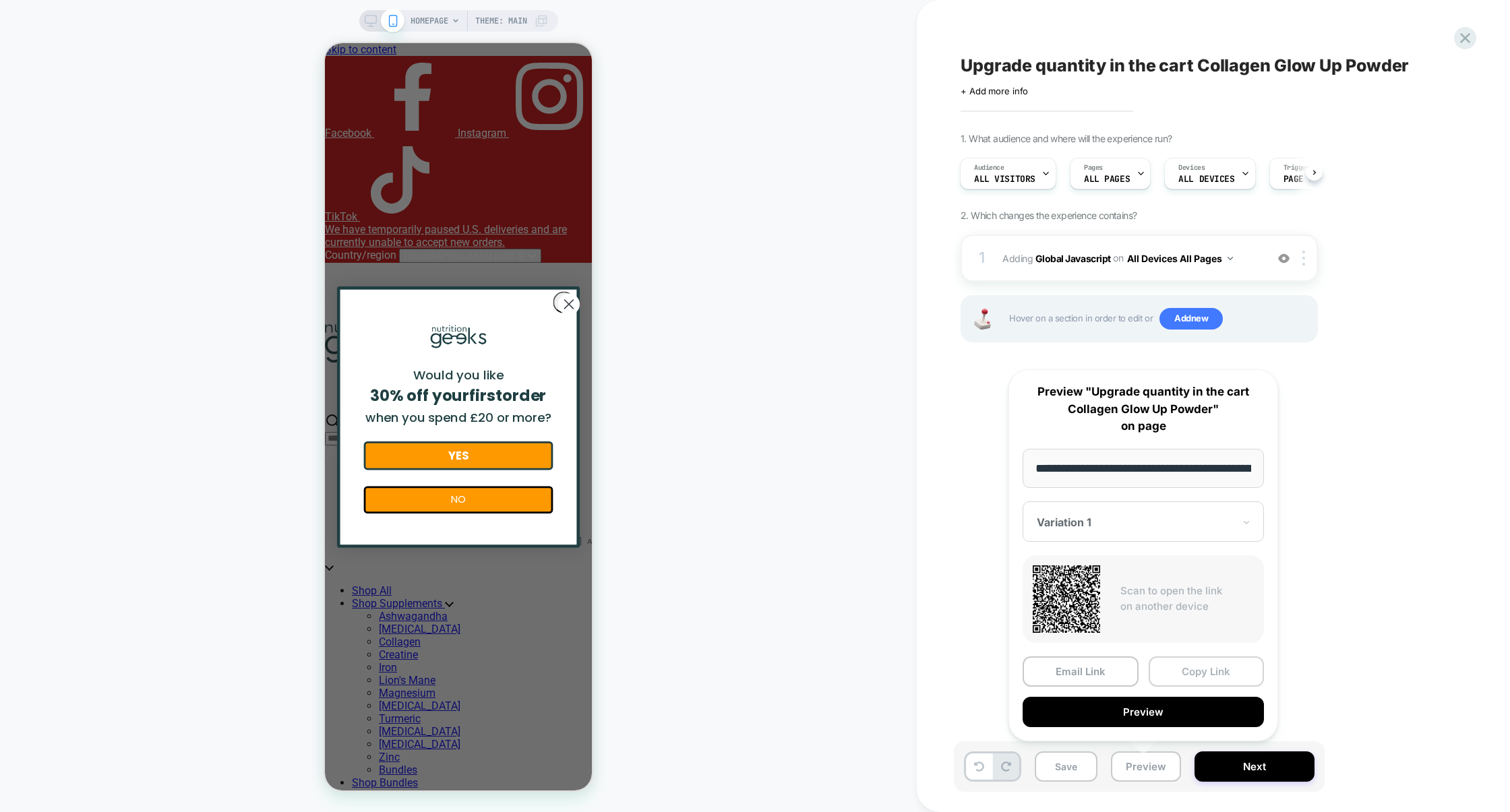
scroll to position [0, 58]
click at [1183, 670] on button "Copy Link" at bounding box center [1206, 671] width 116 height 30
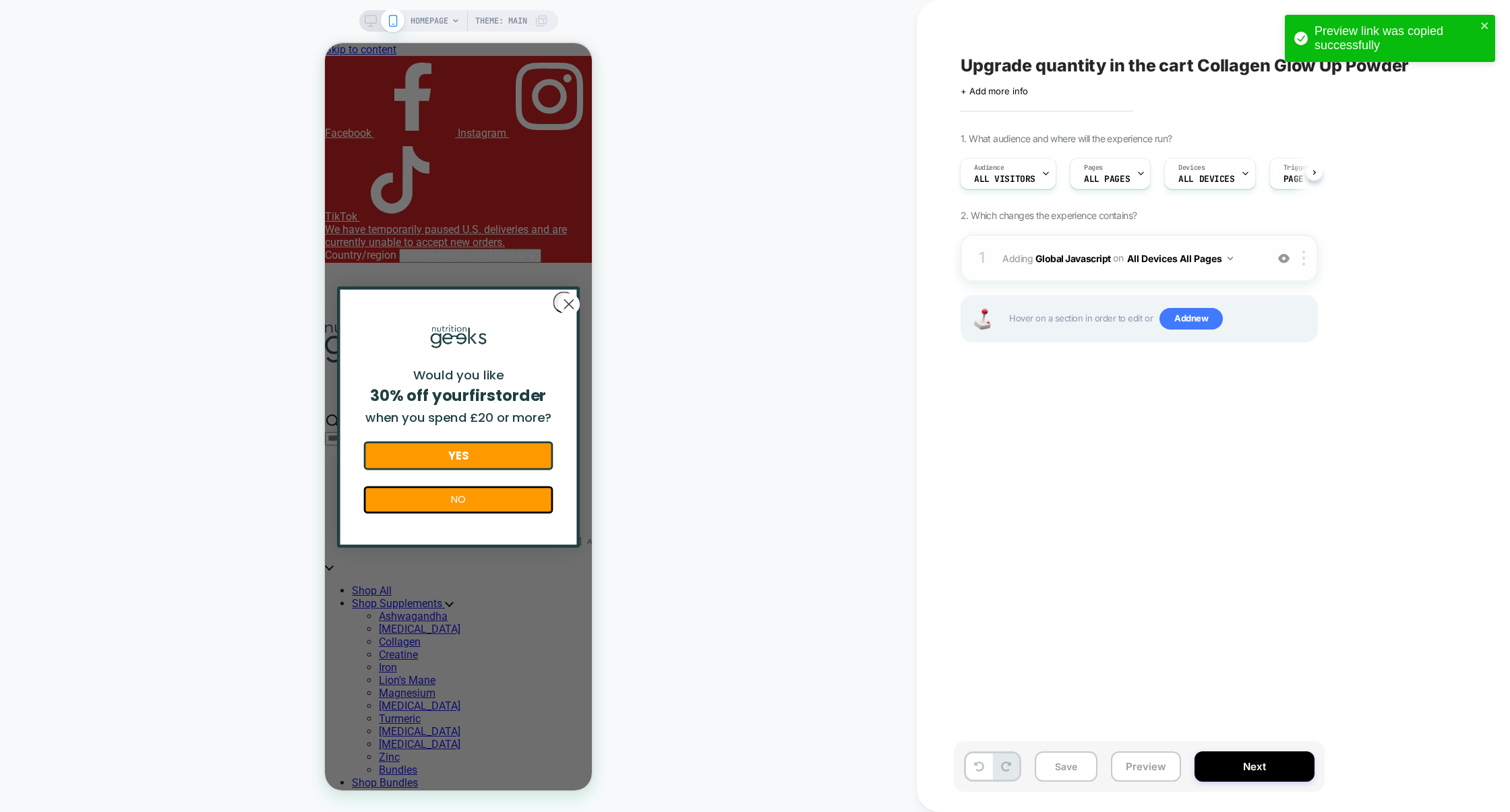
click at [1100, 277] on div "1 Adding Global Javascript on All Devices All Pages Add Before Add After Target…" at bounding box center [1139, 257] width 357 height 47
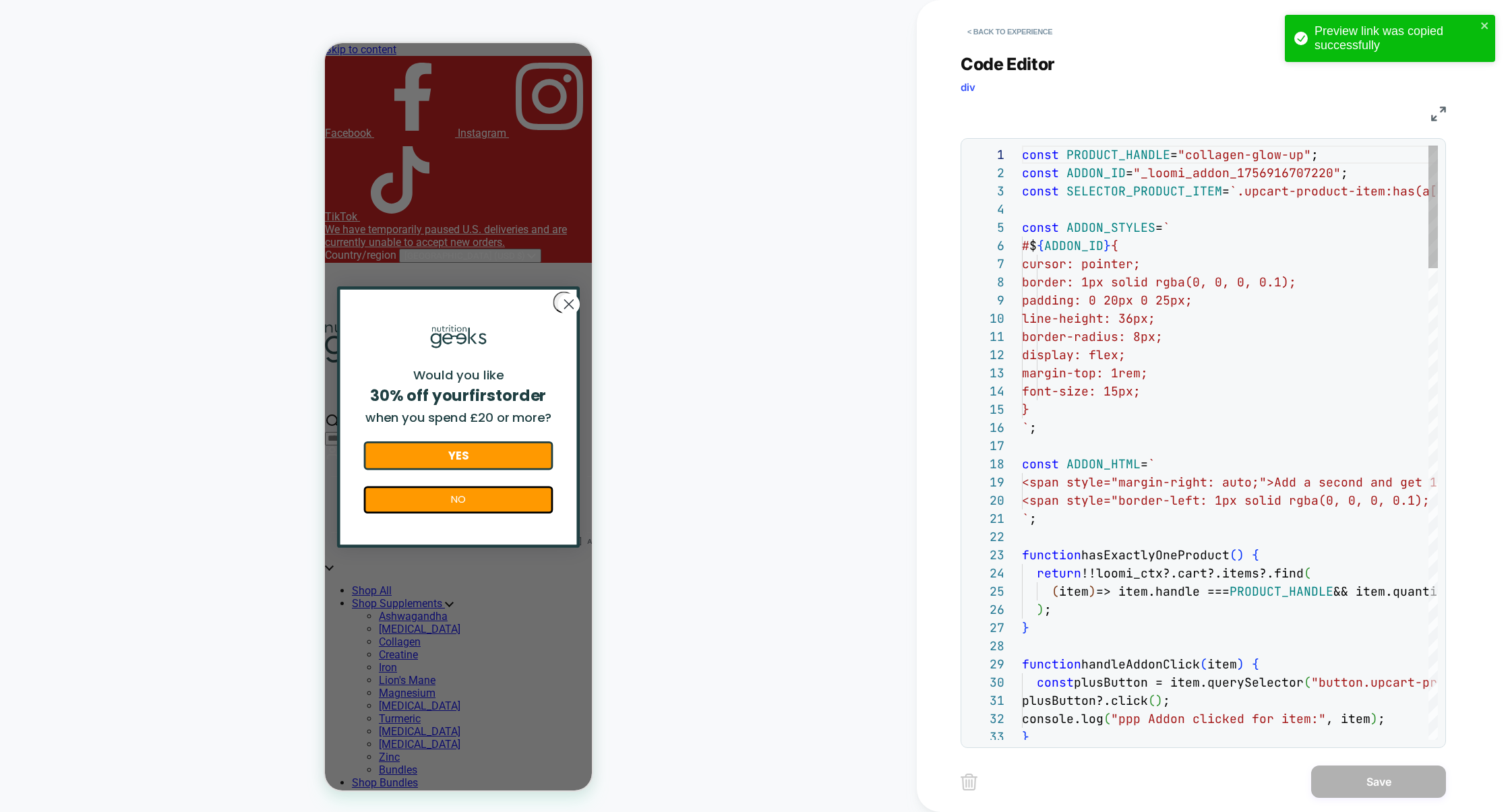
scroll to position [182, 0]
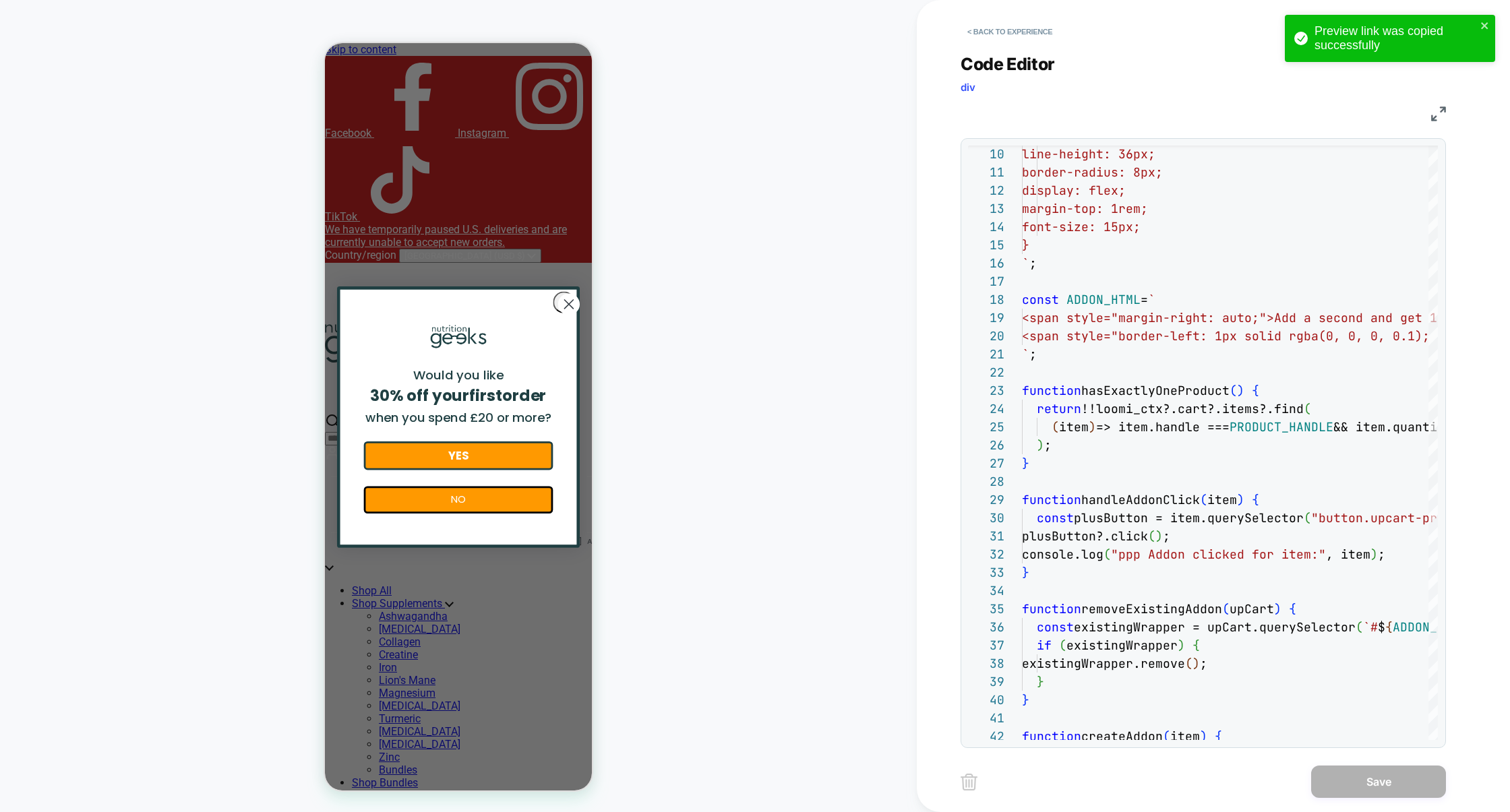
click at [1434, 119] on img at bounding box center [1438, 114] width 15 height 15
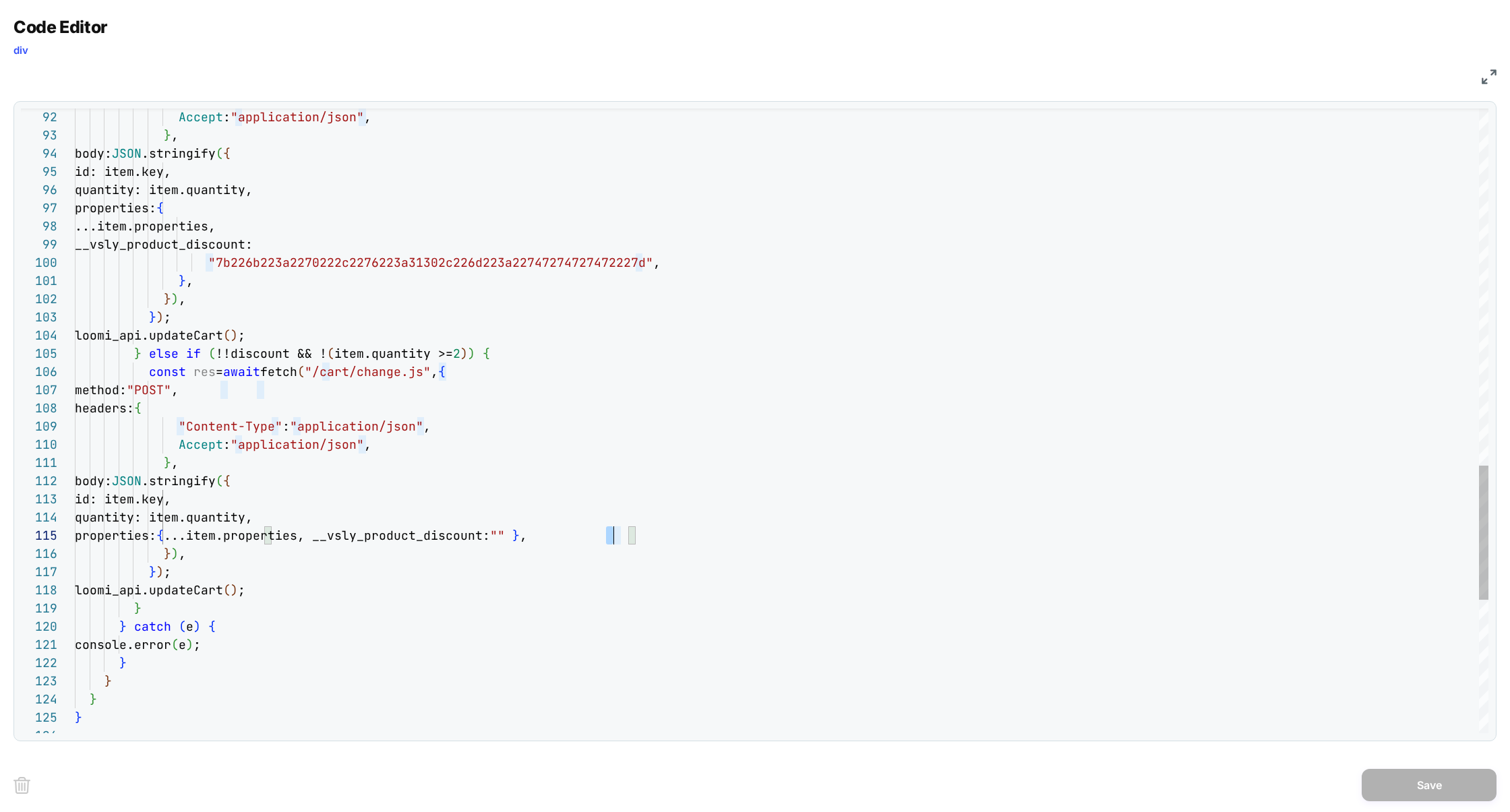
scroll to position [73, 546]
drag, startPoint x: 606, startPoint y: 540, endPoint x: 621, endPoint y: 540, distance: 15.0
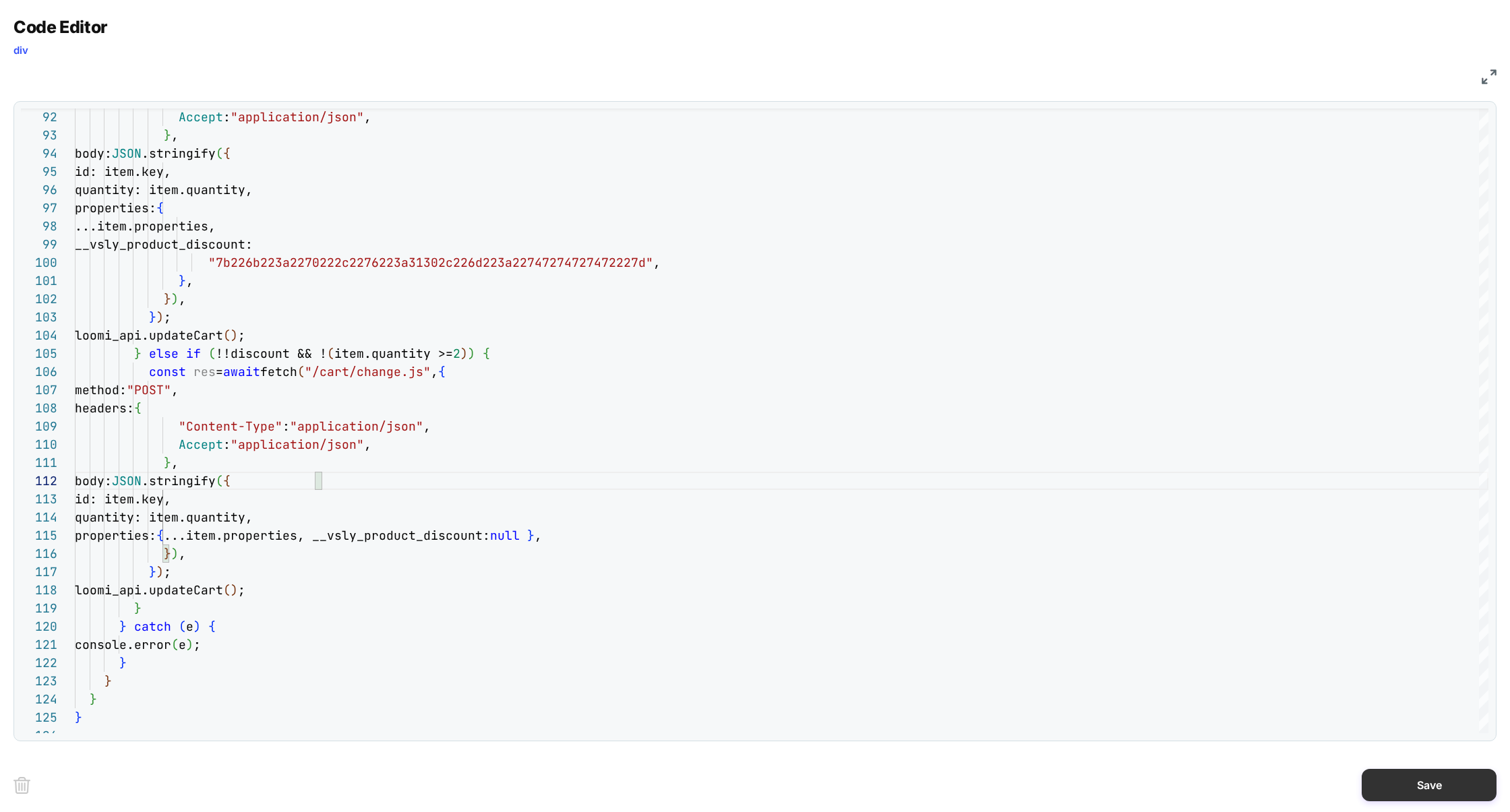
type textarea "**********"
click at [1392, 787] on button "Save" at bounding box center [1428, 785] width 134 height 32
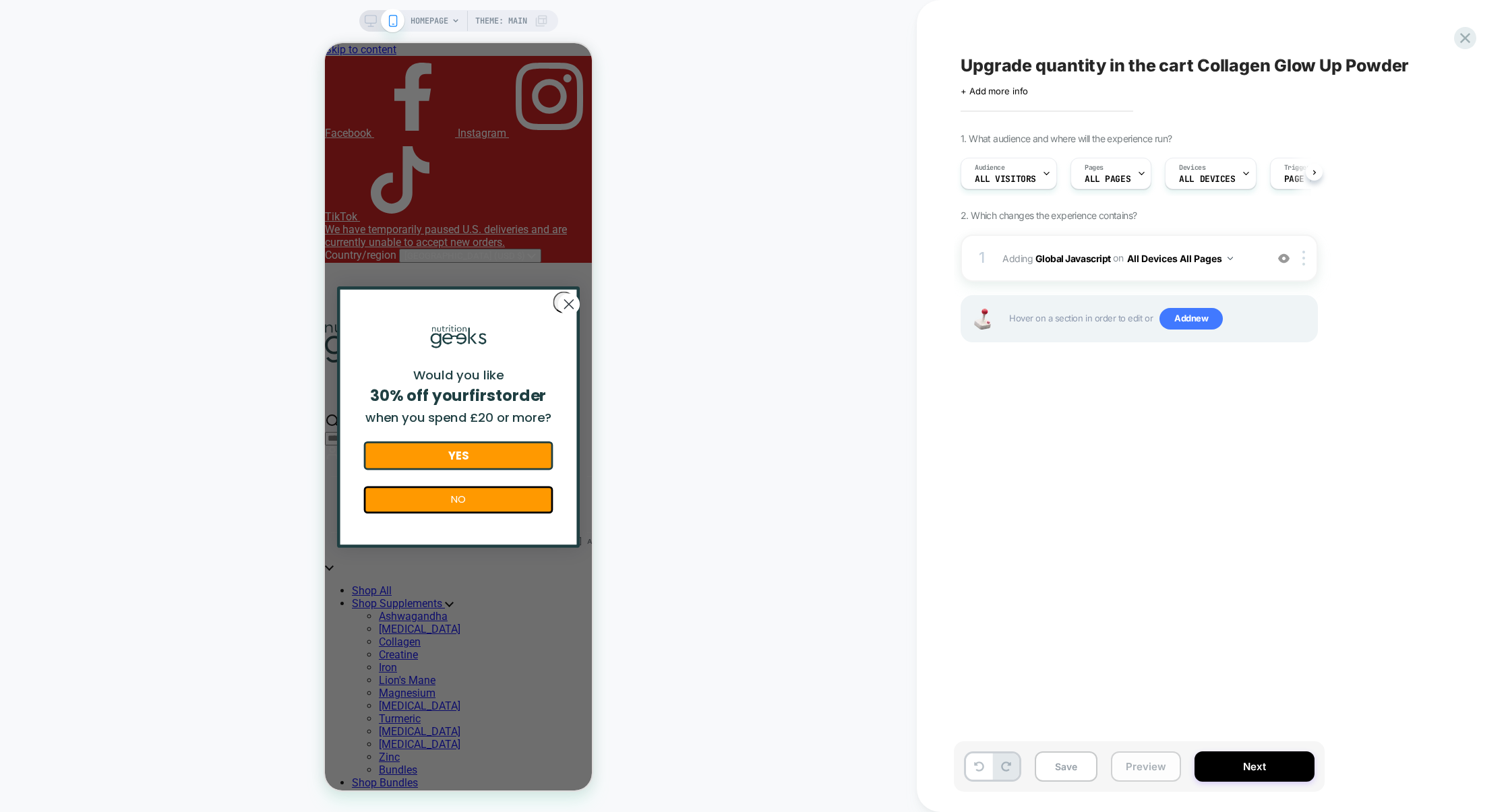
scroll to position [0, 1]
click at [1116, 767] on button "Preview" at bounding box center [1146, 767] width 70 height 30
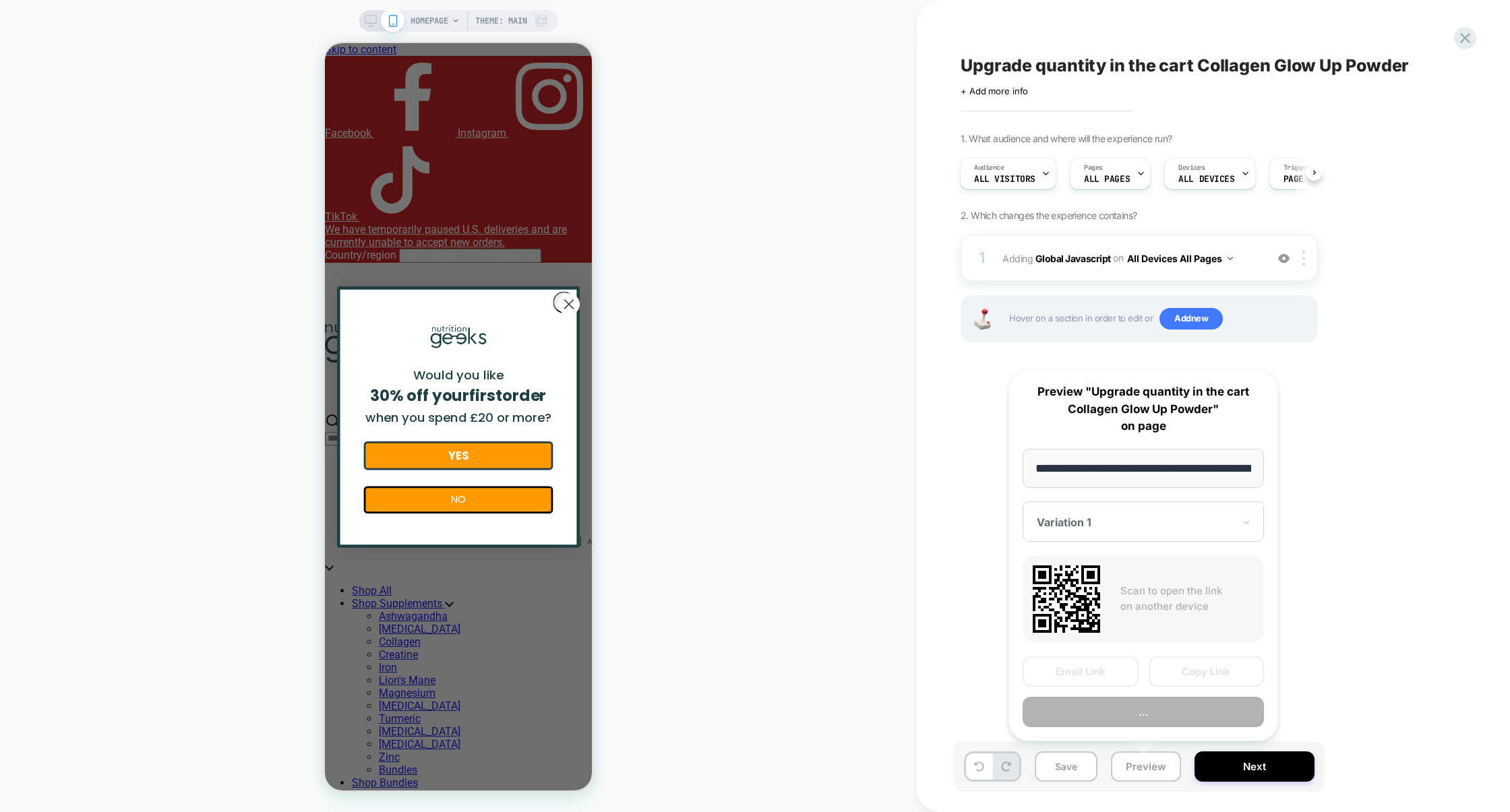
scroll to position [0, 58]
click at [1201, 672] on button "Copy Link" at bounding box center [1206, 671] width 116 height 30
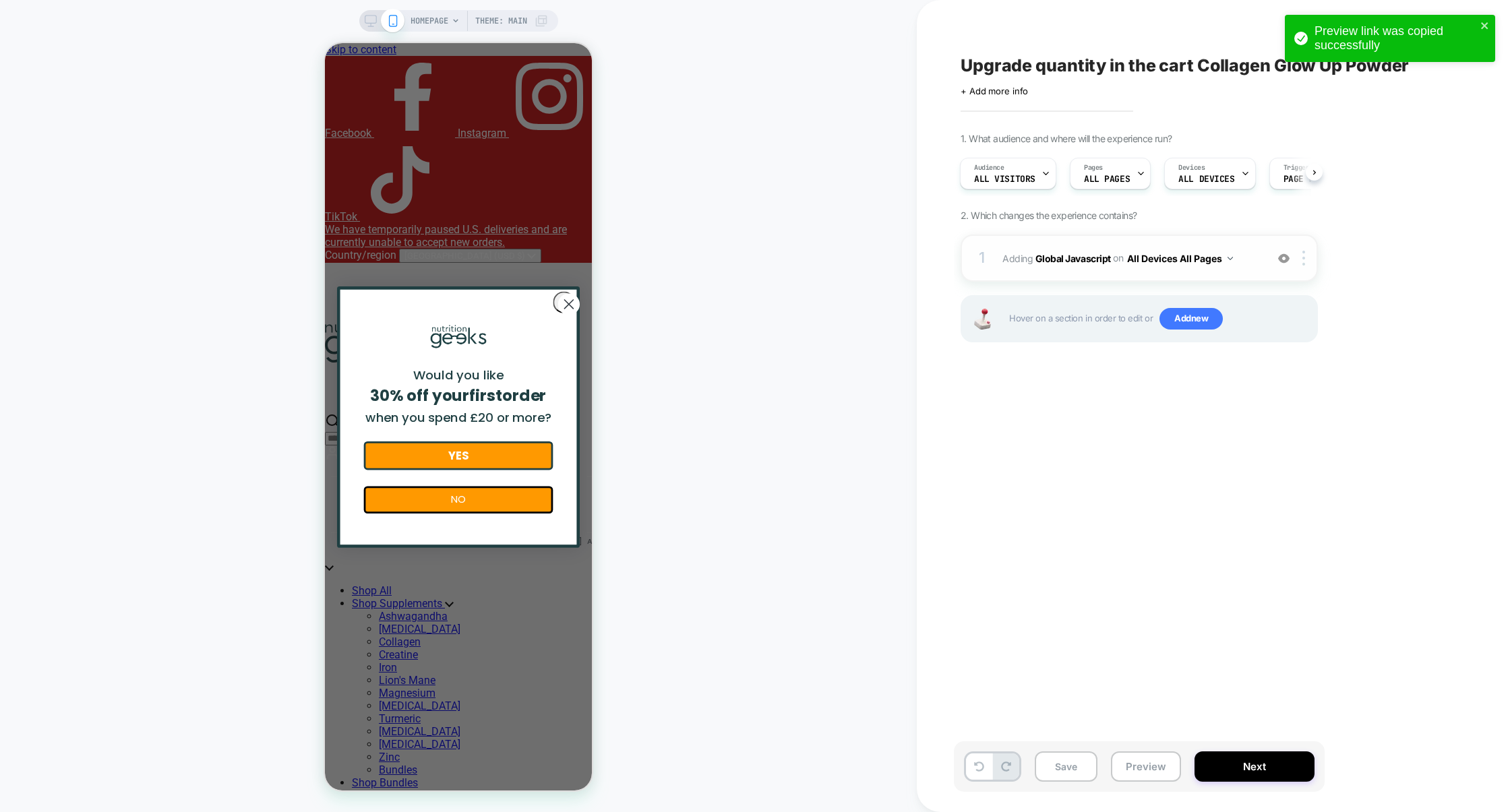
click at [1049, 272] on div "1 Adding Global Javascript on All Devices All Pages Add Before Add After Target…" at bounding box center [1139, 257] width 357 height 47
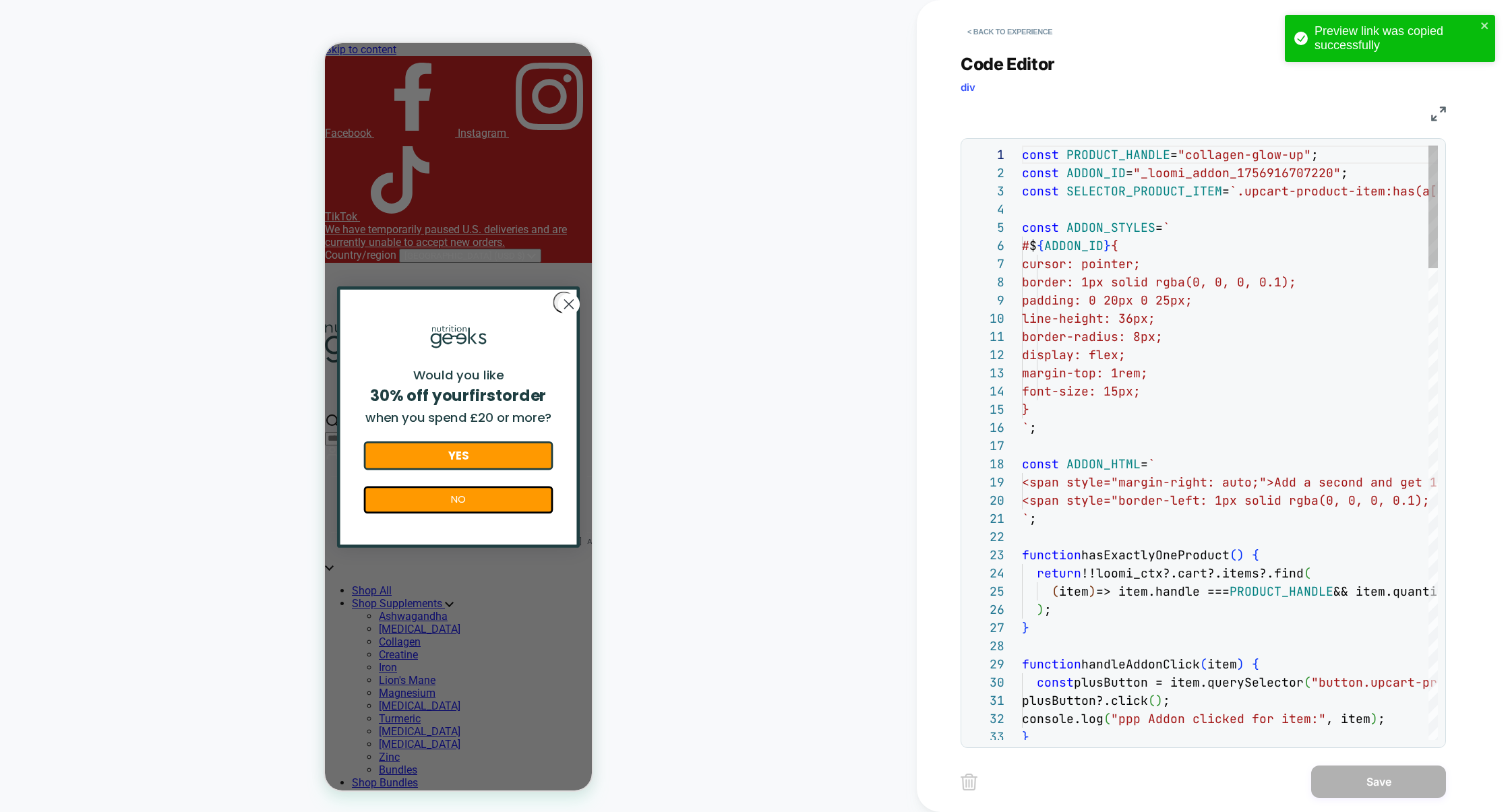
scroll to position [182, 0]
click at [1439, 116] on img at bounding box center [1438, 114] width 15 height 15
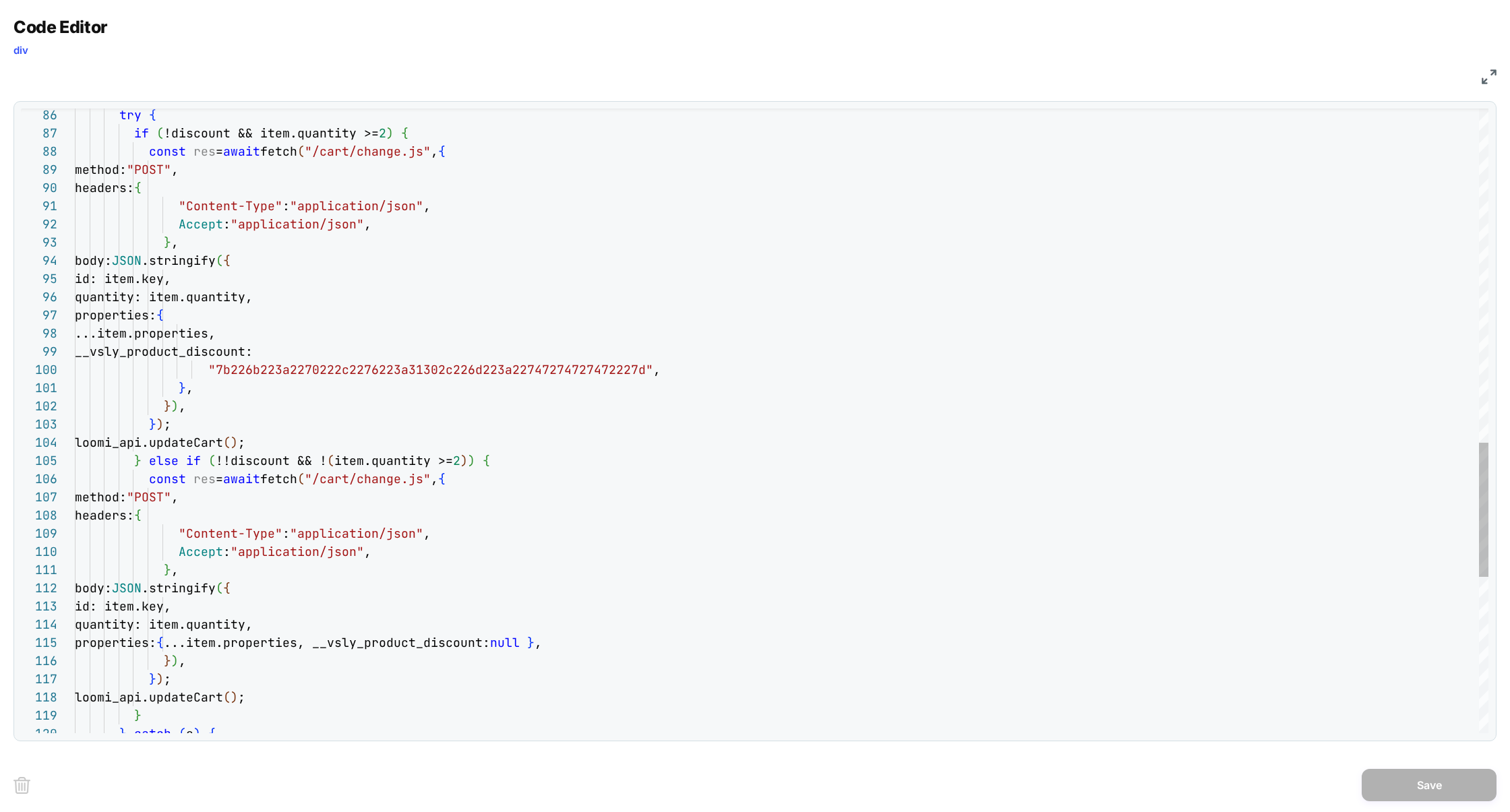
scroll to position [73, 370]
click at [446, 463] on div "headers: { "Content-Type" : "application/json" , Accept : "application/json" , …" at bounding box center [782, 8] width 1414 height 2900
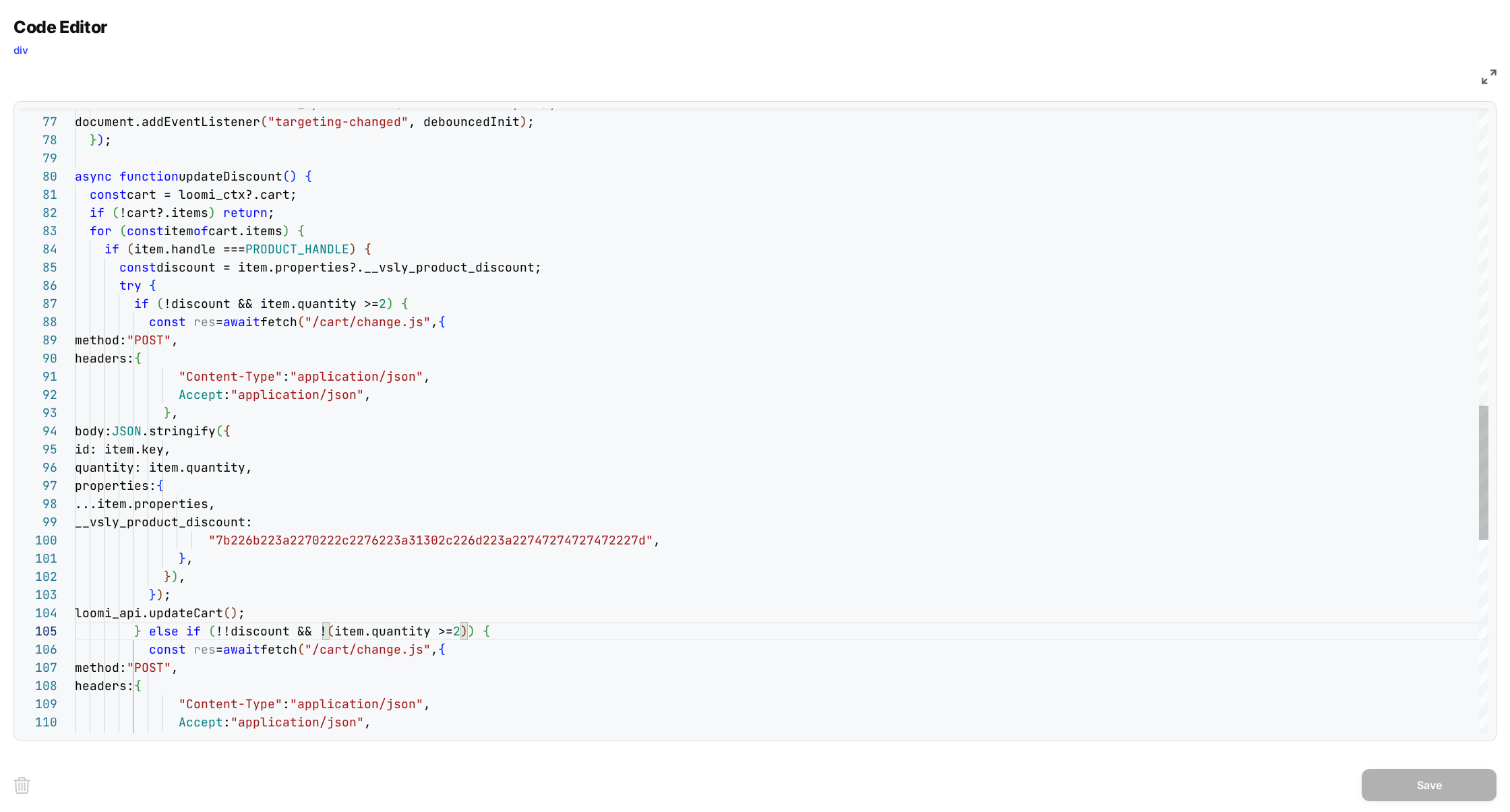
scroll to position [110, 298]
click at [373, 306] on div "headers: { "Content-Type" : "application/json" , Accept : "application/json" , …" at bounding box center [782, 179] width 1414 height 2900
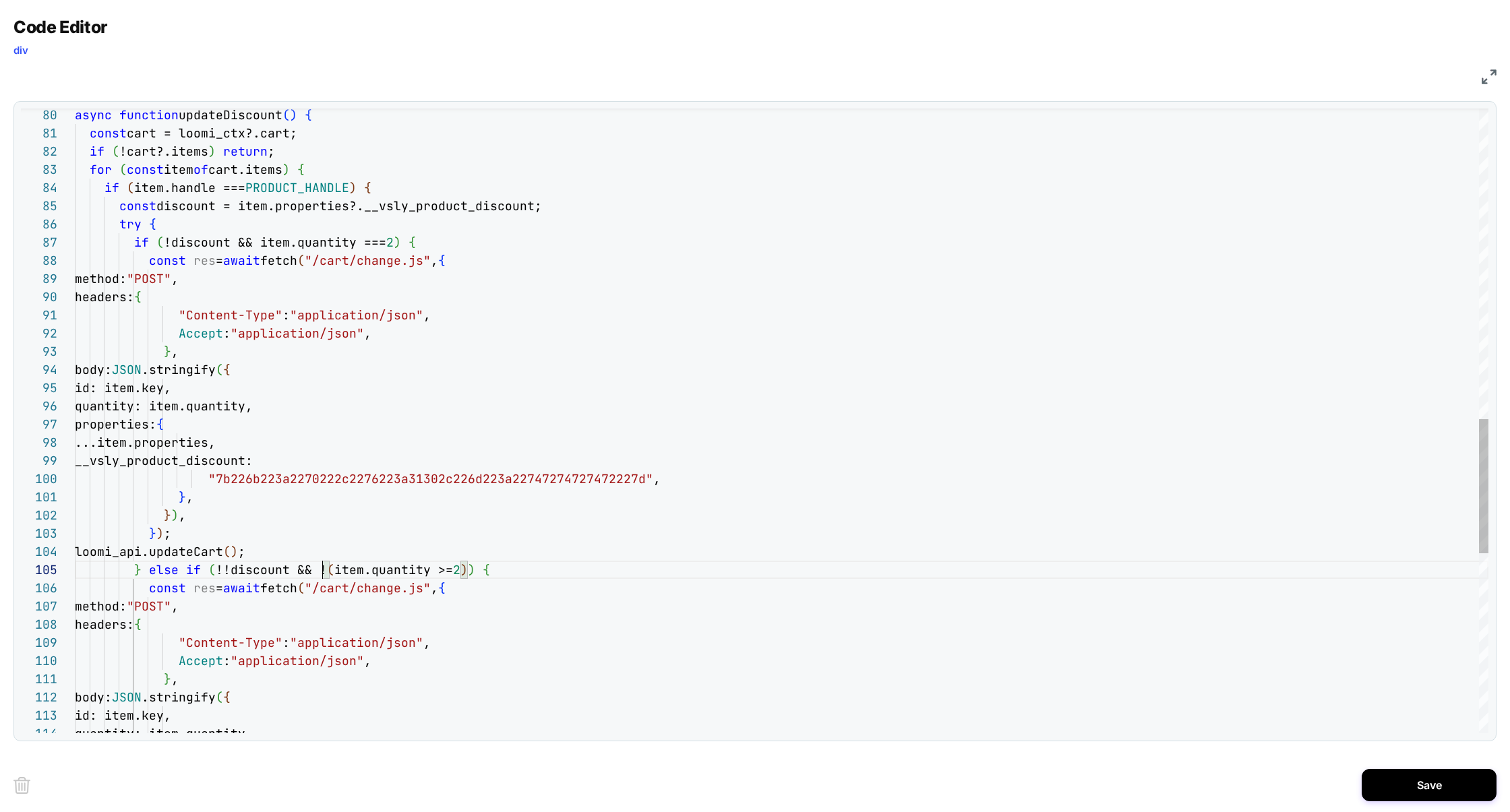
click at [325, 572] on div "headers: { "Content-Type" : "application/json" , Accept : "application/json" , …" at bounding box center [782, 118] width 1414 height 2900
click at [453, 568] on div "headers: { "Content-Type" : "application/json" , Accept : "application/json" , …" at bounding box center [782, 118] width 1414 height 2900
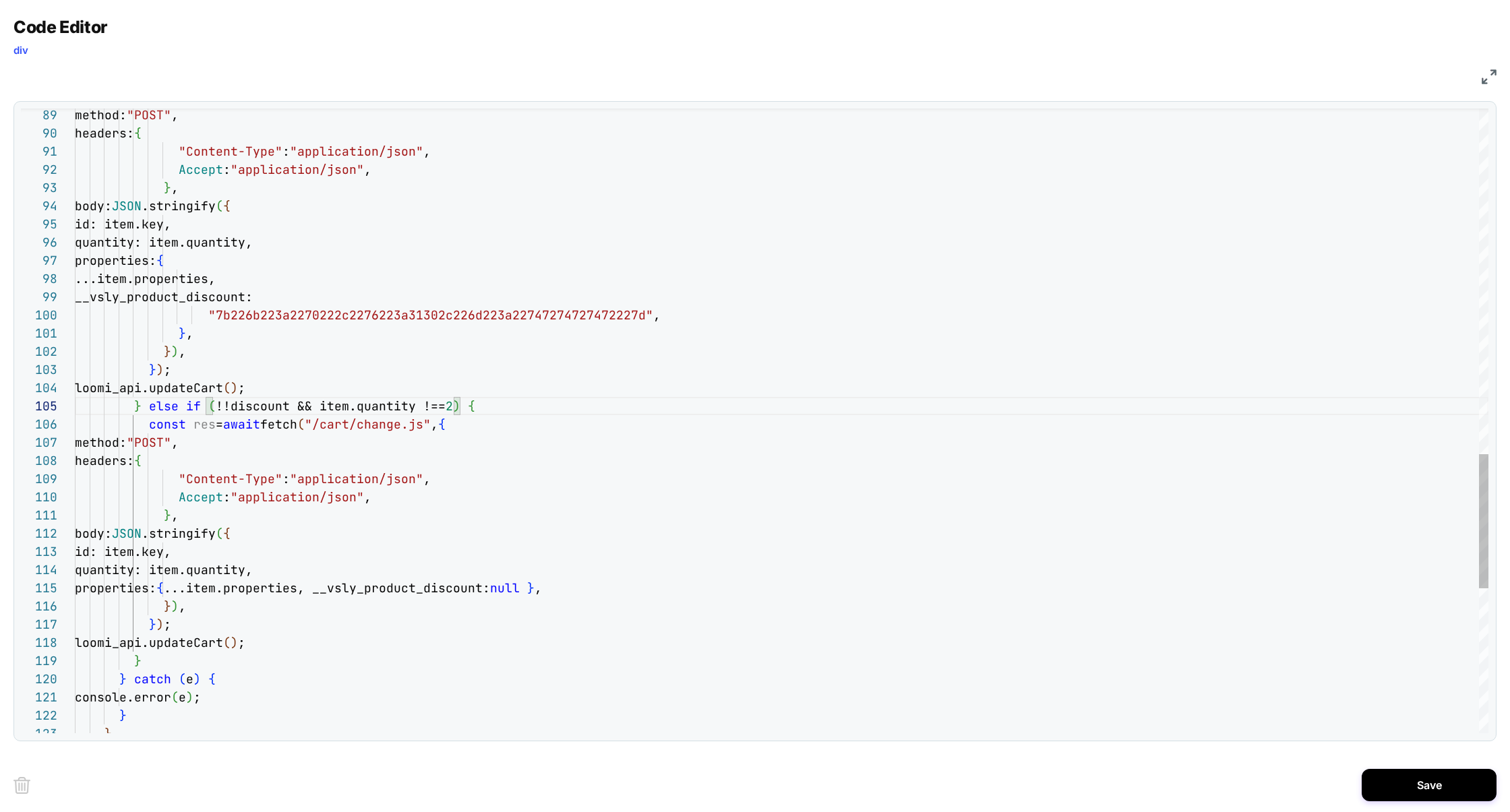
scroll to position [90, 393]
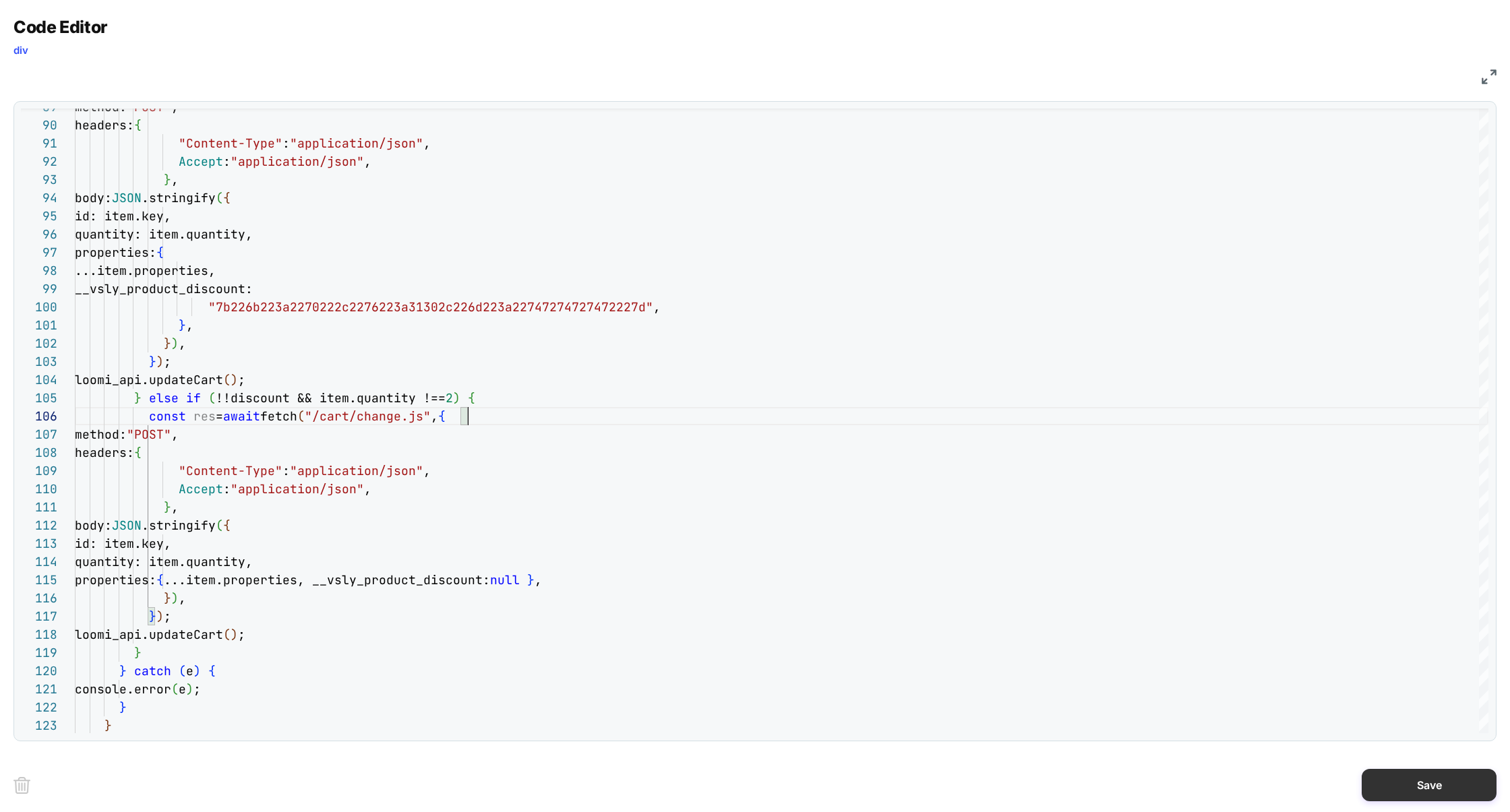
type textarea "**********"
click at [1461, 798] on button "Save" at bounding box center [1428, 785] width 134 height 32
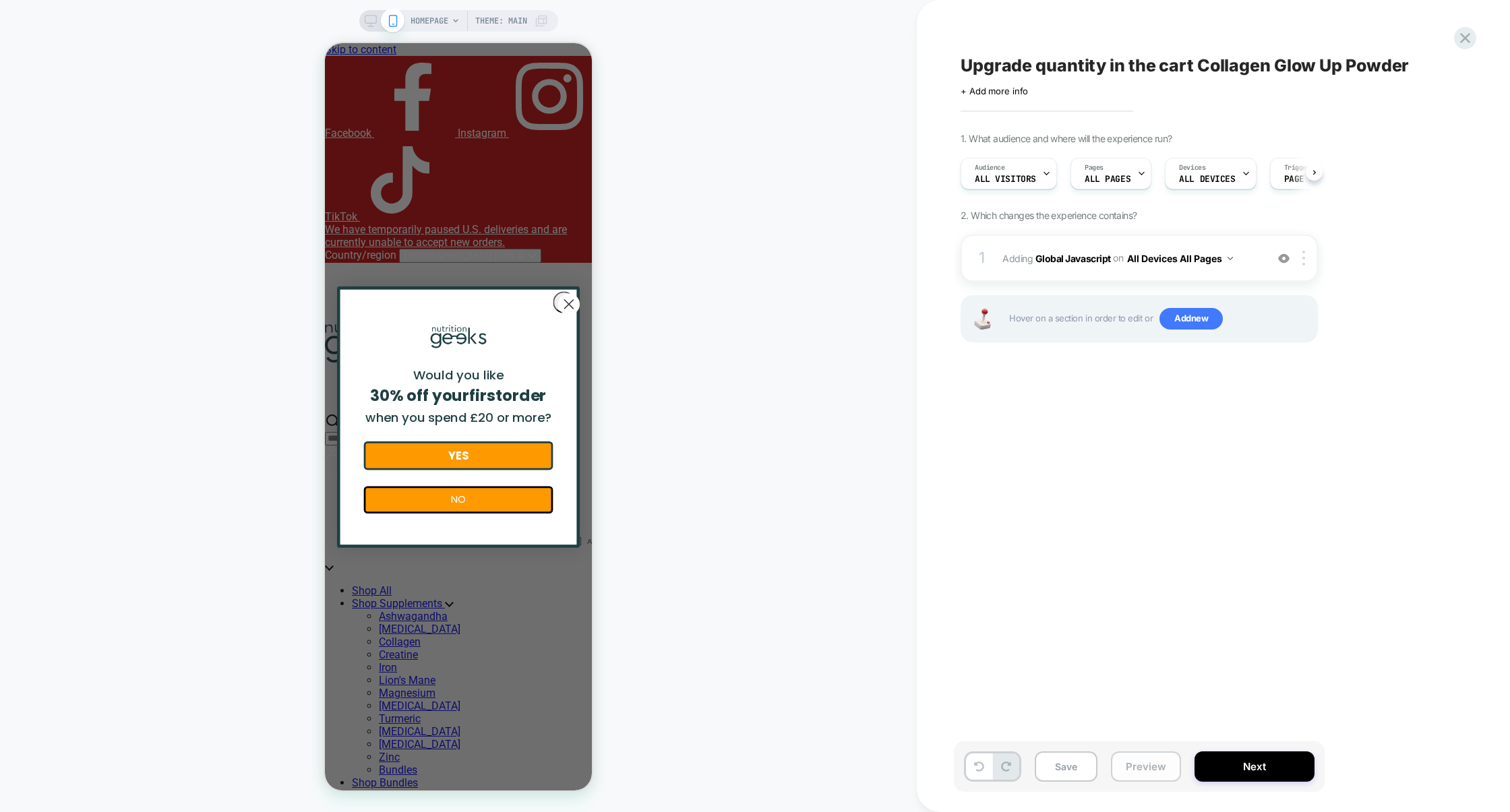
scroll to position [0, 1]
click at [1133, 763] on button "Preview" at bounding box center [1146, 767] width 70 height 30
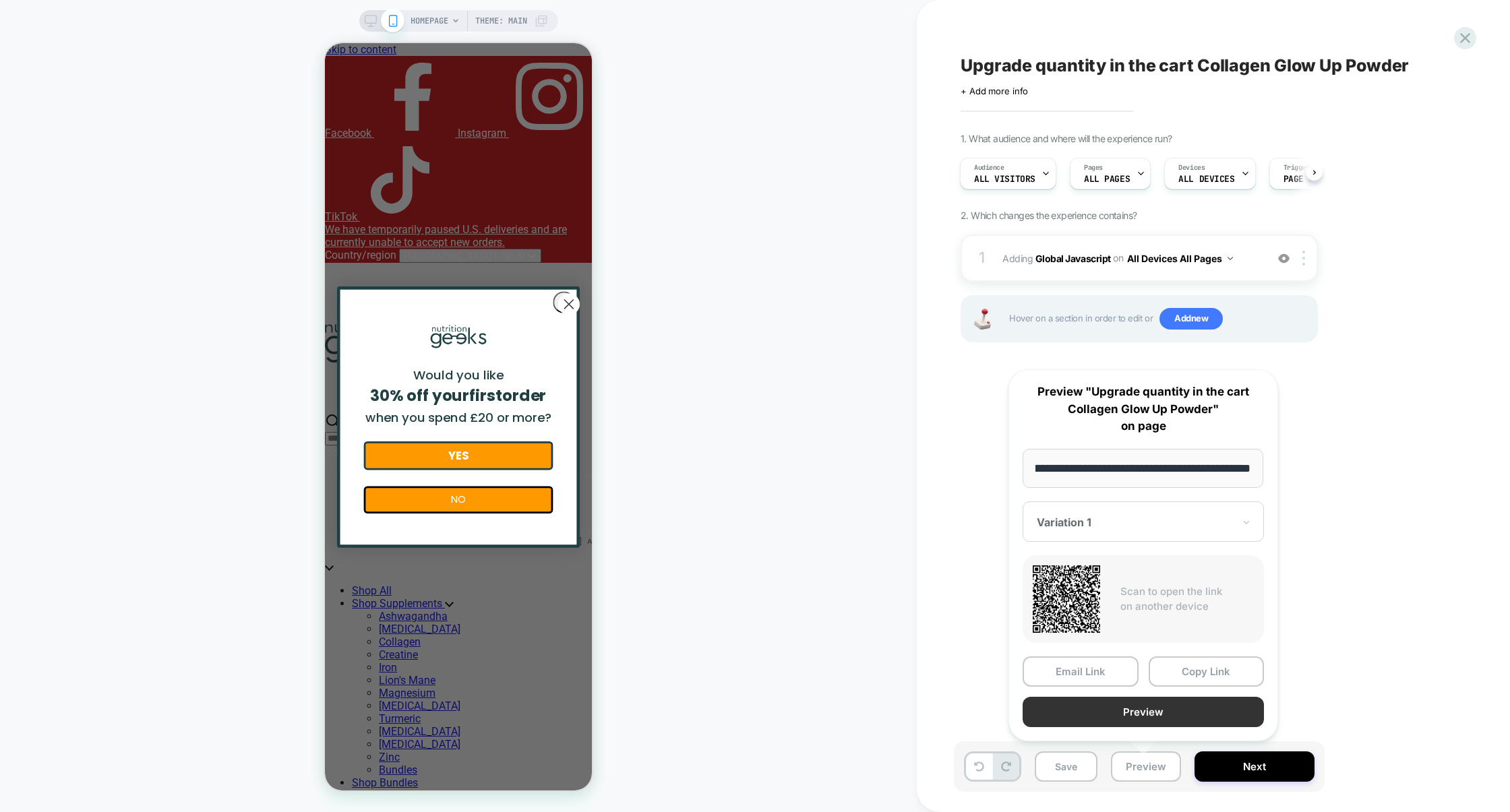
scroll to position [0, 0]
click at [1144, 715] on button "Preview" at bounding box center [1143, 712] width 241 height 30
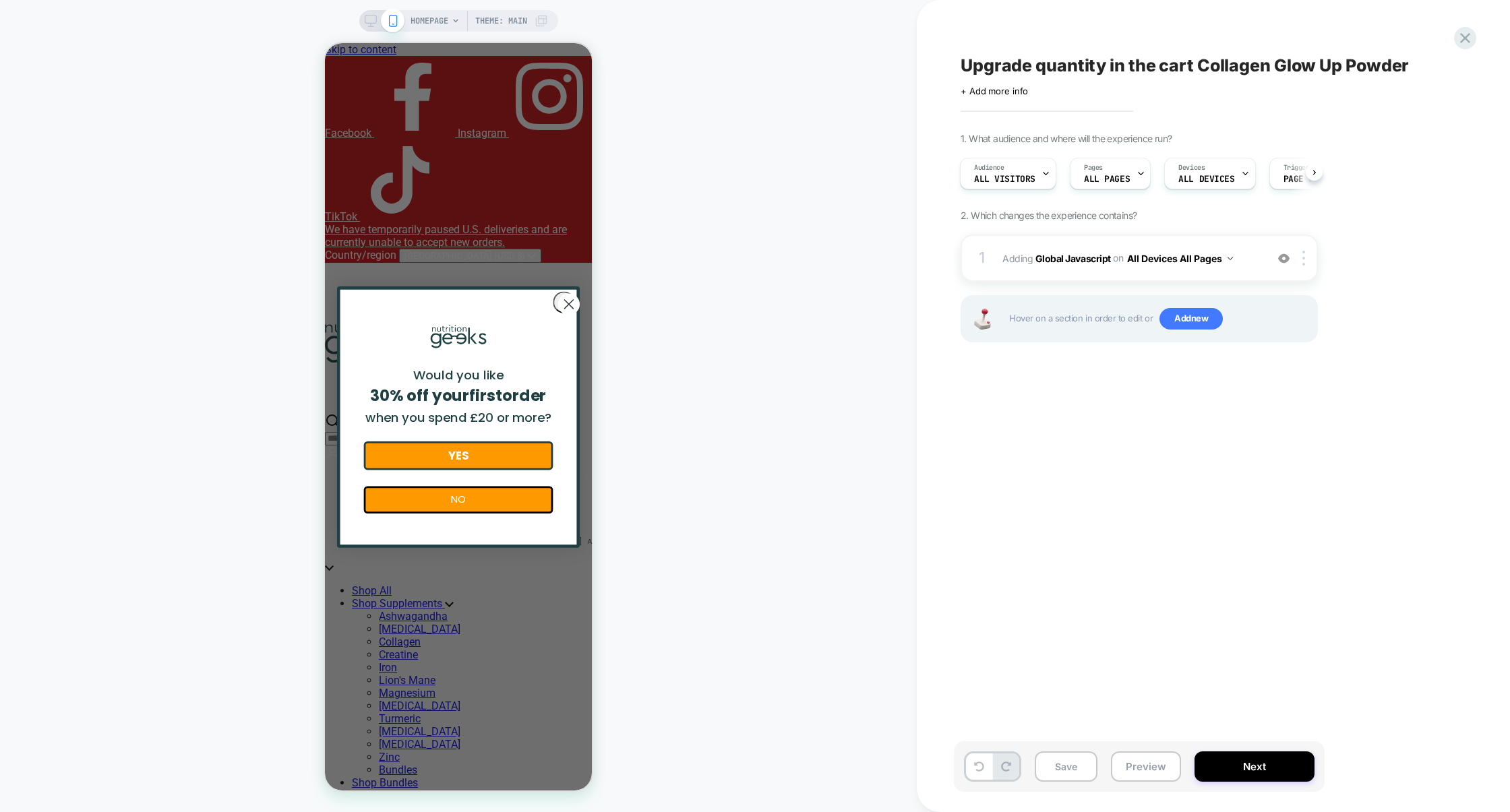
click at [432, 20] on span "HOMEPAGE" at bounding box center [429, 20] width 37 height 21
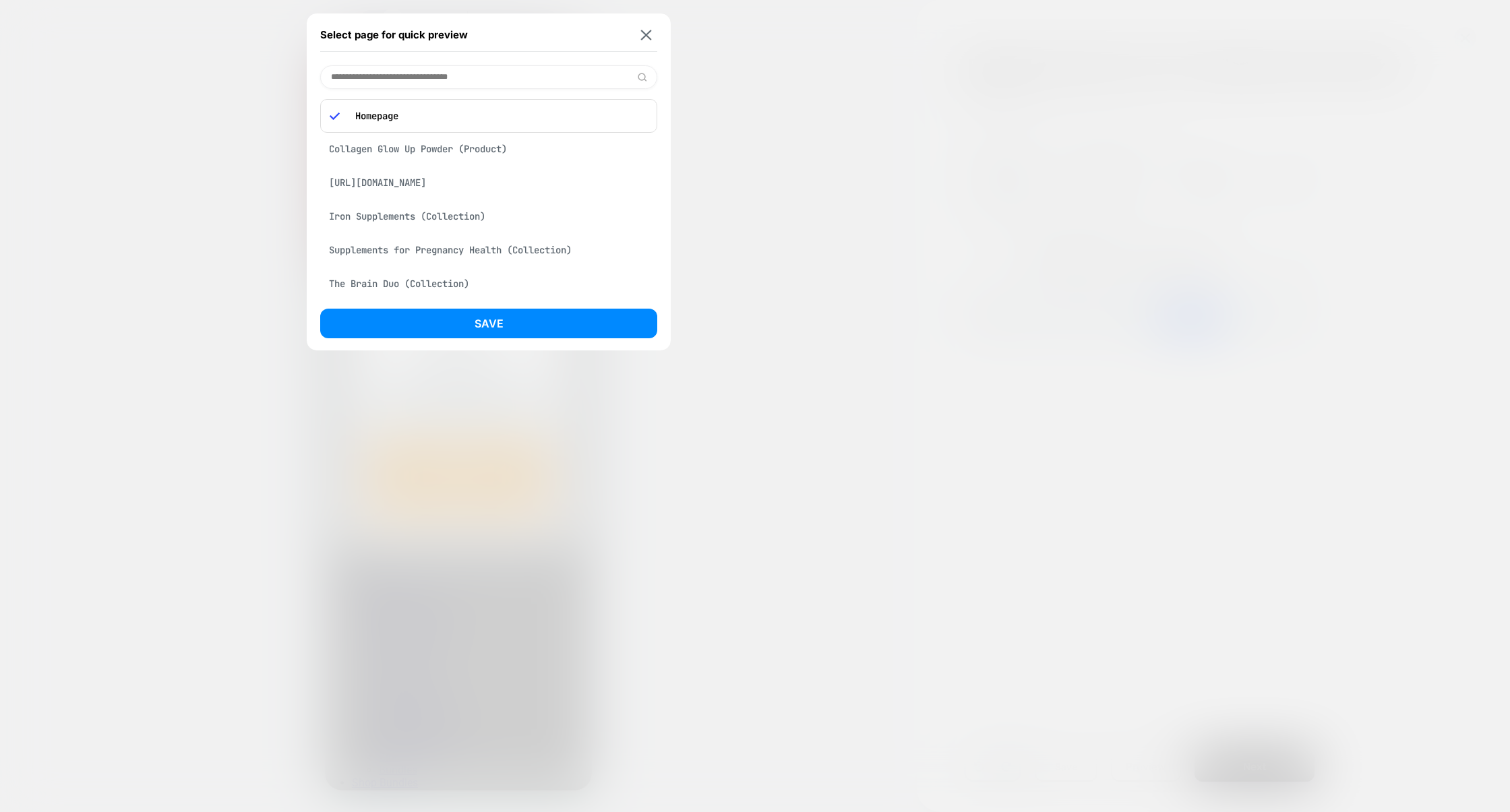
click at [400, 74] on input at bounding box center [489, 77] width 337 height 23
paste input "**********"
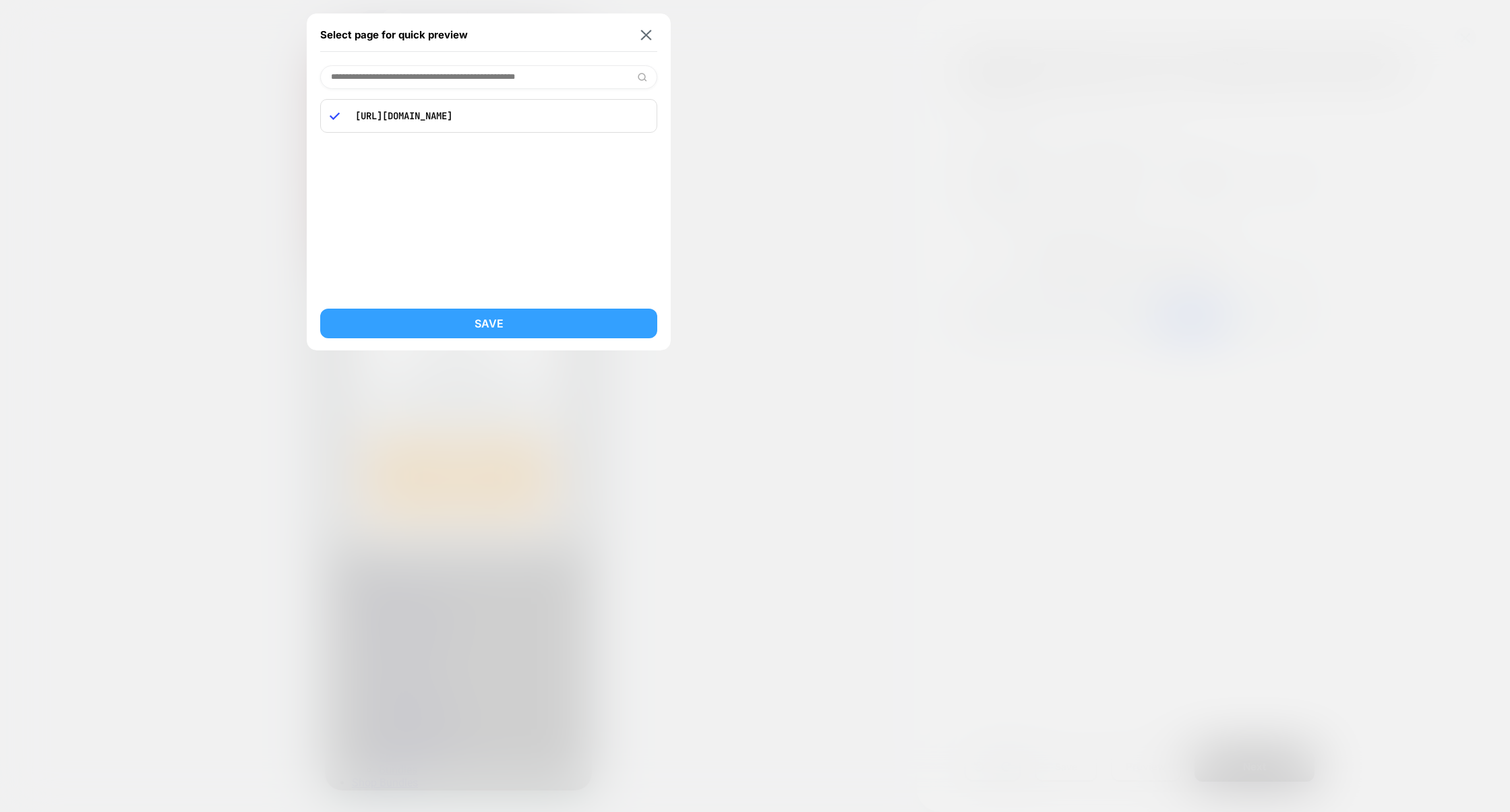
type input "**********"
click at [444, 311] on button "Save" at bounding box center [489, 323] width 337 height 29
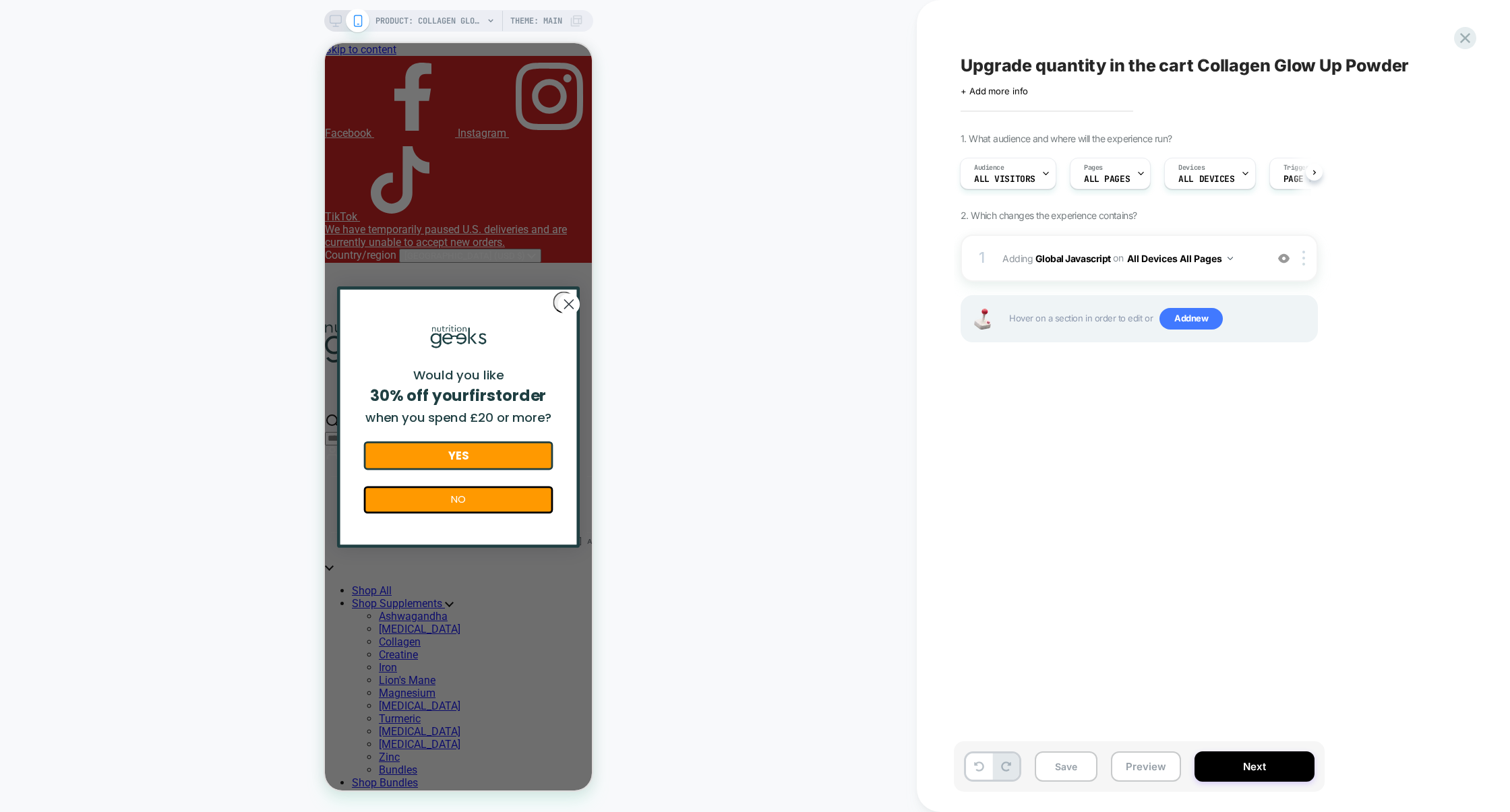
scroll to position [0, 2]
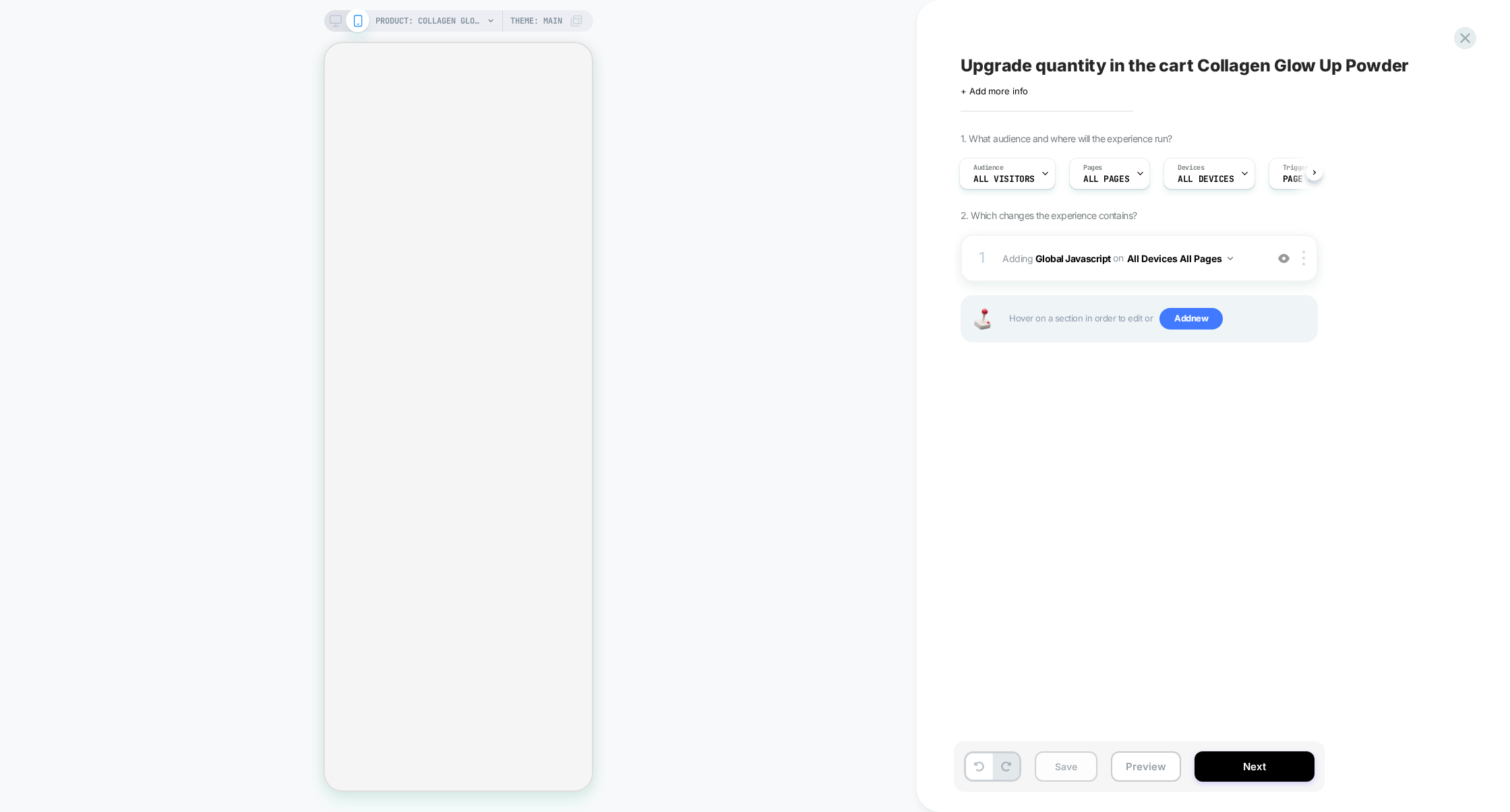
select select "**********"
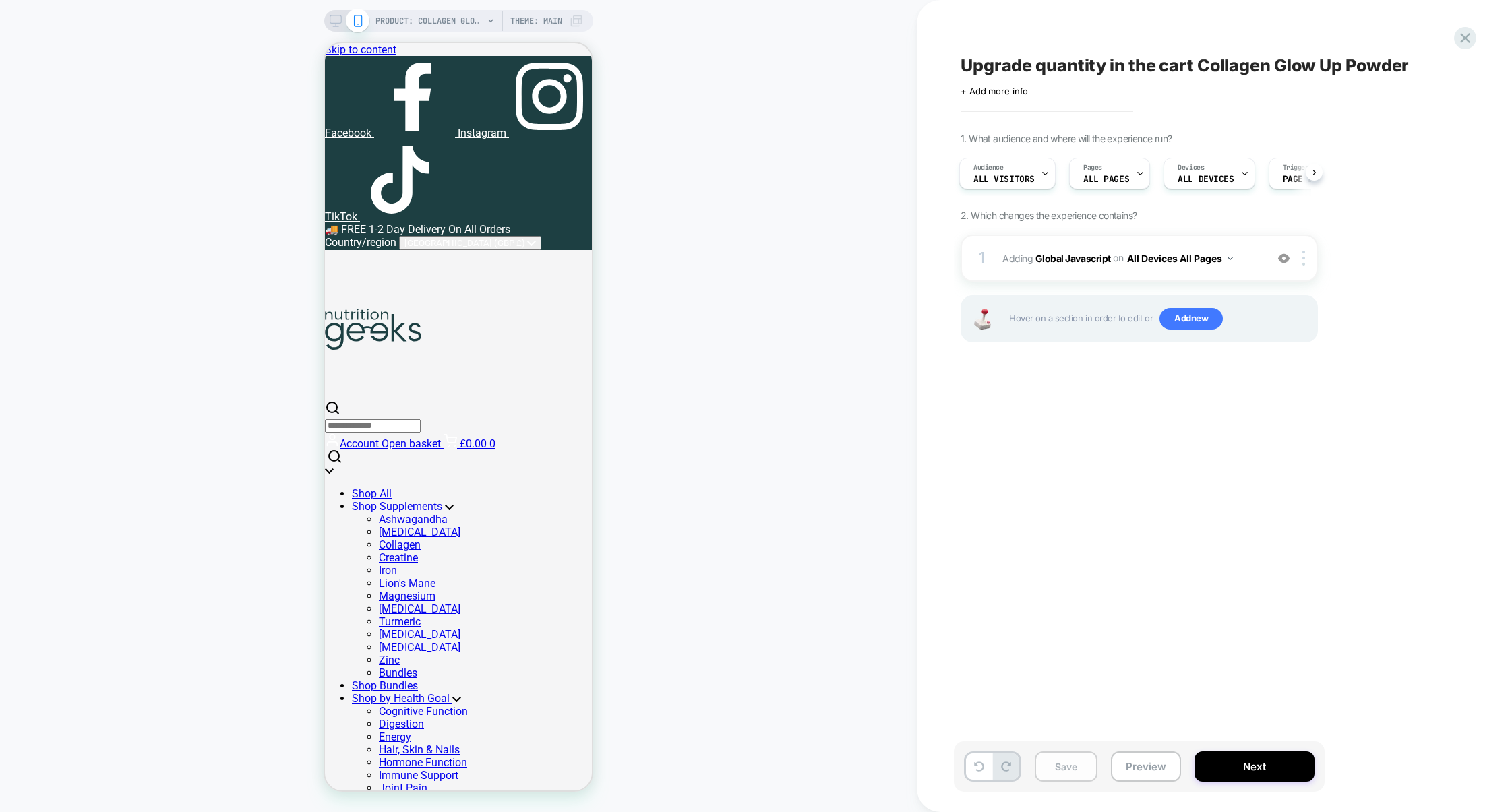
scroll to position [0, 0]
click at [1082, 766] on button "Save" at bounding box center [1066, 767] width 62 height 30
click at [1140, 767] on button "Preview" at bounding box center [1146, 767] width 70 height 30
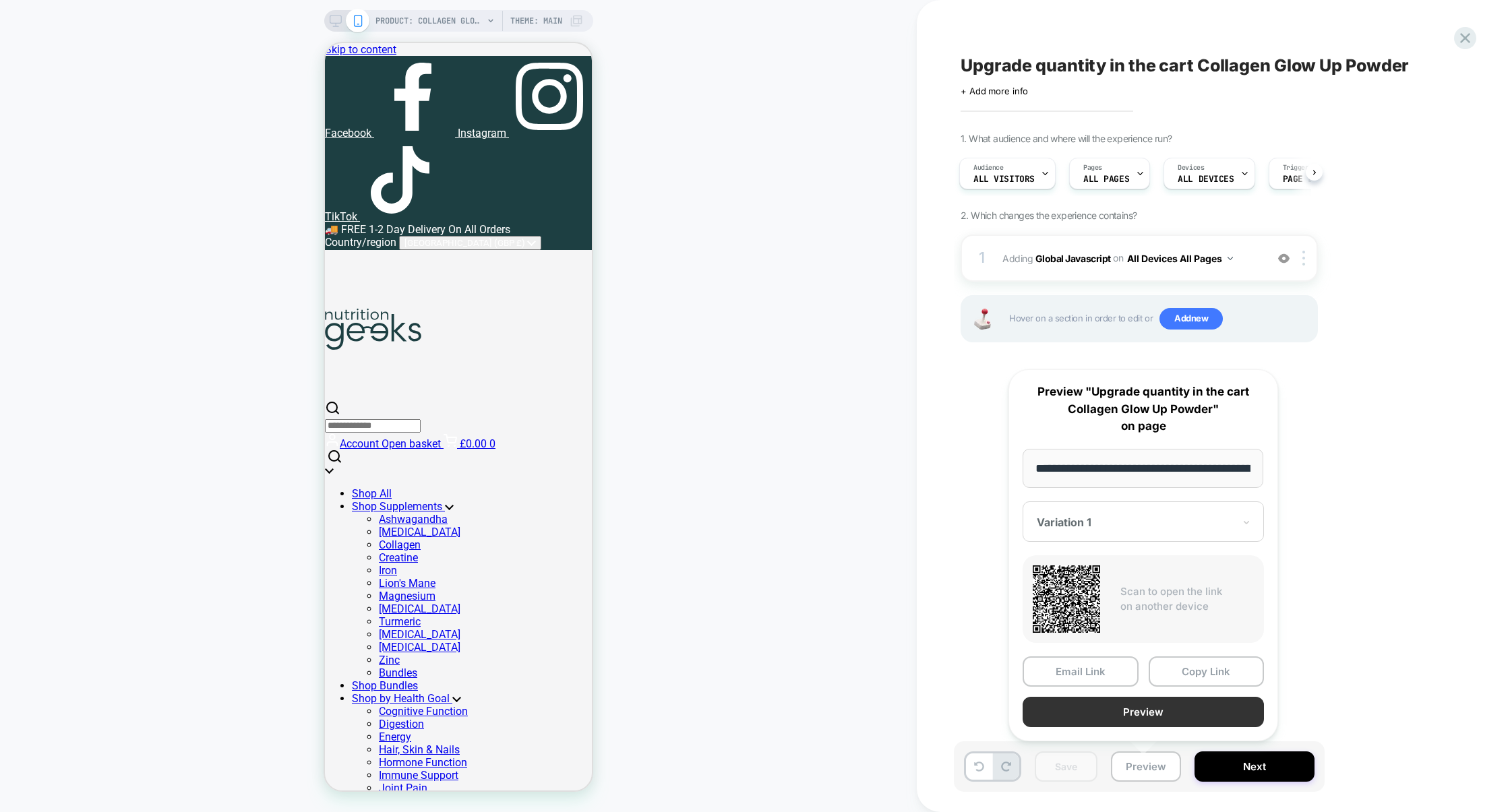
click at [1141, 712] on button "Preview" at bounding box center [1143, 712] width 241 height 30
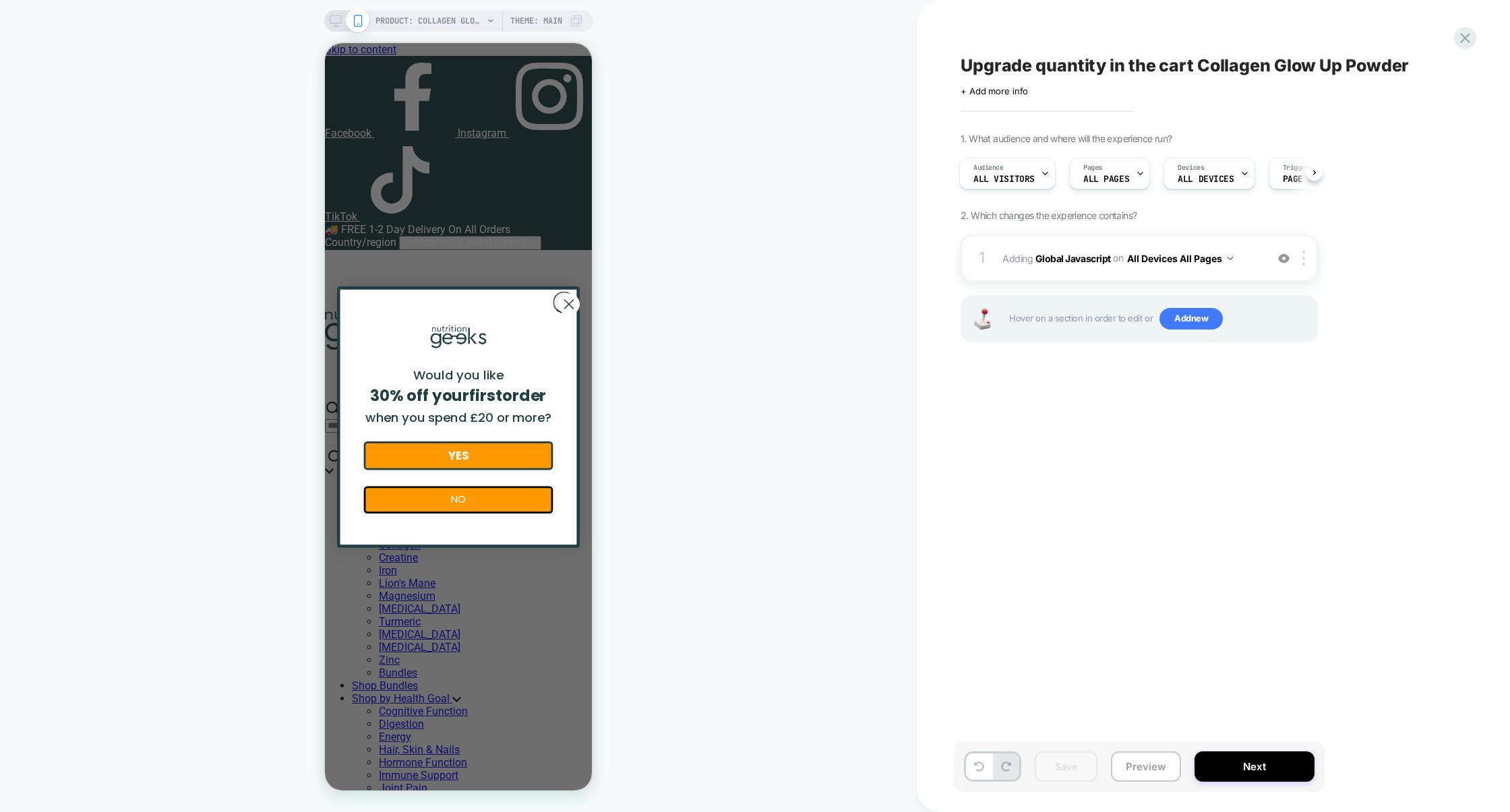
click at [1067, 268] on div "1 Adding Global Javascript on All Devices All Pages Add Before Add After Target…" at bounding box center [1139, 257] width 357 height 47
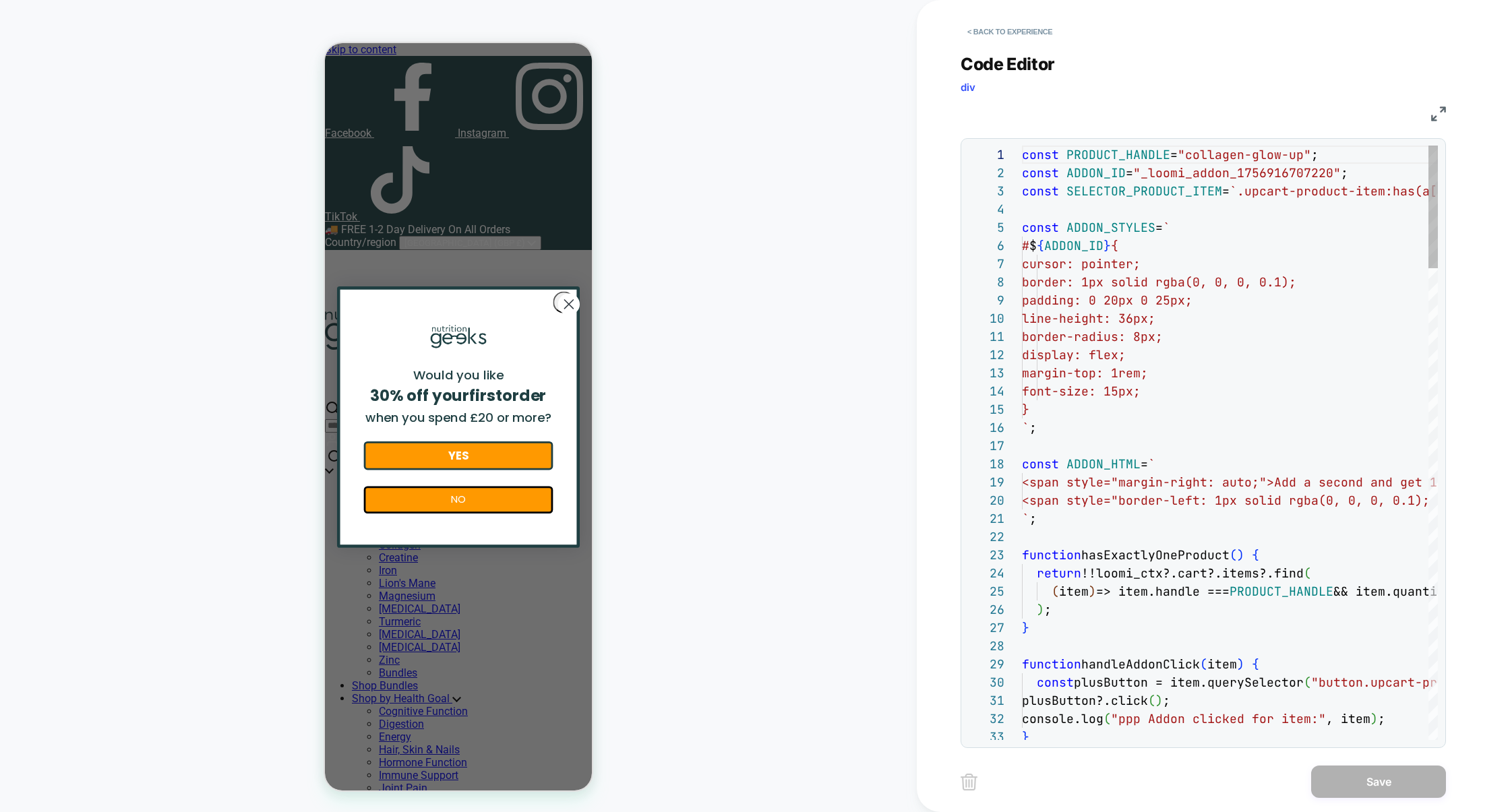
scroll to position [182, 0]
click at [1436, 111] on img at bounding box center [1438, 114] width 15 height 15
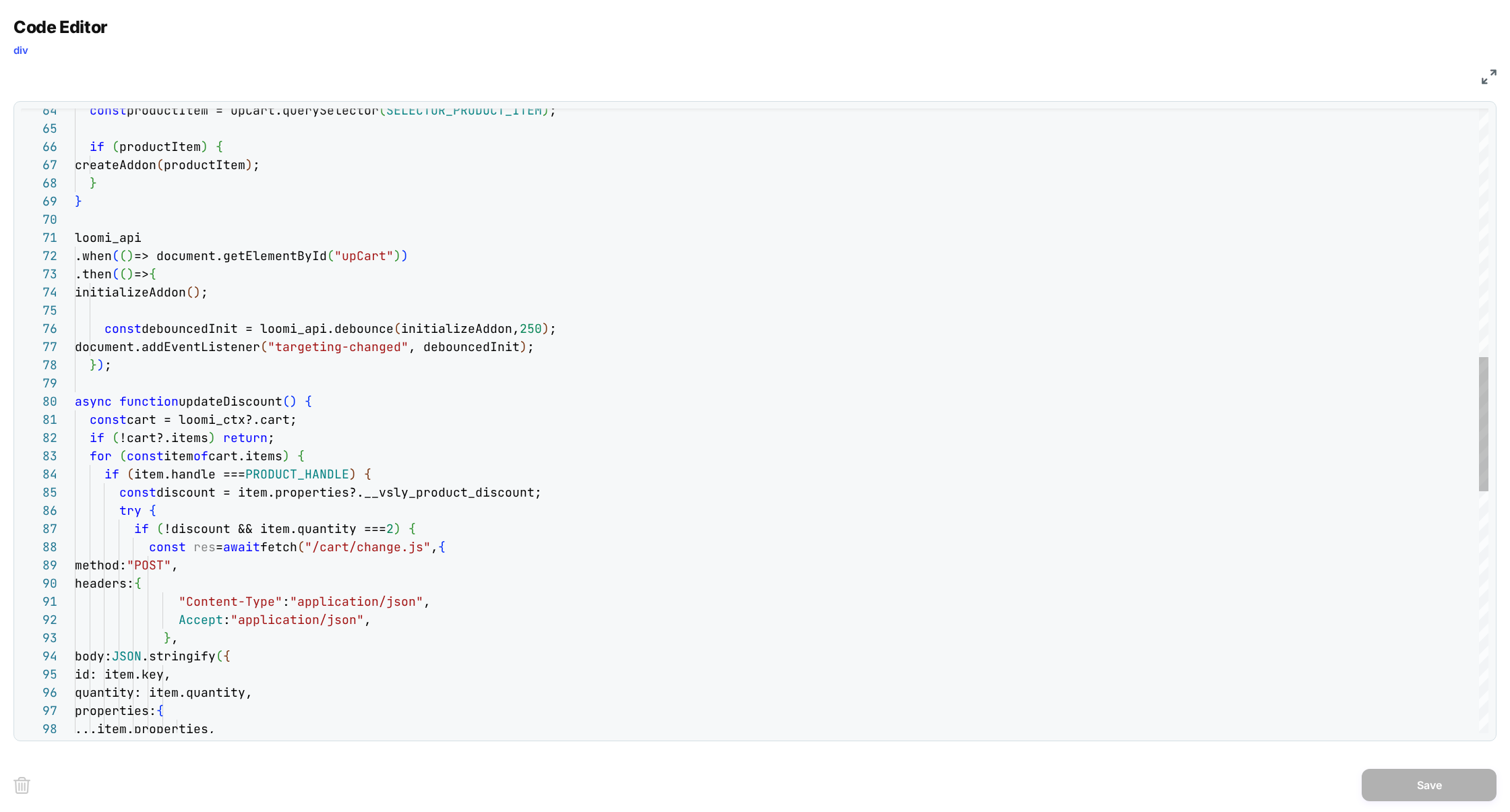
scroll to position [163, 240]
click at [357, 407] on div "...item.properties, properties: { body: JSON .stringify ( { id: item.key, quant…" at bounding box center [782, 404] width 1414 height 2900
drag, startPoint x: 77, startPoint y: 404, endPoint x: 179, endPoint y: 532, distance: 163.7
click at [179, 532] on div "...item.properties, properties: { body: JSON .stringify ( { id: item.key, quant…" at bounding box center [782, 404] width 1414 height 2900
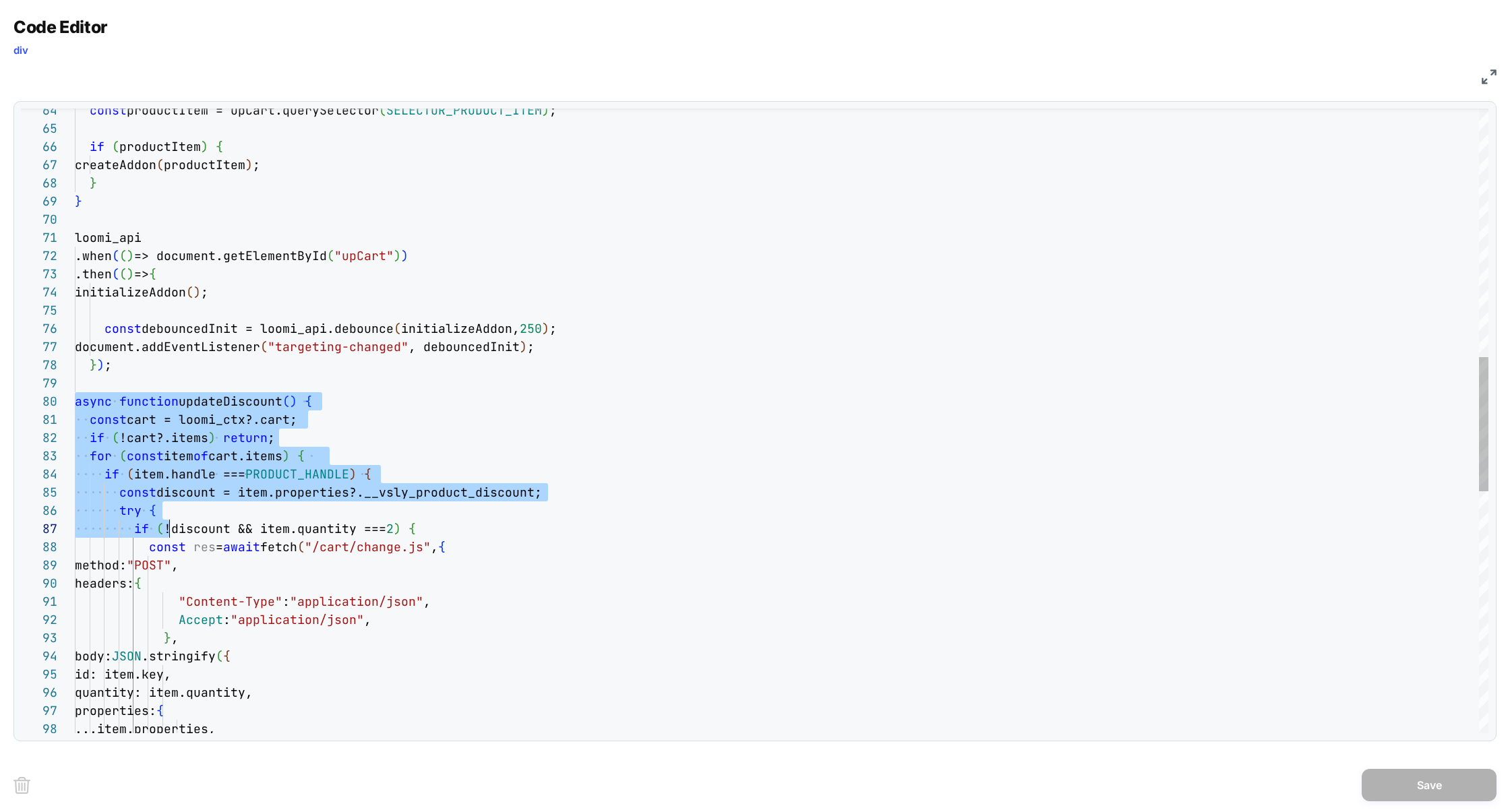
scroll to position [163, 94]
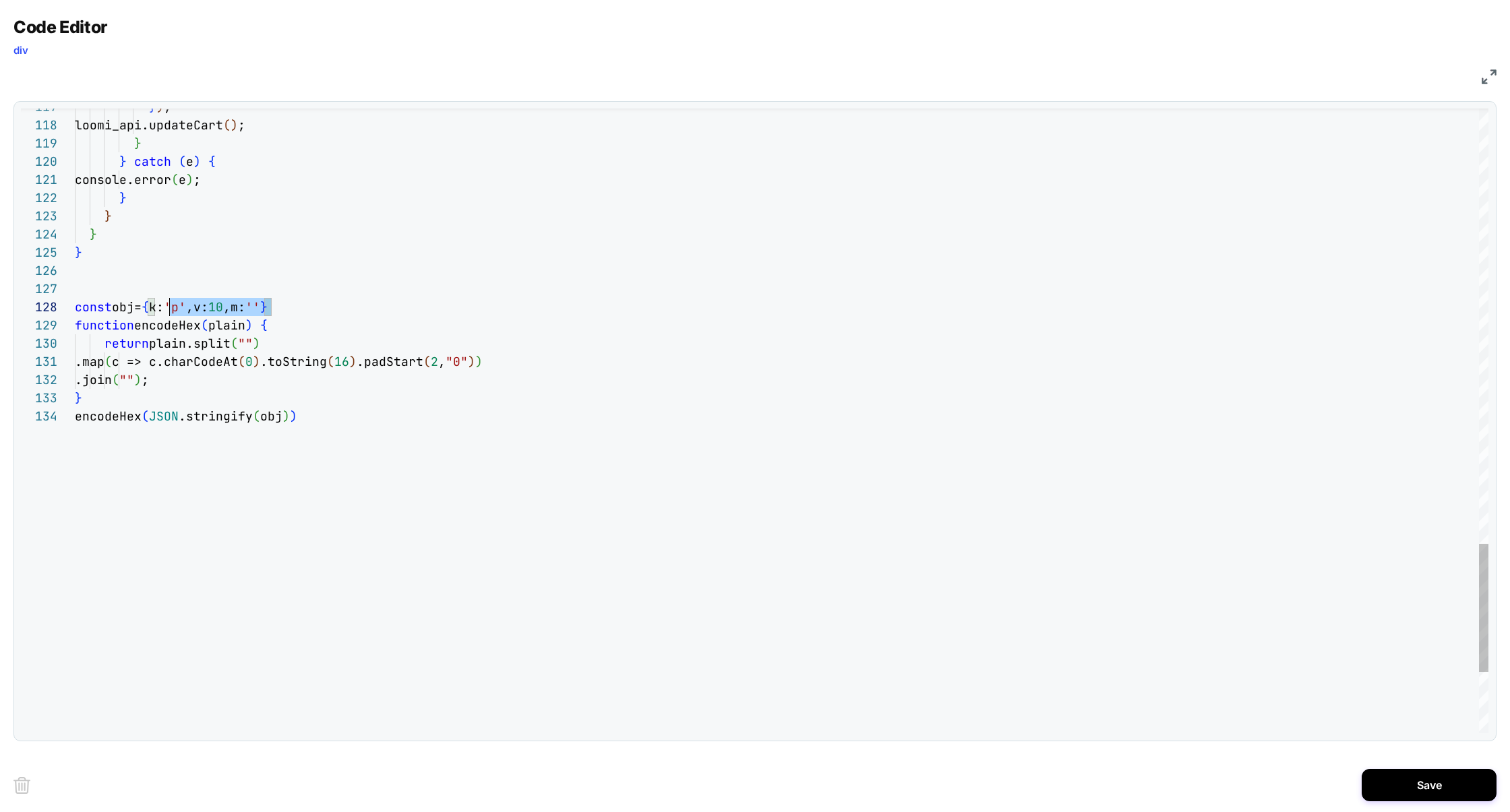
scroll to position [127, 0]
drag, startPoint x: 289, startPoint y: 304, endPoint x: 48, endPoint y: 302, distance: 241.0
click at [46, 303] on div "**********" at bounding box center [754, 421] width 1467 height 625
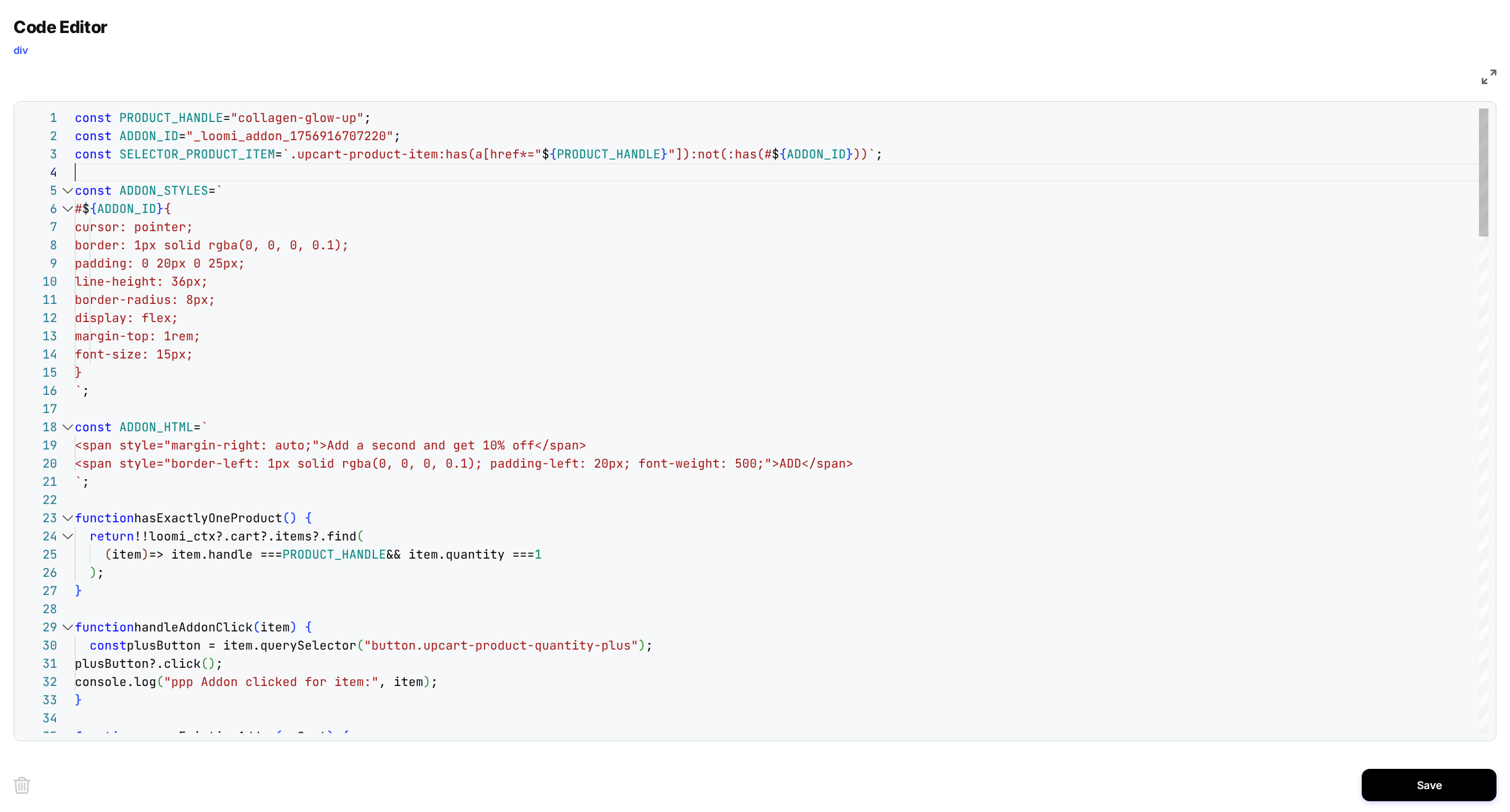
click at [107, 166] on div at bounding box center [782, 172] width 1414 height 18
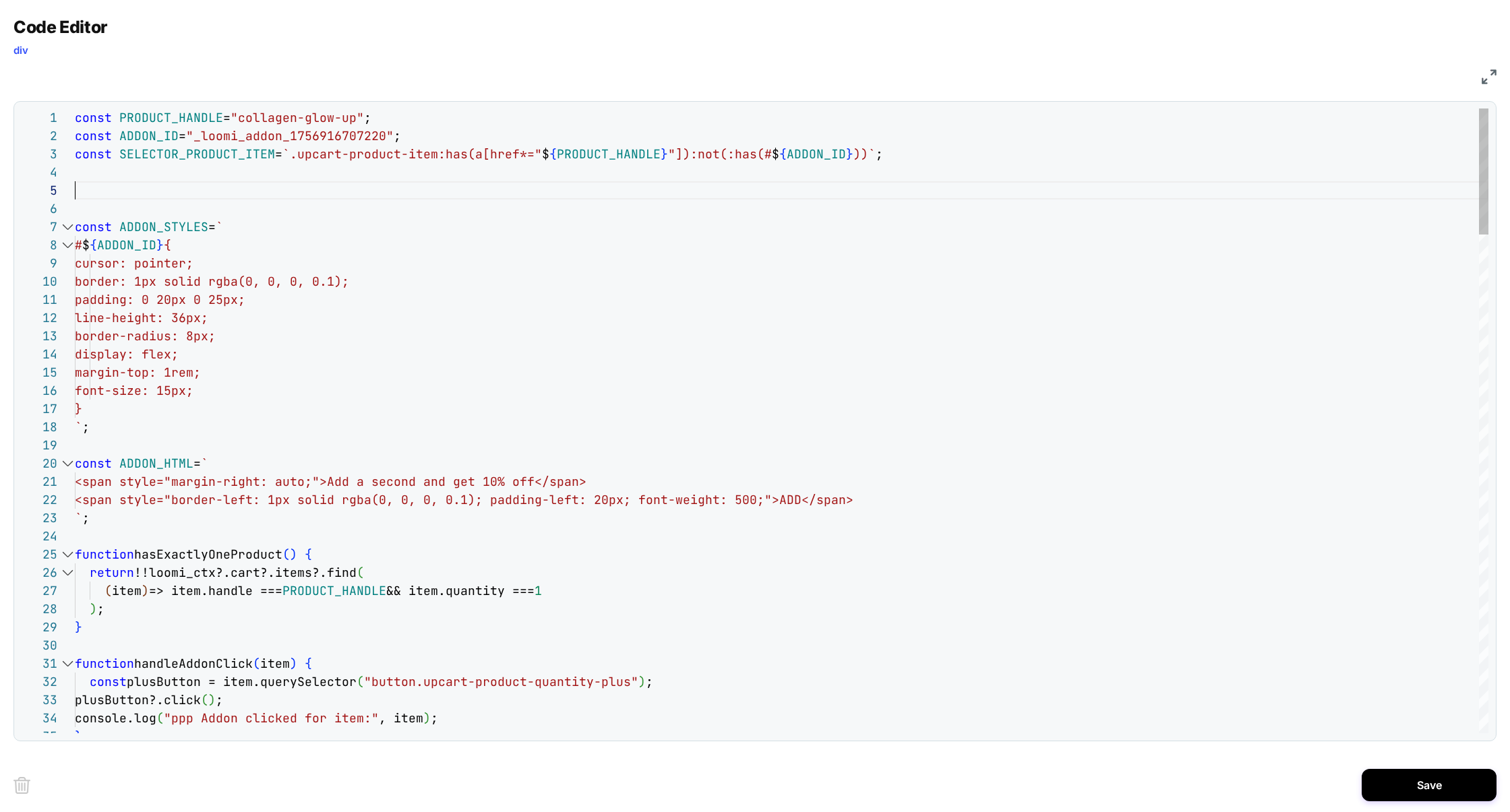
scroll to position [73, 197]
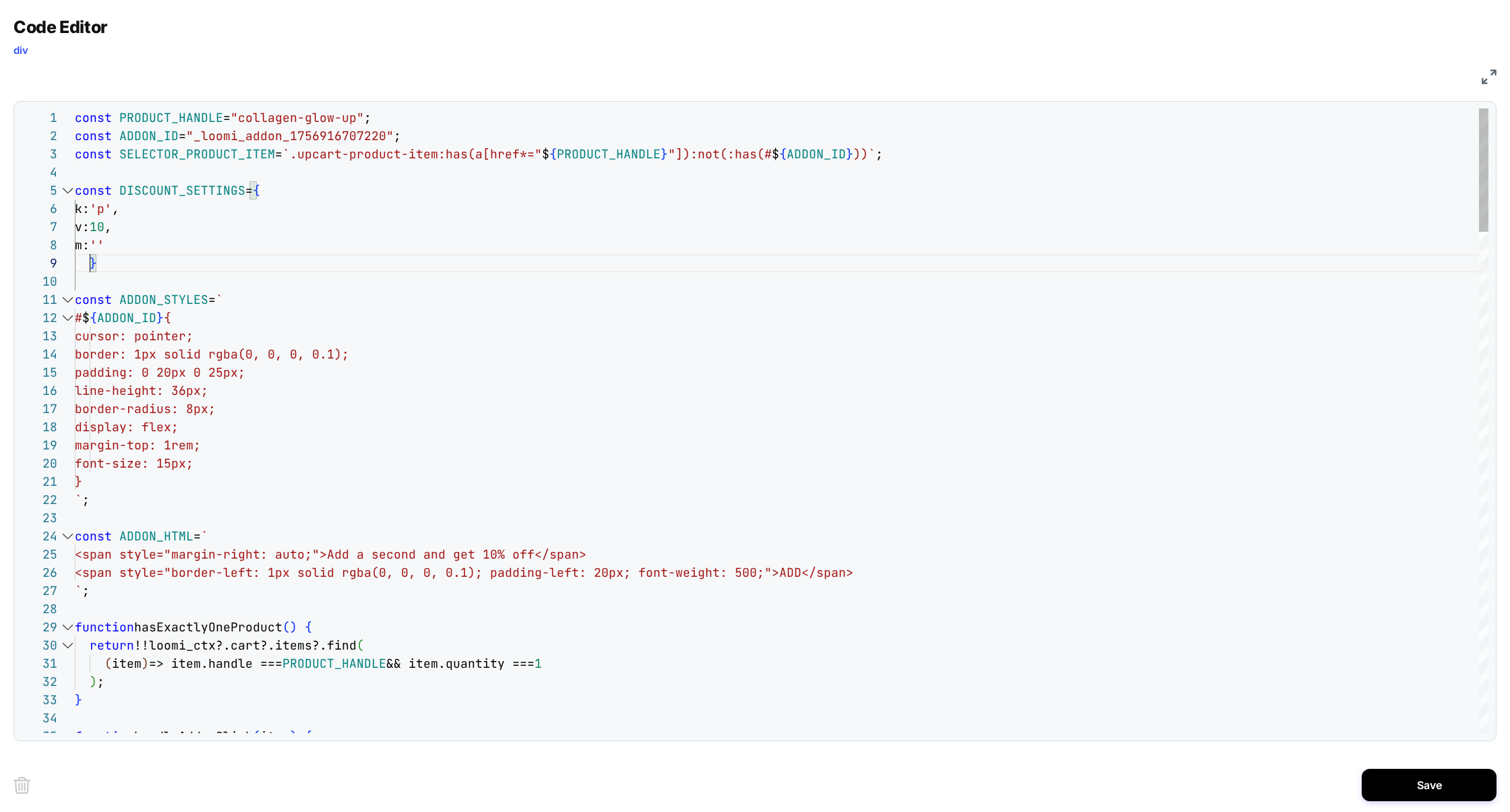
scroll to position [146, 15]
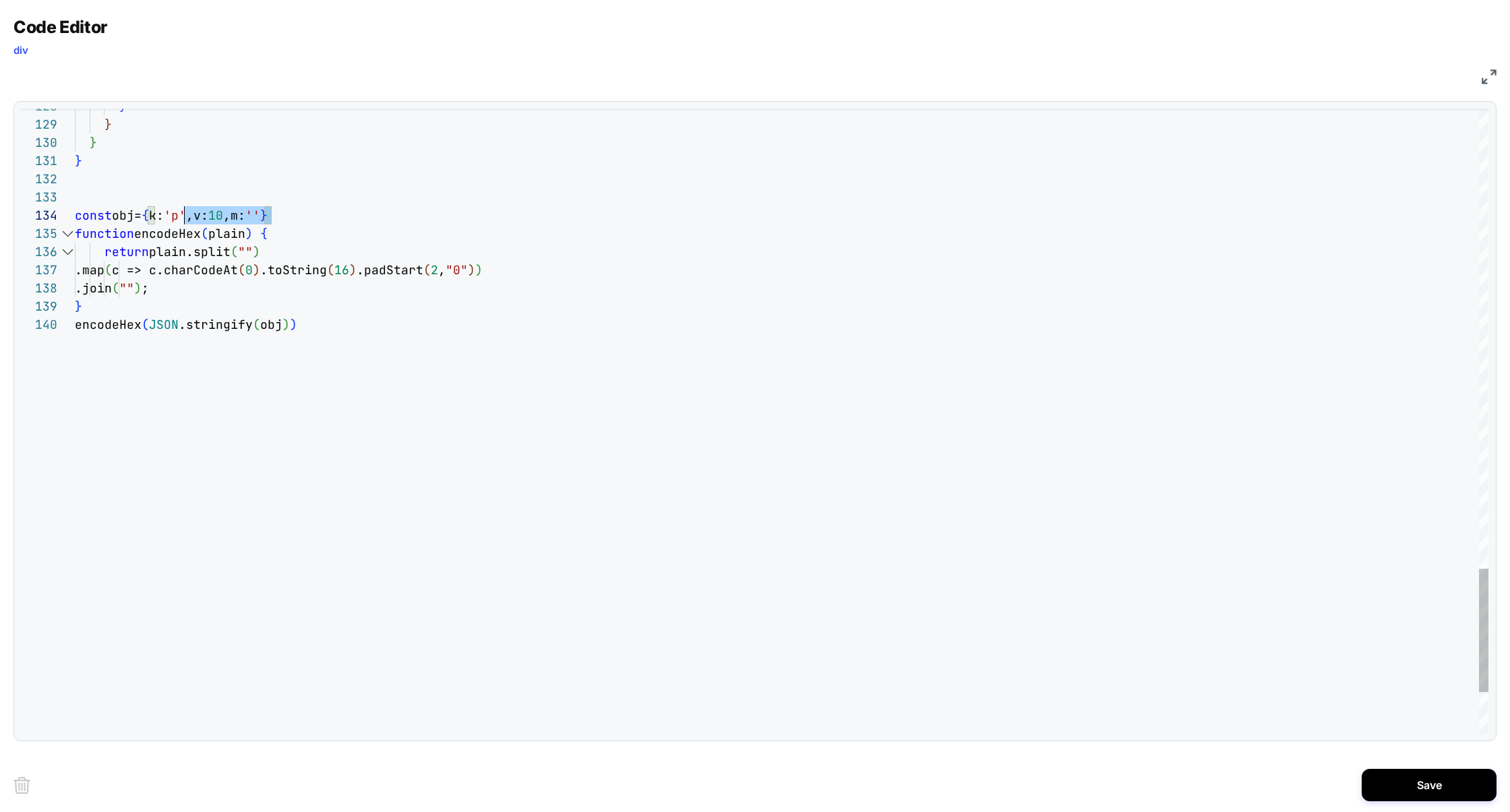
scroll to position [54, 0]
drag, startPoint x: 296, startPoint y: 207, endPoint x: 60, endPoint y: 206, distance: 236.0
click at [60, 206] on div "**********" at bounding box center [754, 421] width 1467 height 625
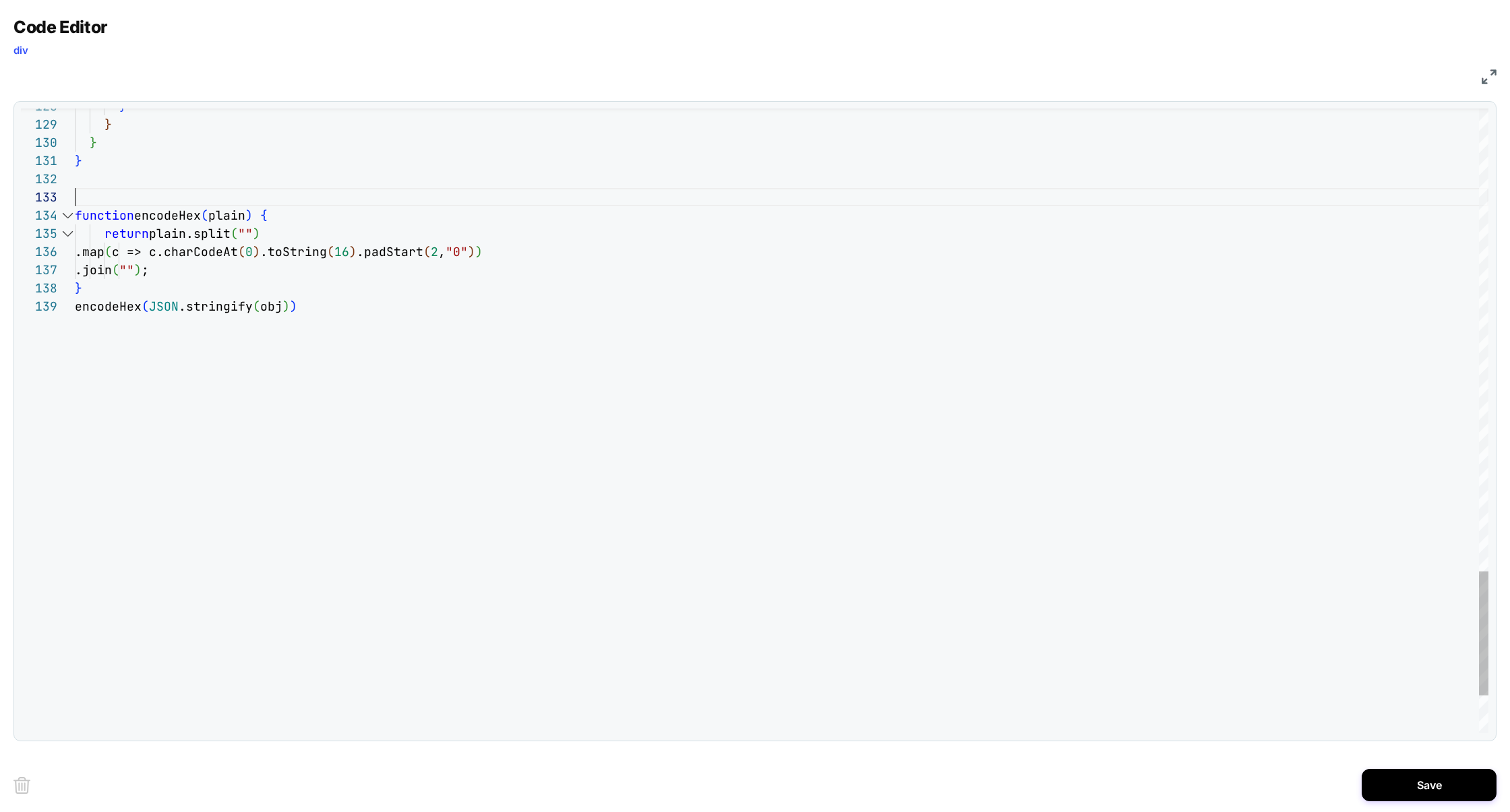
scroll to position [37, 0]
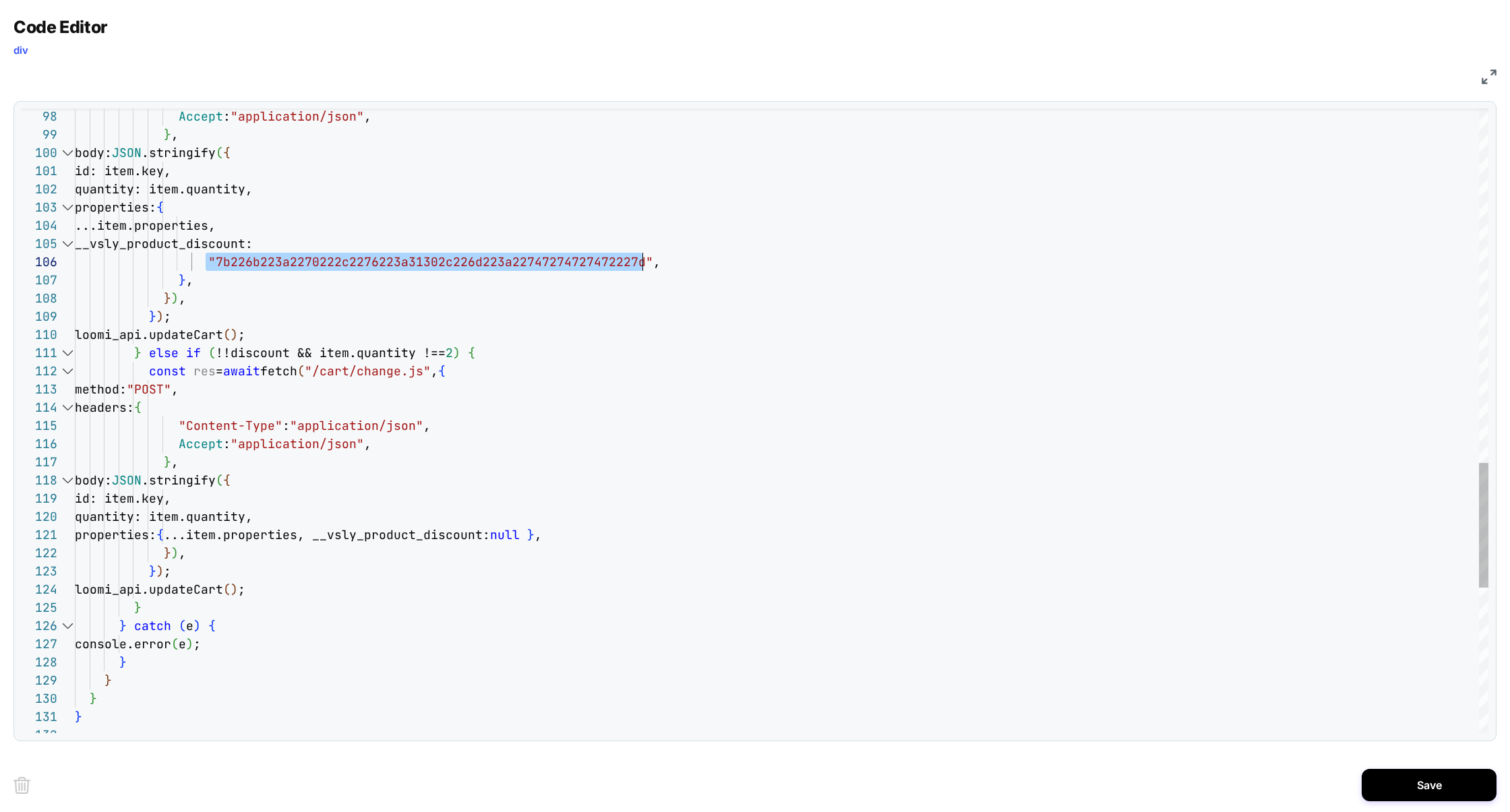
drag, startPoint x: 208, startPoint y: 265, endPoint x: 639, endPoint y: 266, distance: 431.0
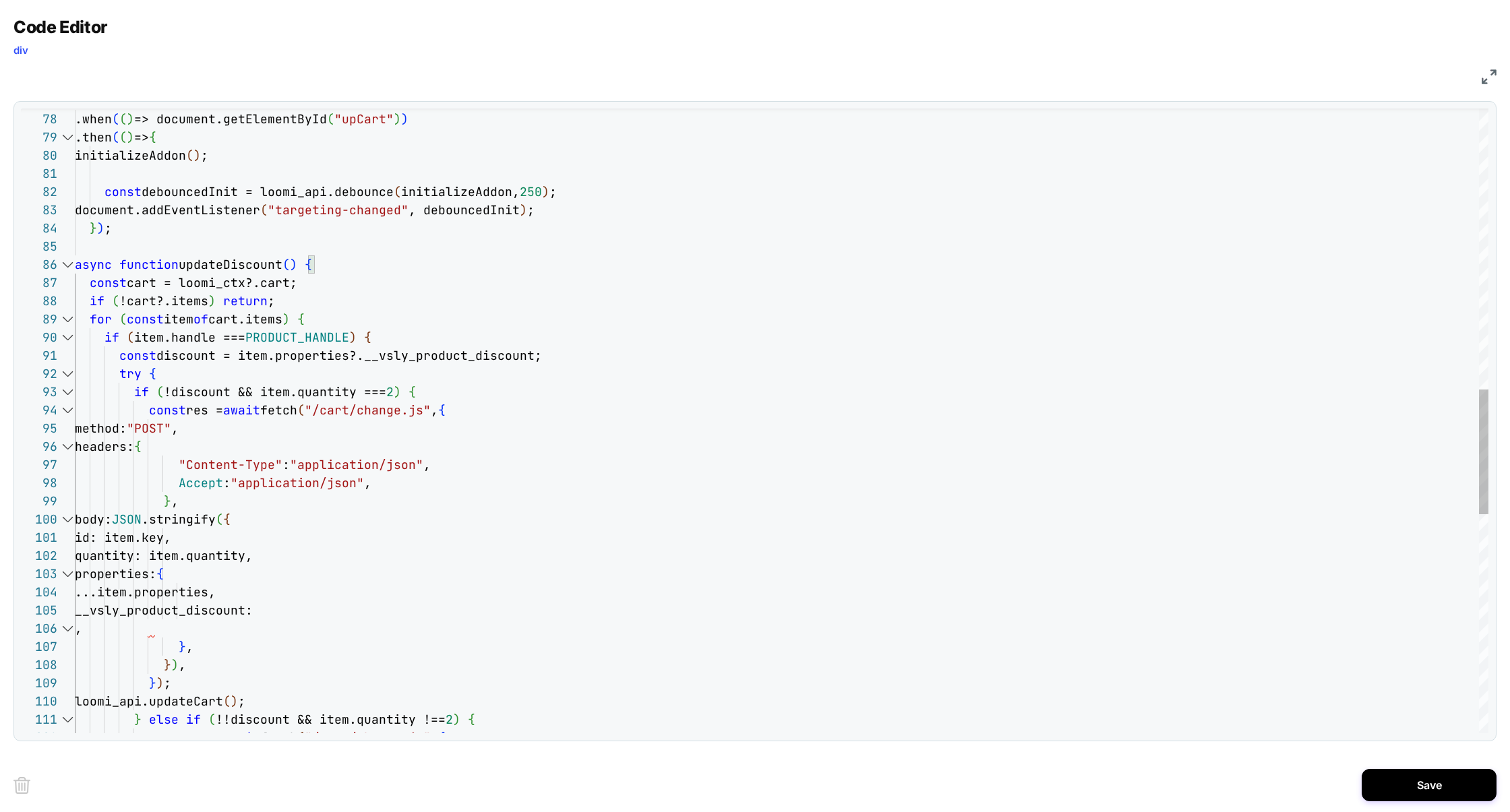
click at [69, 265] on div at bounding box center [68, 264] width 18 height 18
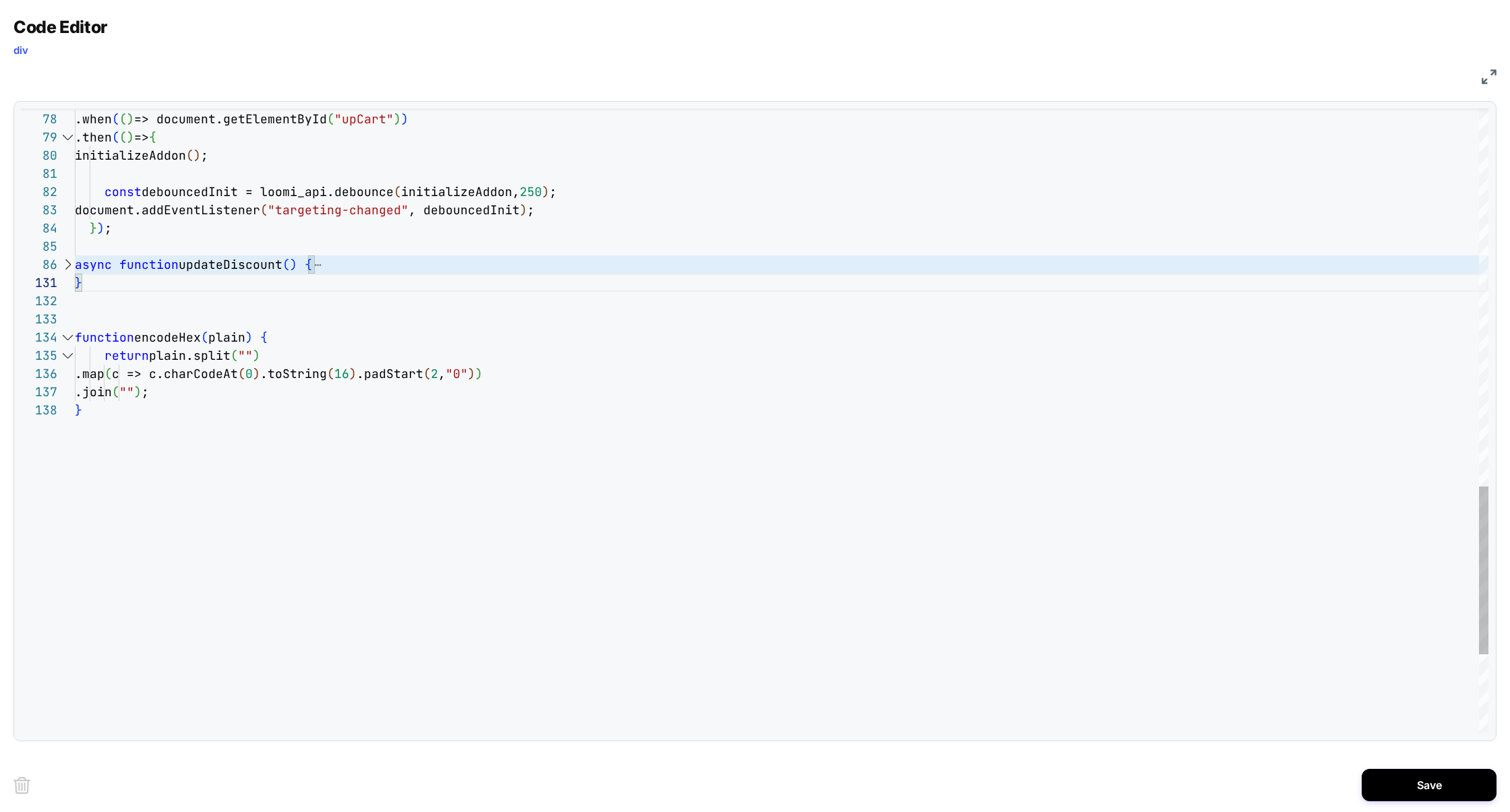
scroll to position [90, 0]
drag, startPoint x: 114, startPoint y: 280, endPoint x: 23, endPoint y: 264, distance: 92.4
click at [23, 264] on div "77 78 79 80 81 82 83 84 85 86 131 132 133 134 135 136 137 138 loomi_api .when (…" at bounding box center [754, 421] width 1467 height 625
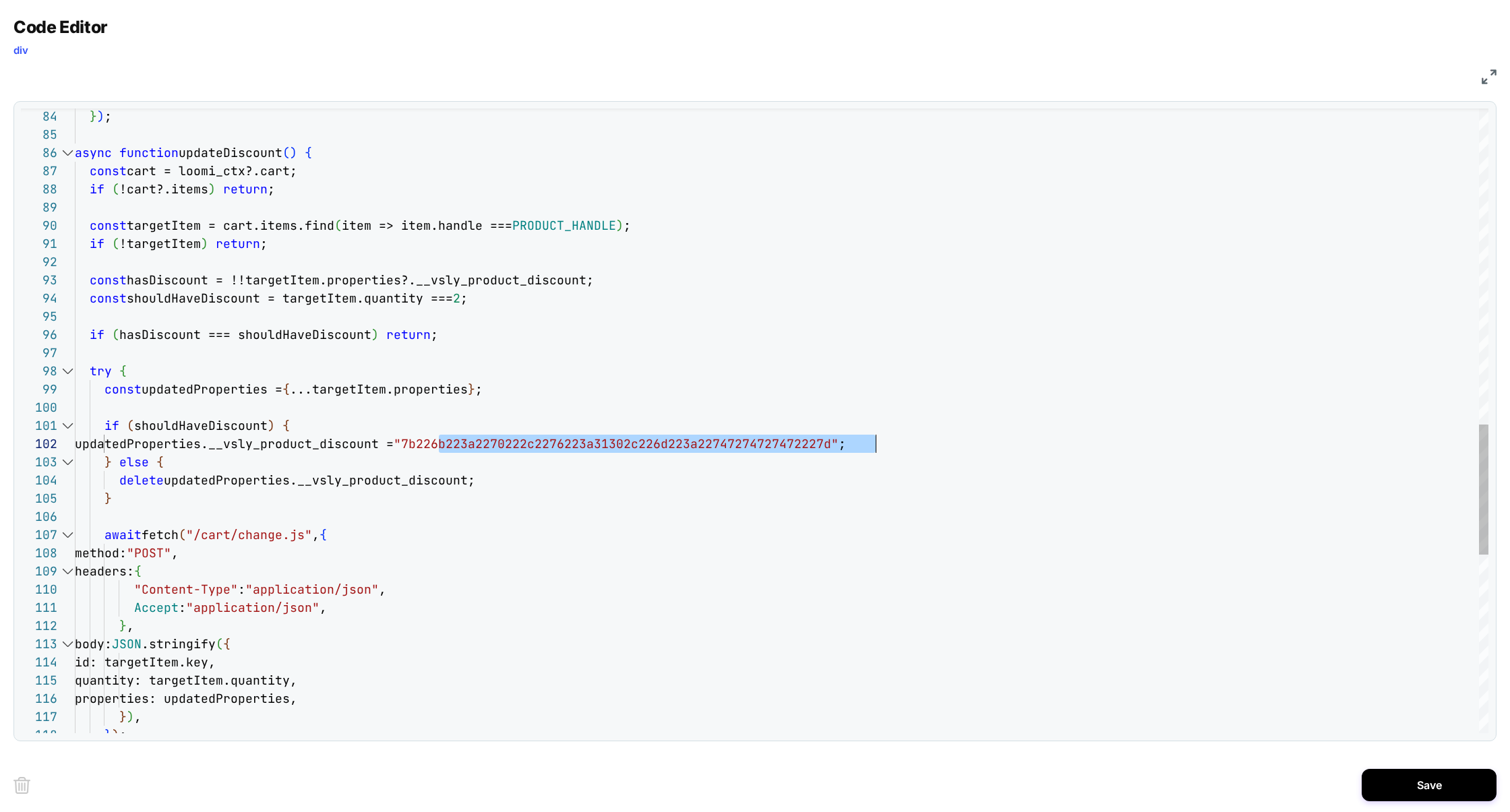
scroll to position [18, 800]
drag, startPoint x: 440, startPoint y: 443, endPoint x: 875, endPoint y: 440, distance: 435.0
click at [875, 440] on div "} ) ; async function updateDiscount ( ) { const cart = loomi_ctx?.cart; if ( !c…" at bounding box center [782, 92] width 1414 height 2991
click at [628, 440] on div "} ) ; async function updateDiscount ( ) { const cart = loomi_ctx?.cart; if ( !c…" at bounding box center [782, 92] width 1414 height 2991
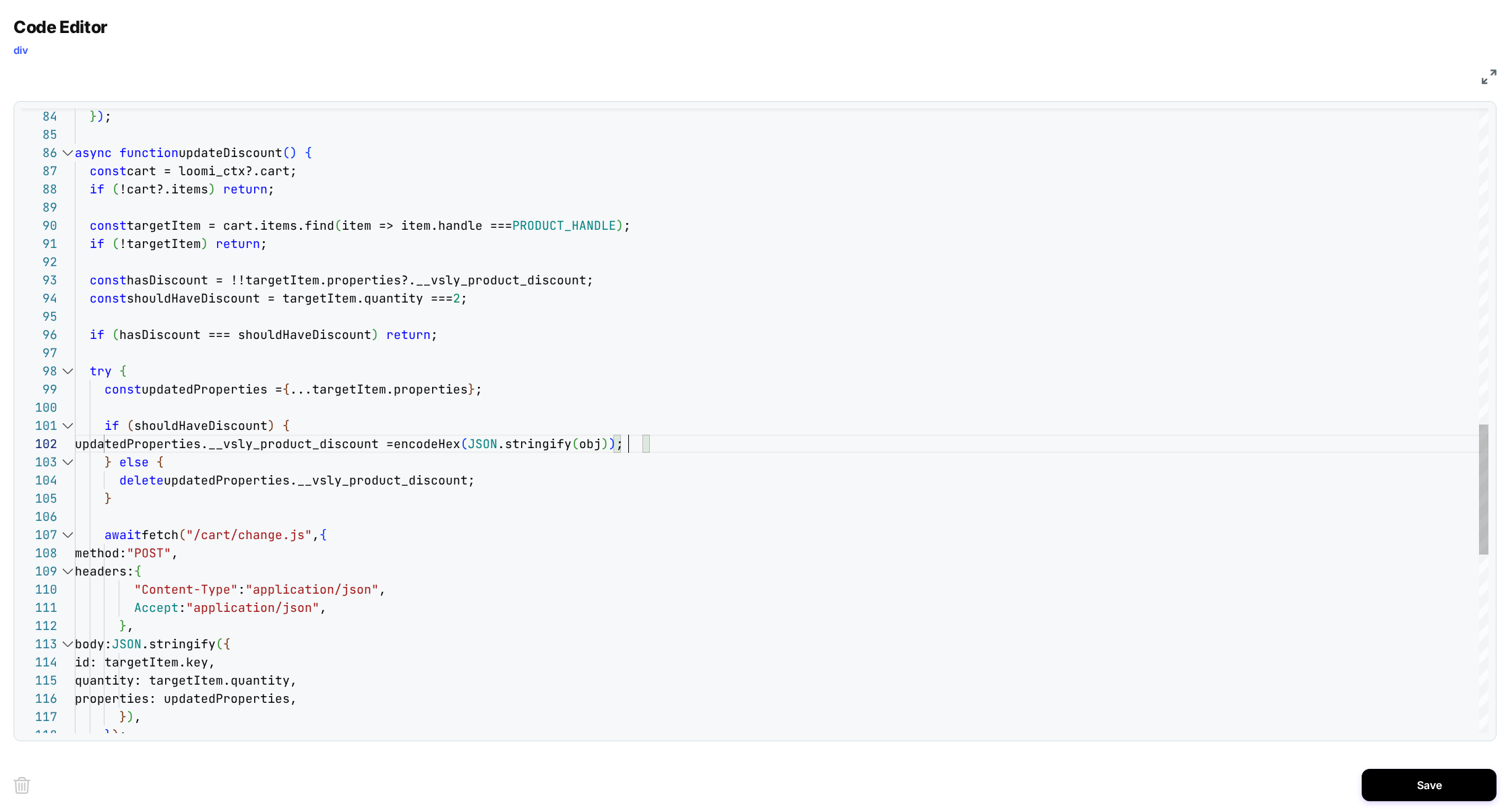
click at [628, 440] on div "} ) ; async function updateDiscount ( ) { const cart = loomi_ctx?.cart; if ( !c…" at bounding box center [782, 92] width 1414 height 2991
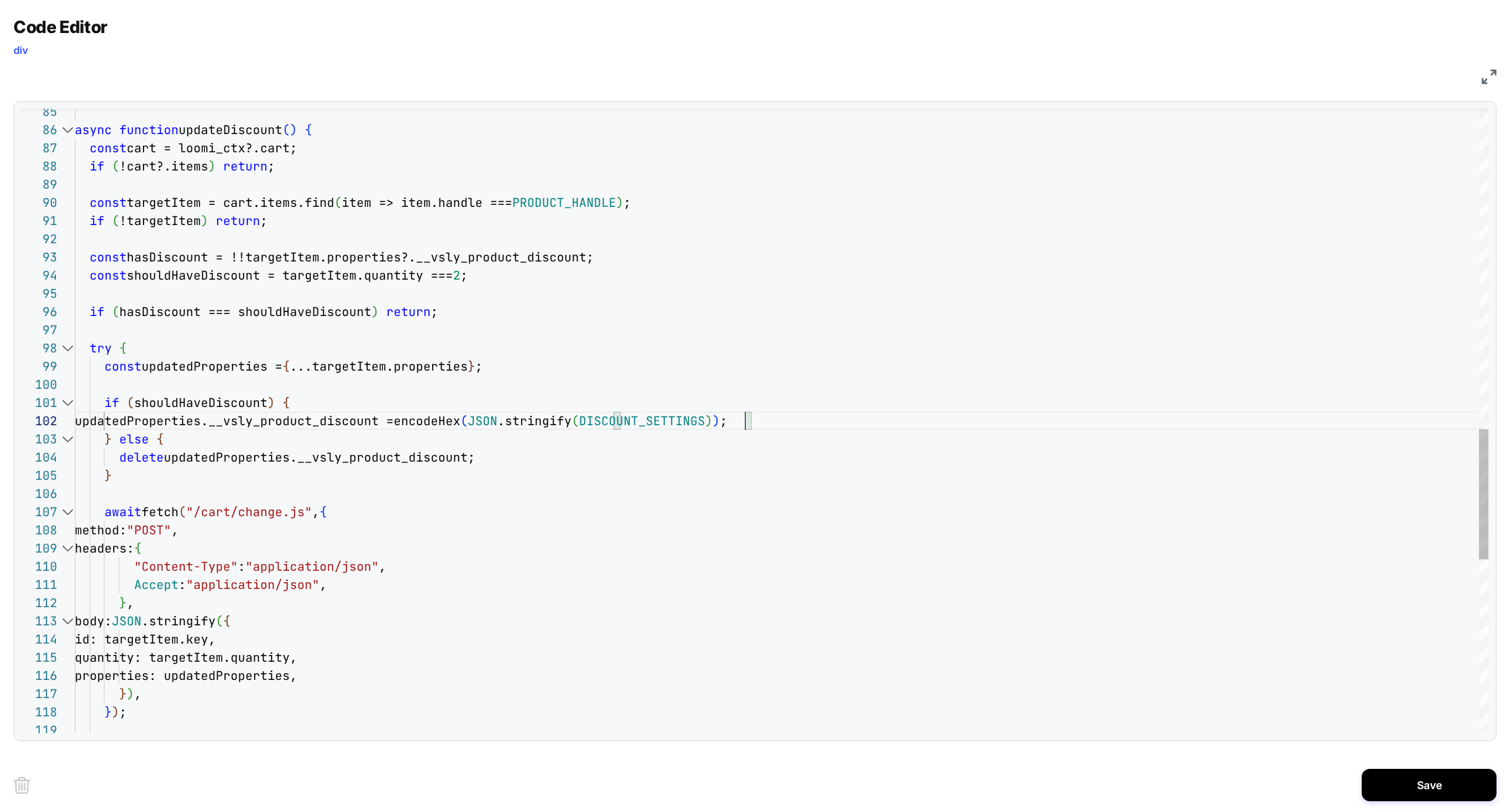
click at [298, 404] on div "async function updateDiscount ( ) { const cart = loomi_ctx?.cart; if ( !cart?.i…" at bounding box center [782, 69] width 1414 height 2991
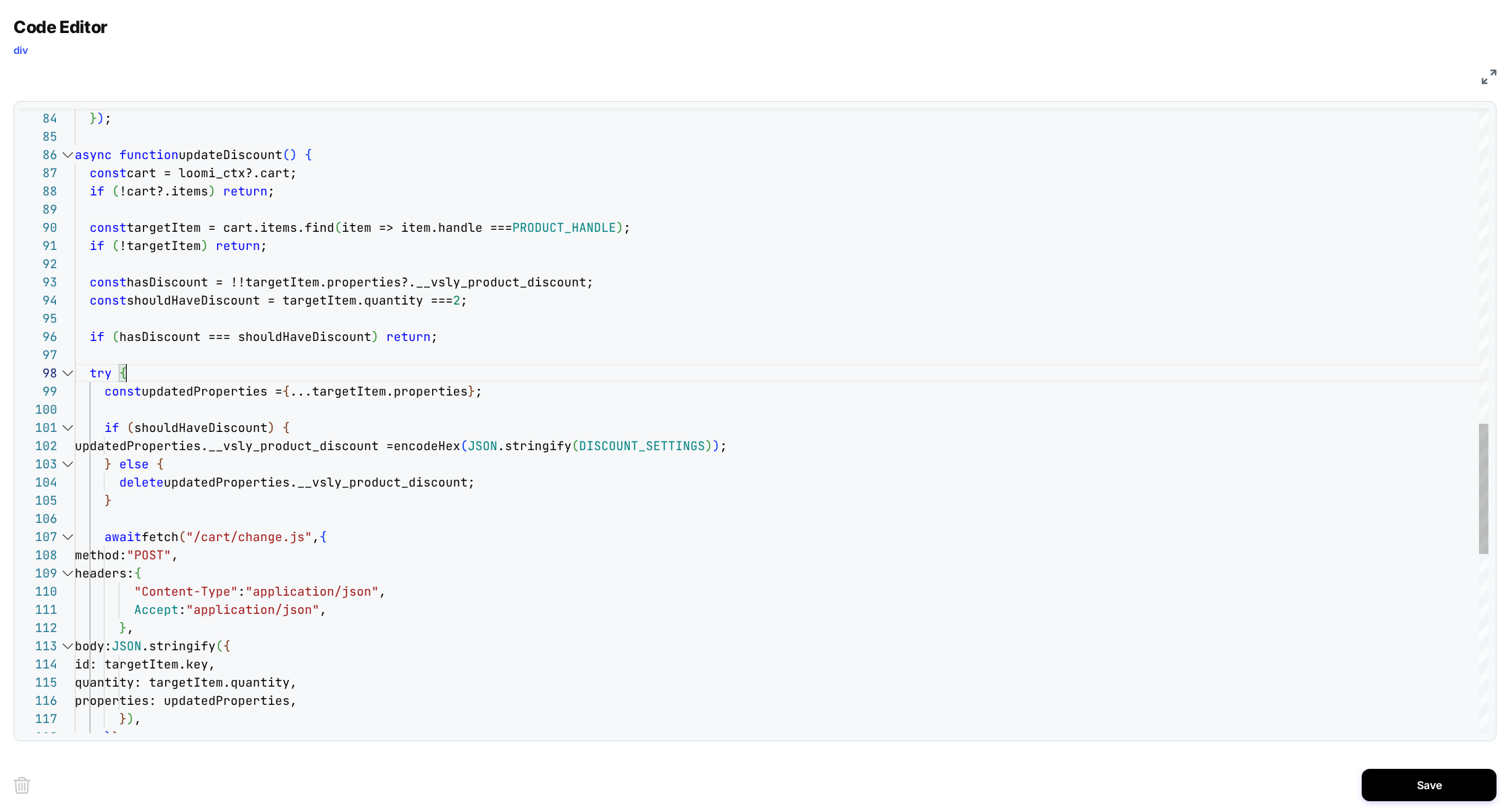
click at [151, 372] on div "async function updateDiscount ( ) { const cart = loomi_ctx?.cart; if ( !cart?.i…" at bounding box center [782, 93] width 1414 height 2991
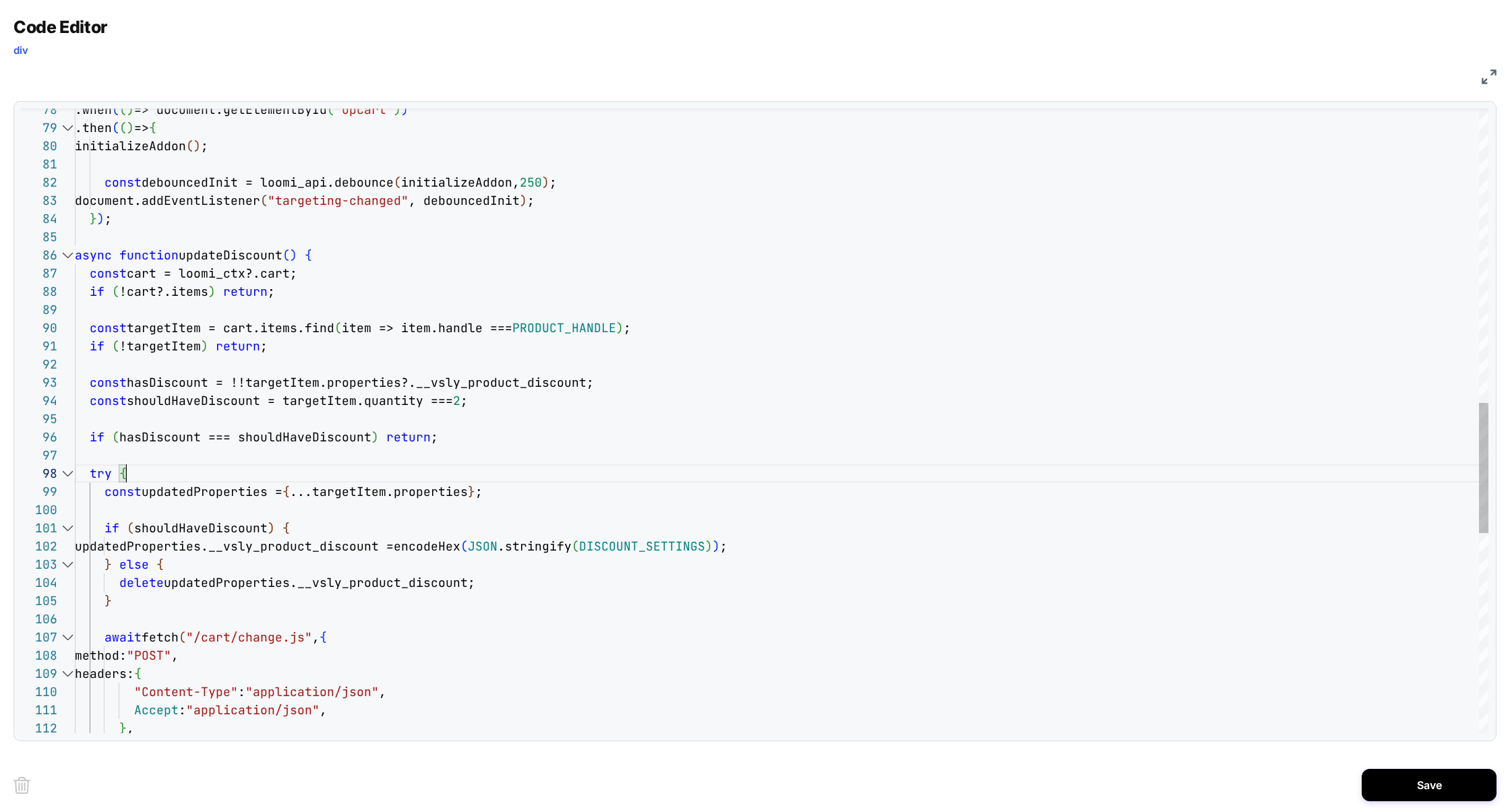
click at [176, 336] on div "async function updateDiscount ( ) { const cart = loomi_ctx?.cart; if ( !cart?.i…" at bounding box center [782, 194] width 1414 height 2991
click at [715, 386] on div "async function updateDiscount ( ) { const cart = loomi_ctx?.cart; if ( !cart?.i…" at bounding box center [782, 194] width 1414 height 2991
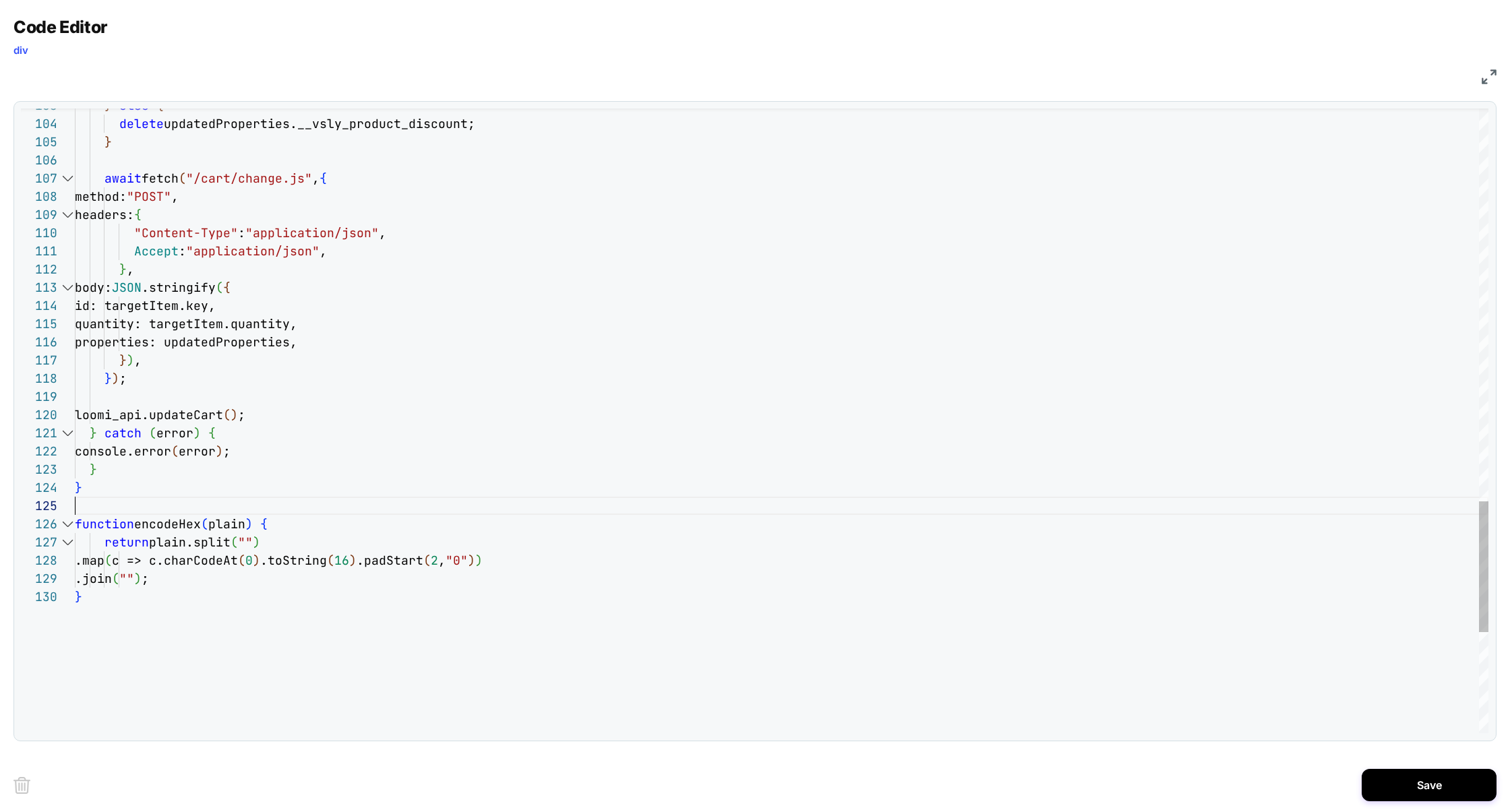
scroll to position [73, 0]
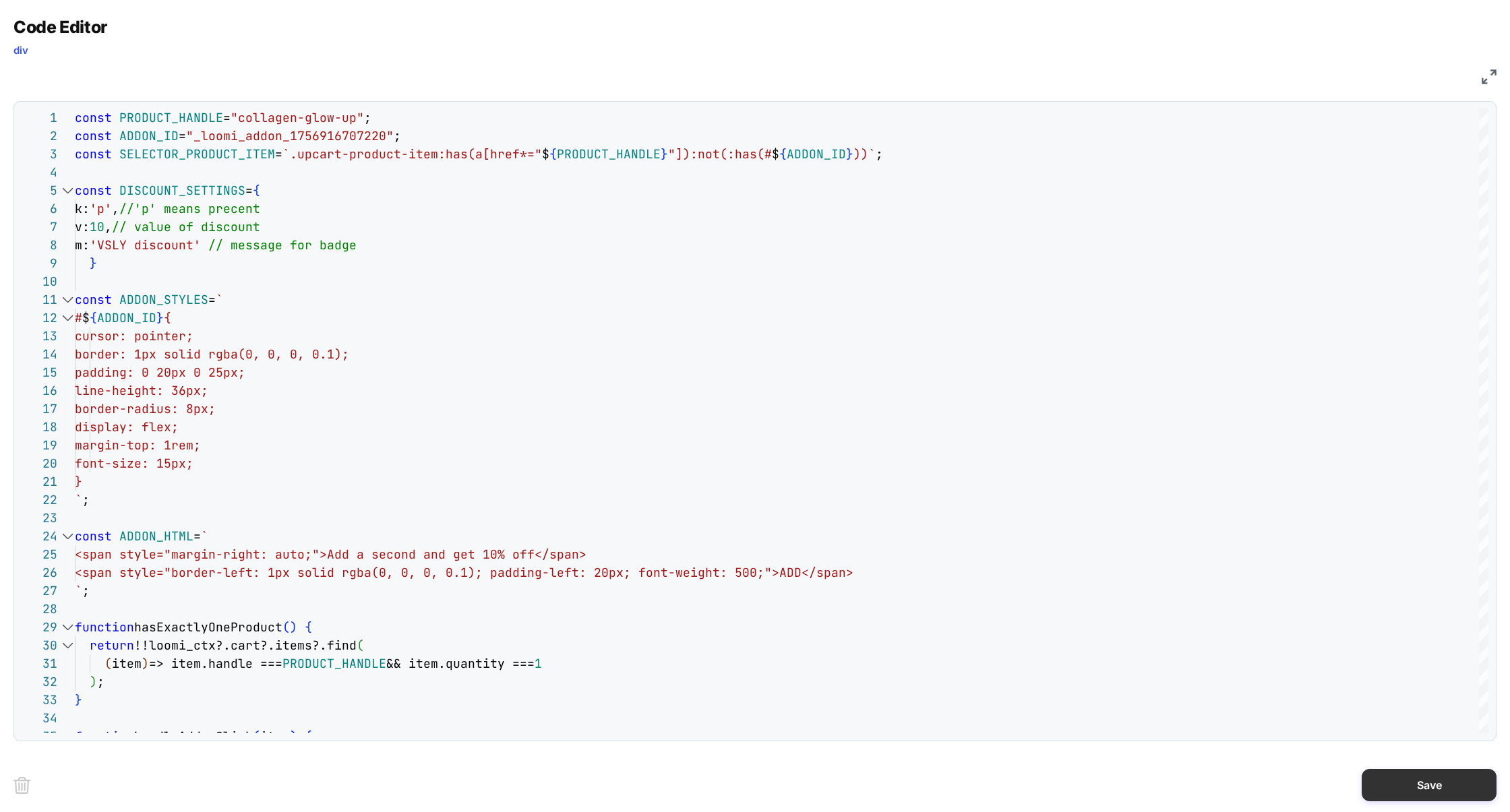
type textarea "**********"
click at [1385, 779] on button "Save" at bounding box center [1428, 785] width 134 height 32
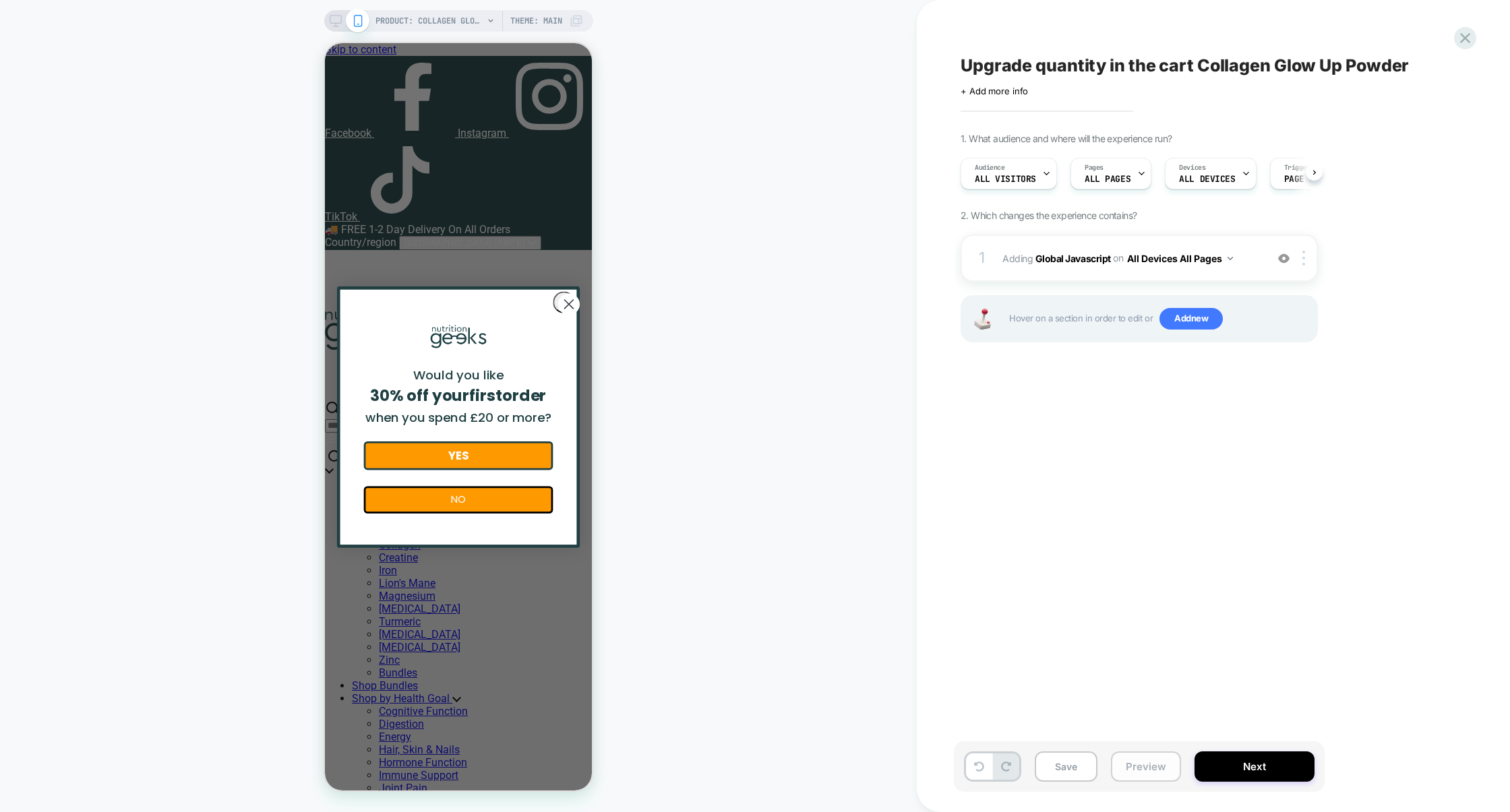
scroll to position [0, 1]
click at [1140, 769] on button "Preview" at bounding box center [1146, 767] width 70 height 30
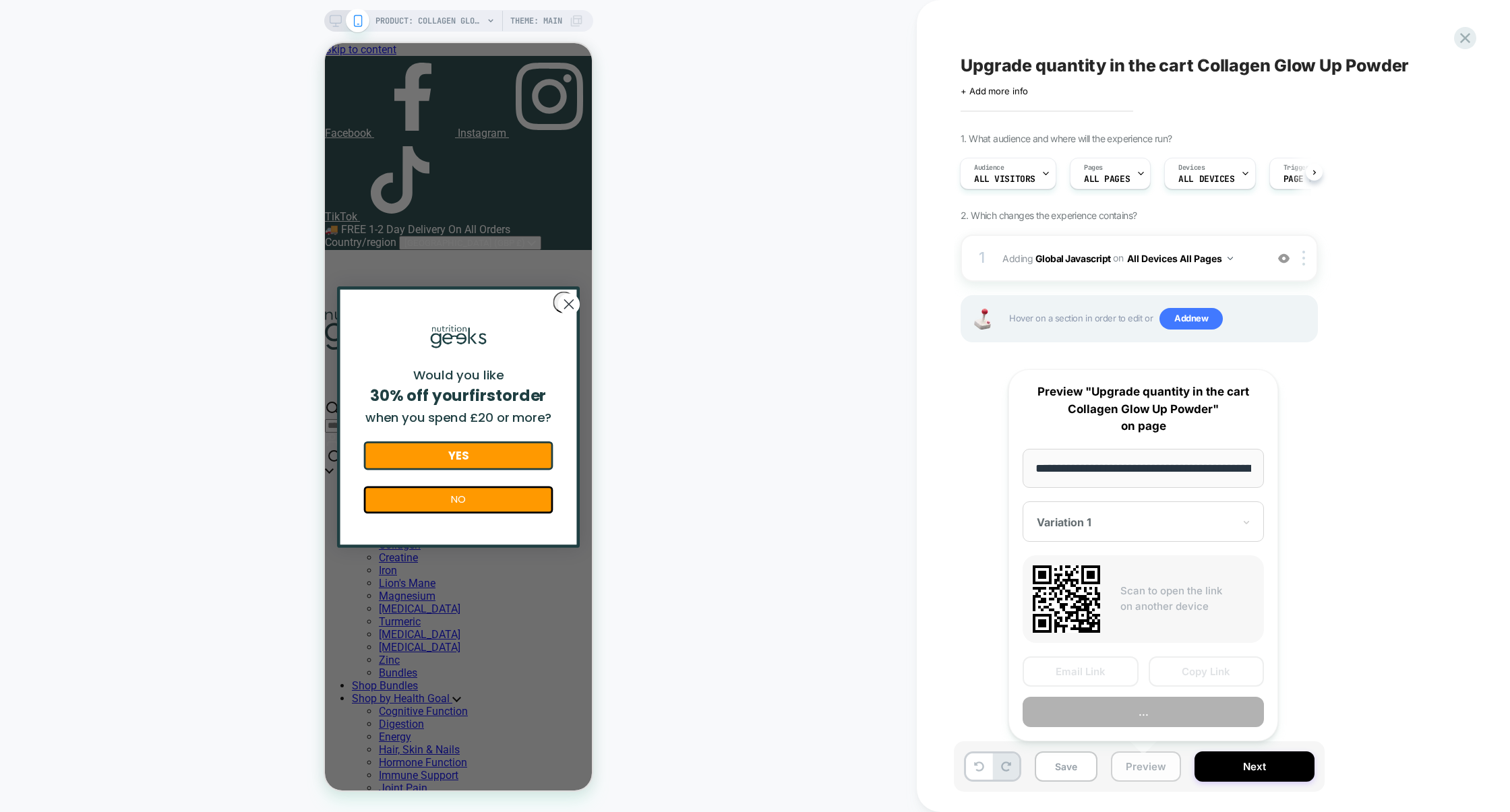
scroll to position [0, 199]
click at [1136, 718] on button "Preview" at bounding box center [1143, 712] width 241 height 30
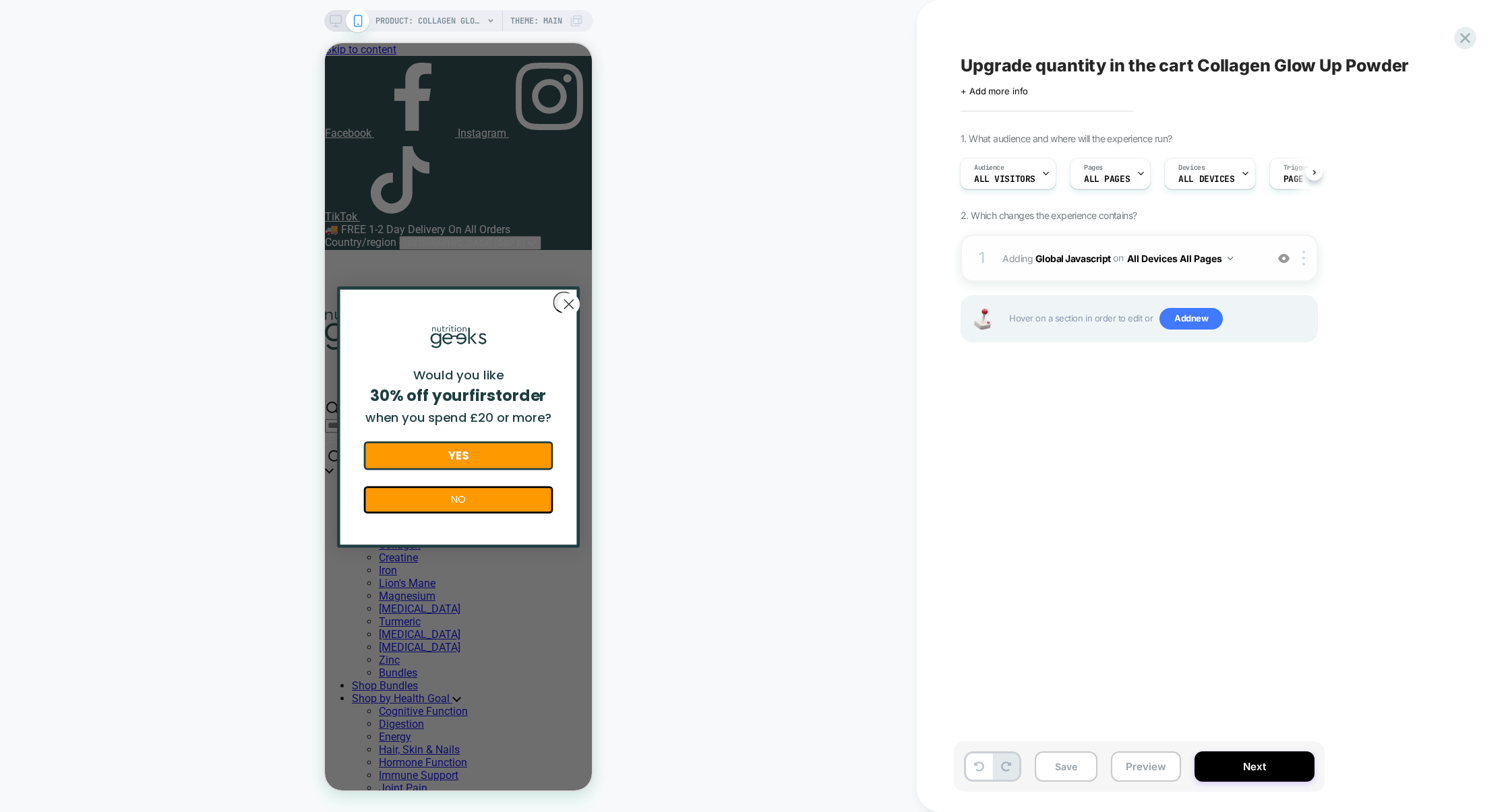
click at [1107, 279] on div "1 Adding Global Javascript on All Devices All Pages Add Before Add After Target…" at bounding box center [1139, 257] width 357 height 47
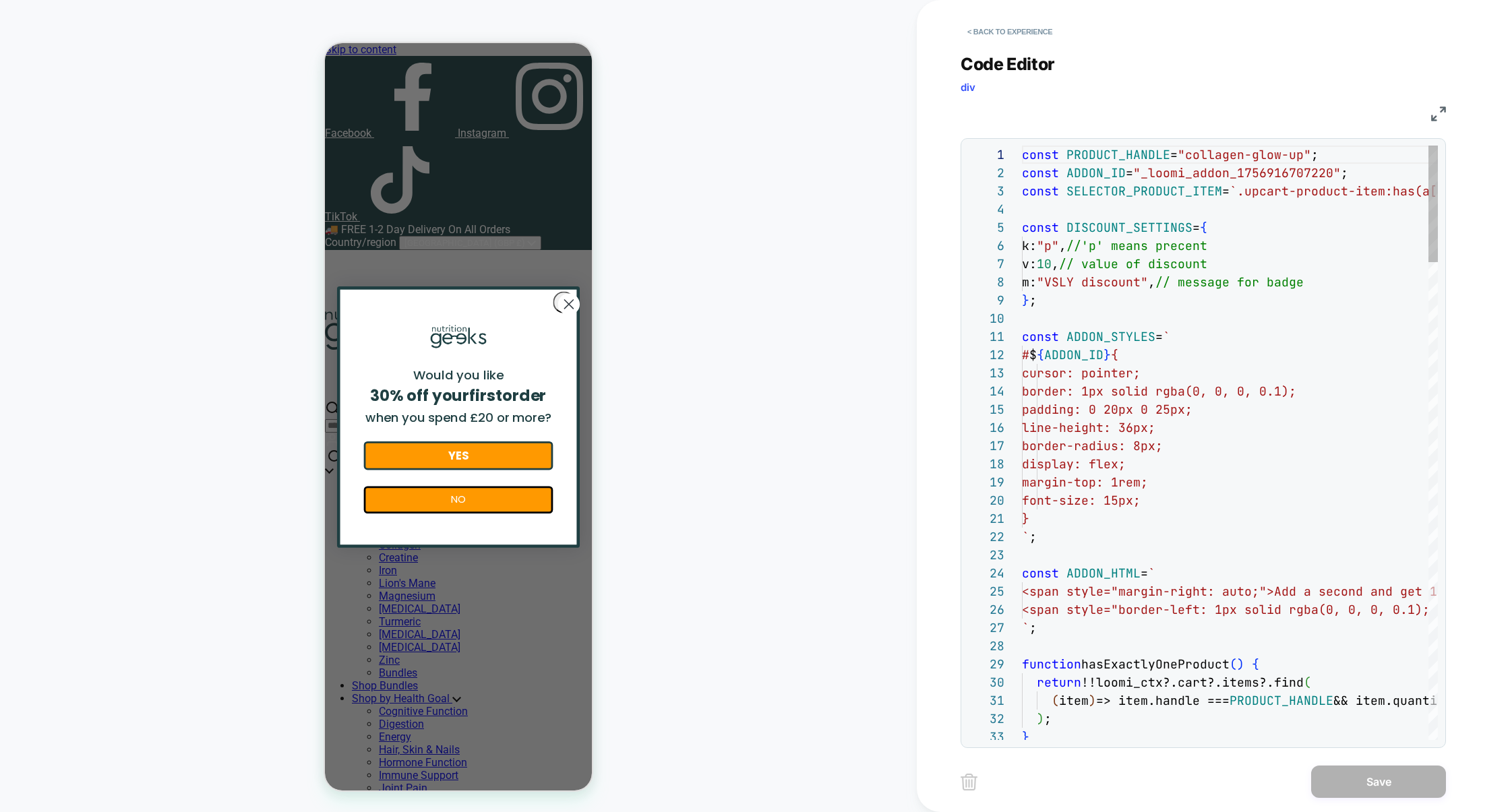
scroll to position [182, 0]
click at [1433, 113] on img at bounding box center [1438, 114] width 15 height 15
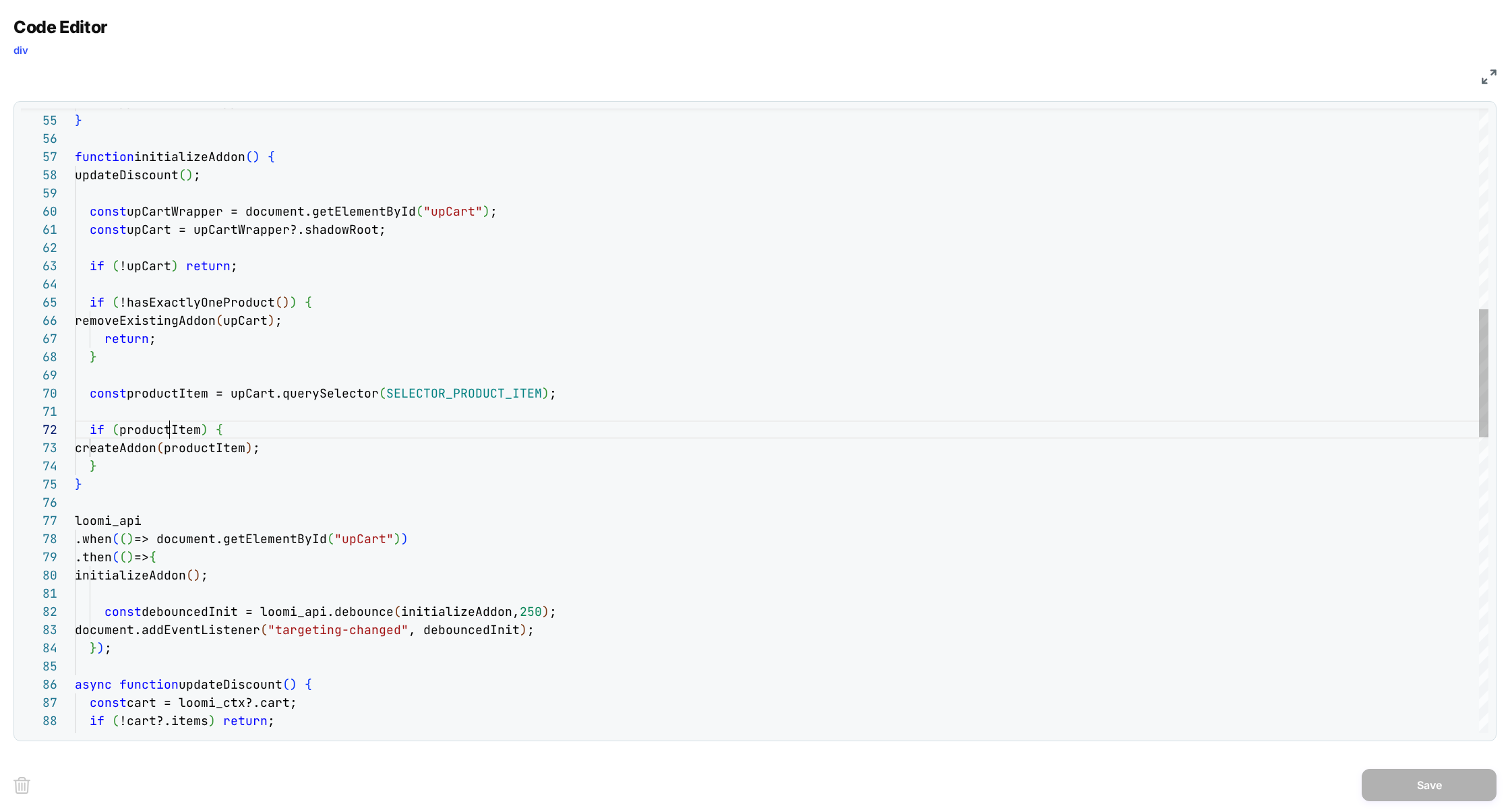
click at [173, 431] on div "} function initializeAddon ( ) { updateDiscount ( ) ; const upCartWrapper = doc…" at bounding box center [782, 651] width 1414 height 3046
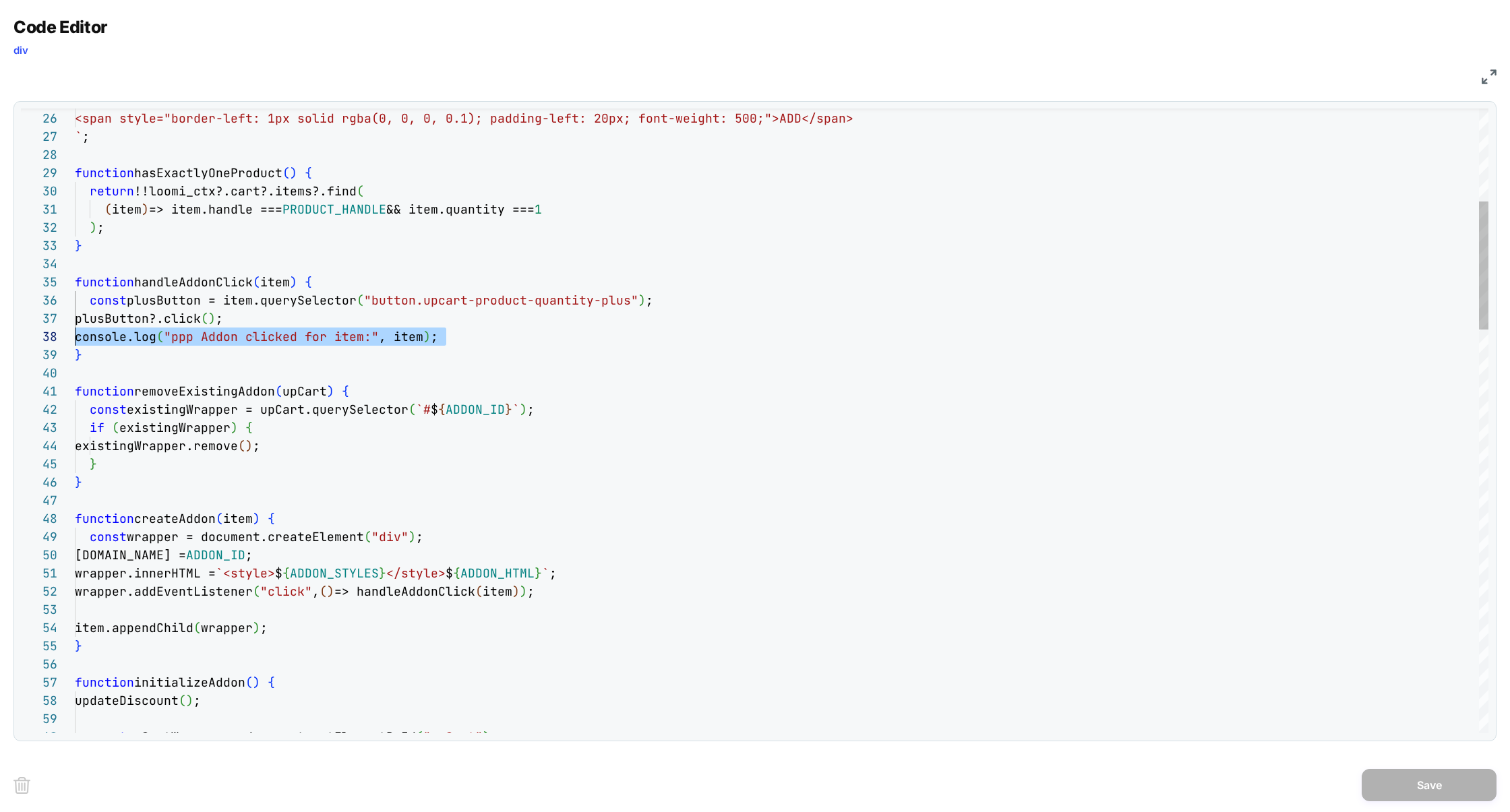
scroll to position [127, 0]
drag, startPoint x: 463, startPoint y: 340, endPoint x: 54, endPoint y: 339, distance: 409.0
click at [54, 339] on div "55 56 57 58 59 60 54 53 52 51 50 49 48 47 46 45 44 43 42 41 40 39 38 37 36 35 3…" at bounding box center [754, 421] width 1467 height 625
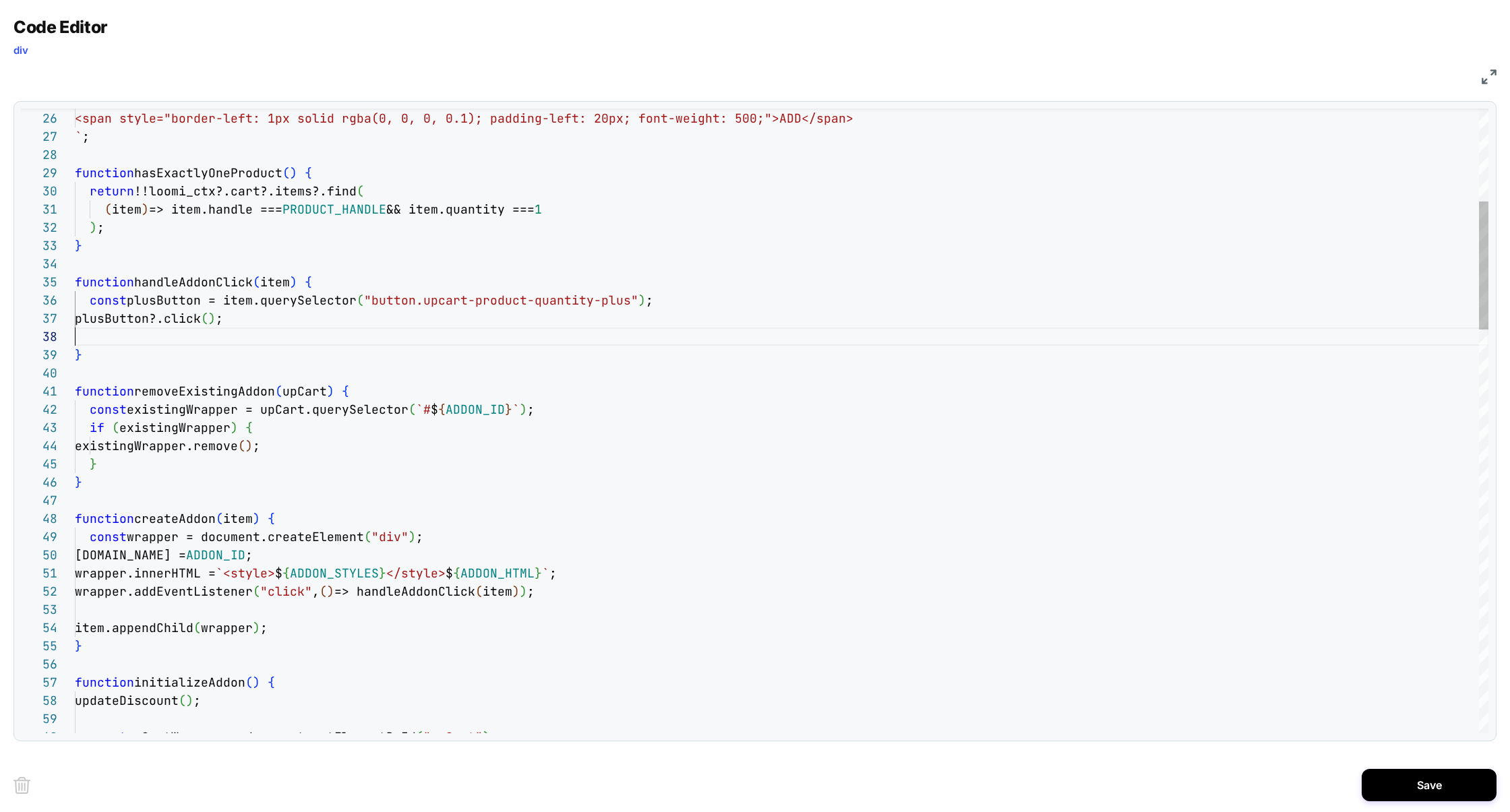
scroll to position [110, 160]
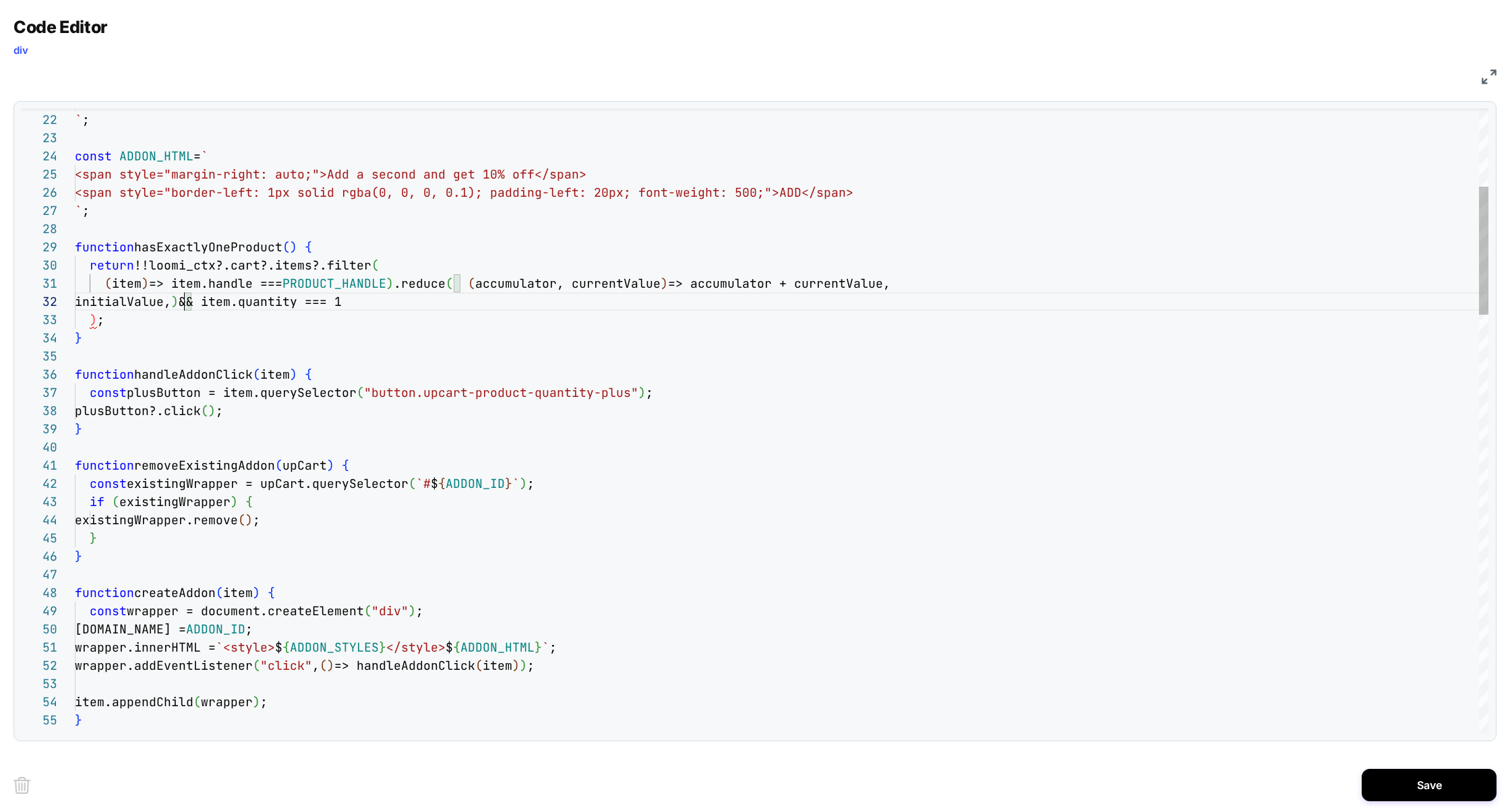
scroll to position [18, 110]
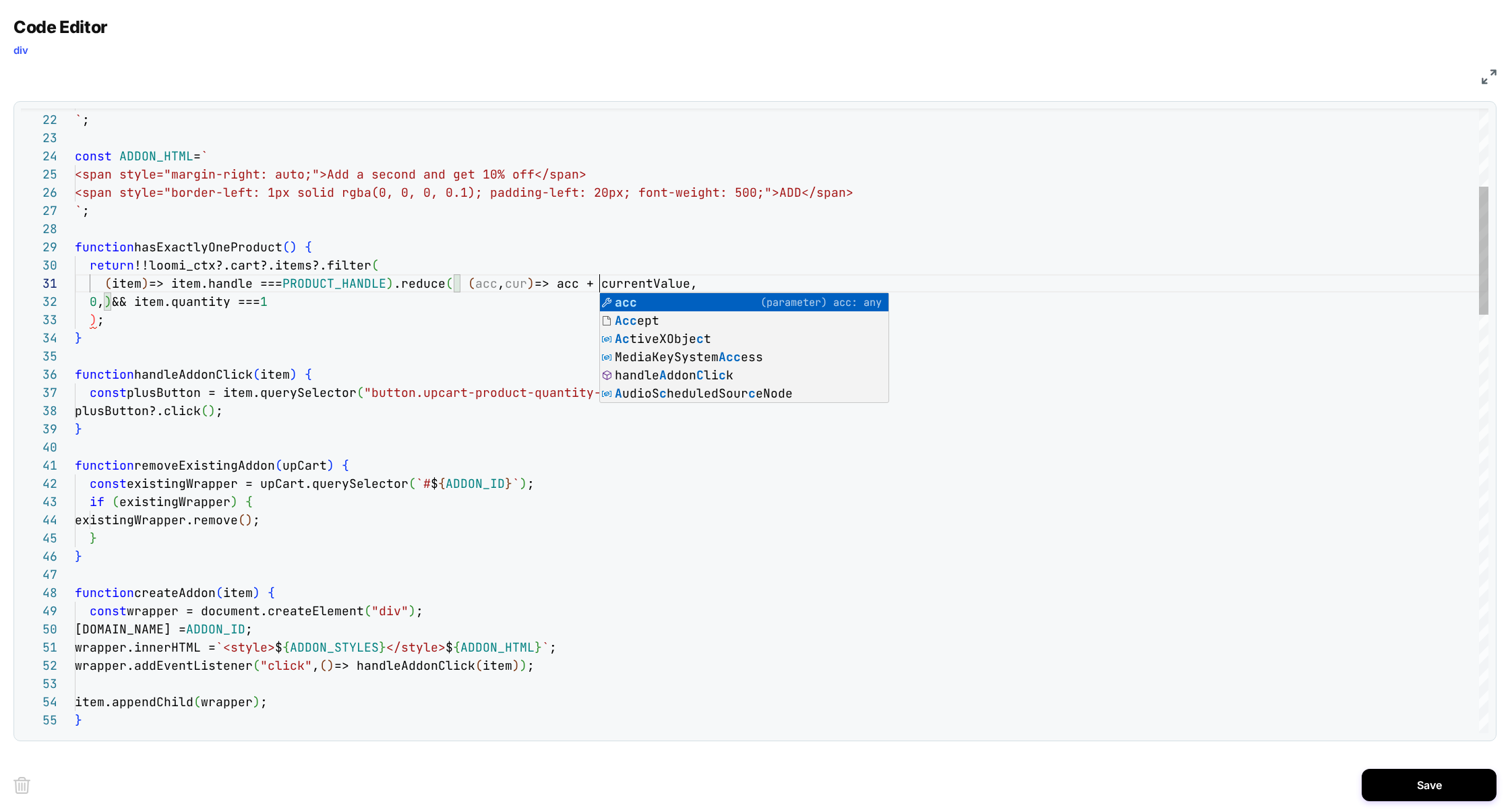
scroll to position [0, 524]
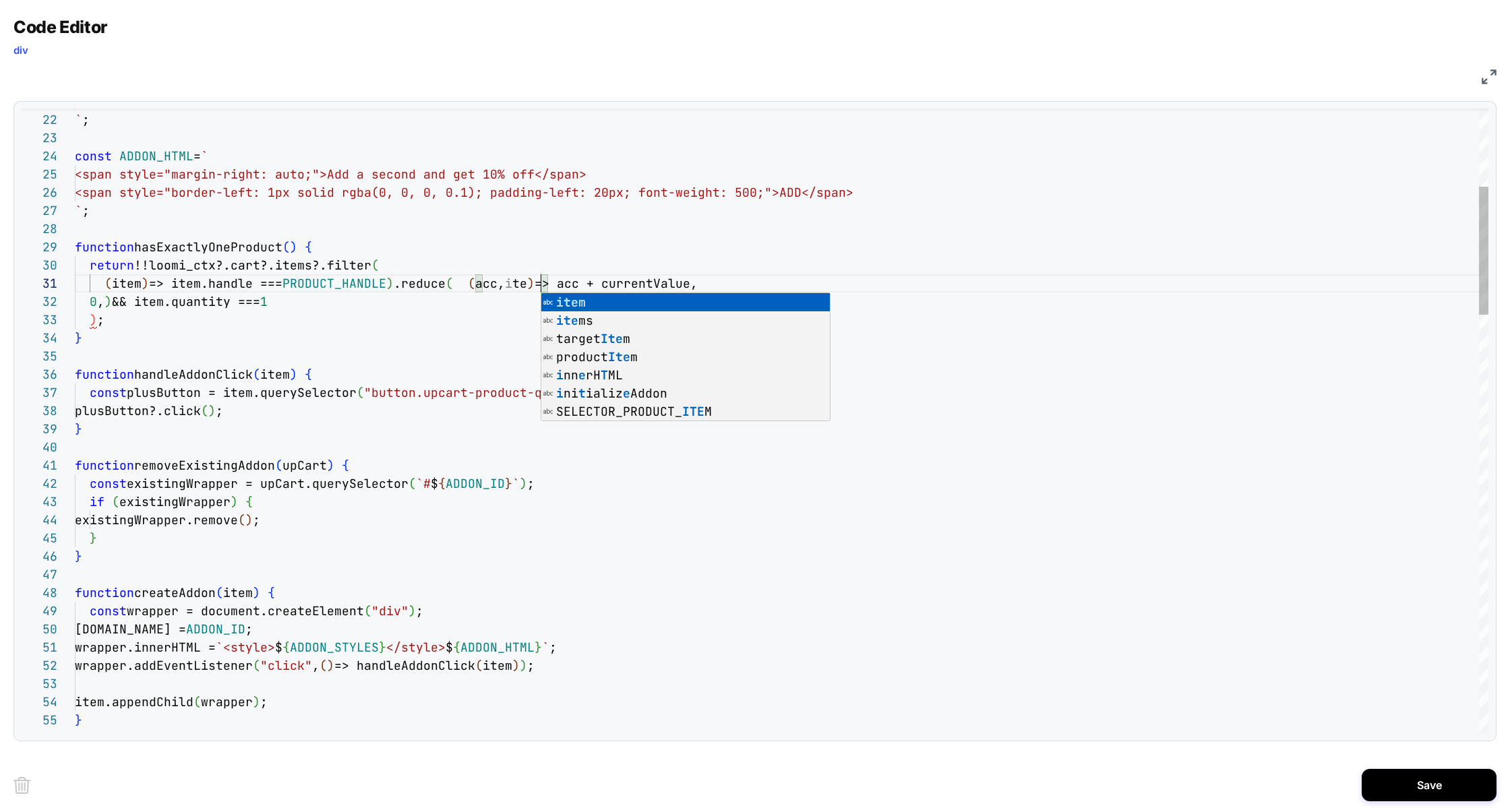
scroll to position [0, 473]
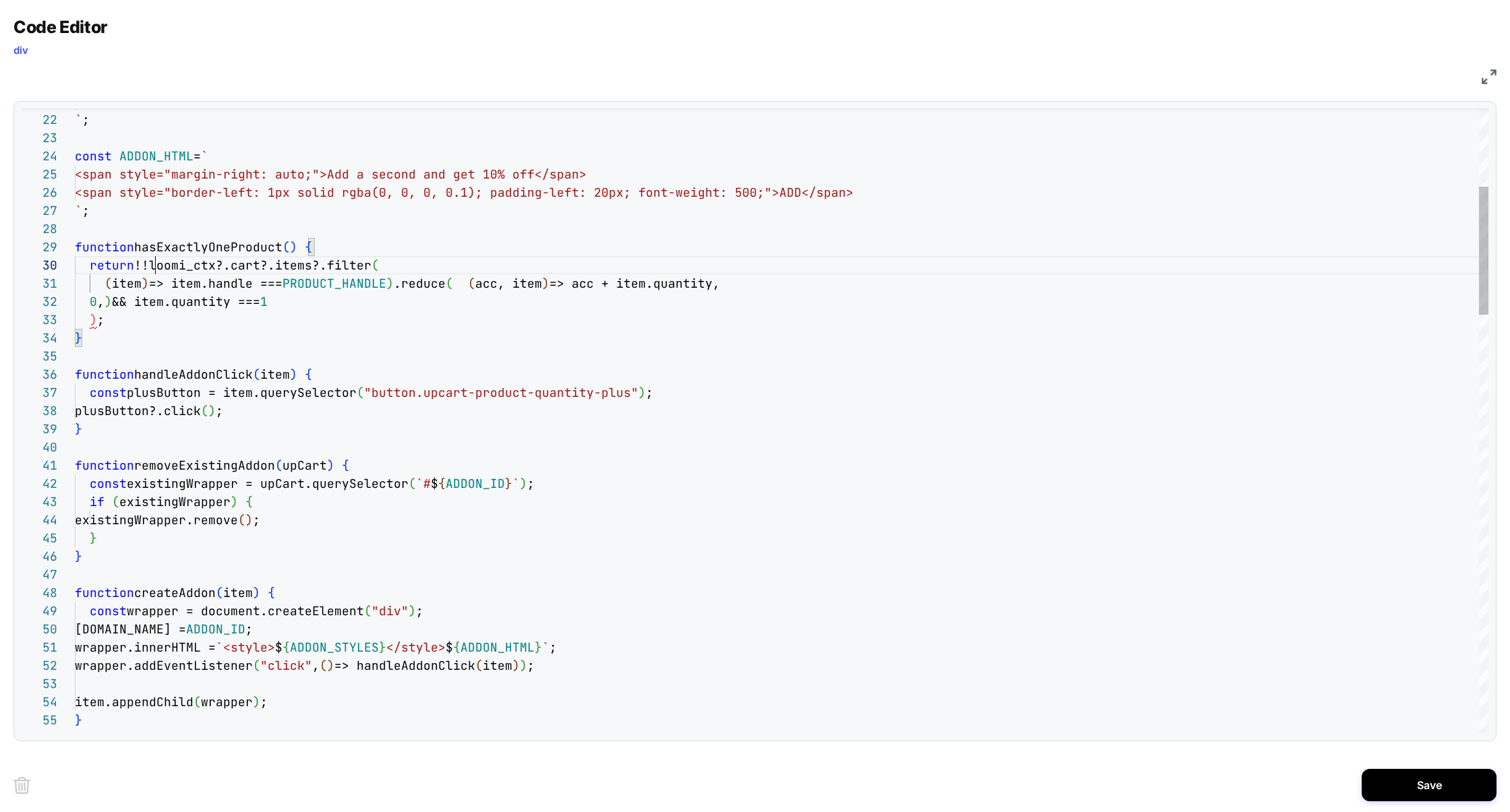
drag, startPoint x: 120, startPoint y: 304, endPoint x: 306, endPoint y: 304, distance: 186.0
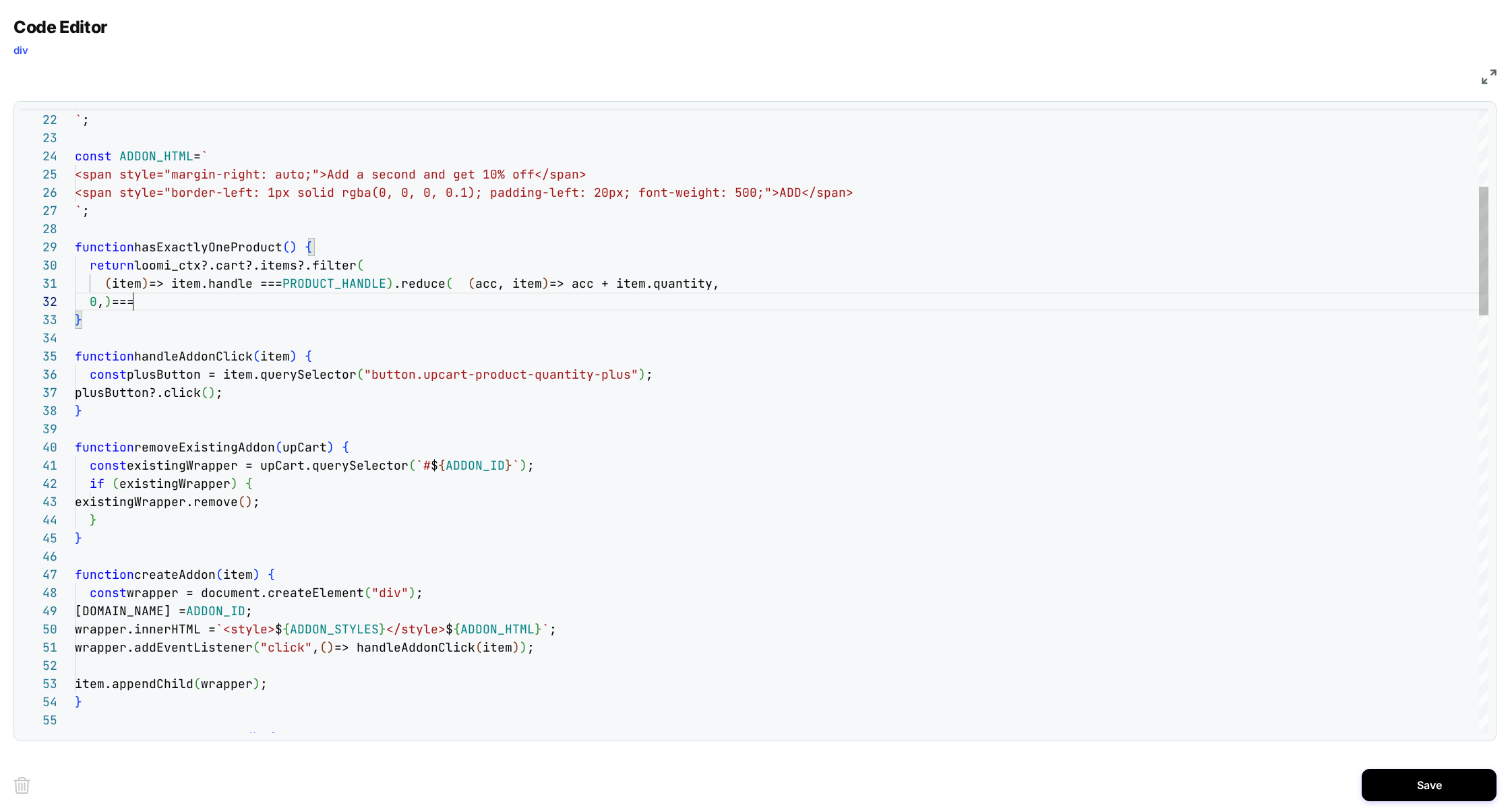
scroll to position [18, 65]
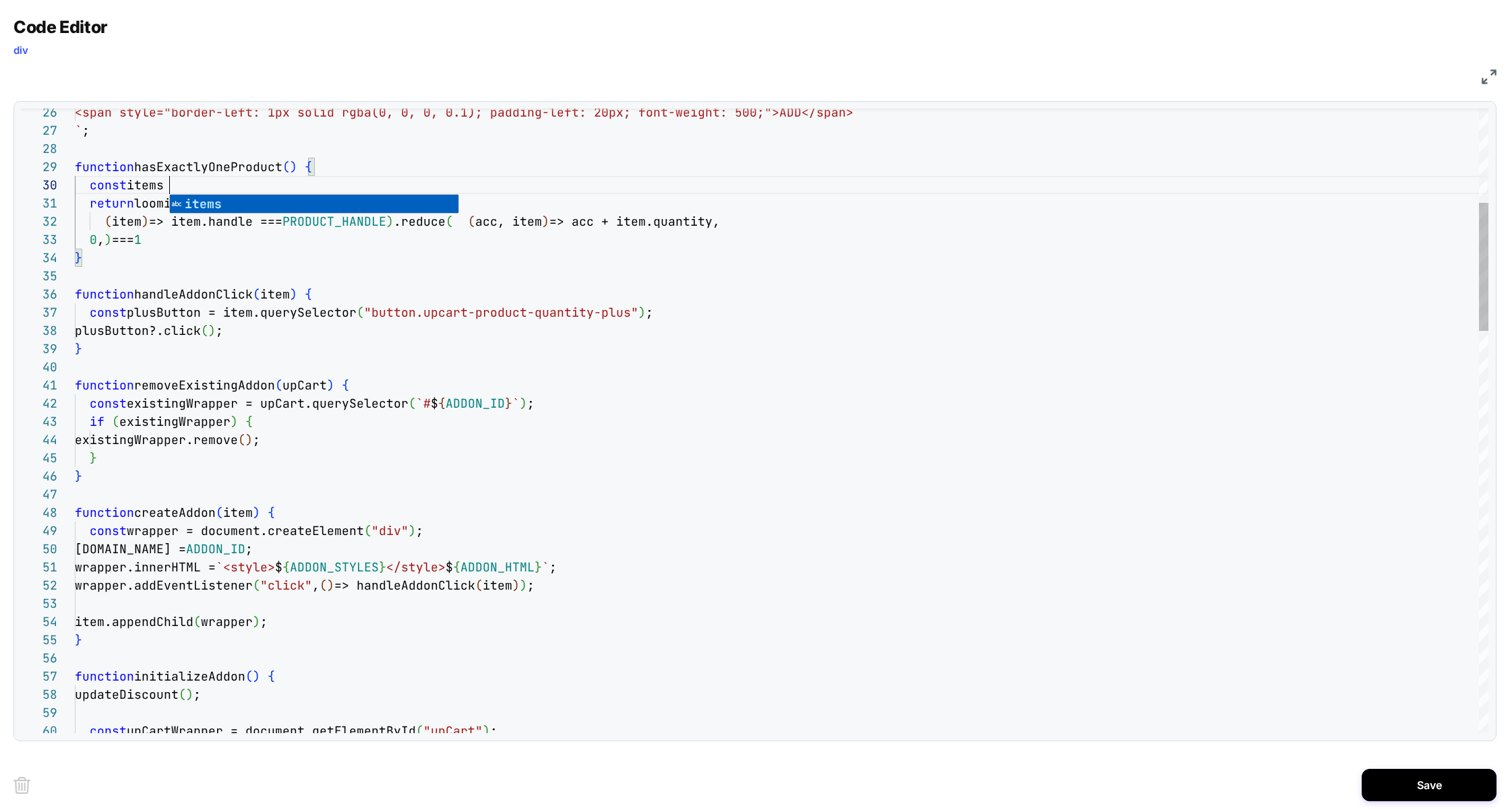
scroll to position [163, 101]
drag, startPoint x: 402, startPoint y: 223, endPoint x: 143, endPoint y: 207, distance: 259.5
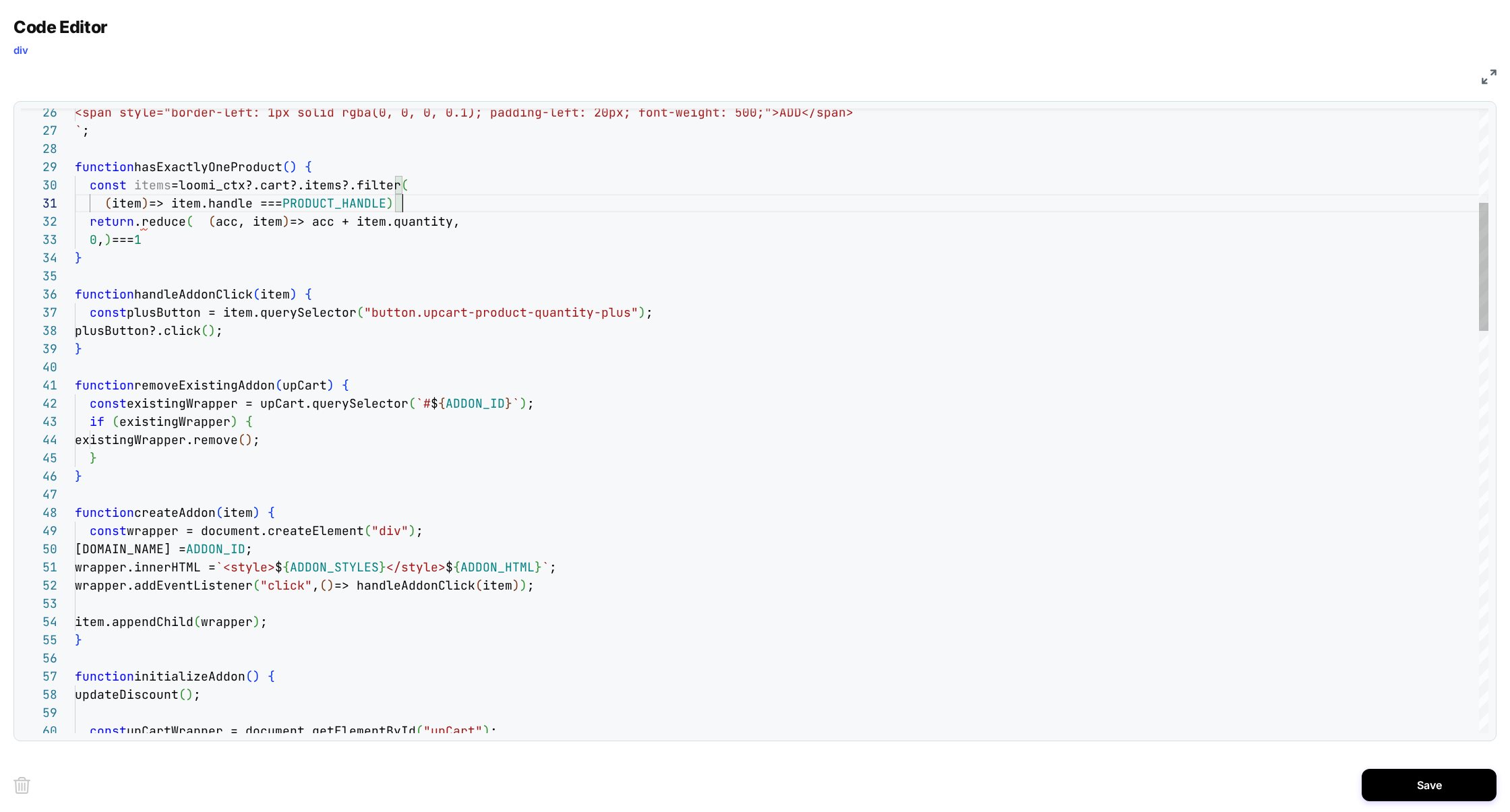
drag, startPoint x: 187, startPoint y: 238, endPoint x: 142, endPoint y: 226, distance: 46.6
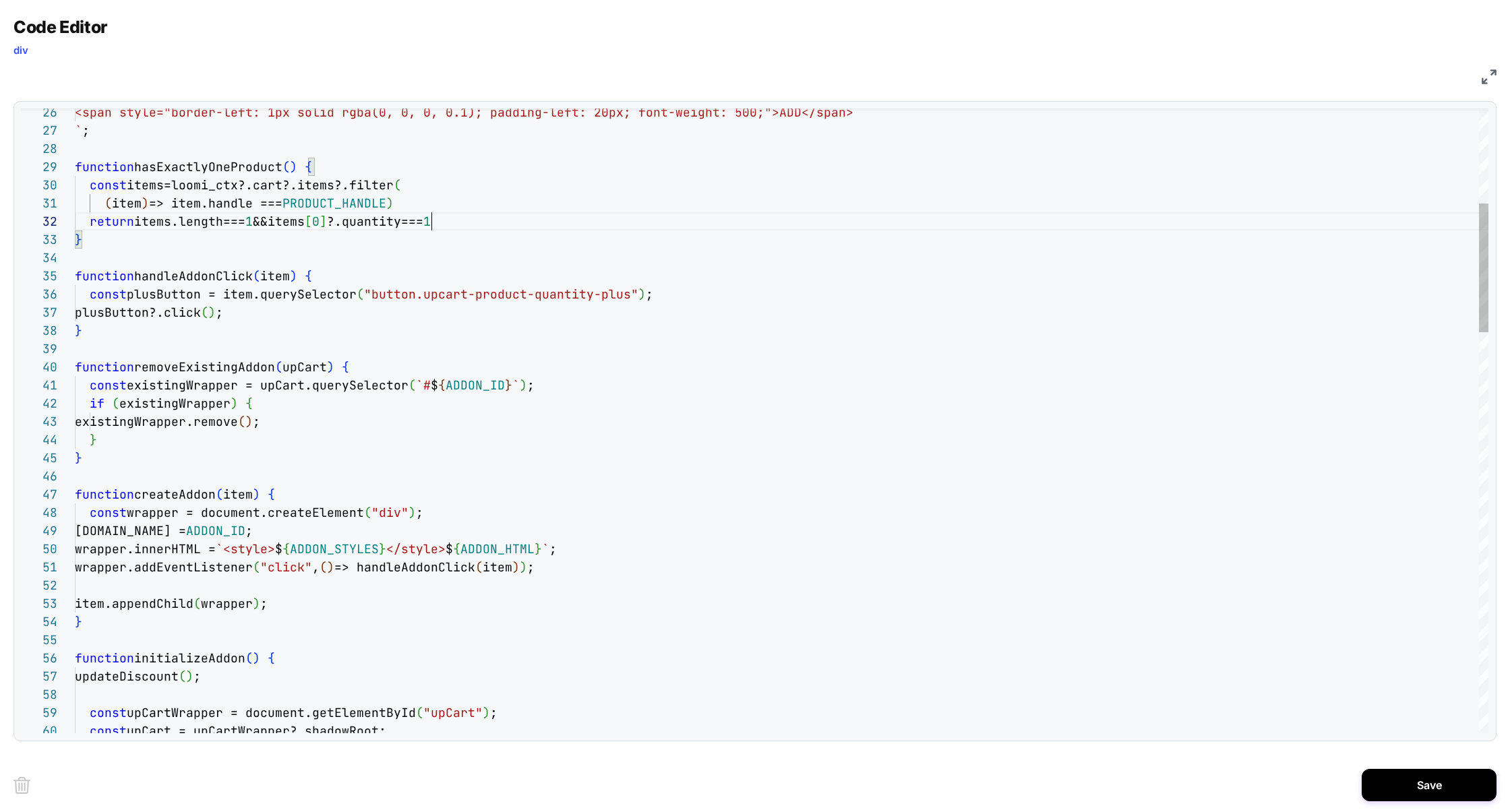
scroll to position [18, 357]
type textarea "**********"
click at [1407, 784] on button "Save" at bounding box center [1428, 785] width 134 height 32
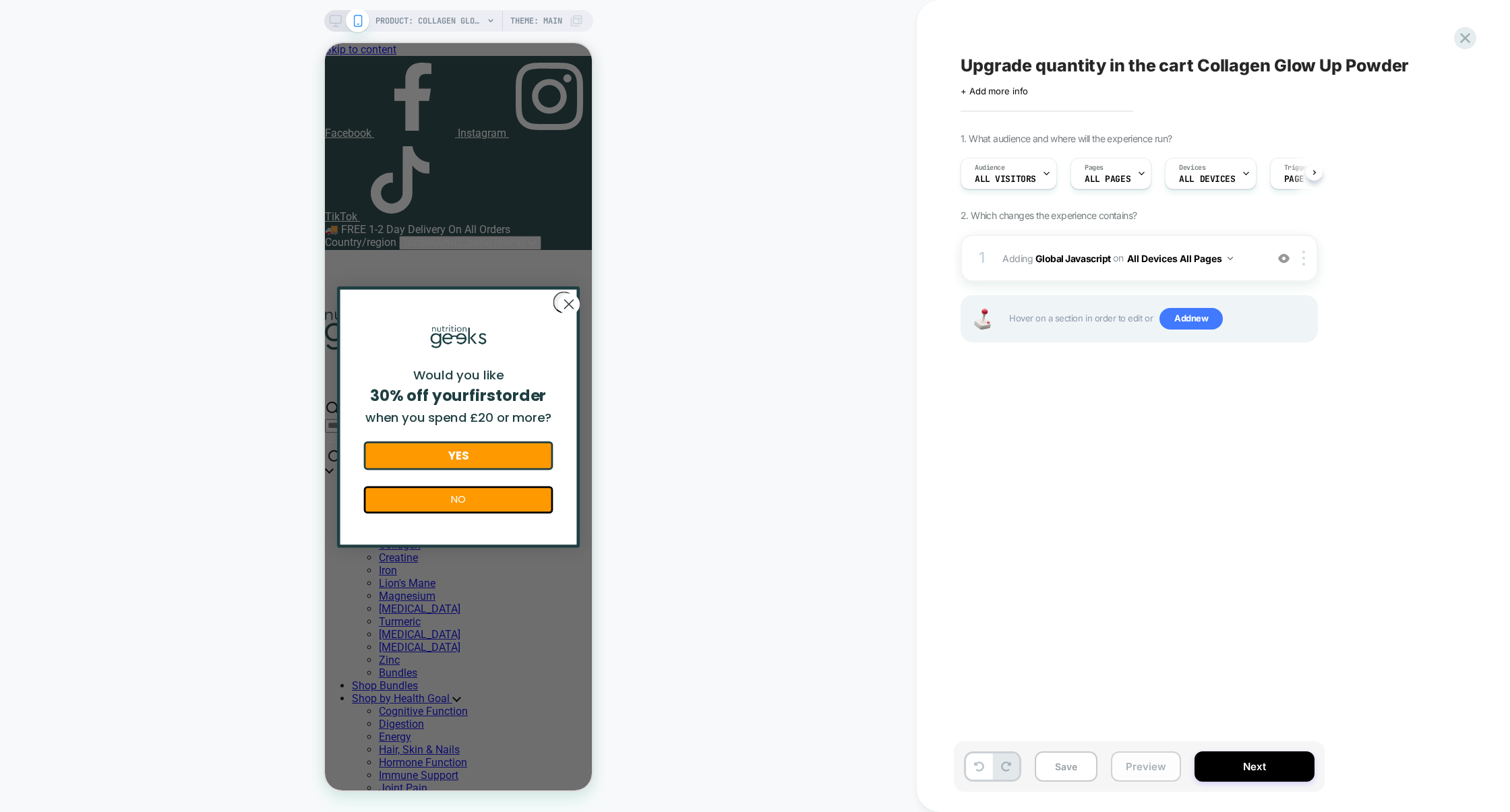
scroll to position [0, 1]
click at [1147, 769] on button "Preview" at bounding box center [1146, 767] width 70 height 30
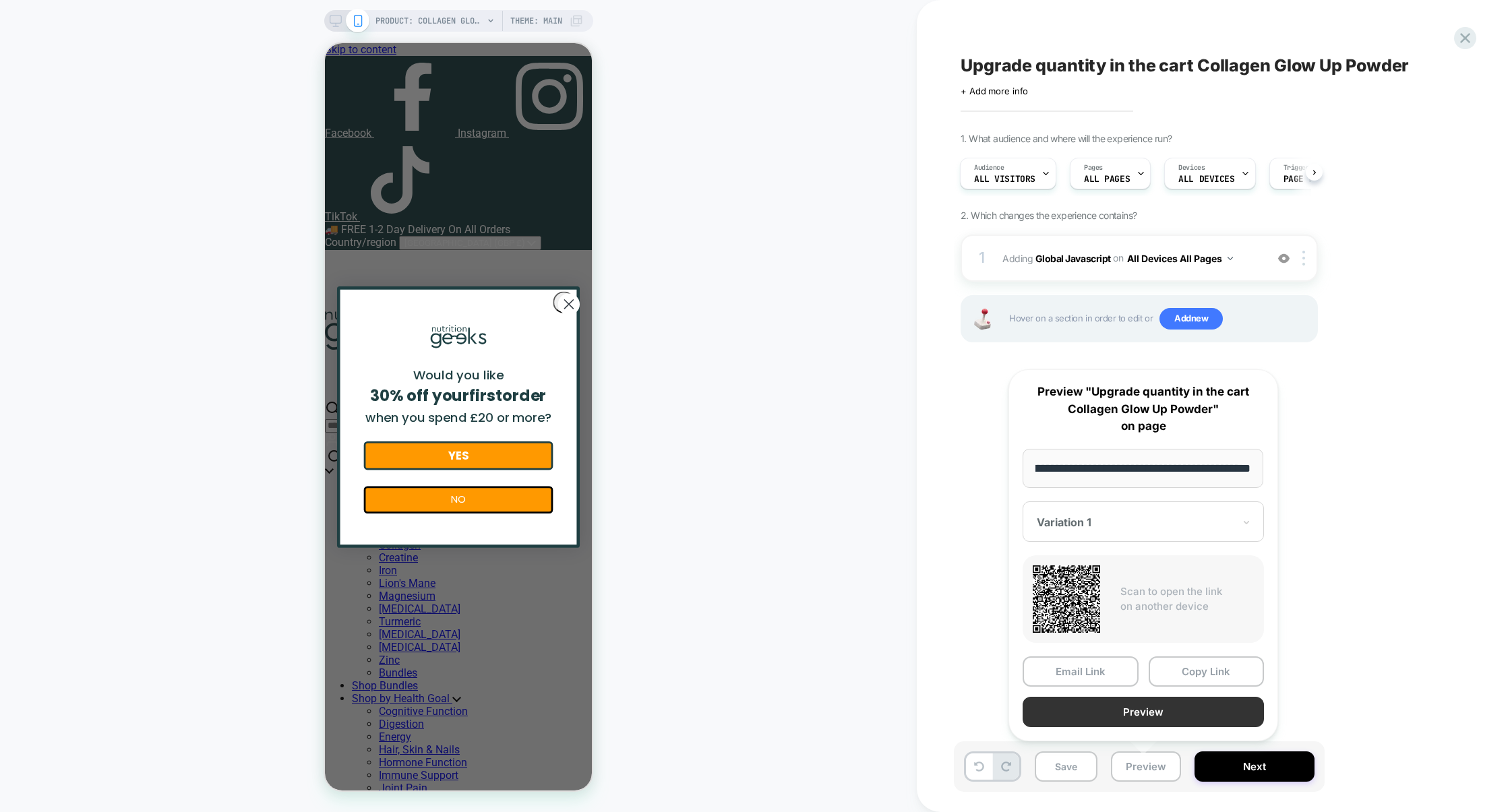
scroll to position [0, 0]
click at [1144, 712] on button "Preview" at bounding box center [1143, 712] width 241 height 30
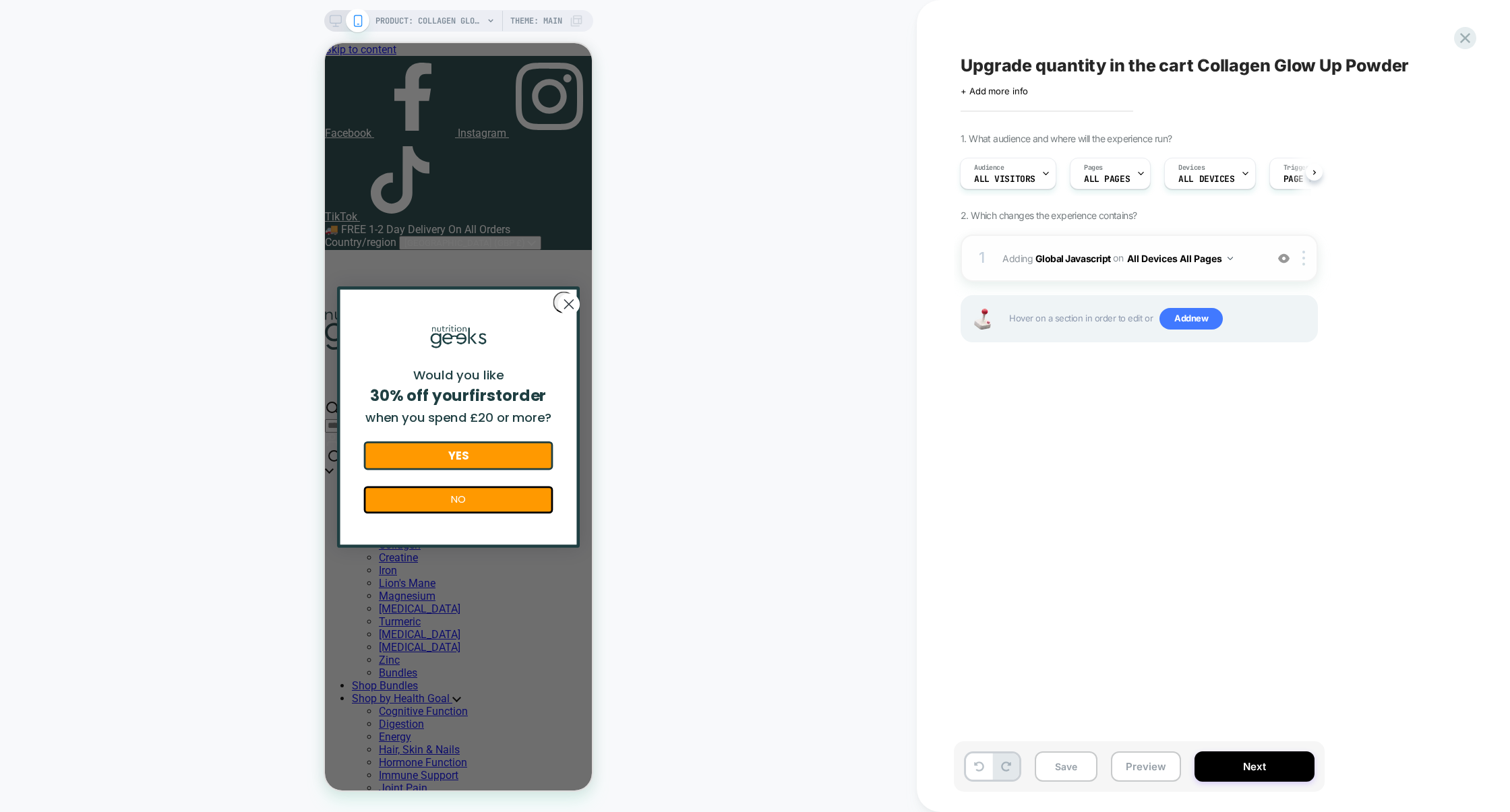
click at [1089, 278] on div "1 Adding Global Javascript on All Devices All Pages Add Before Add After Target…" at bounding box center [1139, 257] width 357 height 47
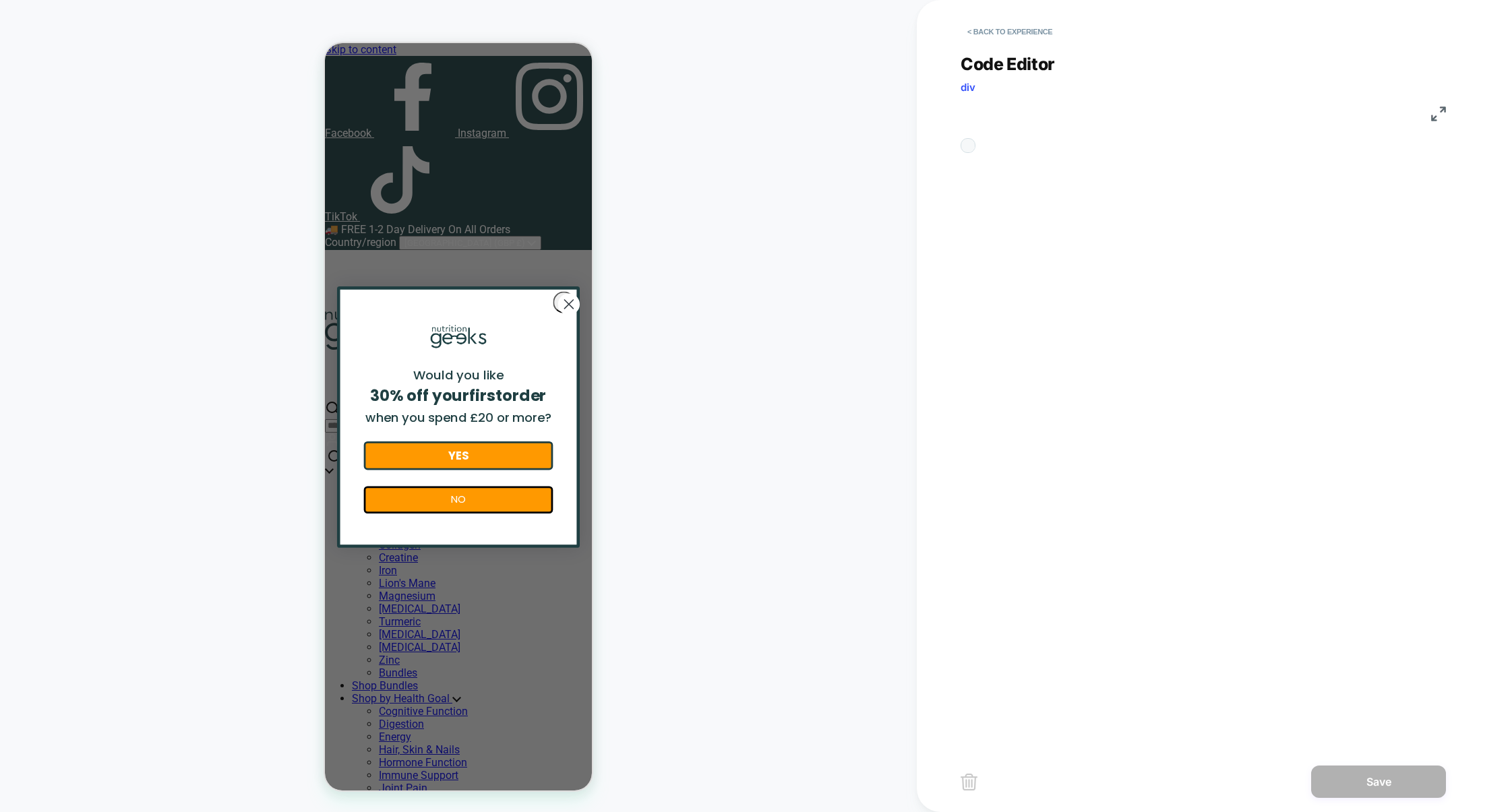
scroll to position [182, 0]
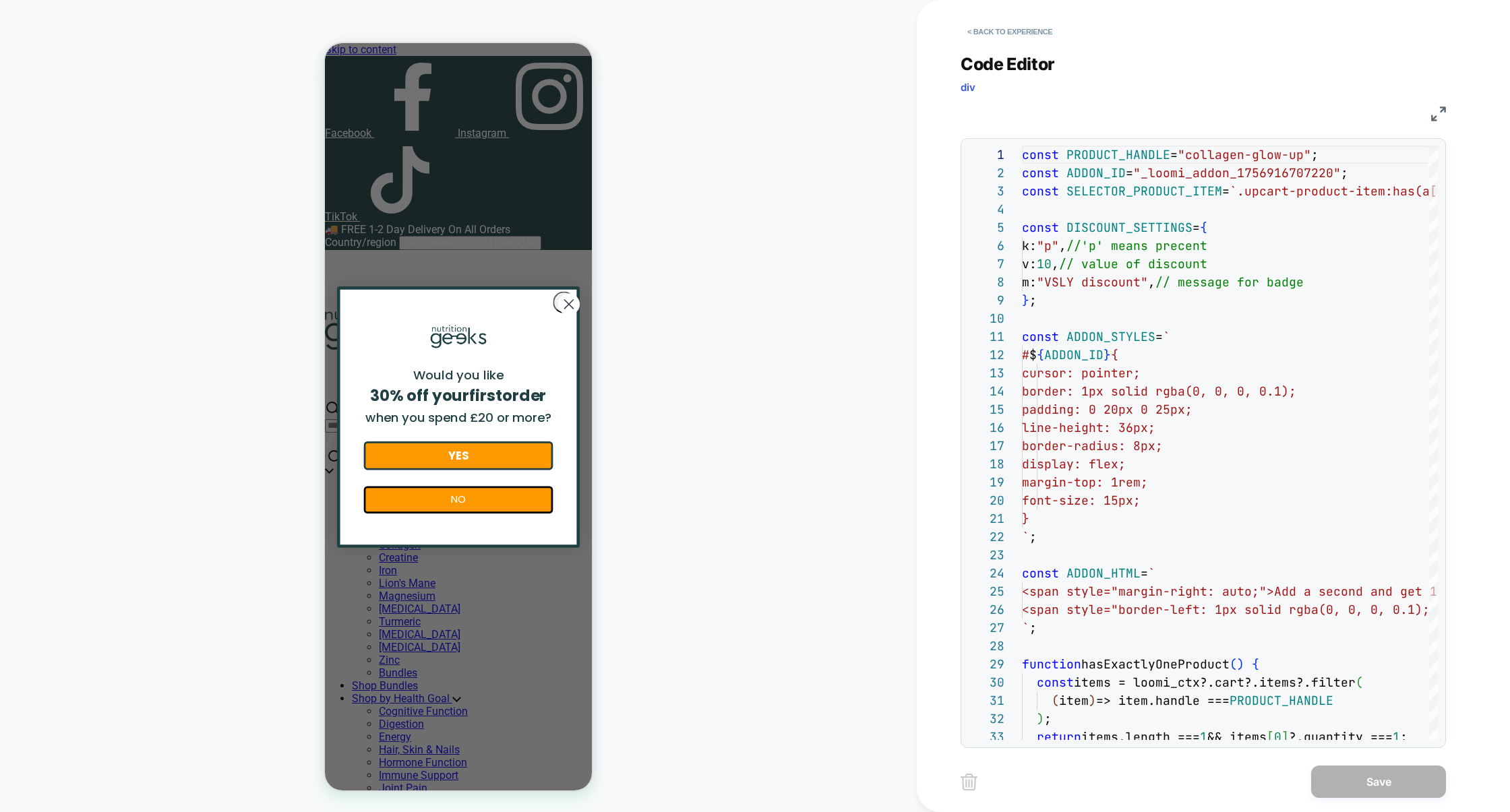
click at [1441, 112] on img at bounding box center [1438, 114] width 15 height 15
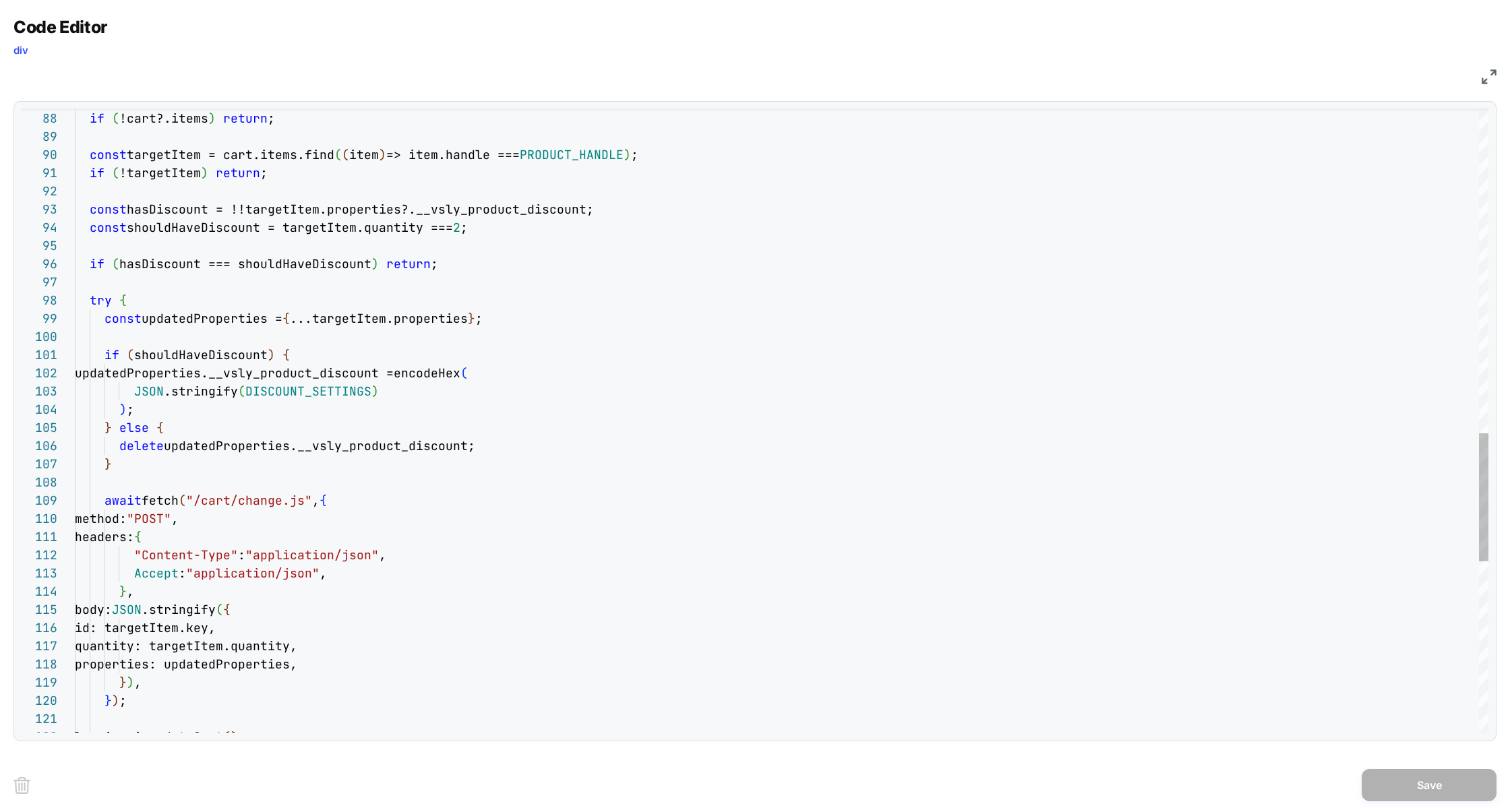
click at [256, 631] on div "if ( hasDiscount === shouldHaveDiscount ) return ; try { const updatedPropertie…" at bounding box center [782, 48] width 1414 height 3046
type textarea "**********"
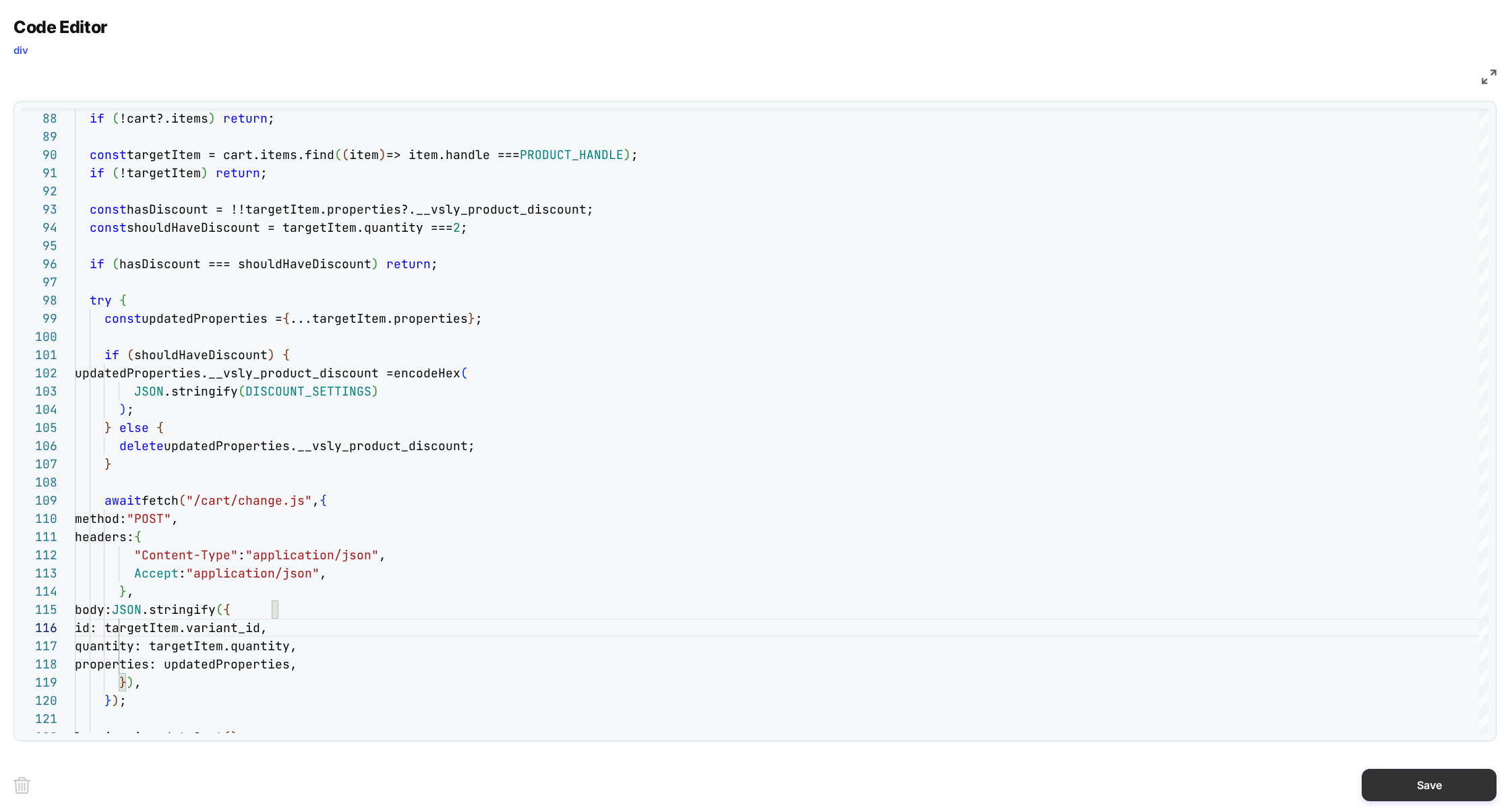
click at [1414, 770] on button "Save" at bounding box center [1428, 785] width 134 height 32
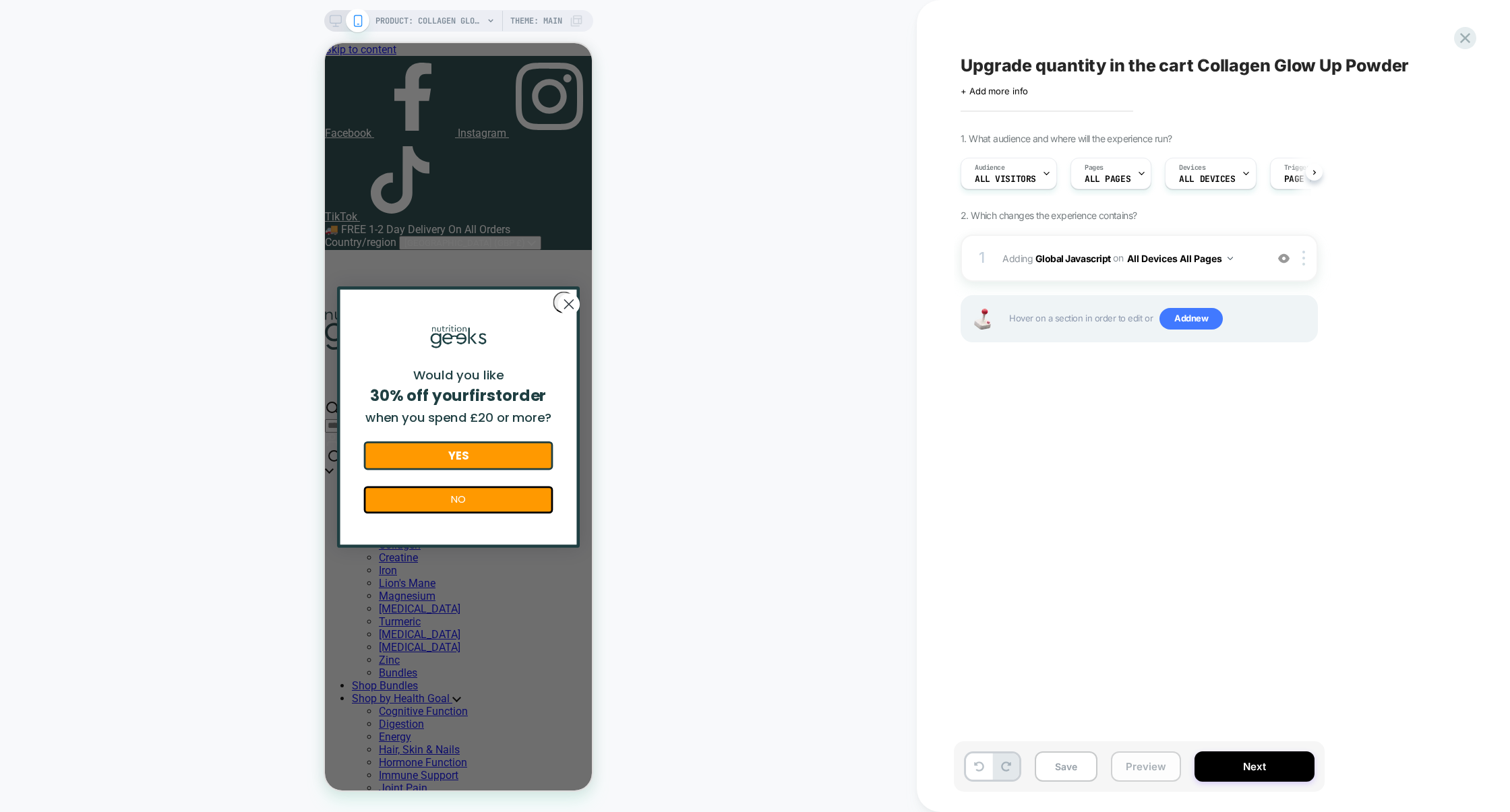
scroll to position [0, 1]
click at [1151, 768] on button "Preview" at bounding box center [1146, 767] width 70 height 30
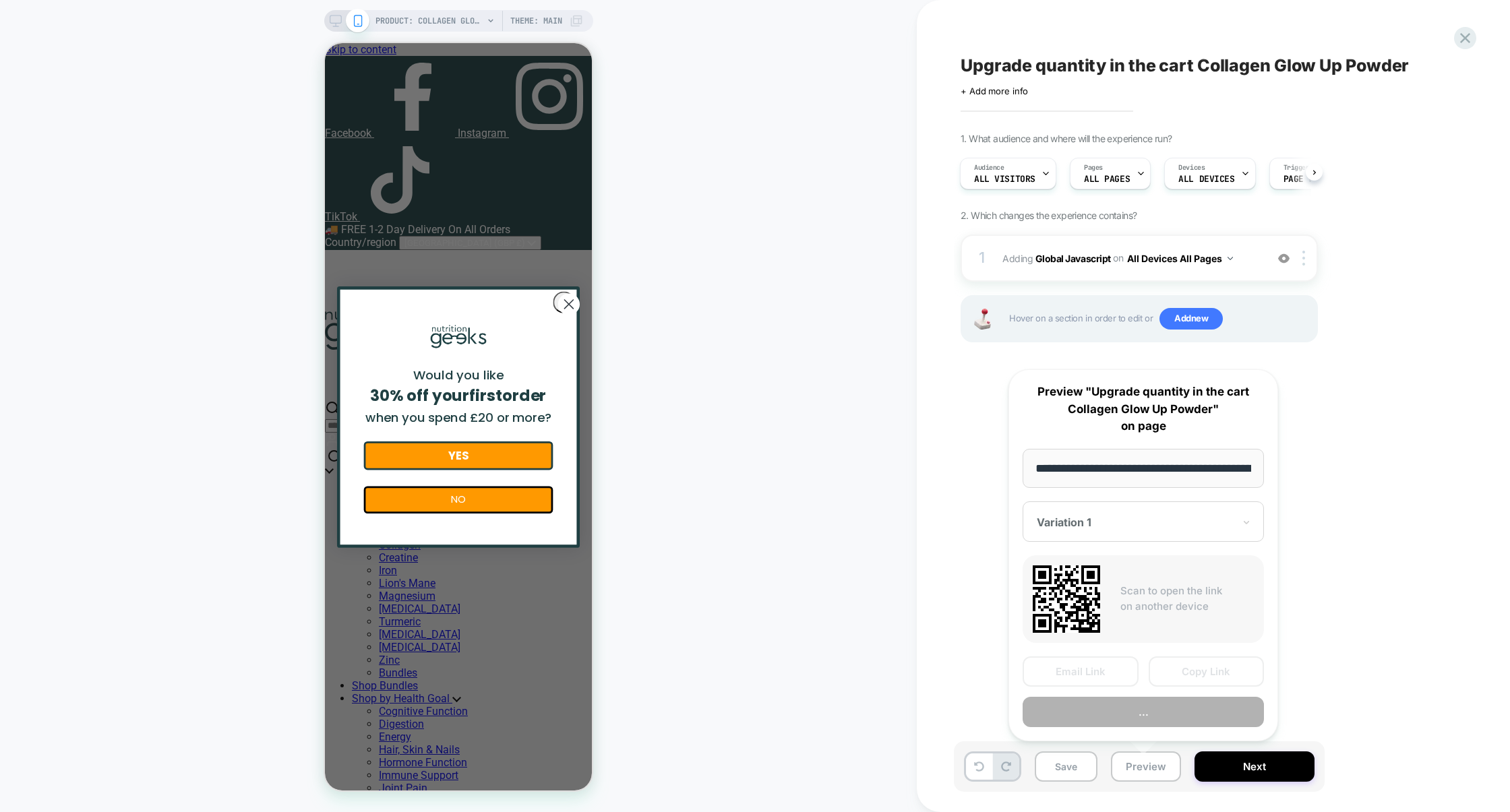
scroll to position [0, 199]
click at [1150, 693] on div "Email Link Copy Link Preview" at bounding box center [1143, 691] width 241 height 70
click at [1150, 698] on button "Preview" at bounding box center [1143, 712] width 241 height 30
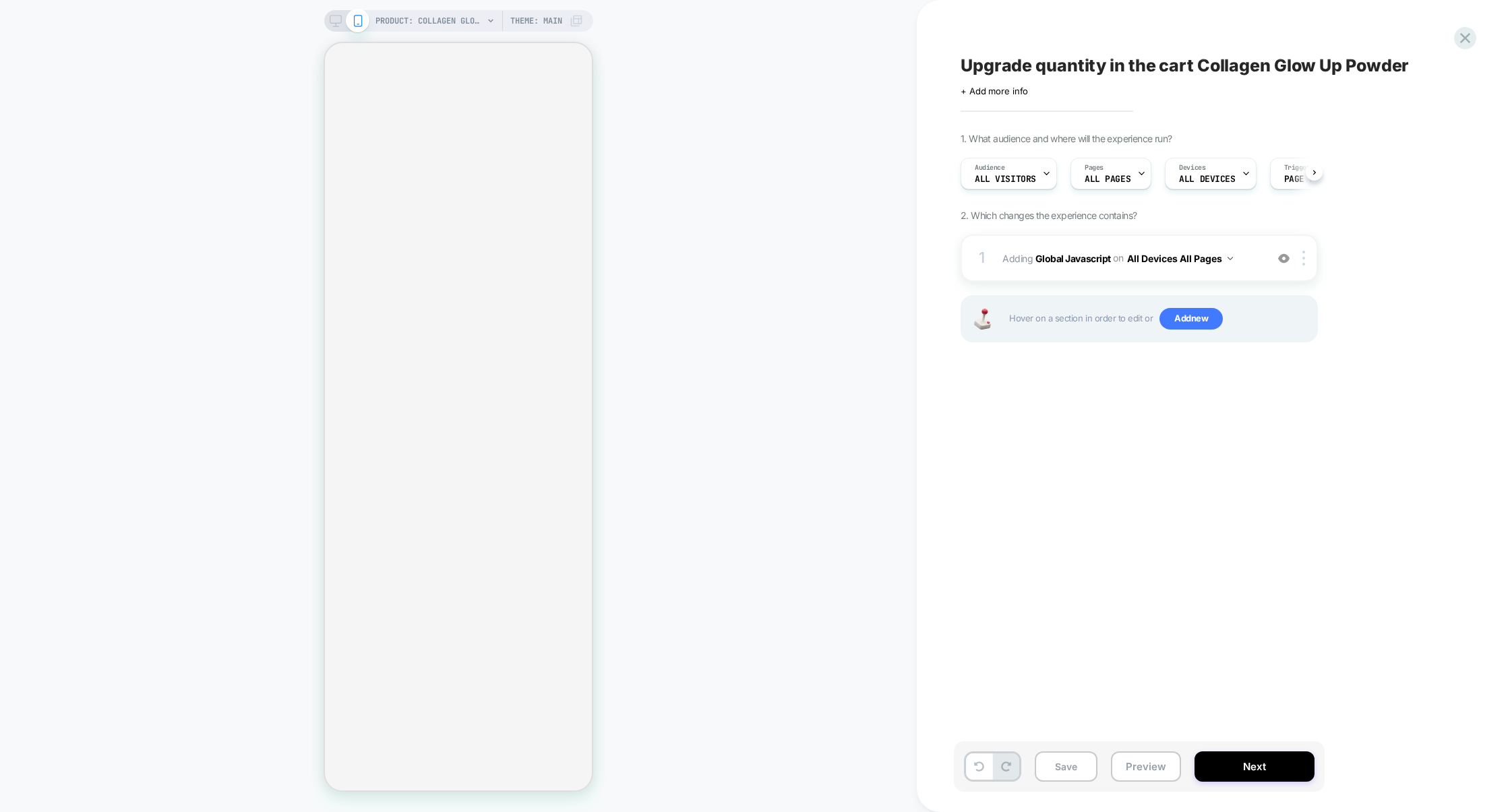
select select "**********"
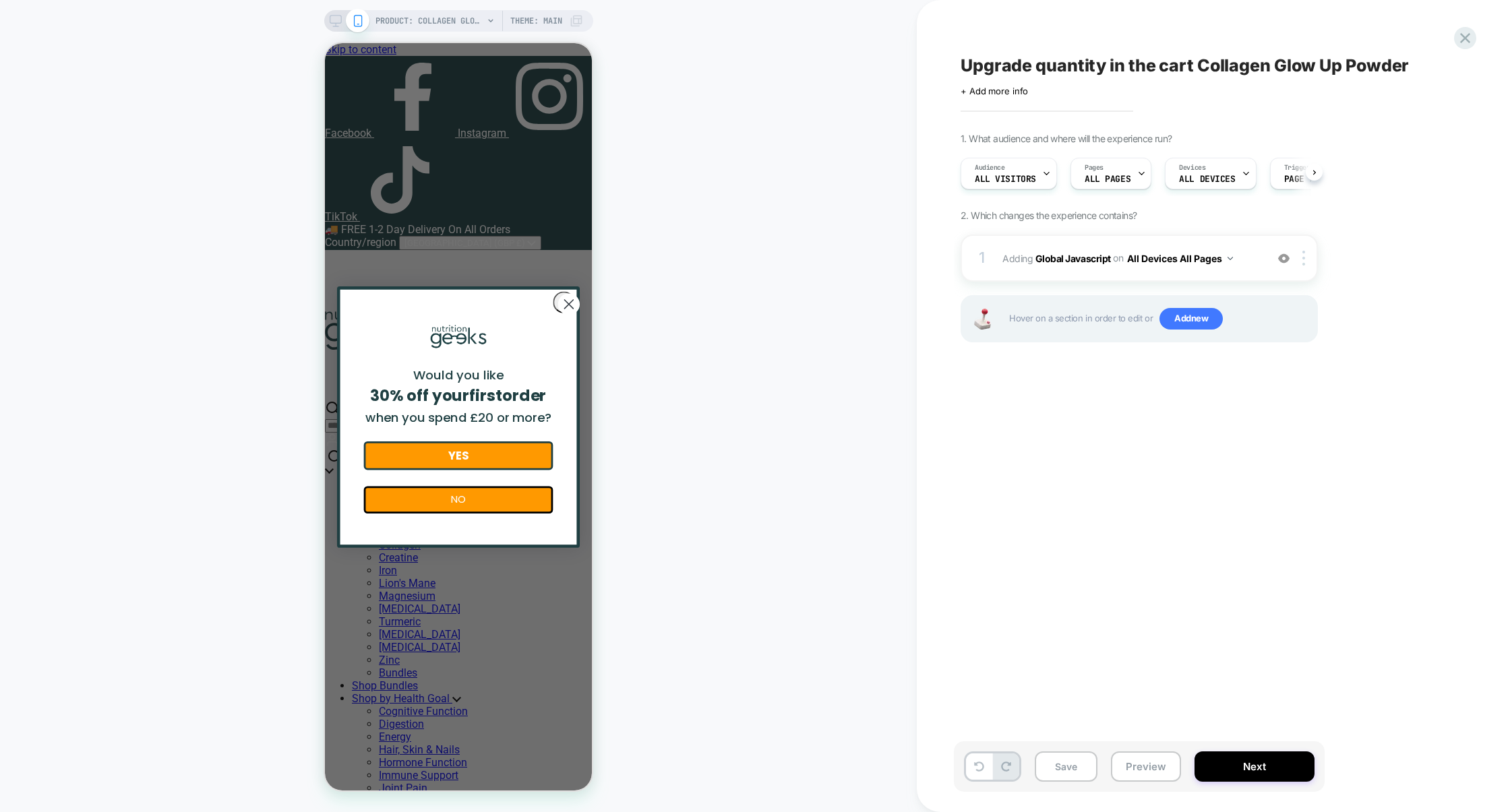
scroll to position [0, 1]
click at [0, 0] on div "1 Adding Global Javascript on All Devices All Pages Add Before Add After Target…" at bounding box center [0, 0] width 0 height 0
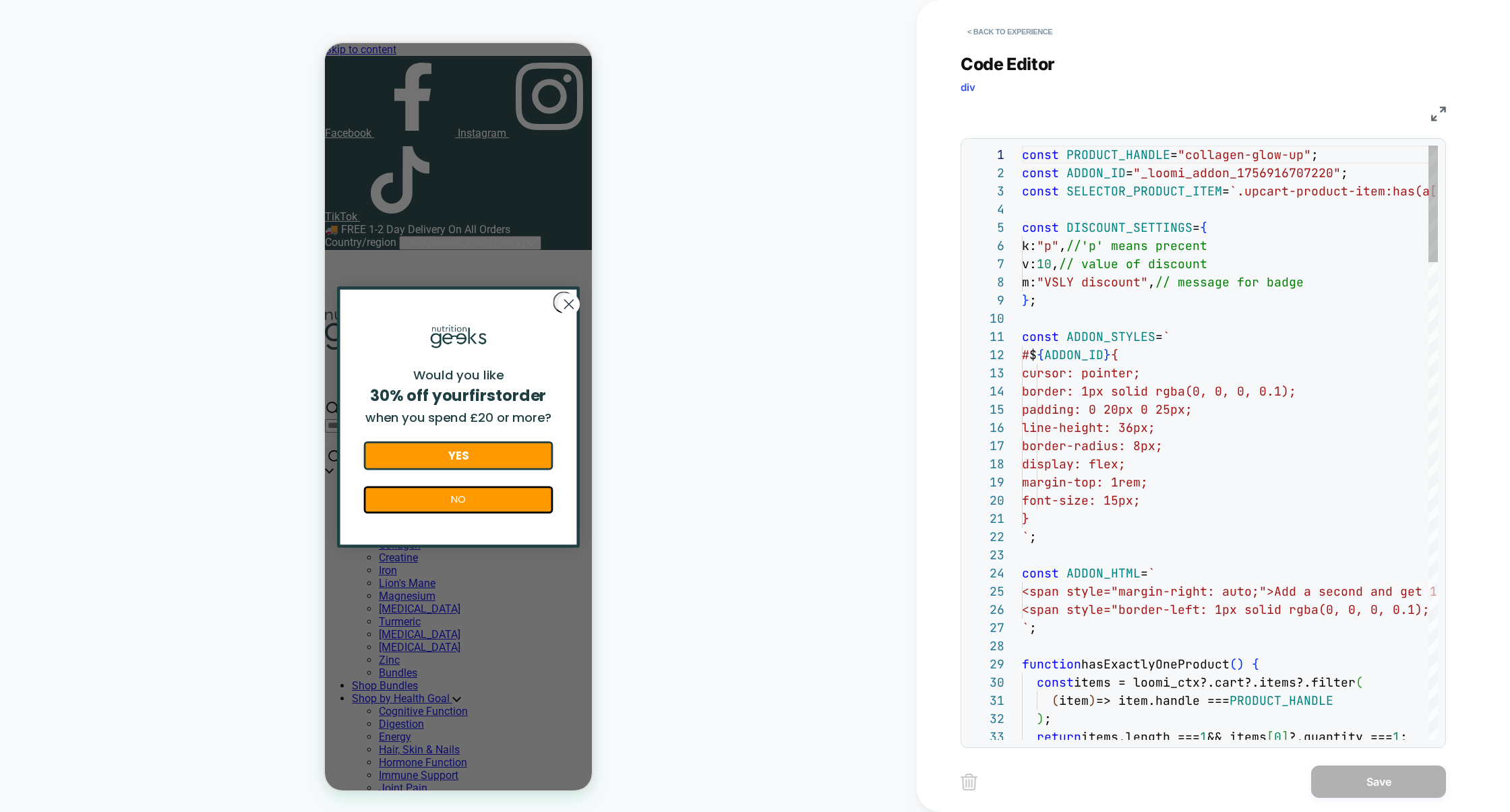
scroll to position [182, 0]
click at [0, 0] on img at bounding box center [0, 0] width 0 height 0
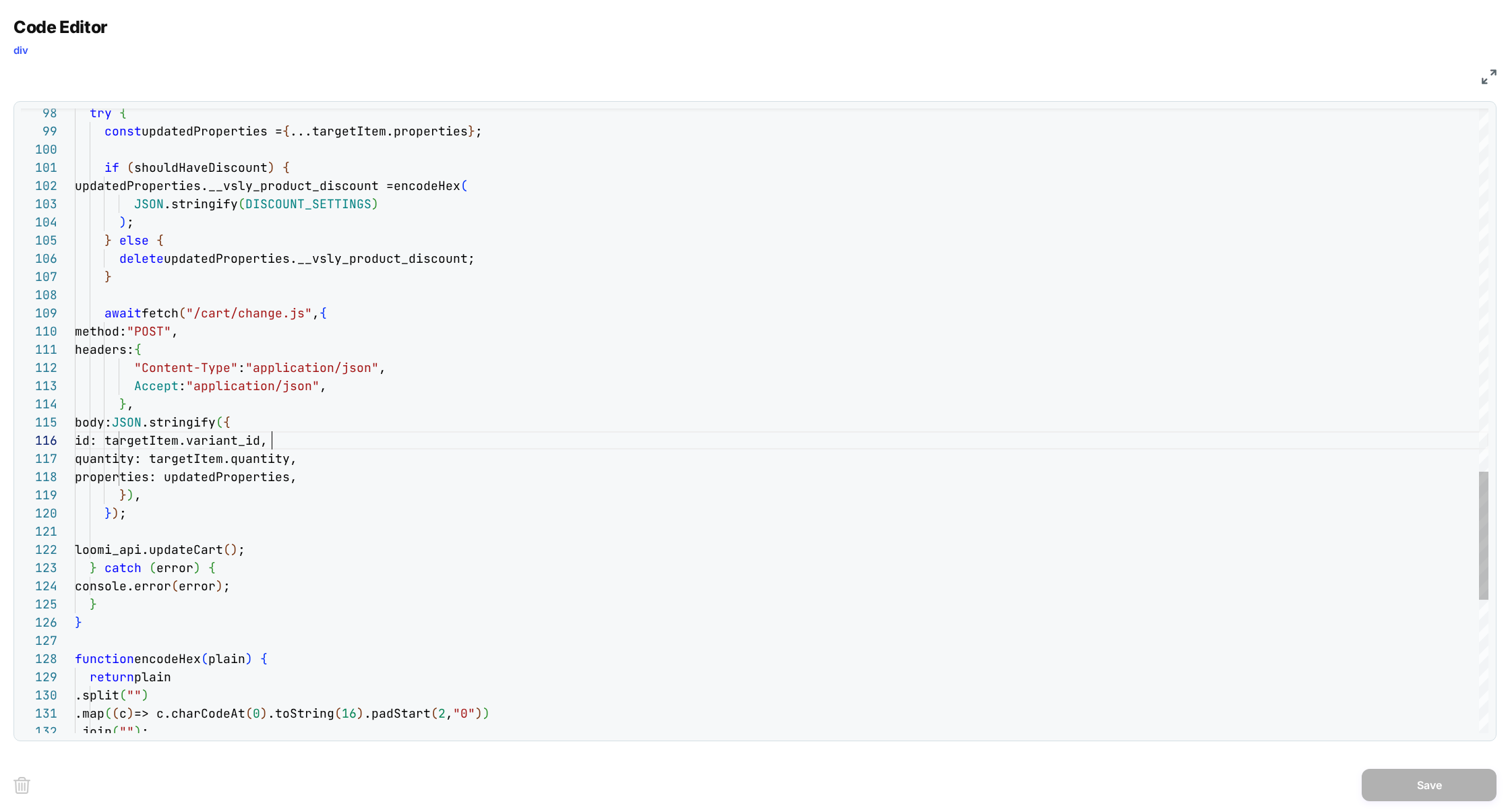
click at [17, 420] on div "try { const updatedProperties = { ...targetItem.properties } ; if ( shouldHaveD…" at bounding box center [9, 413] width 15 height 15
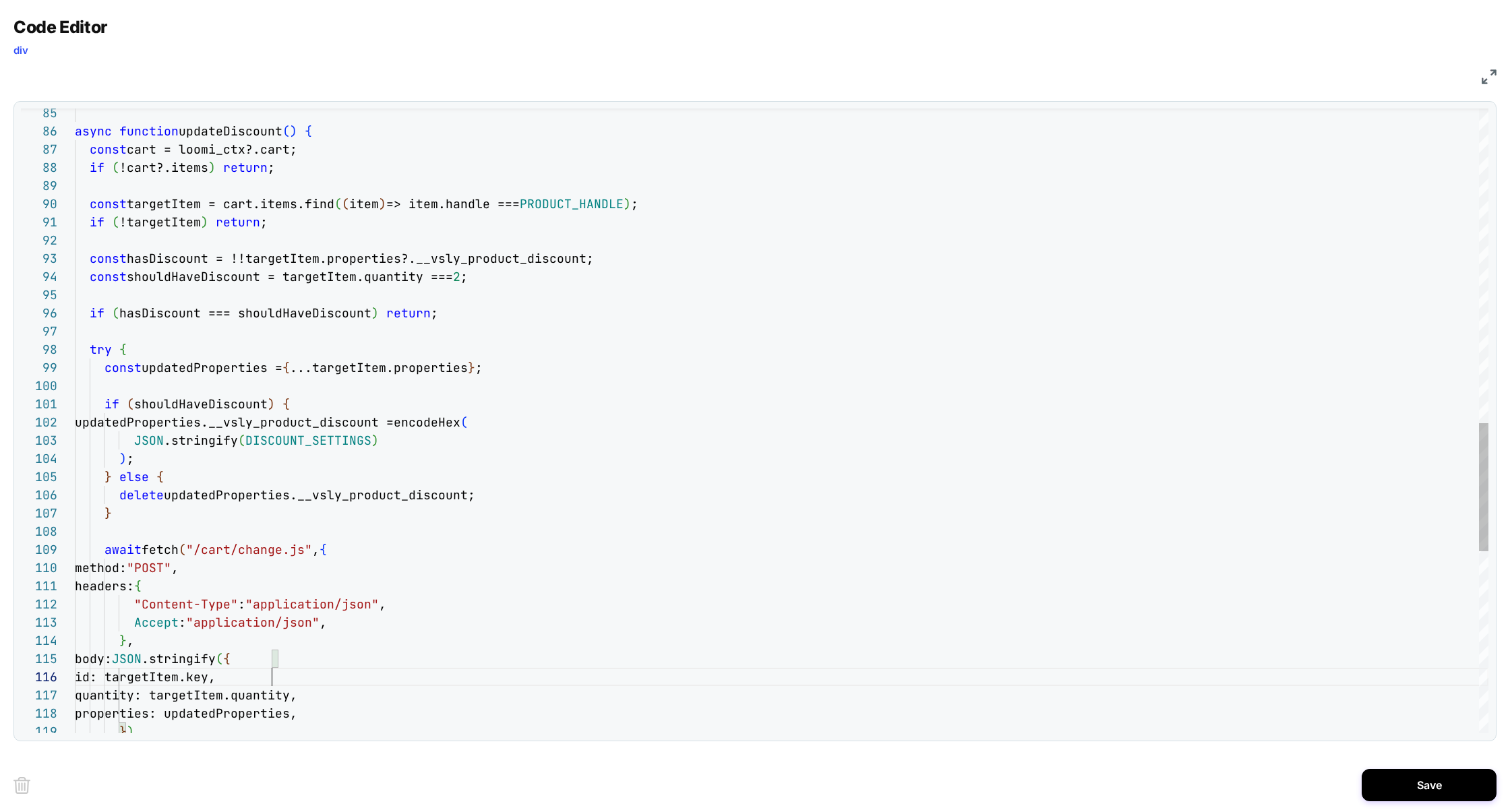
click at [17, 406] on div "try { const updatedProperties = { ...targetItem.properties } ; if ( shouldHaveD…" at bounding box center [9, 413] width 15 height 15
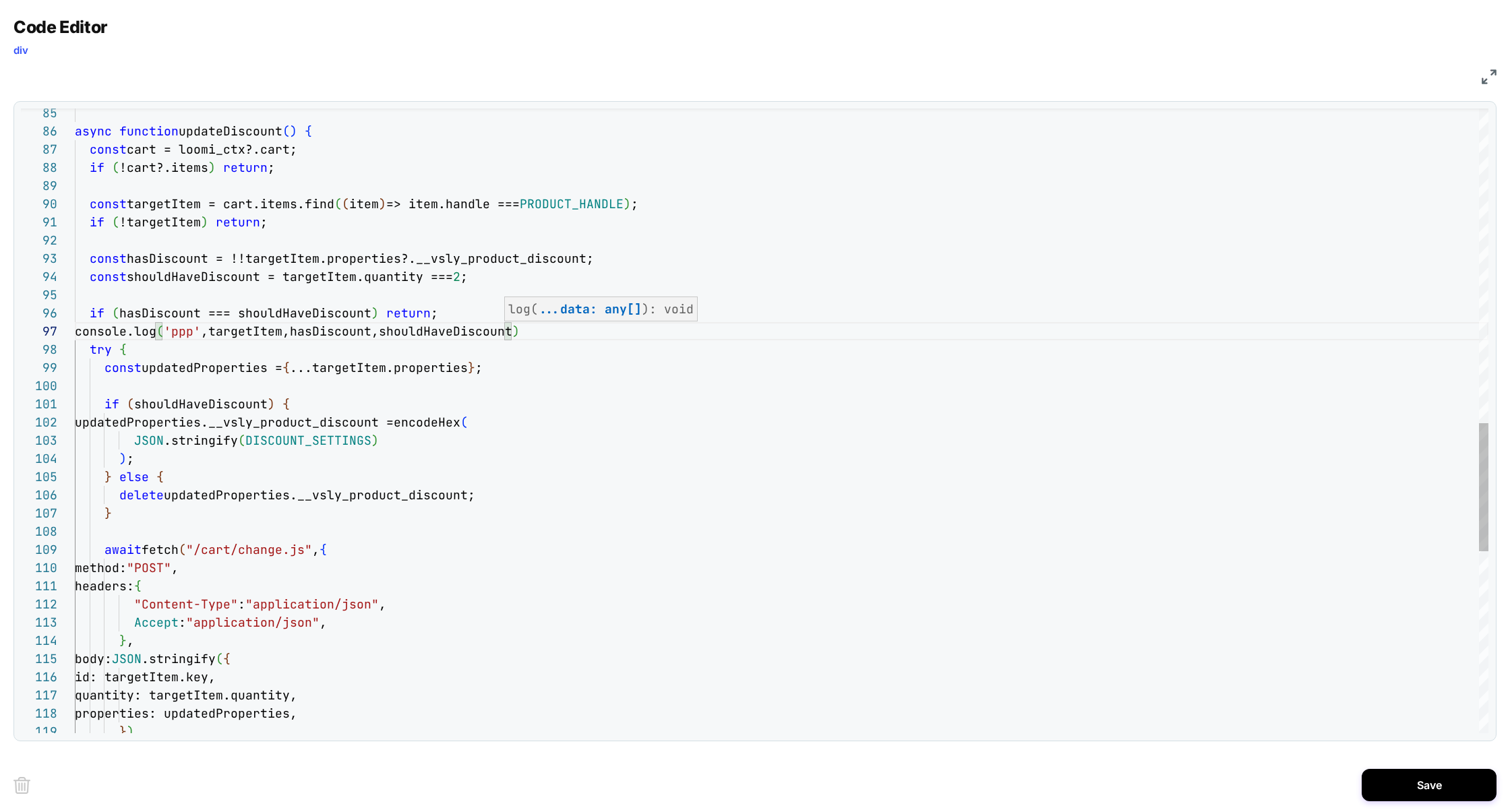
click at [17, 420] on div "try { const updatedProperties = { ...targetItem.properties } ; if ( shouldHaveD…" at bounding box center [9, 413] width 15 height 15
type textarea "**********"
click at [0, 0] on button "Save" at bounding box center [0, 0] width 0 height 0
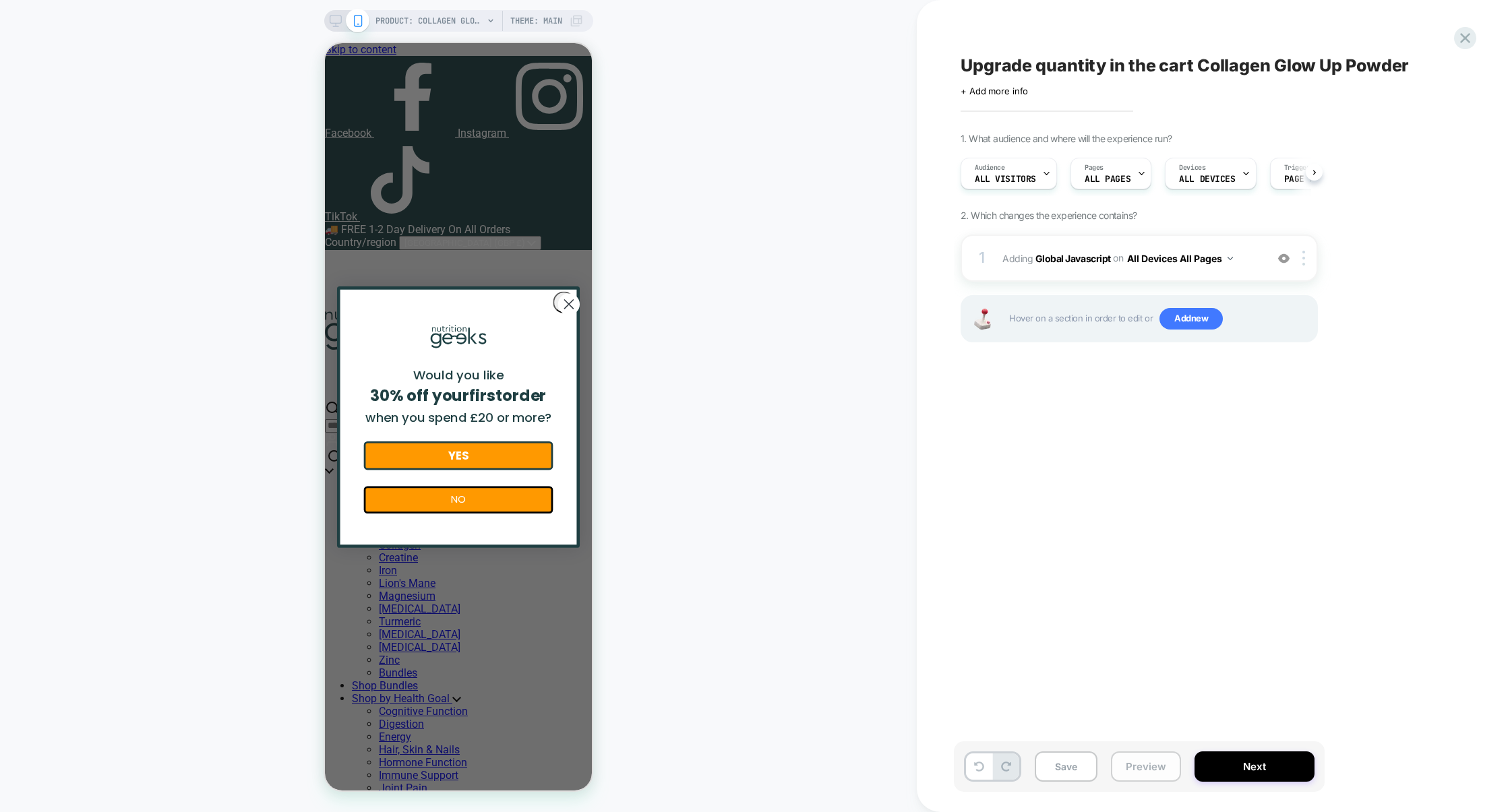
scroll to position [0, 1]
click at [1140, 771] on button "Preview" at bounding box center [1146, 767] width 70 height 30
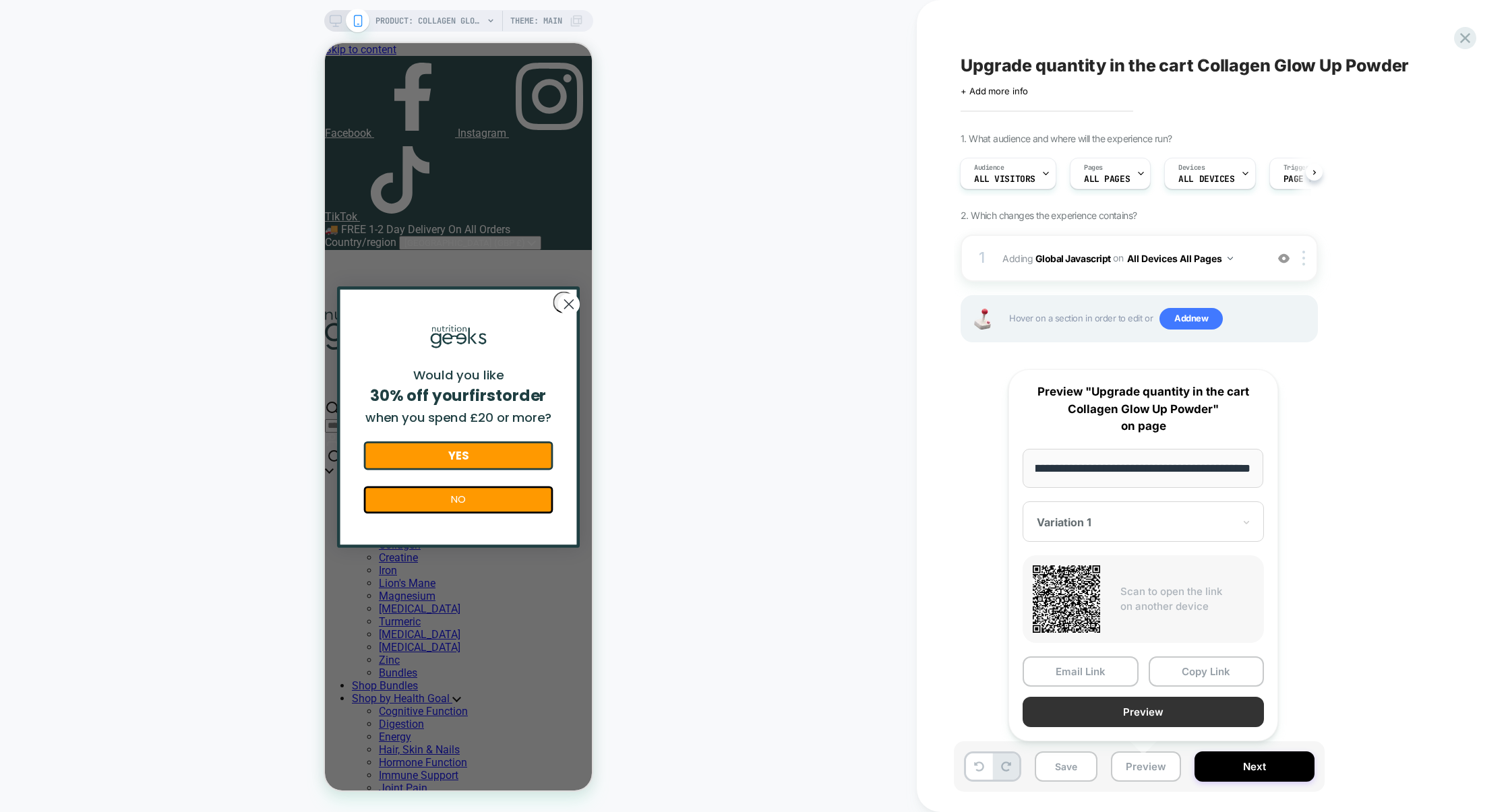
scroll to position [0, 0]
click at [1153, 710] on button "Preview" at bounding box center [1143, 712] width 241 height 30
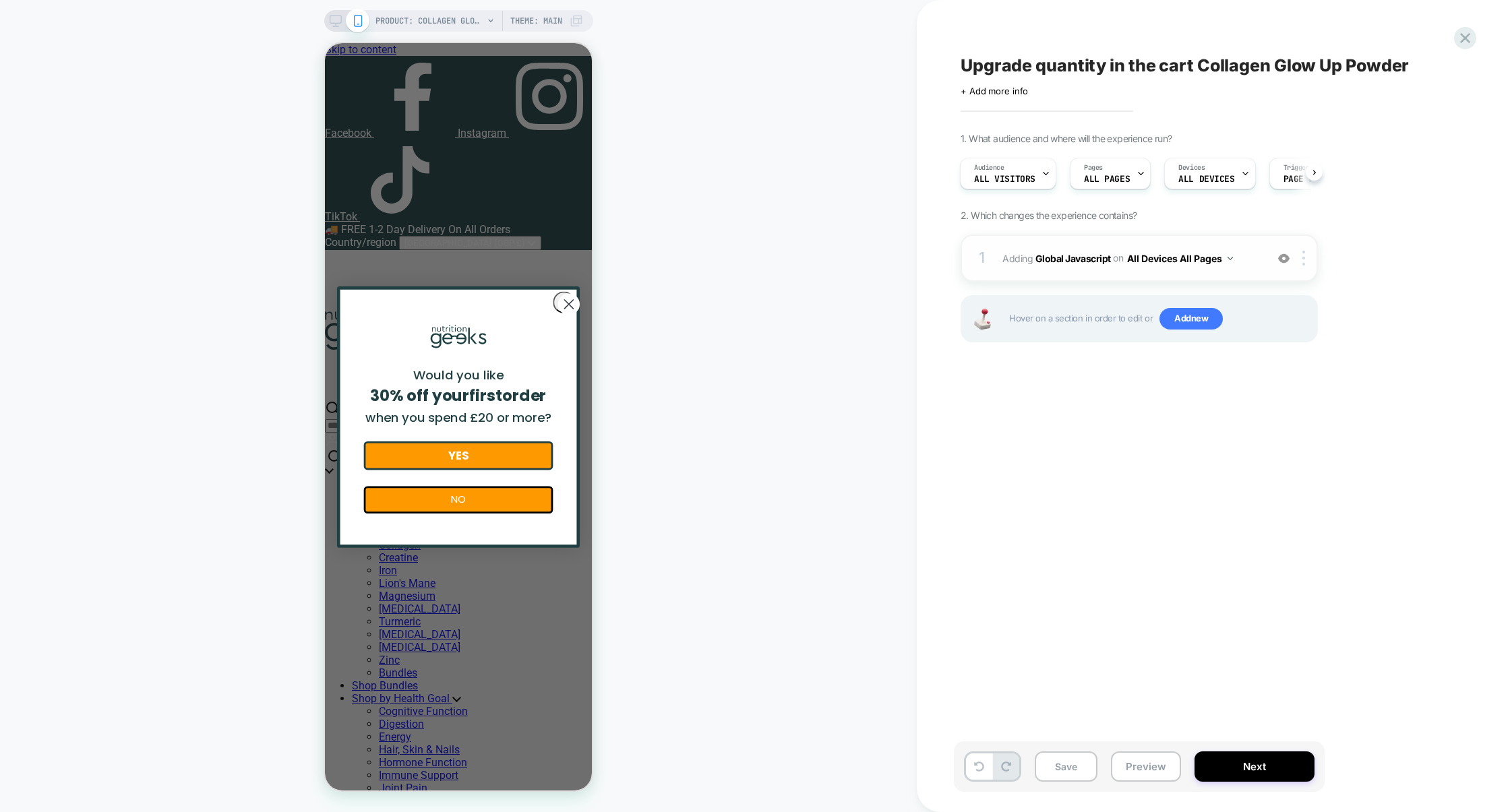
click at [1031, 245] on div "1 Adding Global Javascript on All Devices All Pages Add Before Add After Target…" at bounding box center [1139, 257] width 357 height 47
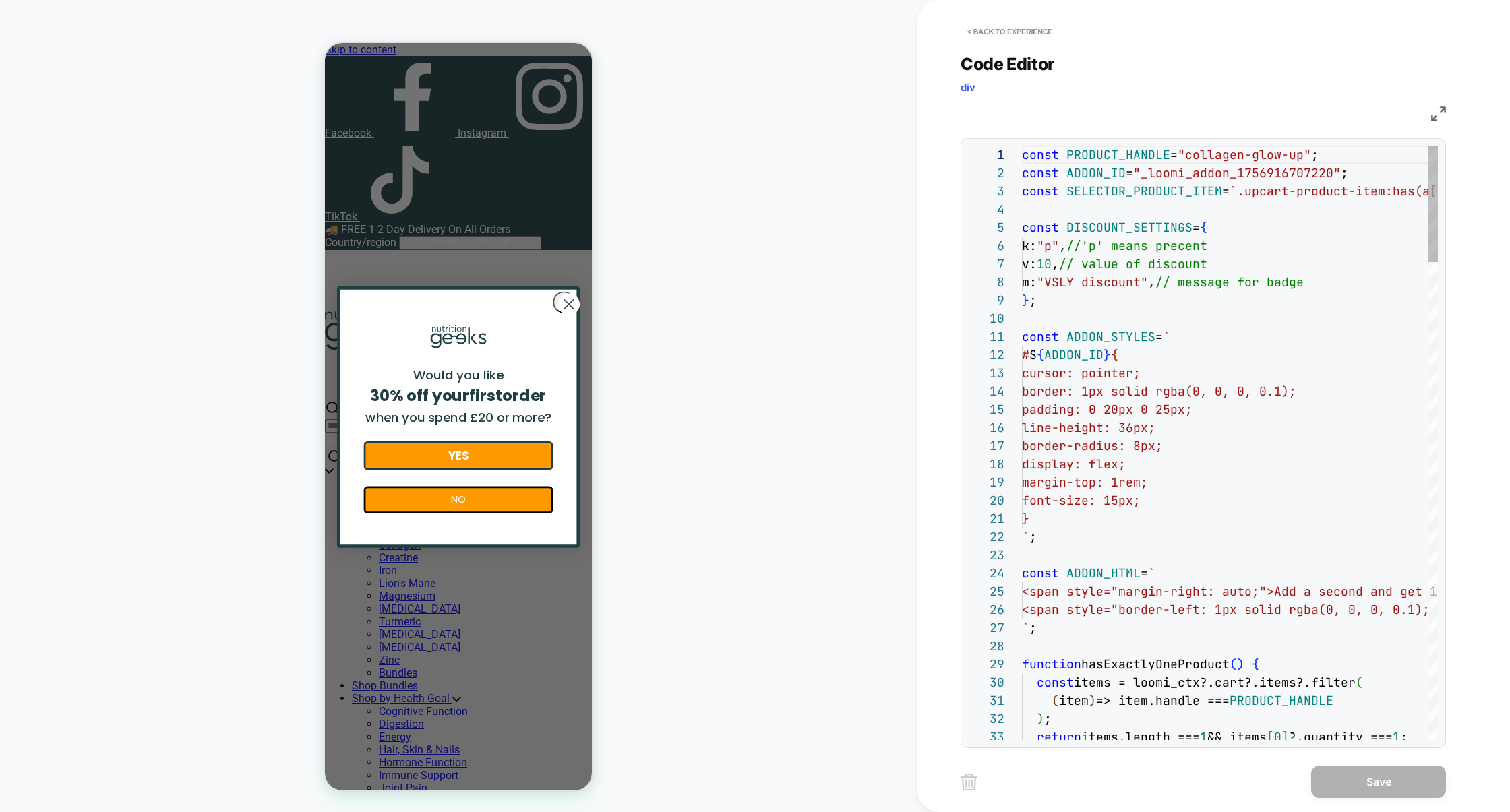
scroll to position [182, 0]
click at [1441, 115] on img at bounding box center [1438, 114] width 15 height 15
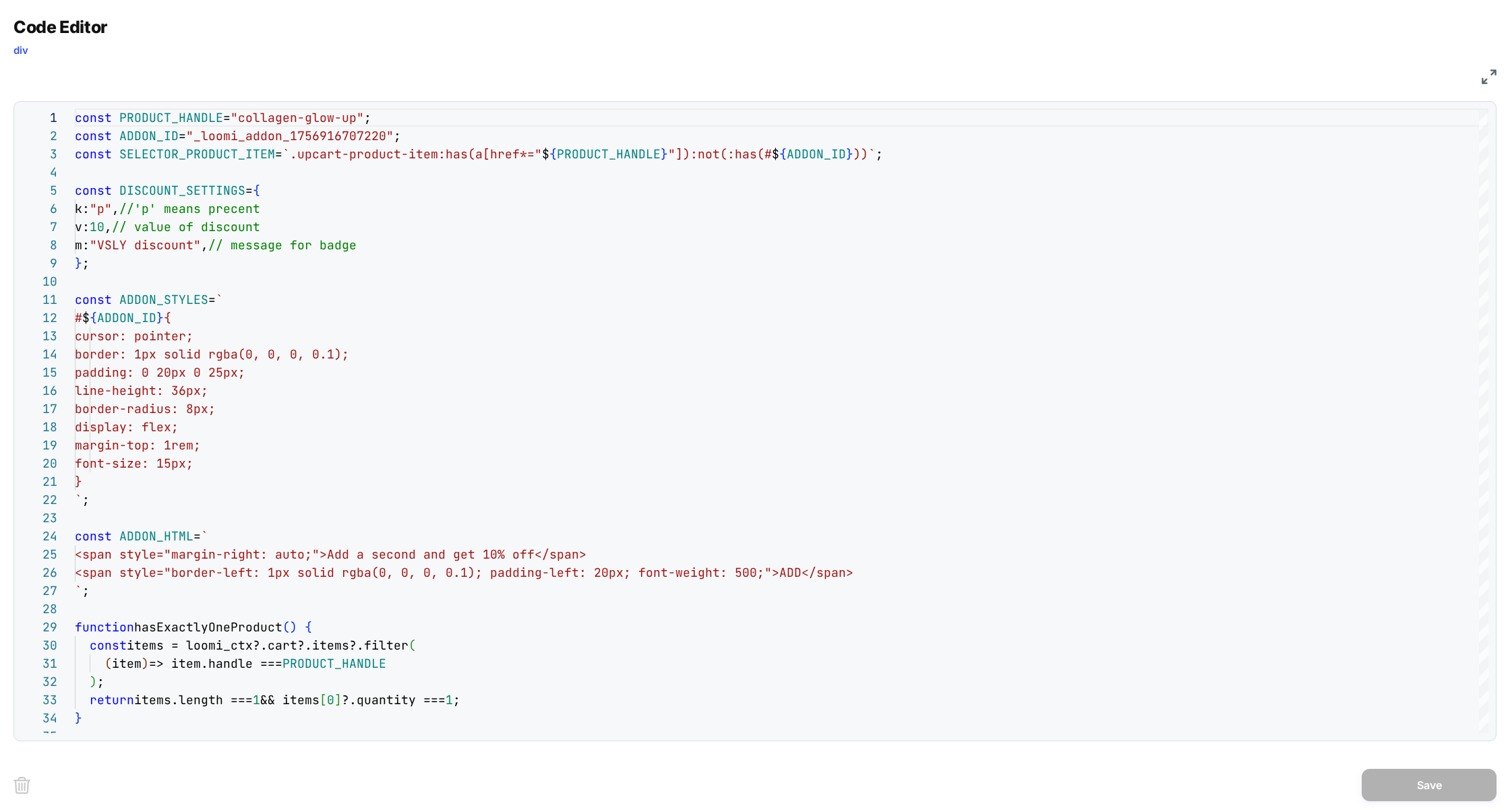
click at [1490, 77] on img at bounding box center [1489, 77] width 15 height 15
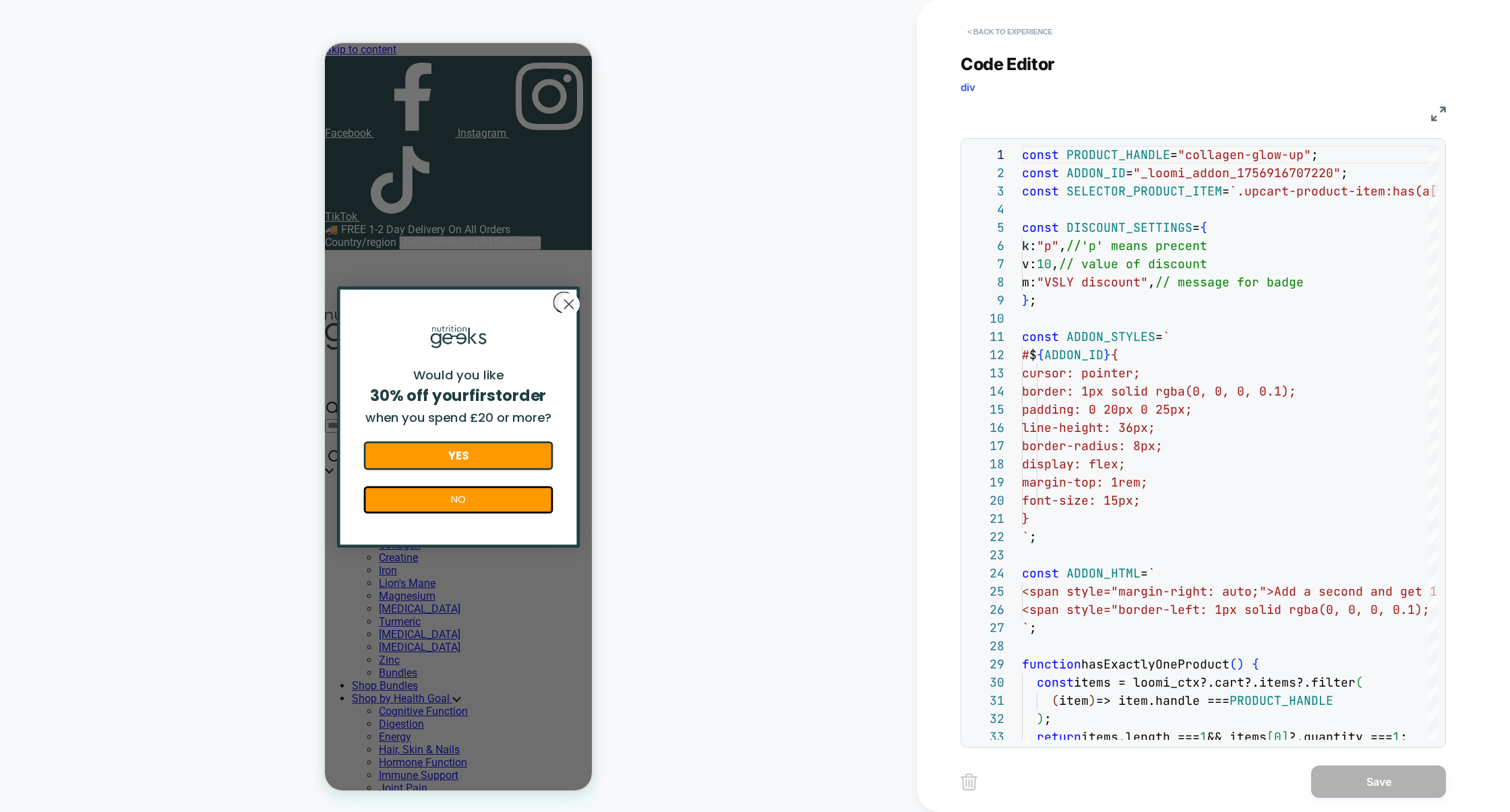
click at [989, 30] on button "< Back to experience" at bounding box center [1010, 31] width 99 height 21
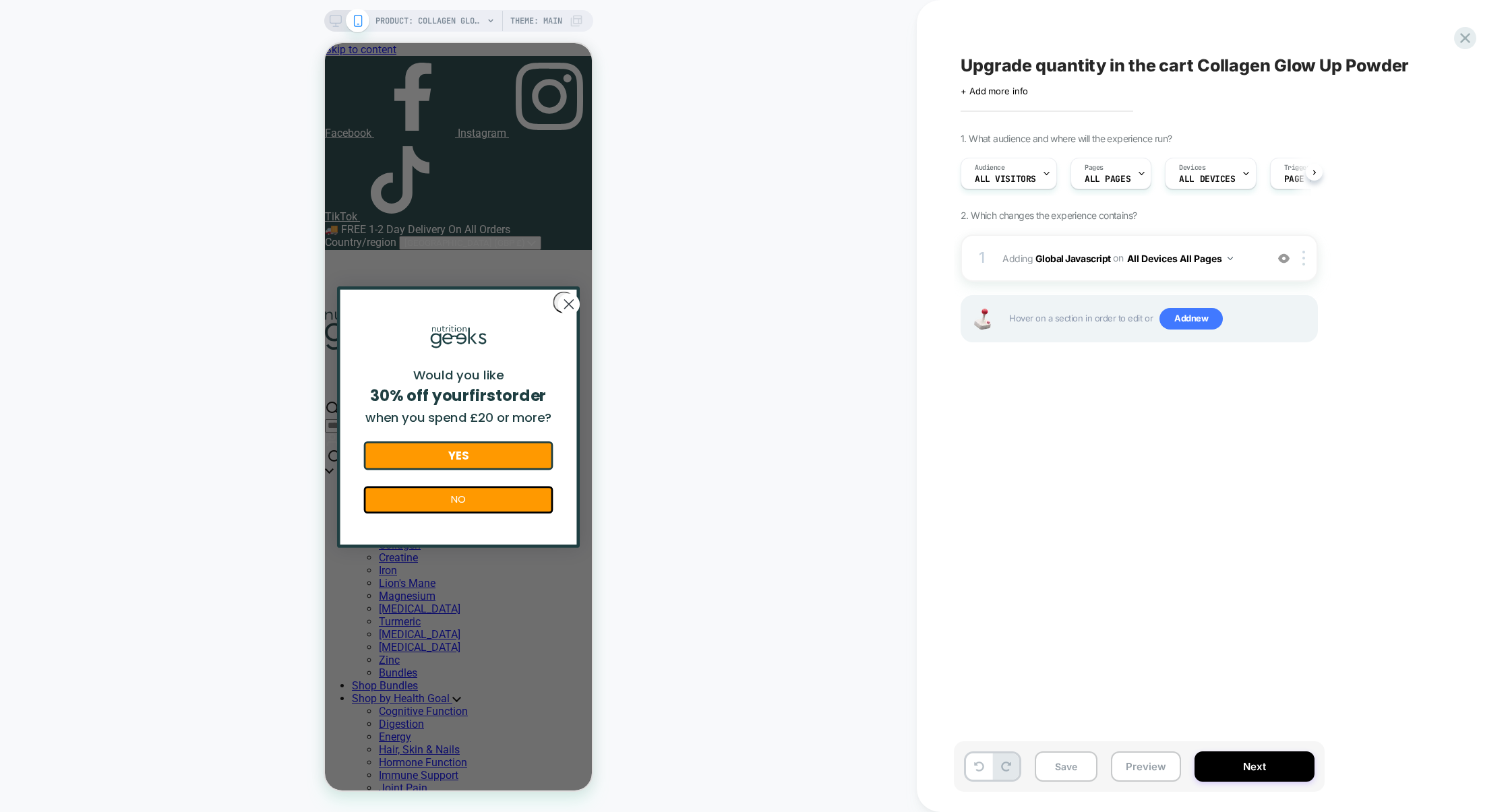
scroll to position [0, 1]
click at [1076, 775] on button "Save" at bounding box center [1066, 767] width 62 height 30
click at [1242, 763] on button "Next" at bounding box center [1254, 767] width 120 height 30
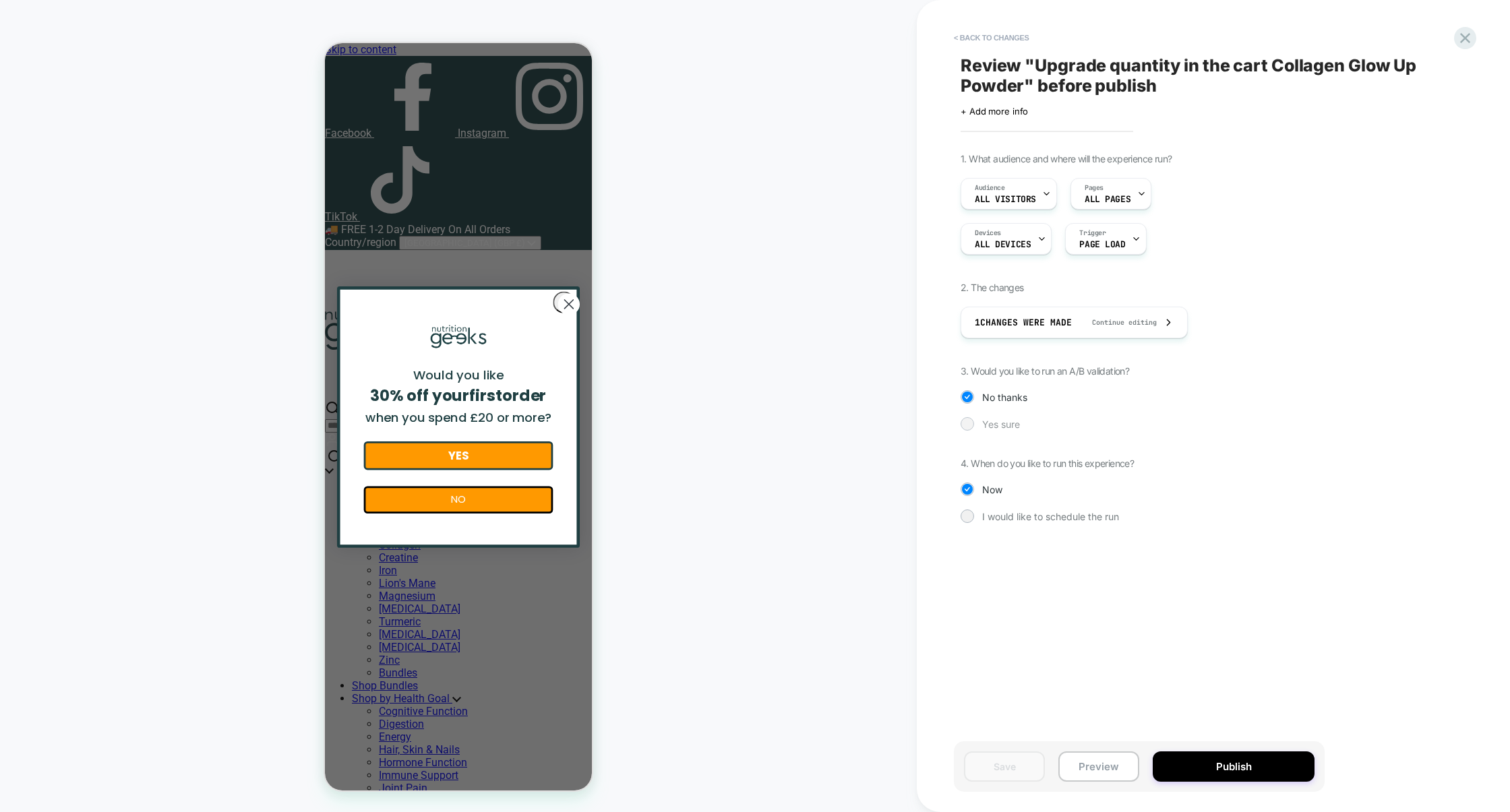
click at [986, 424] on span "Yes sure" at bounding box center [1001, 424] width 37 height 12
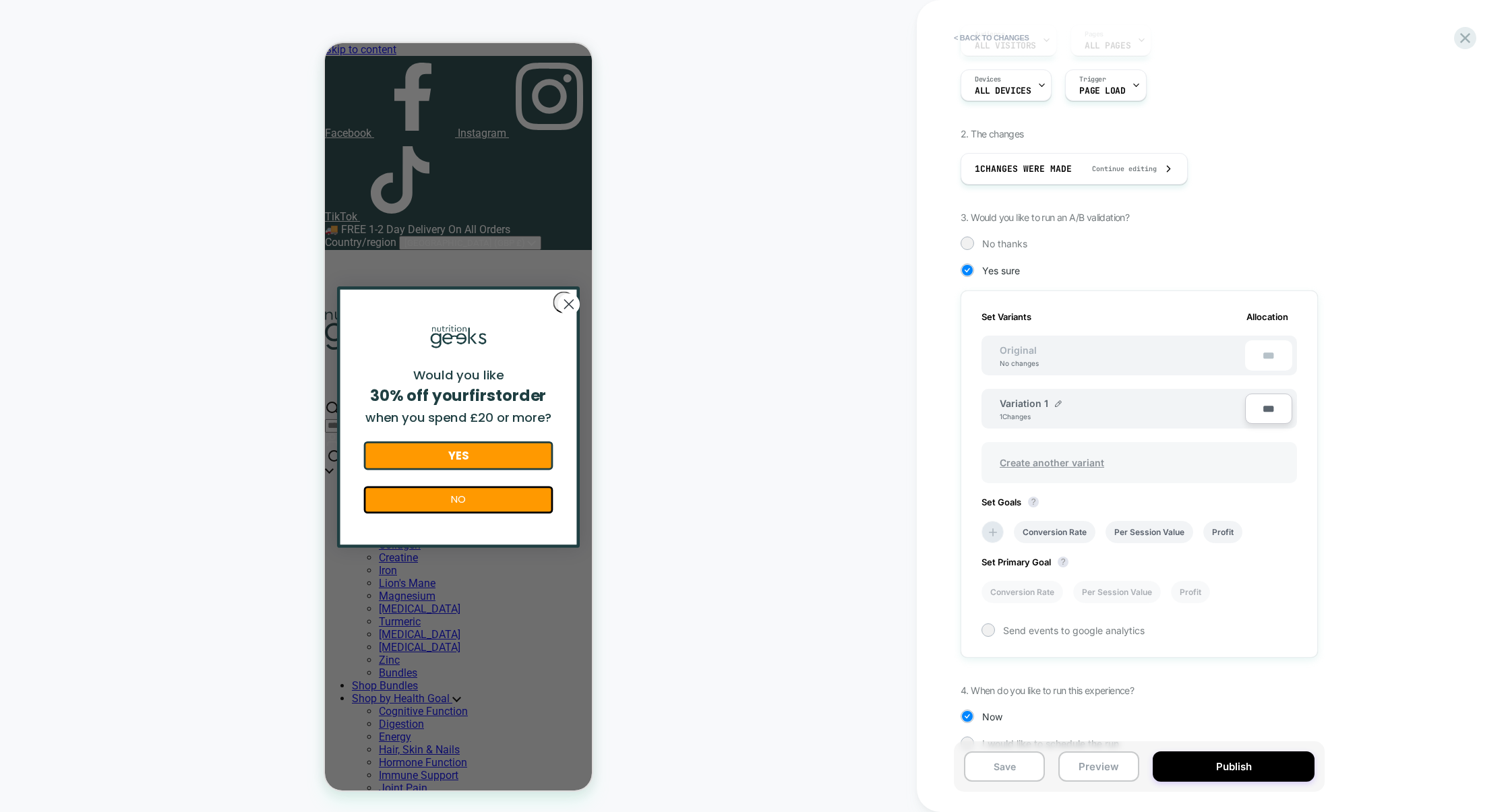
scroll to position [179, 0]
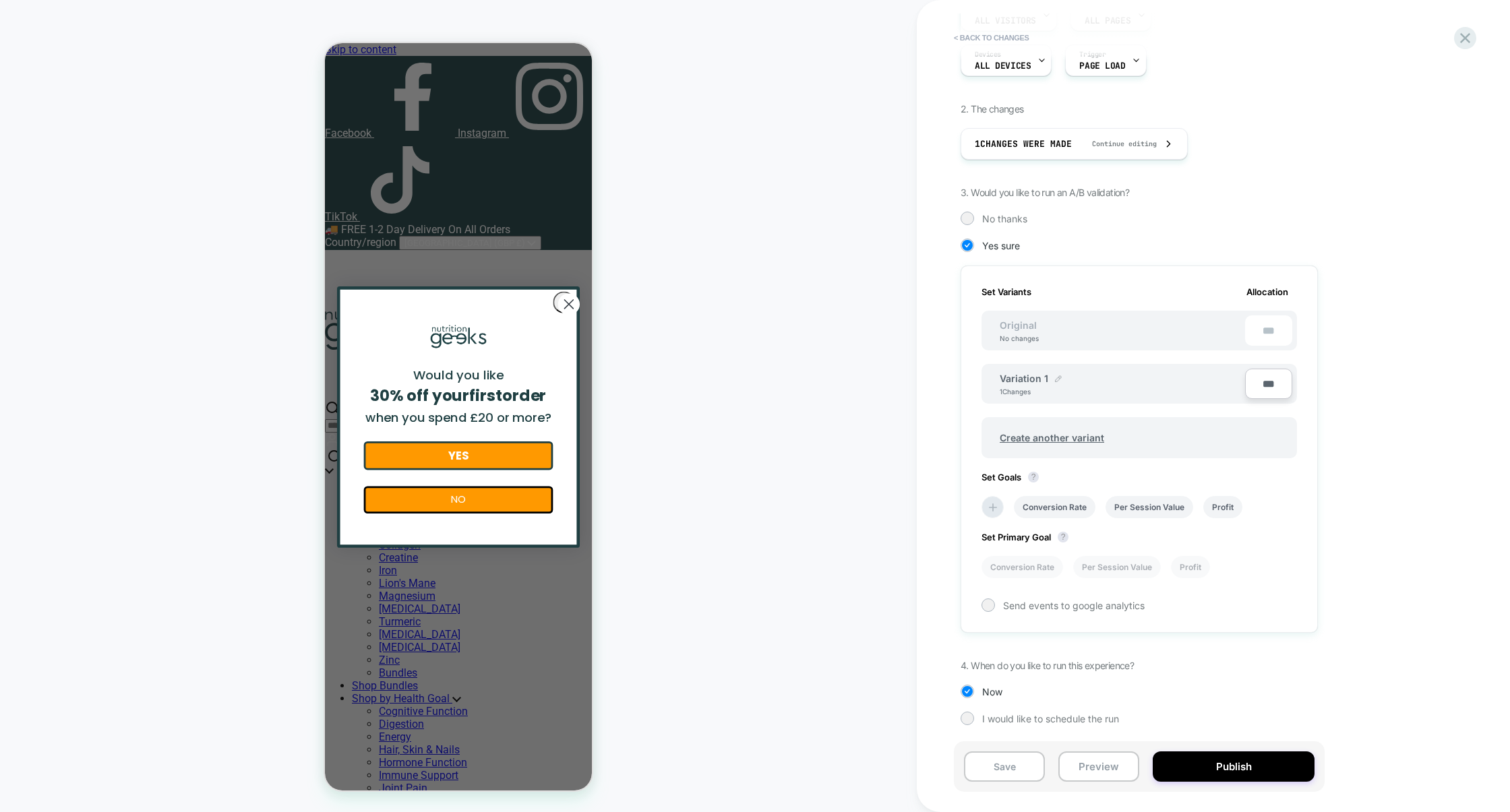
click at [1055, 376] on img at bounding box center [1059, 379] width 7 height 7
drag, startPoint x: 1070, startPoint y: 384, endPoint x: 958, endPoint y: 379, distance: 112.1
click at [958, 379] on div "**********" at bounding box center [1206, 406] width 506 height 785
type input "********"
click at [1145, 380] on strong "Save" at bounding box center [1146, 386] width 19 height 11
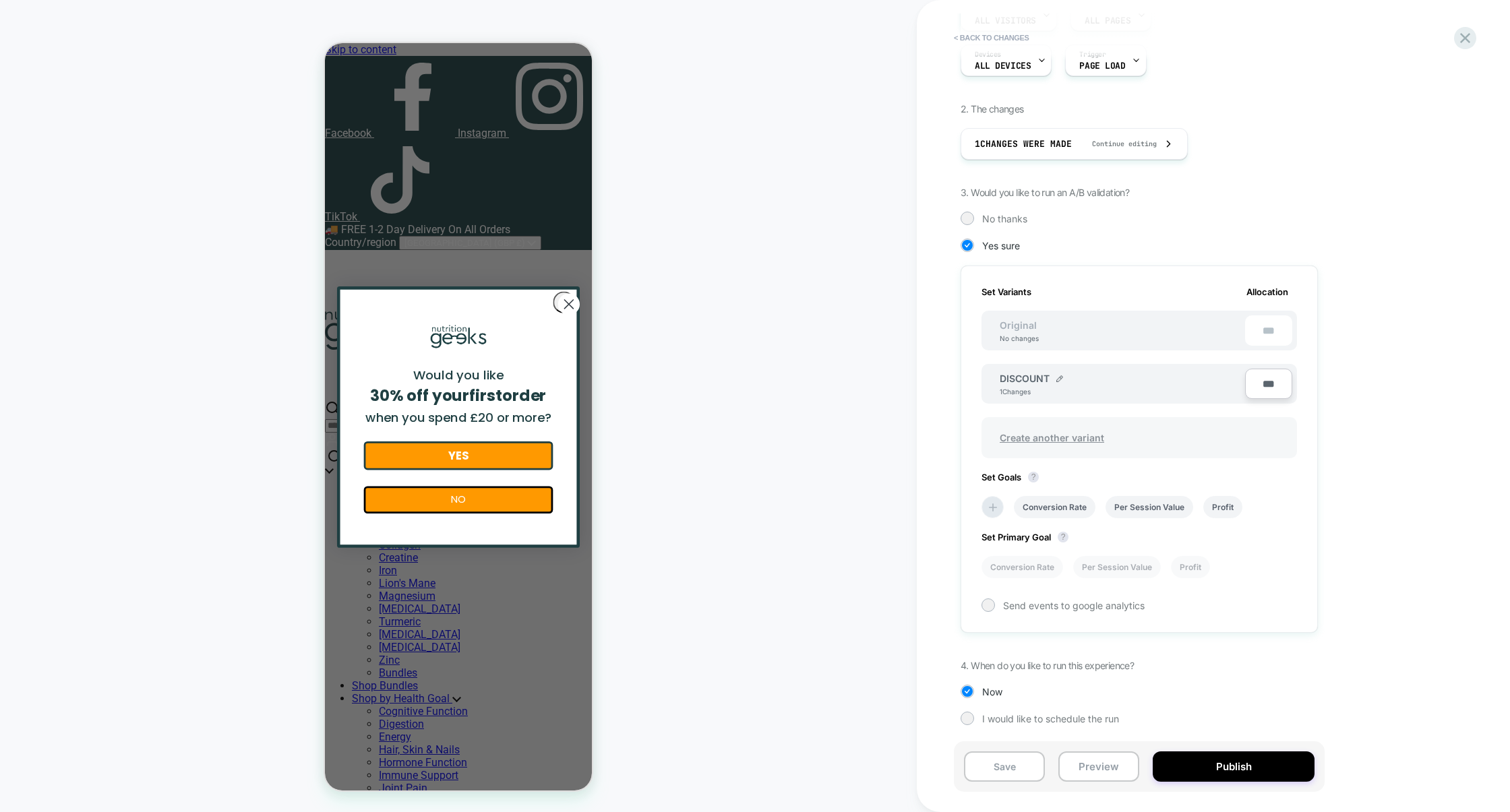
click at [1066, 432] on span "Create another variant" at bounding box center [1052, 438] width 132 height 32
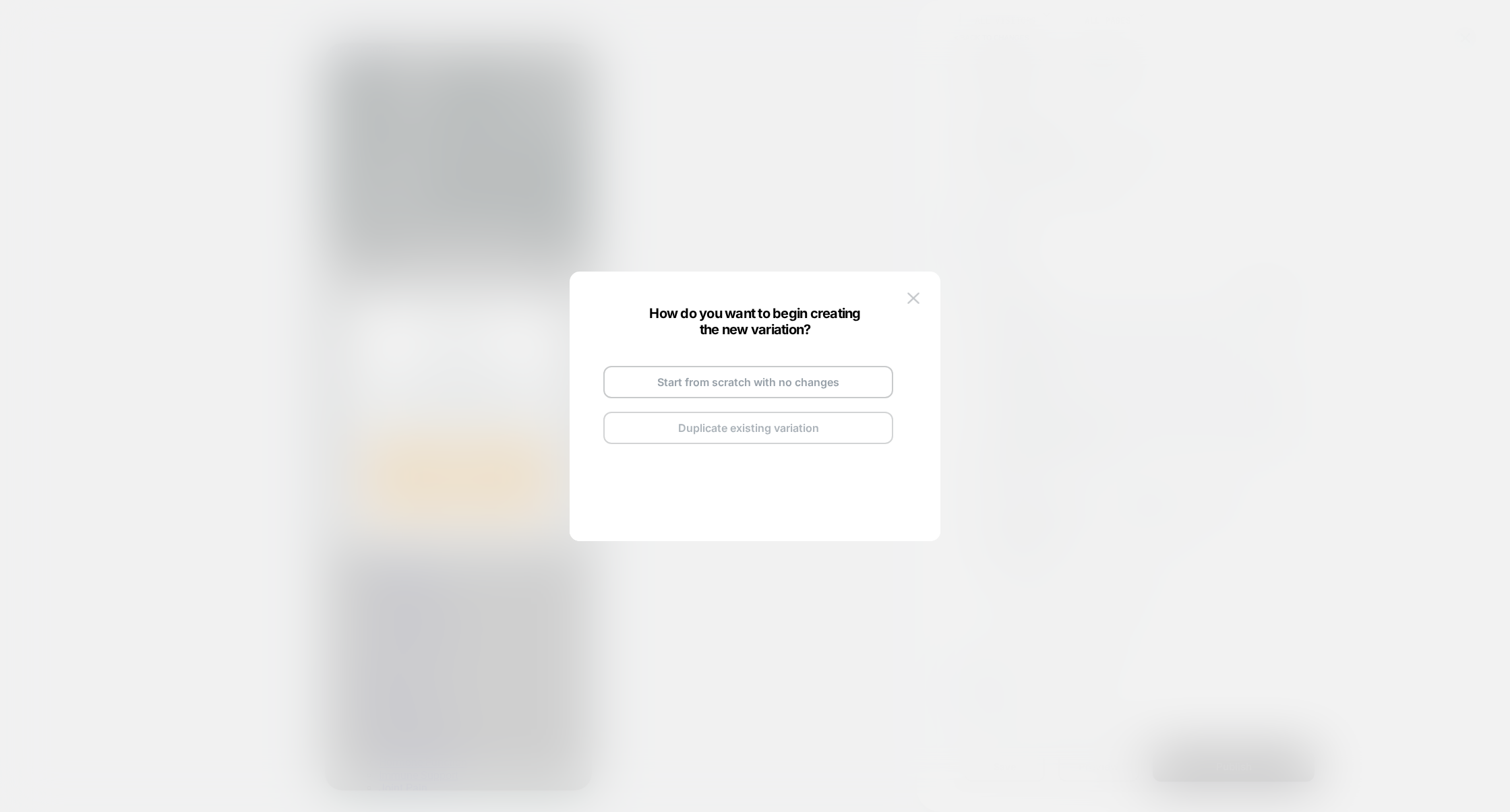
click at [743, 423] on button "Duplicate existing variation" at bounding box center [749, 428] width 290 height 32
click at [808, 367] on img at bounding box center [812, 367] width 7 height 7
click at [768, 368] on input "**********" at bounding box center [732, 366] width 98 height 27
type input "*****"
click at [823, 365] on strong "Save" at bounding box center [831, 365] width 21 height 10
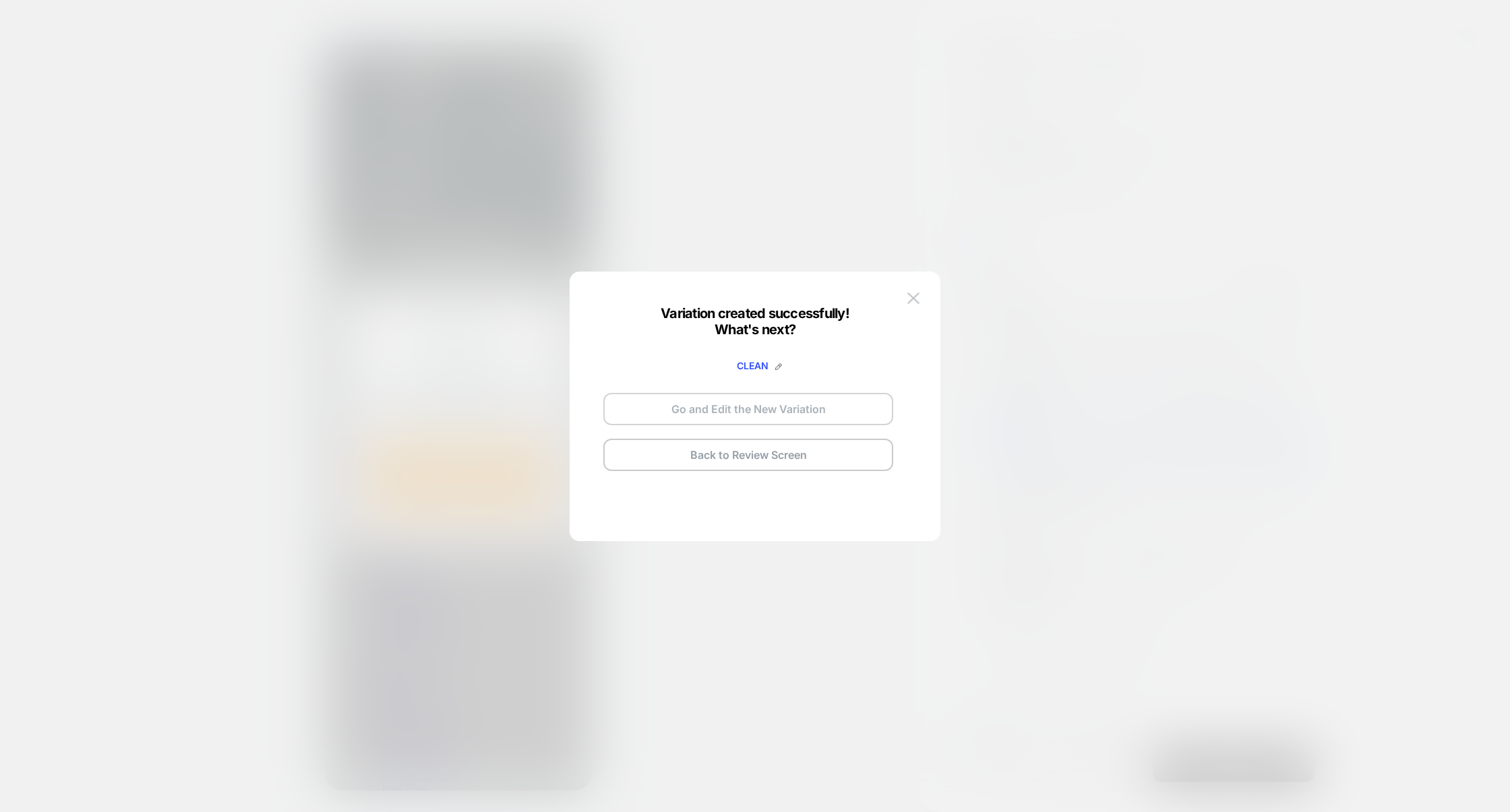
click at [829, 404] on button "Go and Edit the New Variation" at bounding box center [749, 409] width 290 height 32
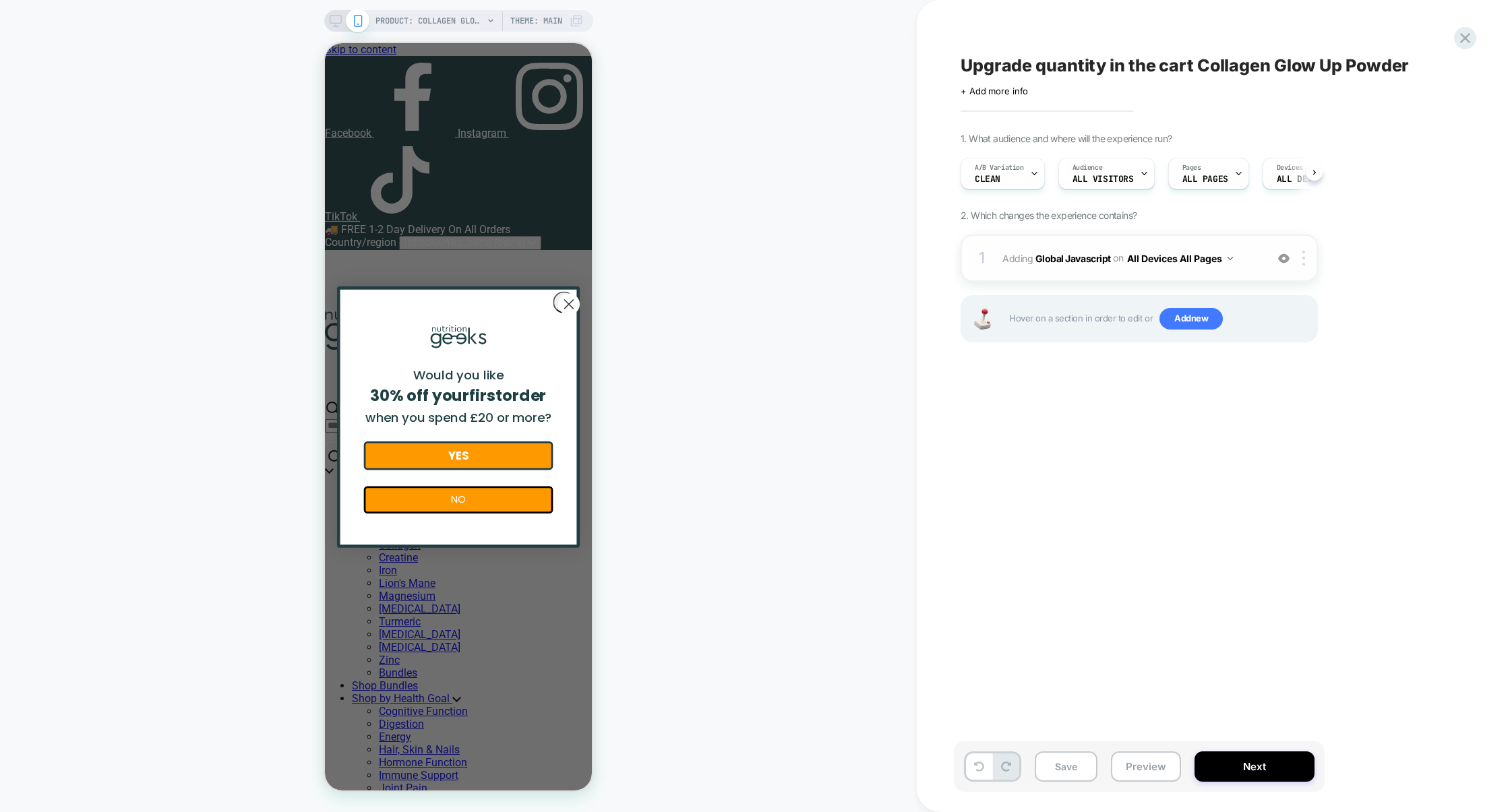
scroll to position [0, 1]
click at [1112, 271] on div "1 Adding Global Javascript on All Devices All Pages Add Before Add After Target…" at bounding box center [1139, 257] width 357 height 47
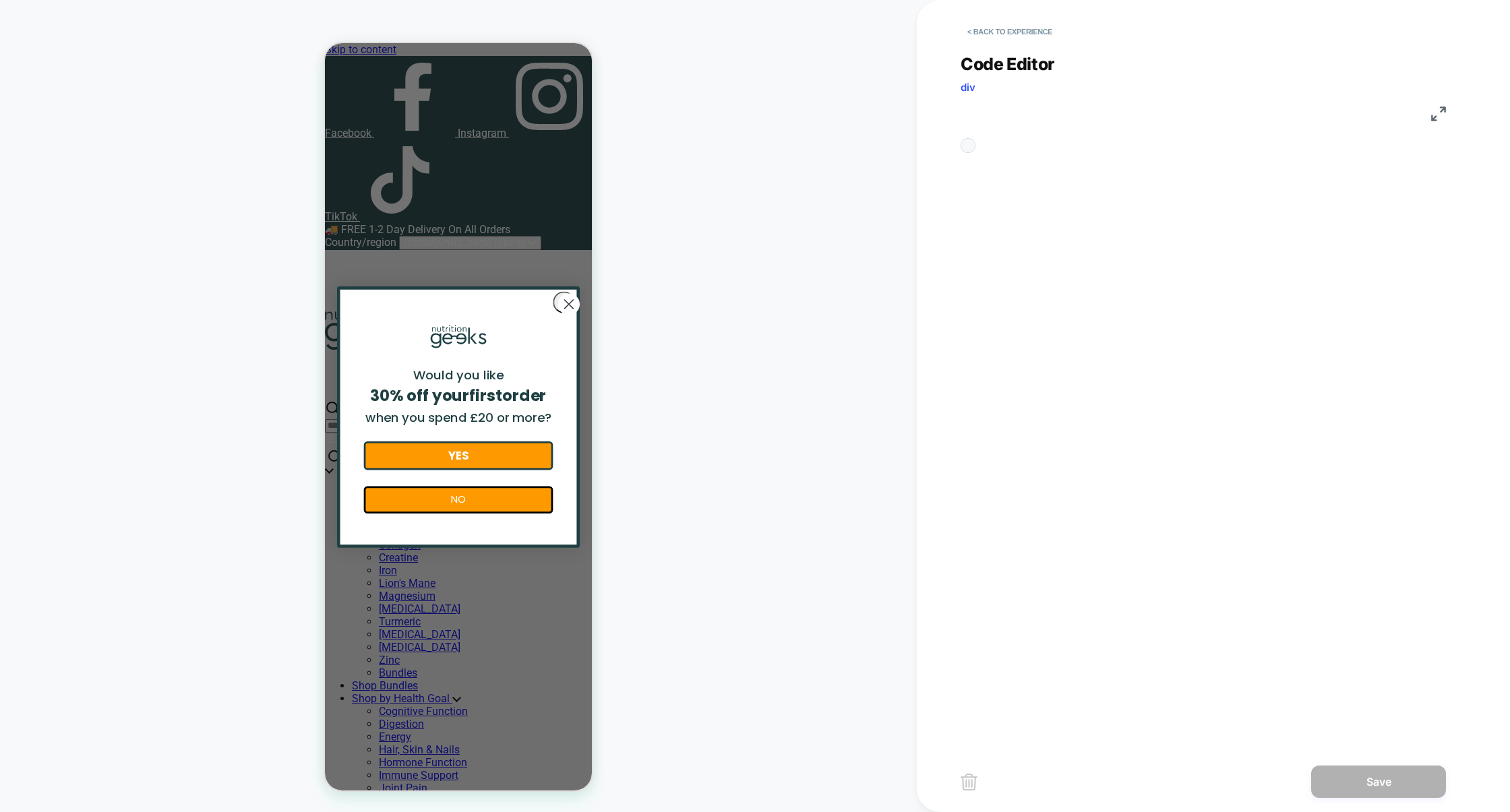
scroll to position [182, 0]
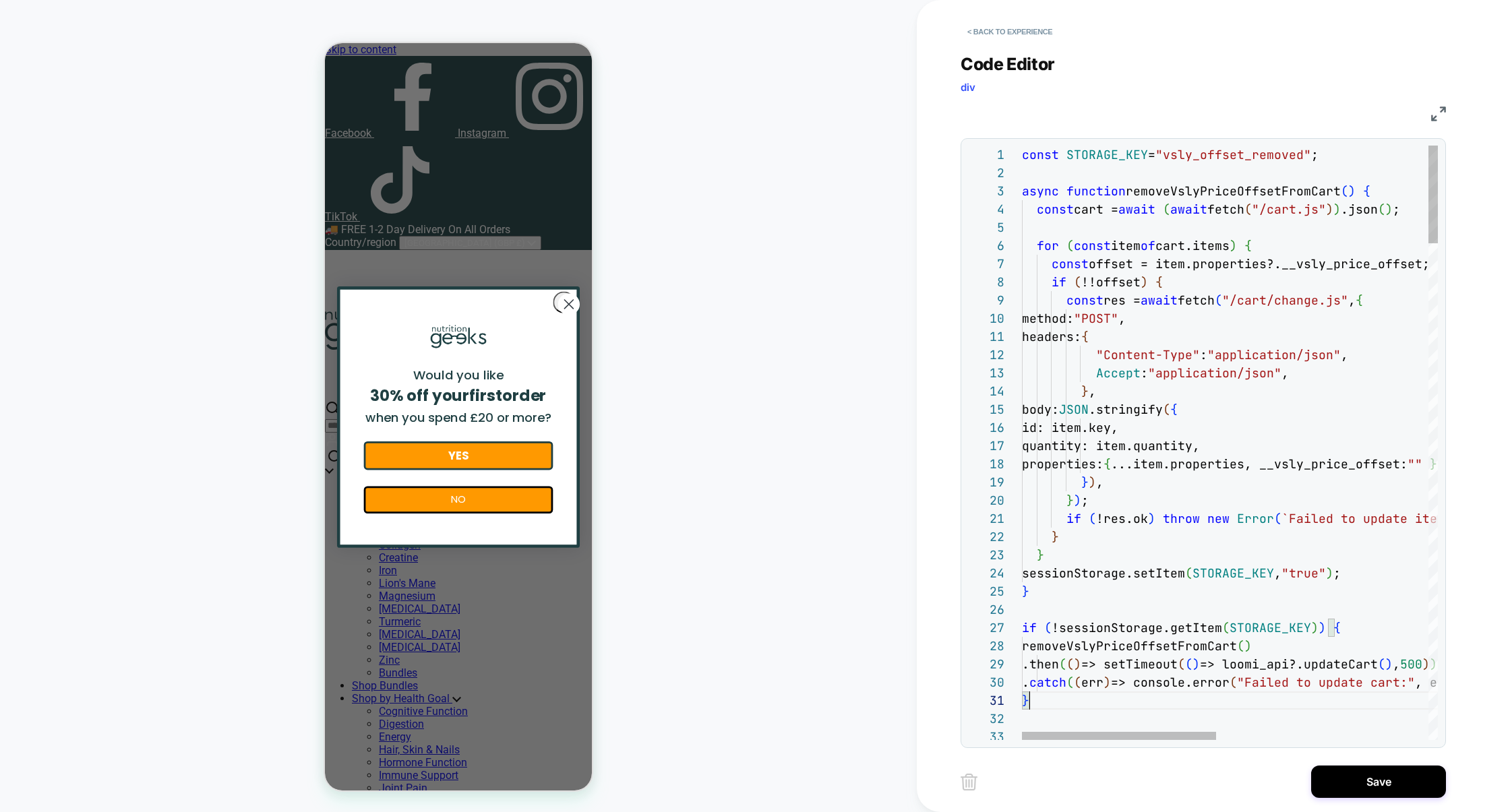
scroll to position [0, 7]
click at [1441, 112] on img at bounding box center [1438, 114] width 15 height 15
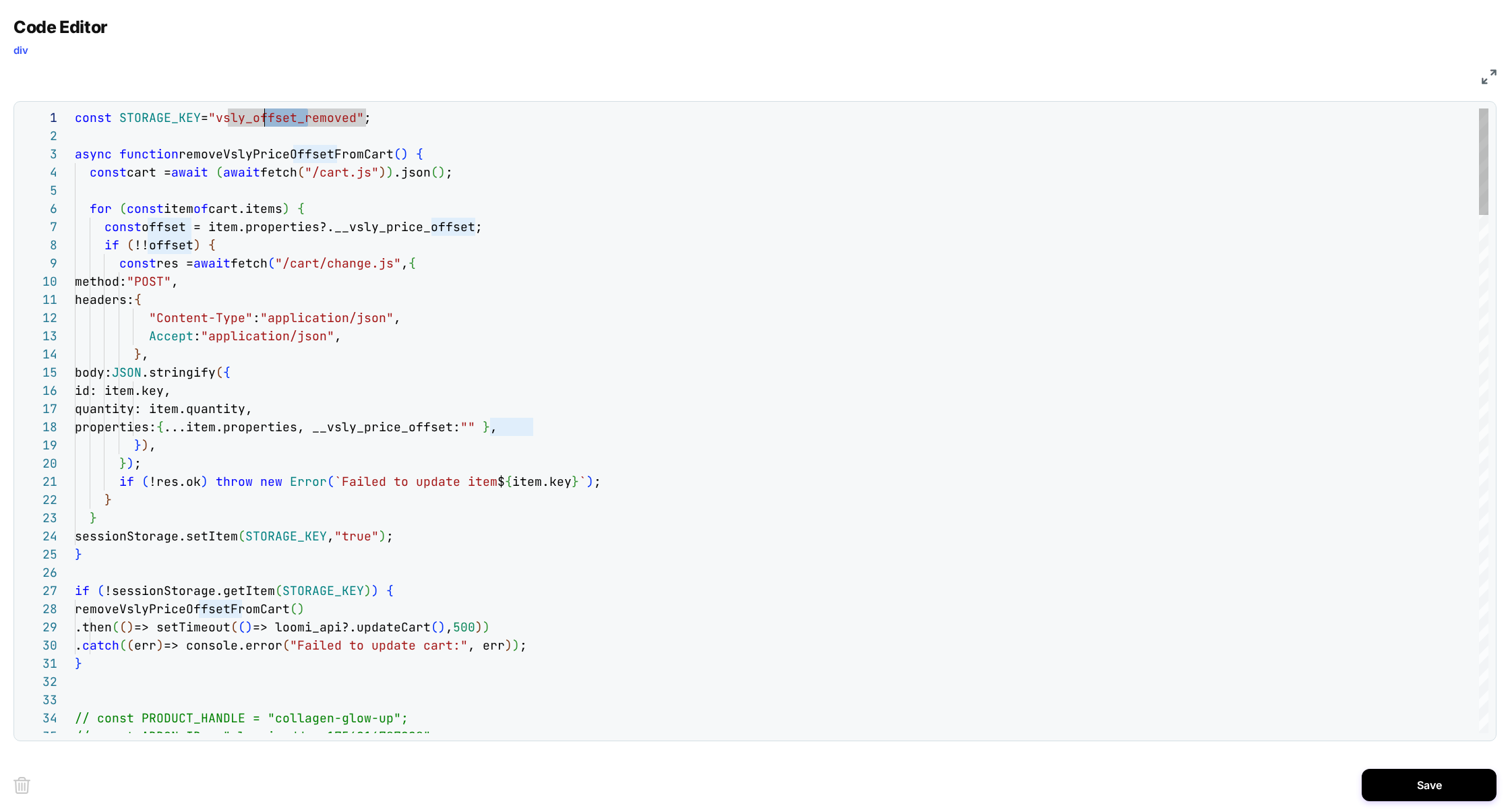
drag, startPoint x: 307, startPoint y: 118, endPoint x: 262, endPoint y: 118, distance: 45.0
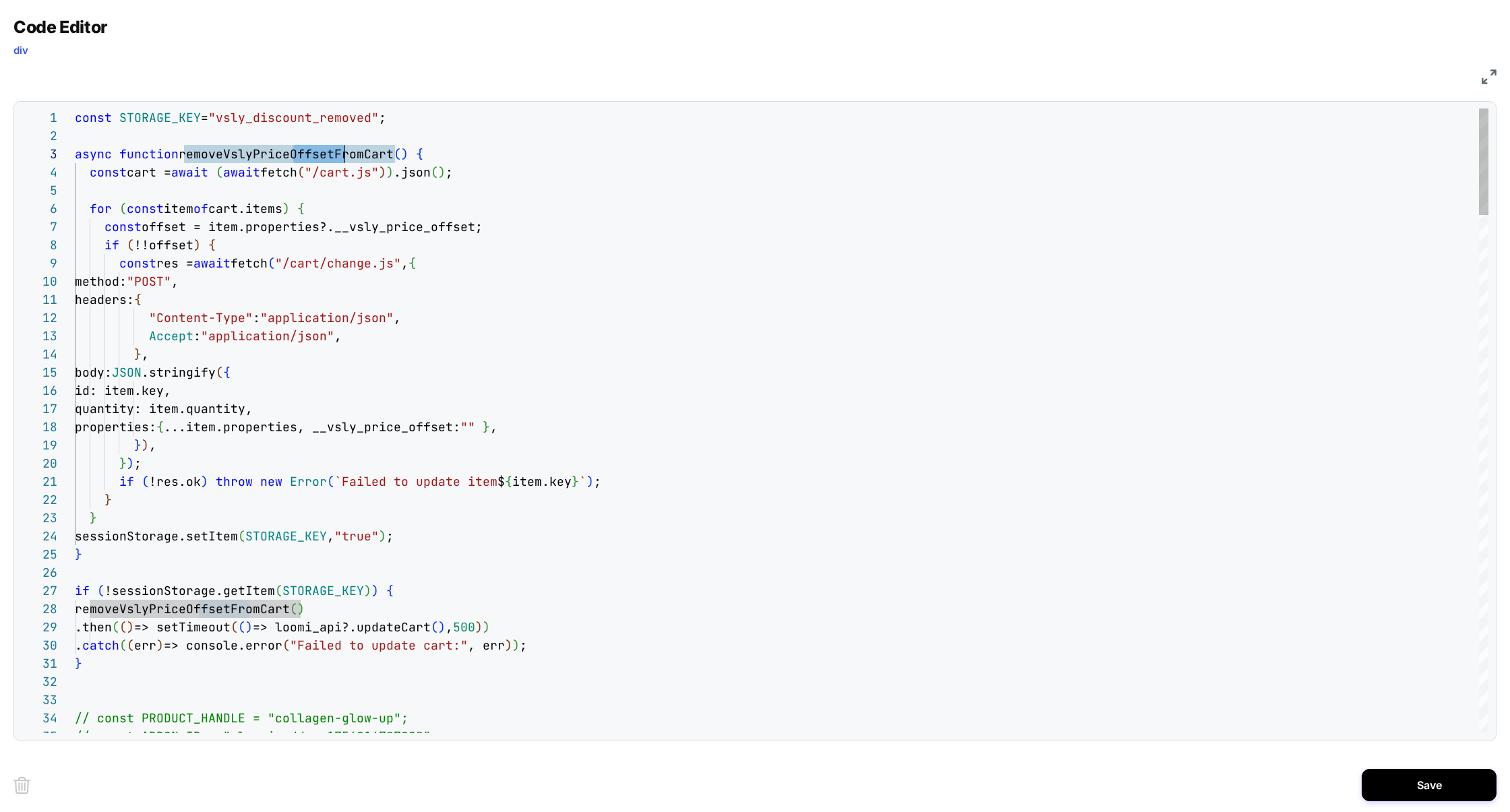
scroll to position [37, 263]
drag, startPoint x: 293, startPoint y: 156, endPoint x: 339, endPoint y: 153, distance: 46.1
click at [339, 154] on span "removeVslyPriceOffsetFromCart" at bounding box center [287, 153] width 215 height 15
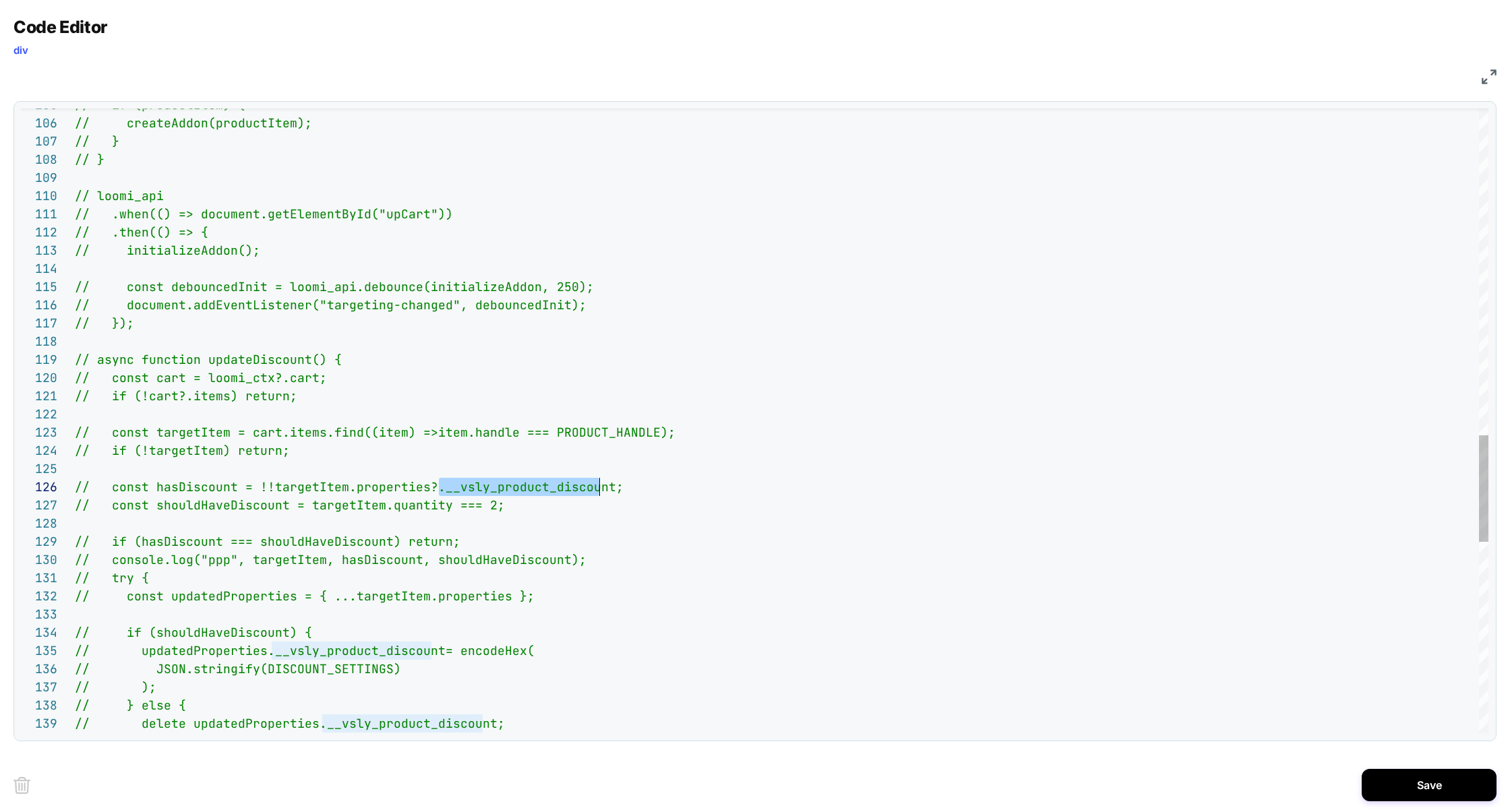
scroll to position [90, 532]
drag, startPoint x: 439, startPoint y: 488, endPoint x: 608, endPoint y: 490, distance: 169.0
click at [608, 490] on div "// if (productItem) { // createAddon(productItem); // } // } // loomi_api // .w…" at bounding box center [782, 26] width 1414 height 3646
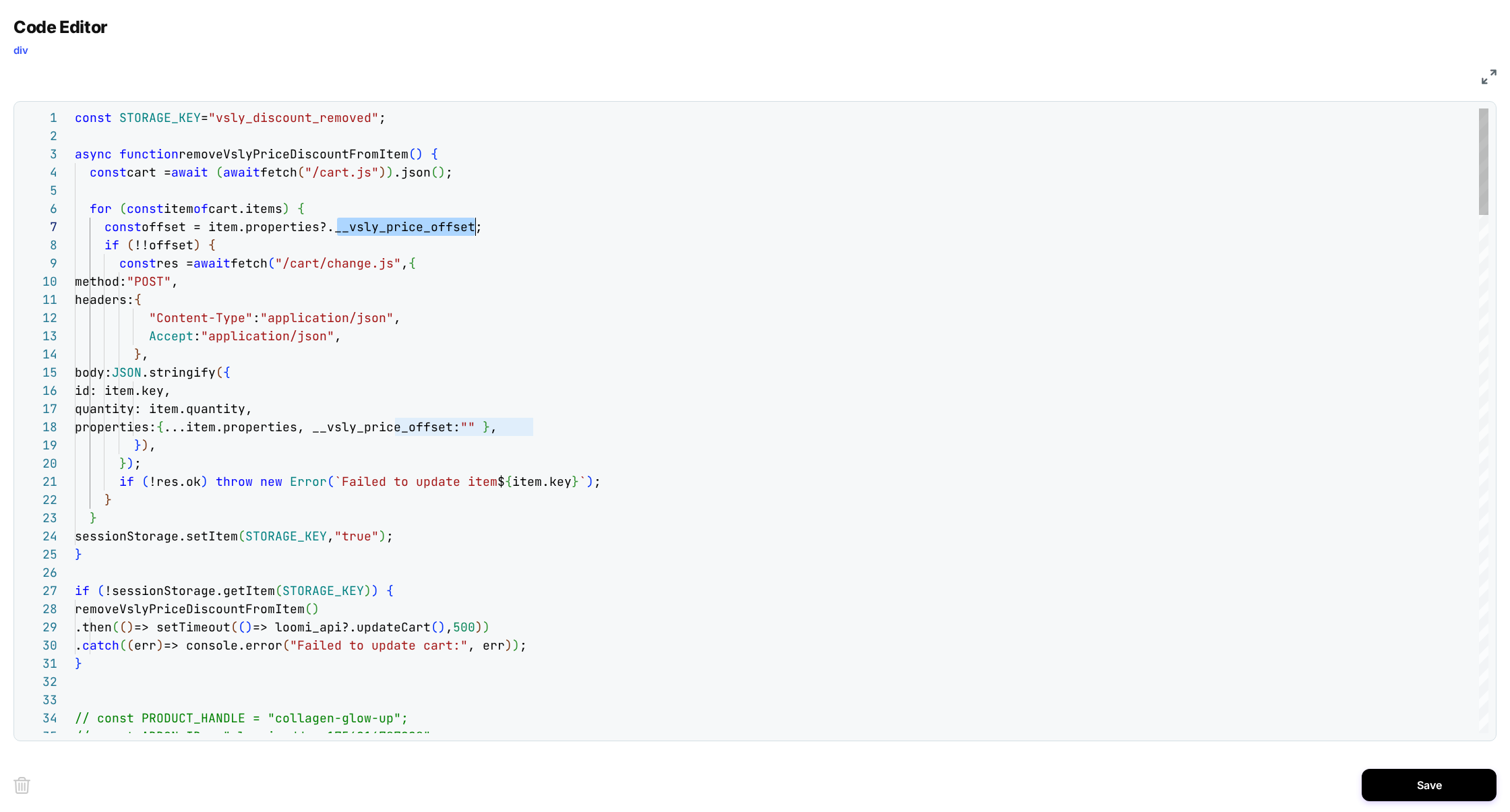
drag, startPoint x: 337, startPoint y: 231, endPoint x: 477, endPoint y: 229, distance: 140.0
click at [477, 229] on span "offset = item.properties?.__vsly_price_offset;" at bounding box center [312, 226] width 341 height 15
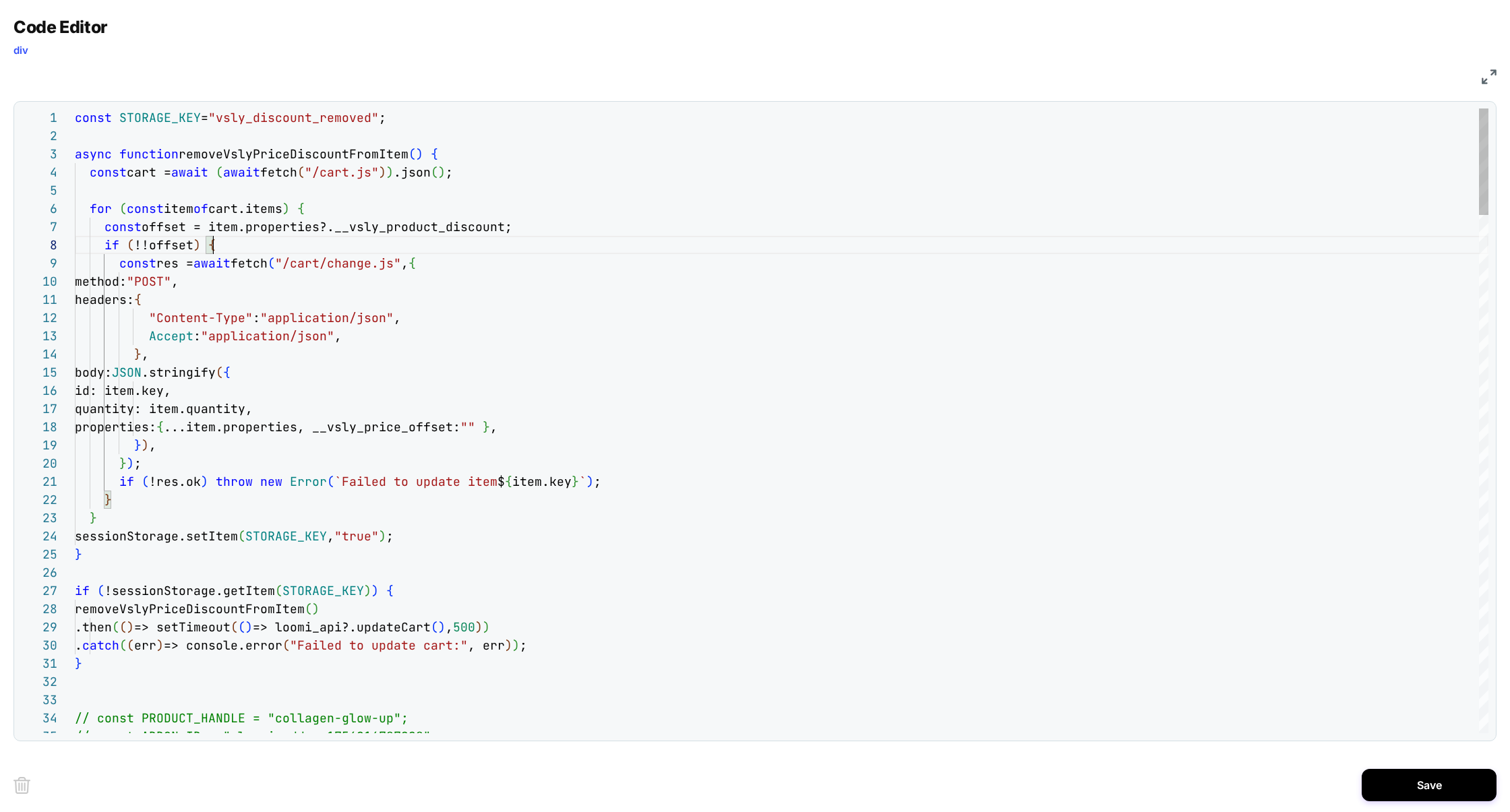
drag, startPoint x: 394, startPoint y: 433, endPoint x: 532, endPoint y: 433, distance: 138.0
click at [460, 433] on span "...item.properties, __vsly_price_offset:" at bounding box center [312, 426] width 296 height 15
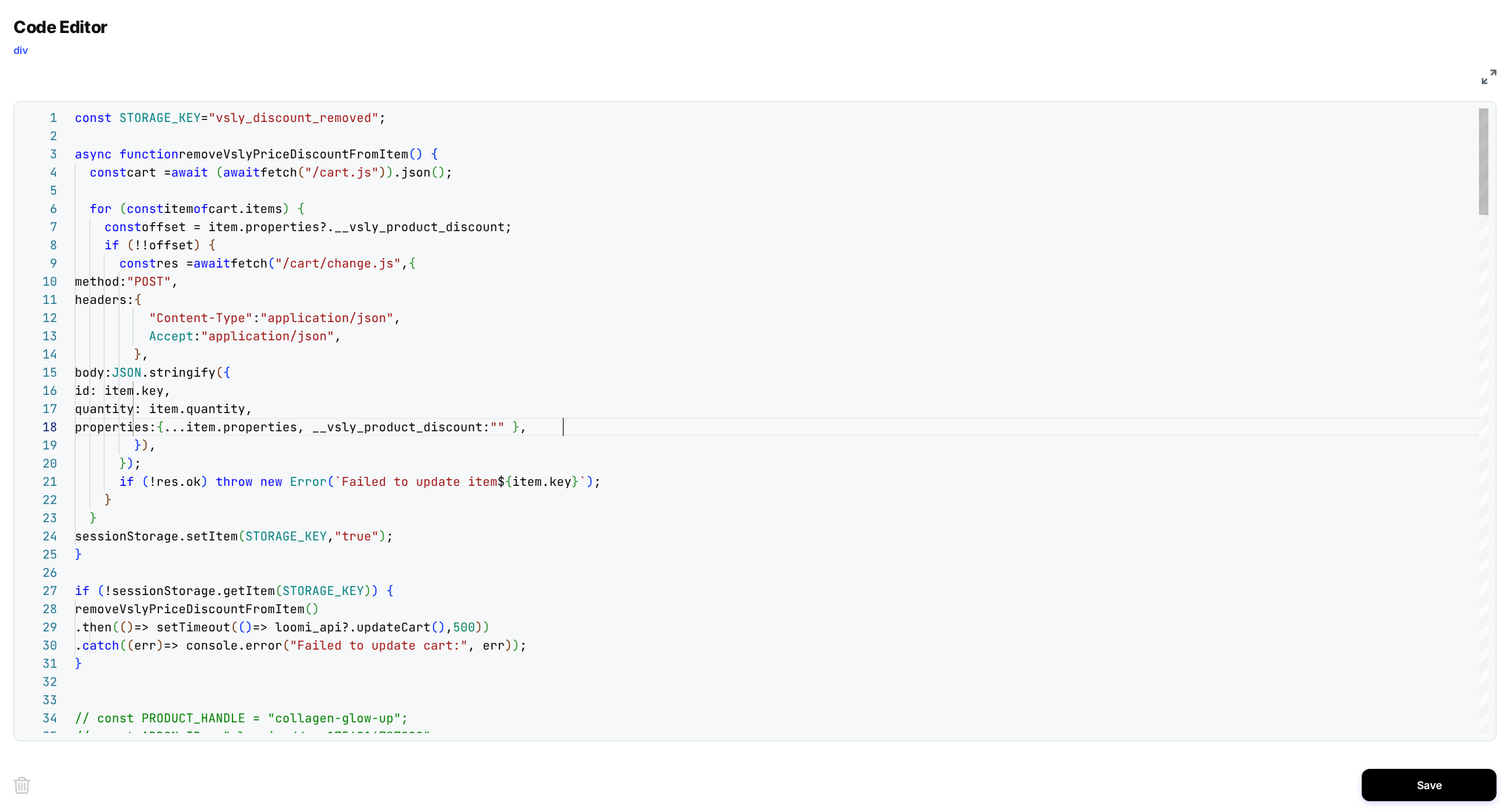
scroll to position [127, 488]
type textarea "**********"
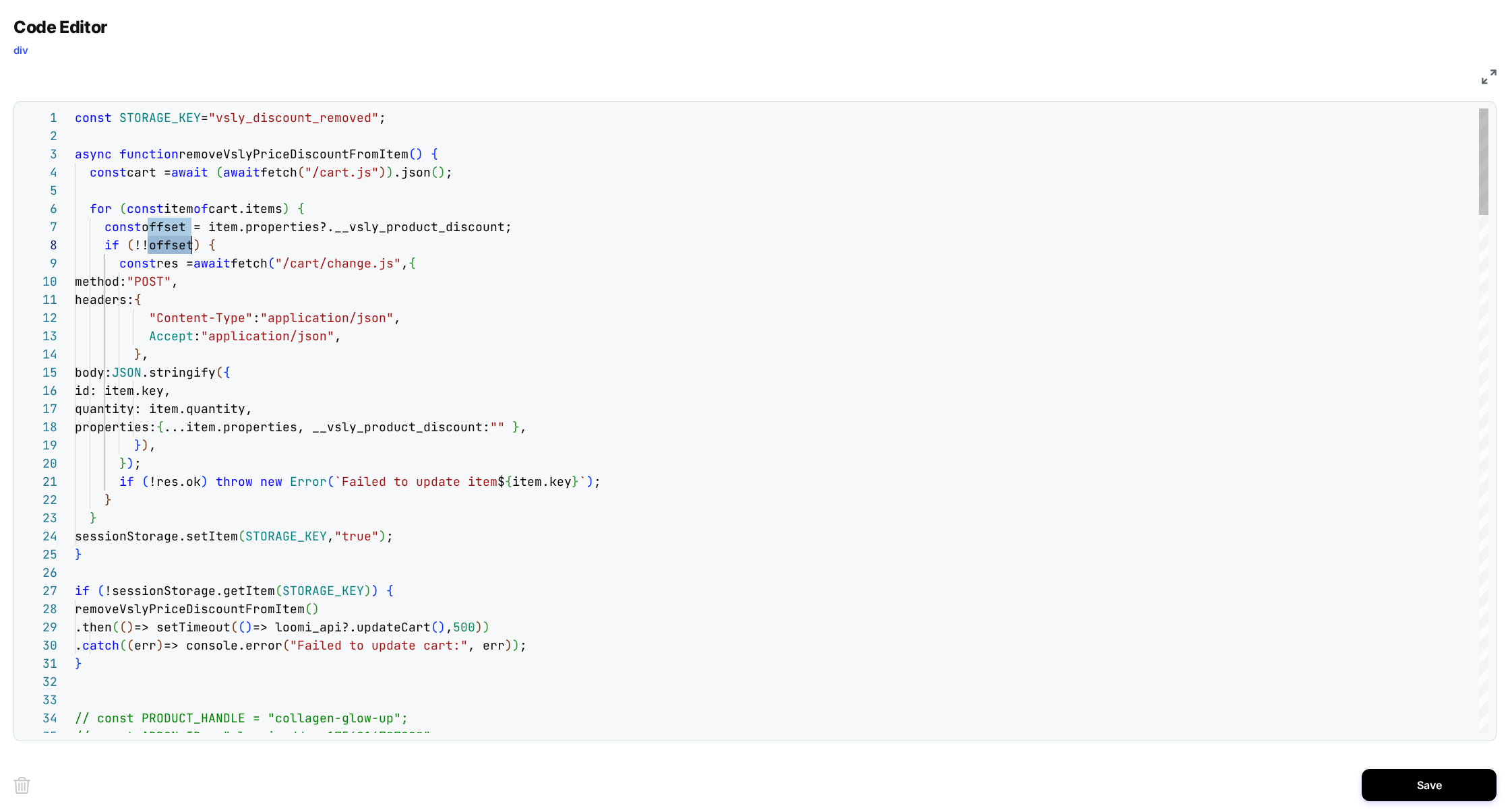
type textarea "******"
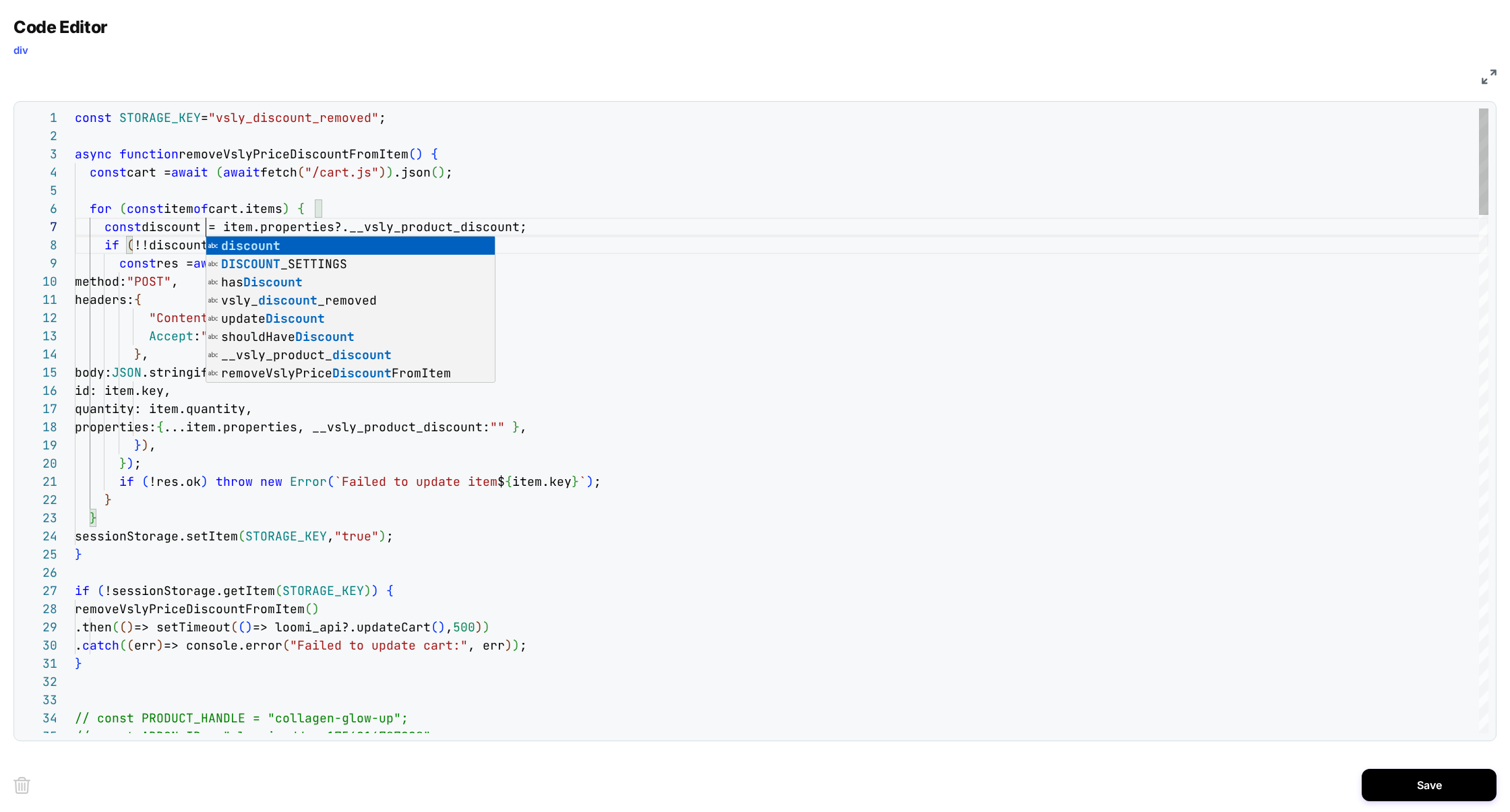
scroll to position [110, 131]
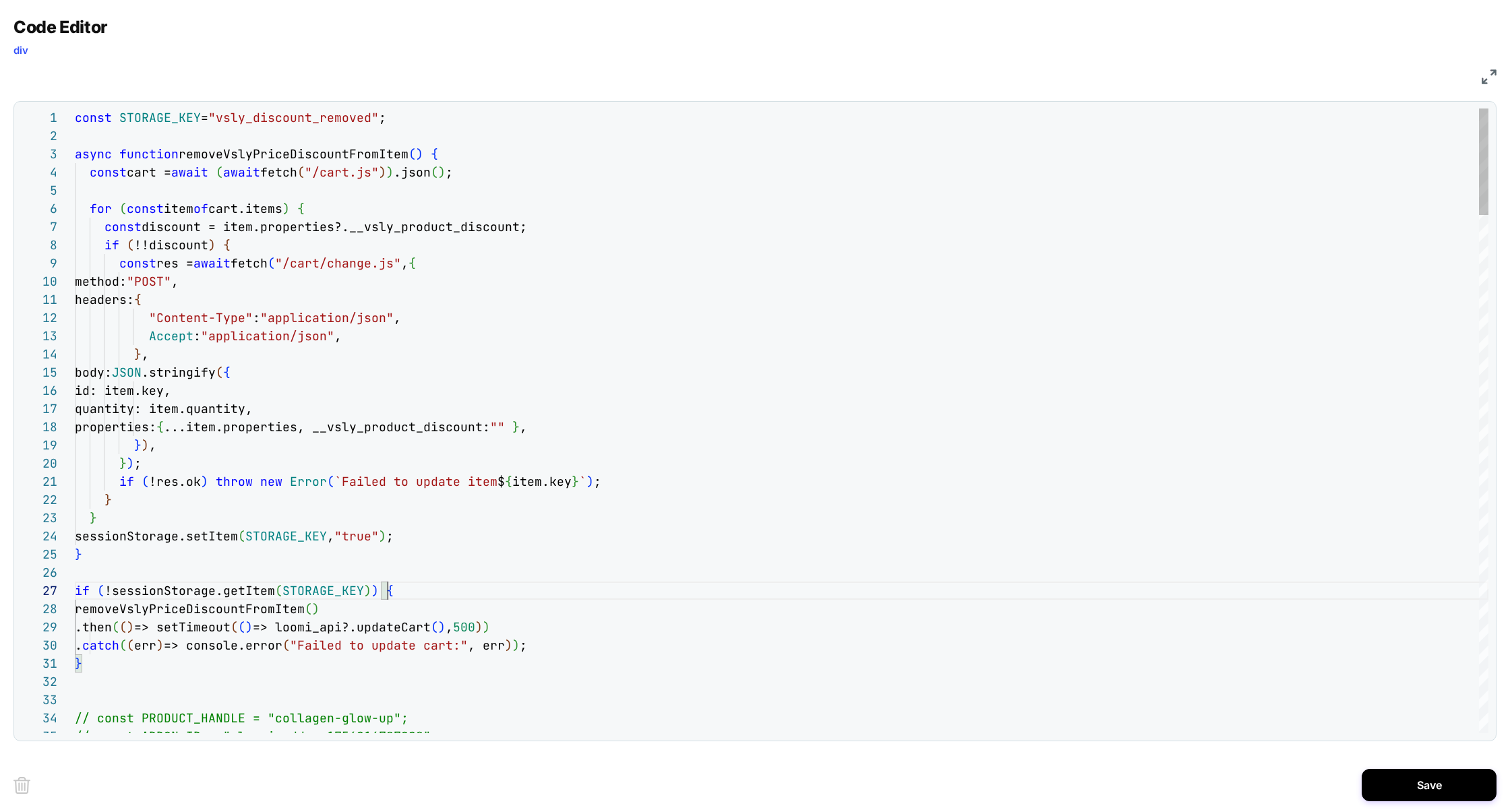
scroll to position [127, 152]
type textarea "**********"
click at [1433, 790] on button "Save" at bounding box center [1428, 785] width 134 height 32
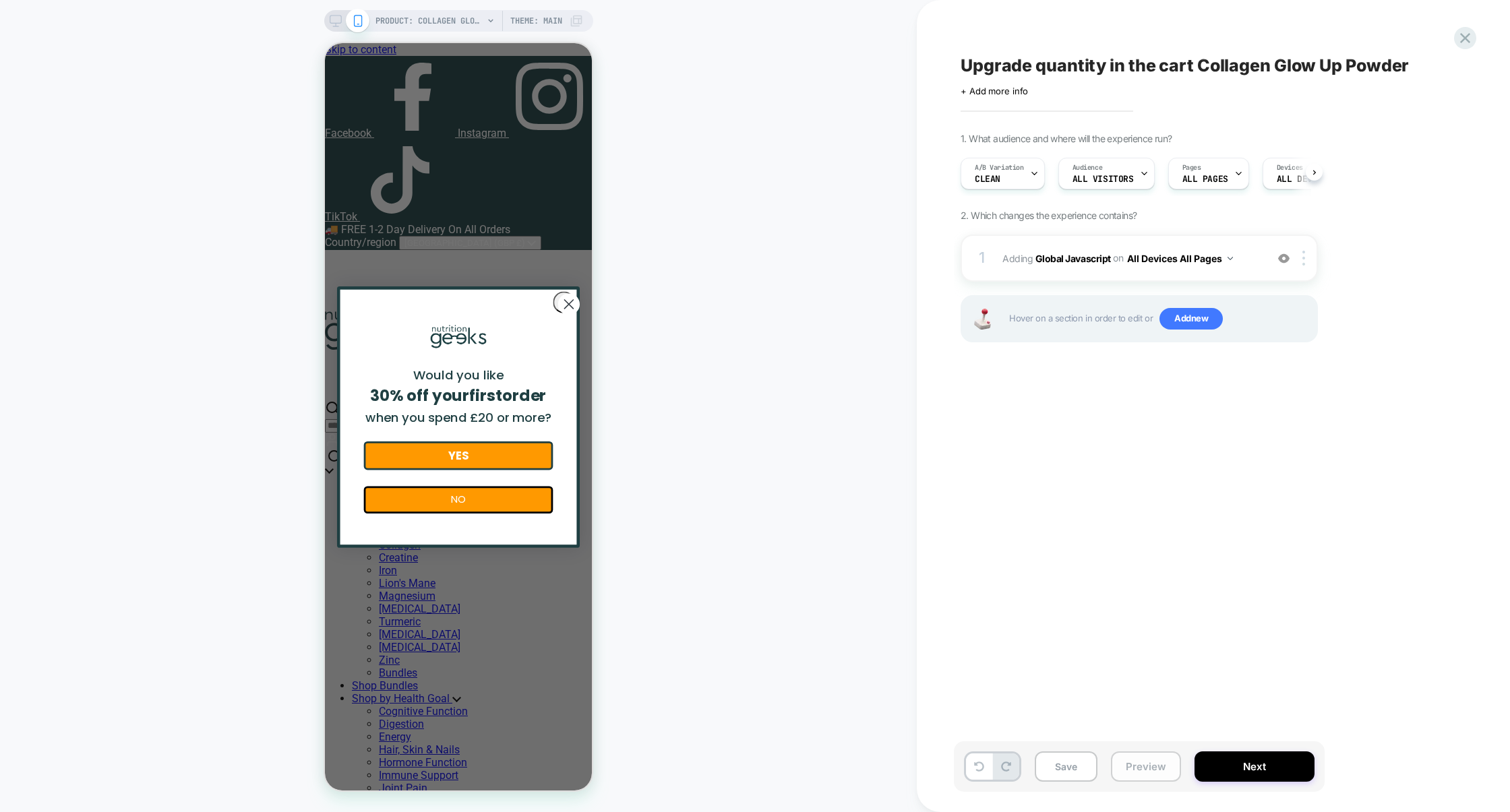
scroll to position [0, 1]
click at [1158, 771] on button "Preview" at bounding box center [1146, 767] width 70 height 30
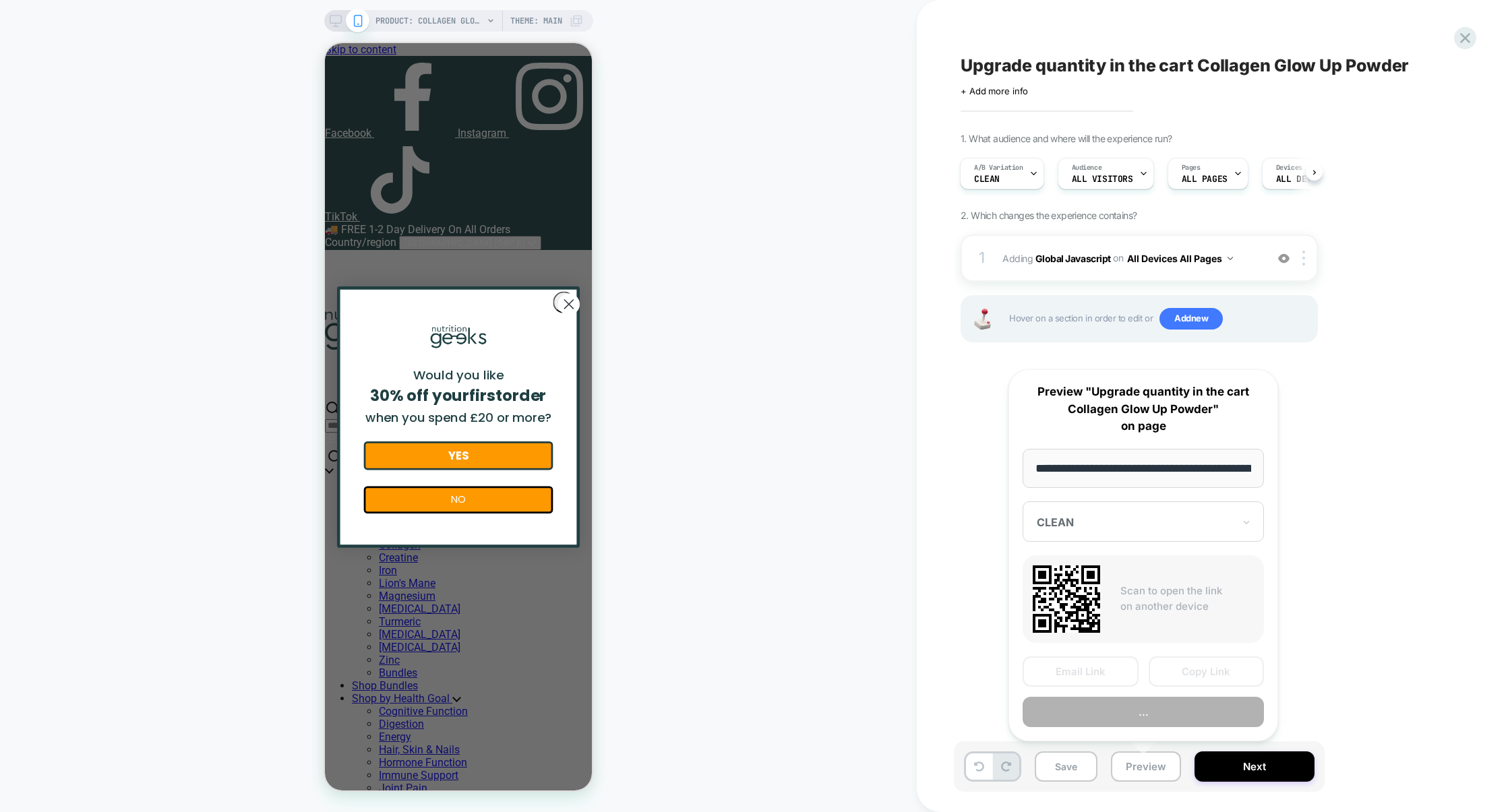
scroll to position [0, 199]
click at [1152, 715] on button "Preview" at bounding box center [1143, 712] width 241 height 30
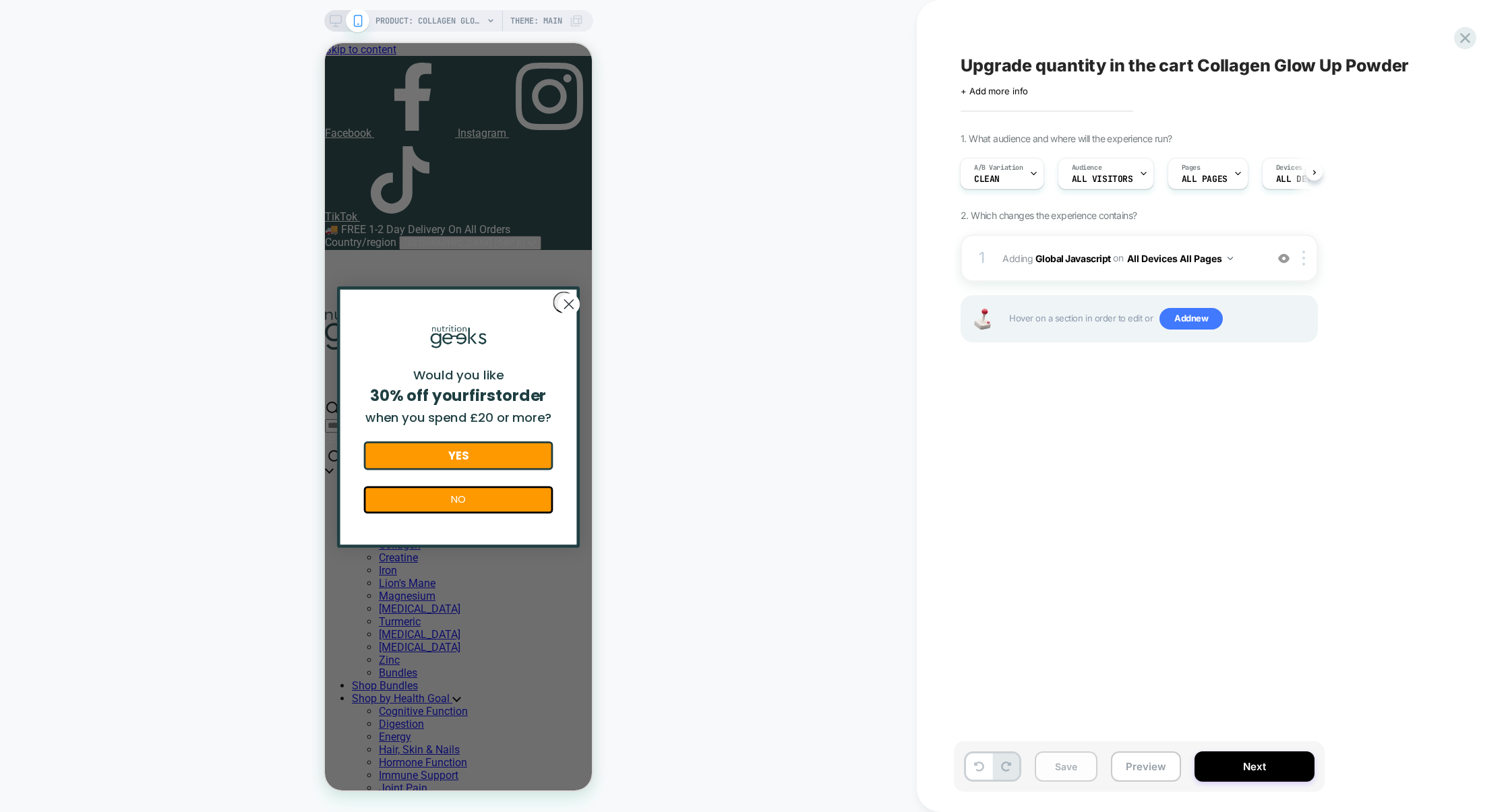
click at [1061, 773] on button "Save" at bounding box center [1066, 767] width 62 height 30
click at [1006, 168] on span "A/B Variation" at bounding box center [998, 167] width 49 height 10
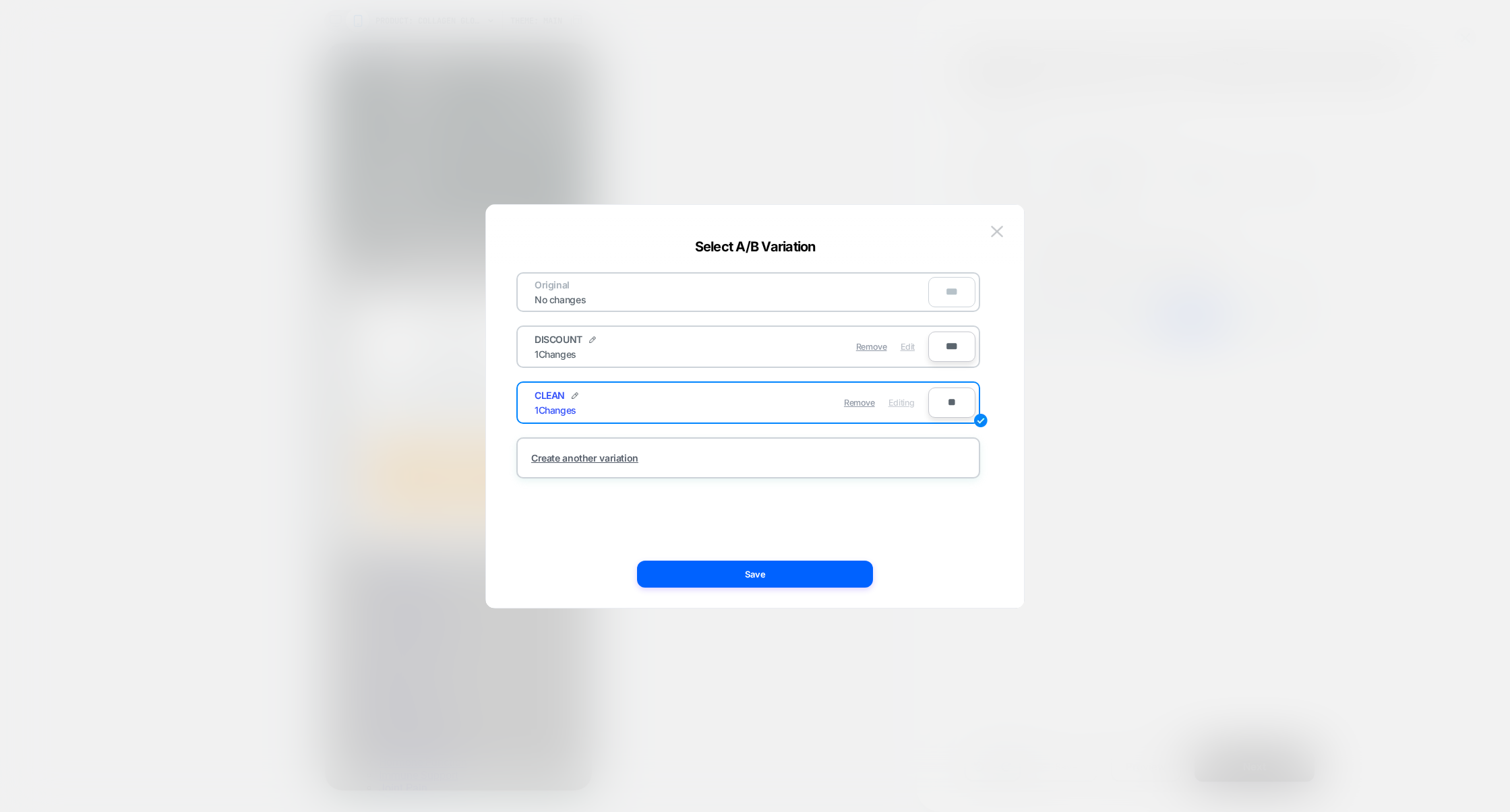
click at [912, 344] on span "Edit" at bounding box center [907, 346] width 14 height 10
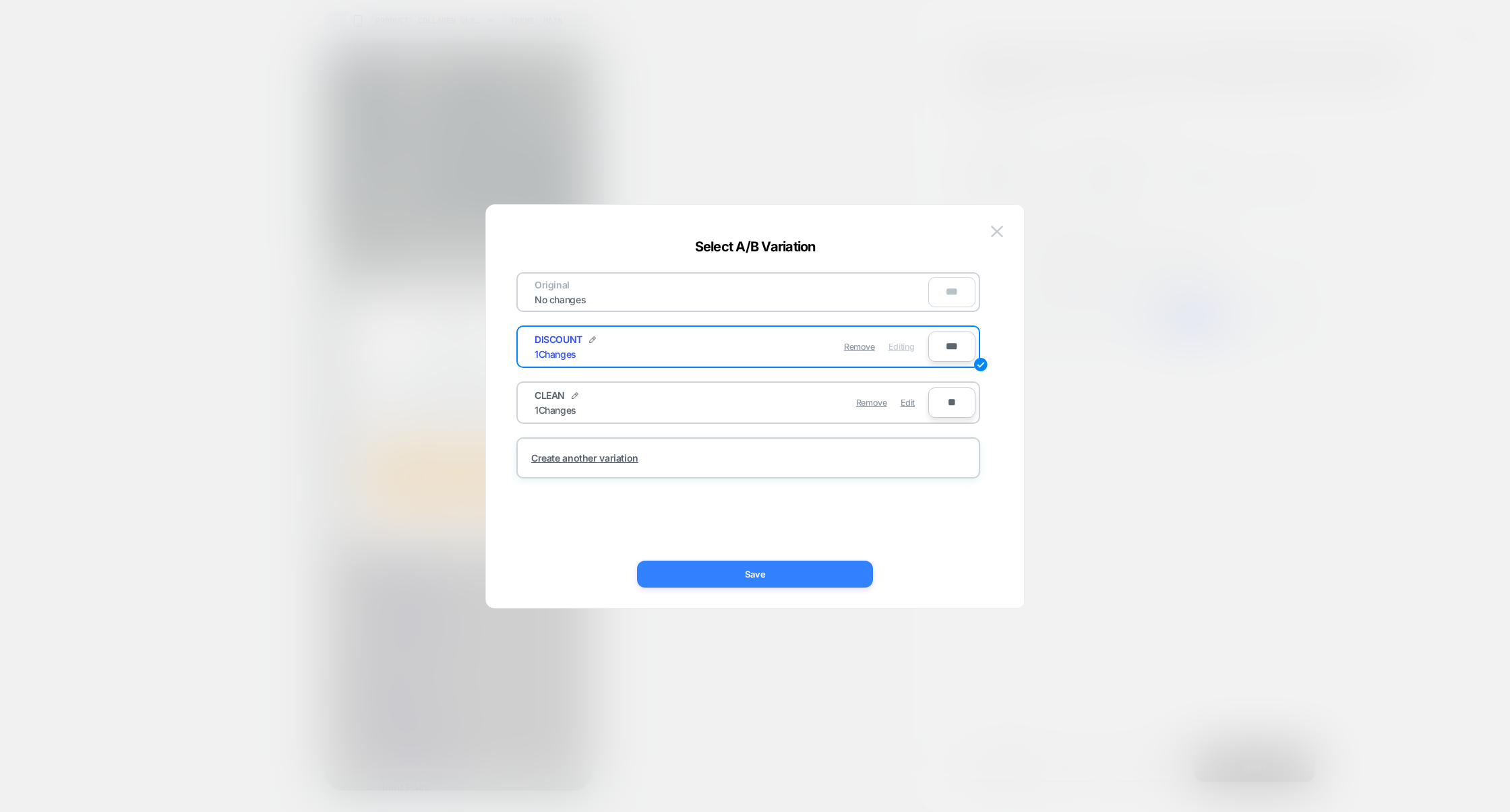
click at [800, 579] on button "Save" at bounding box center [754, 574] width 236 height 27
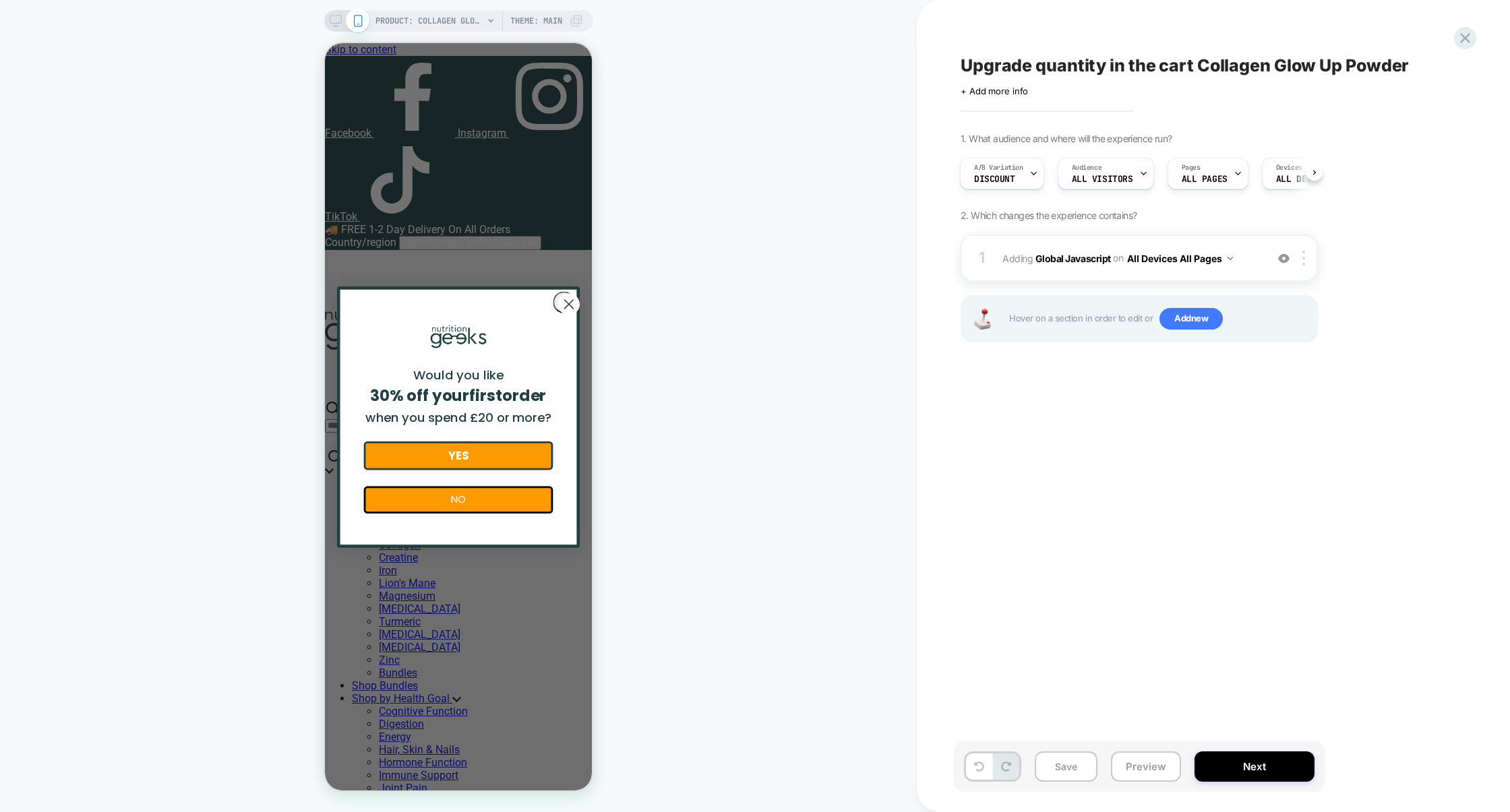
click at [1111, 272] on div "1 Adding Global Javascript on All Devices All Pages Add Before Add After Target…" at bounding box center [1139, 257] width 357 height 47
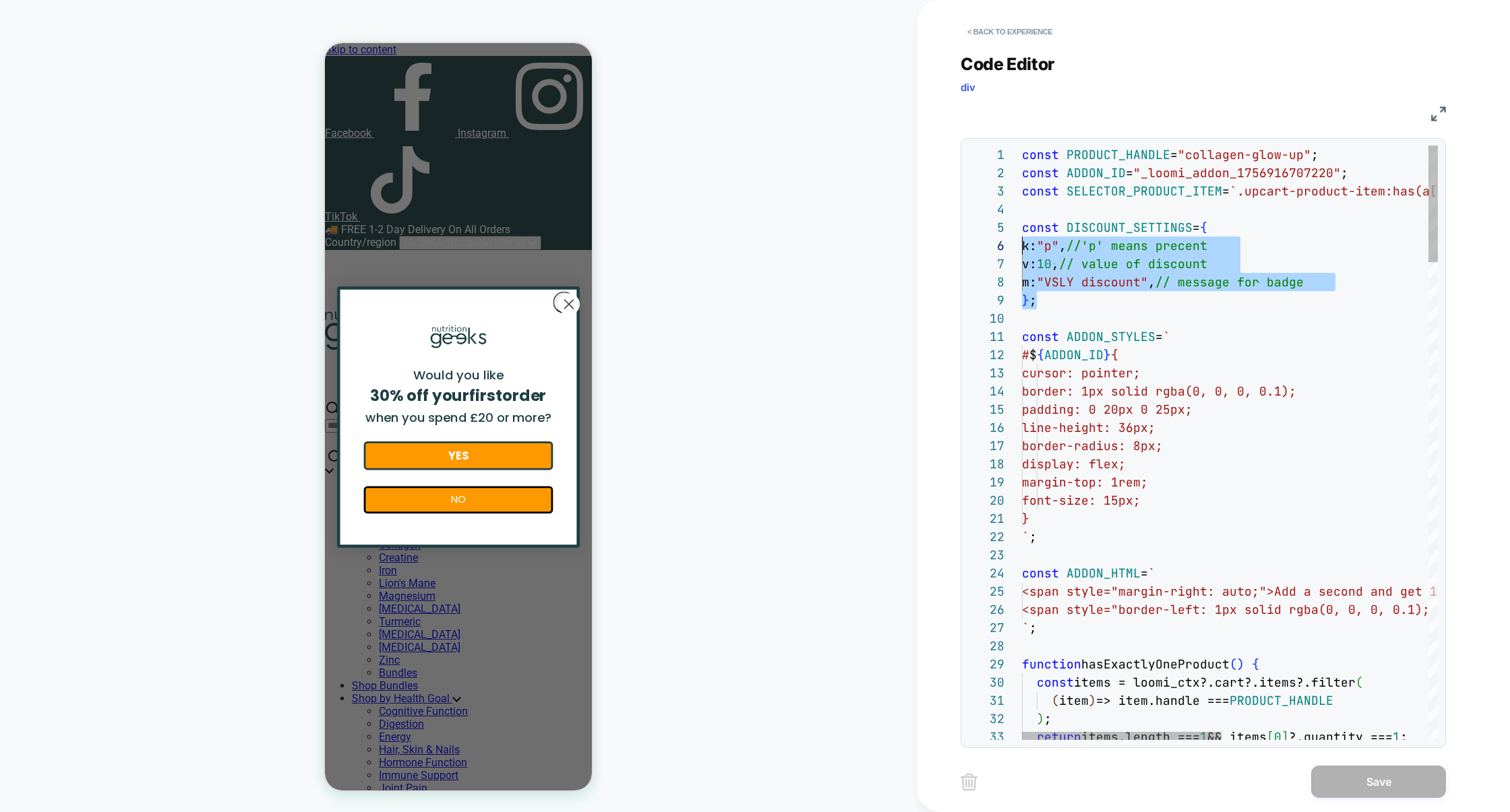
scroll to position [73, 0]
drag, startPoint x: 1149, startPoint y: 305, endPoint x: 975, endPoint y: 234, distance: 187.9
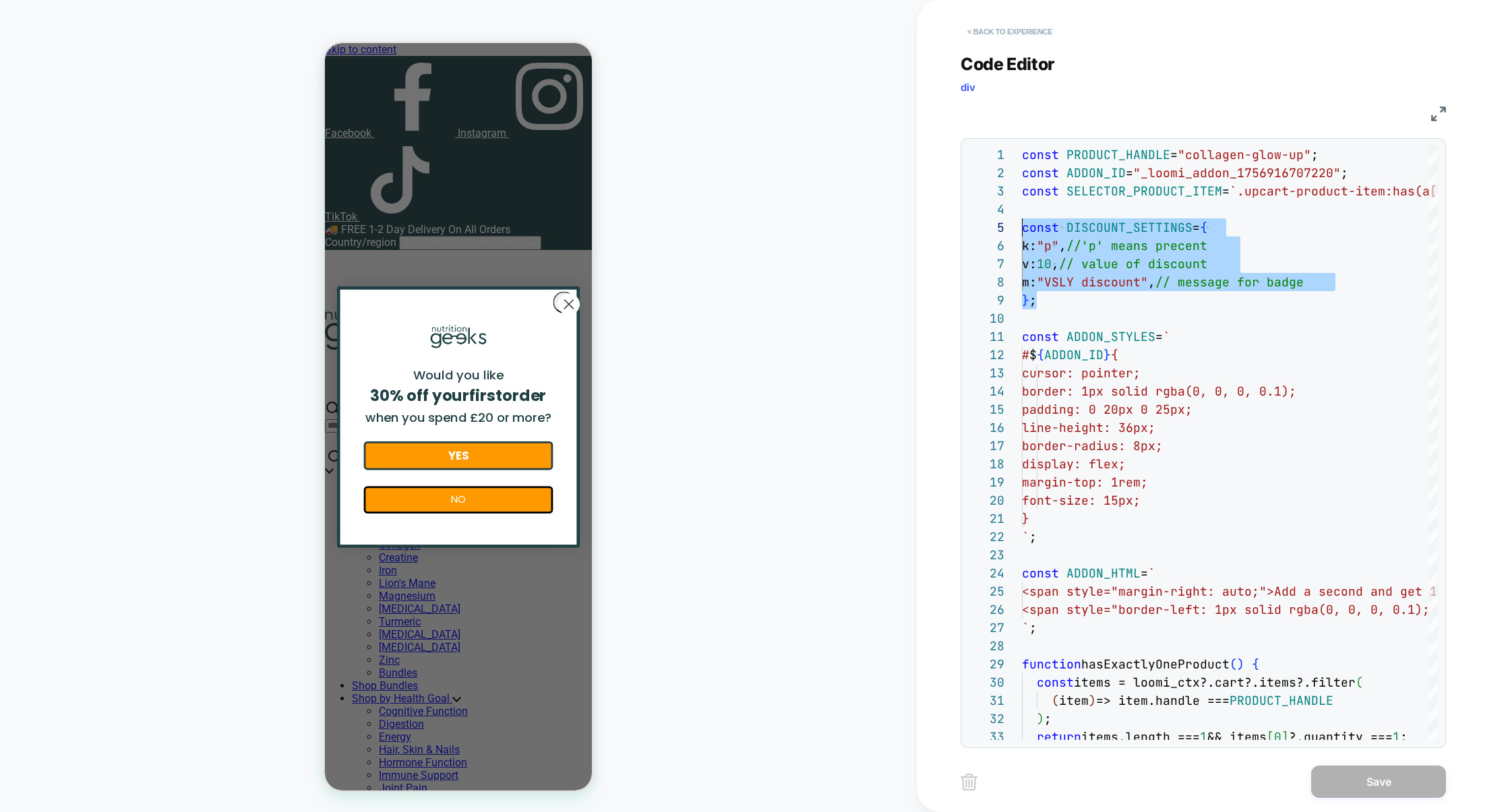
click at [1029, 27] on button "< Back to experience" at bounding box center [1010, 31] width 99 height 21
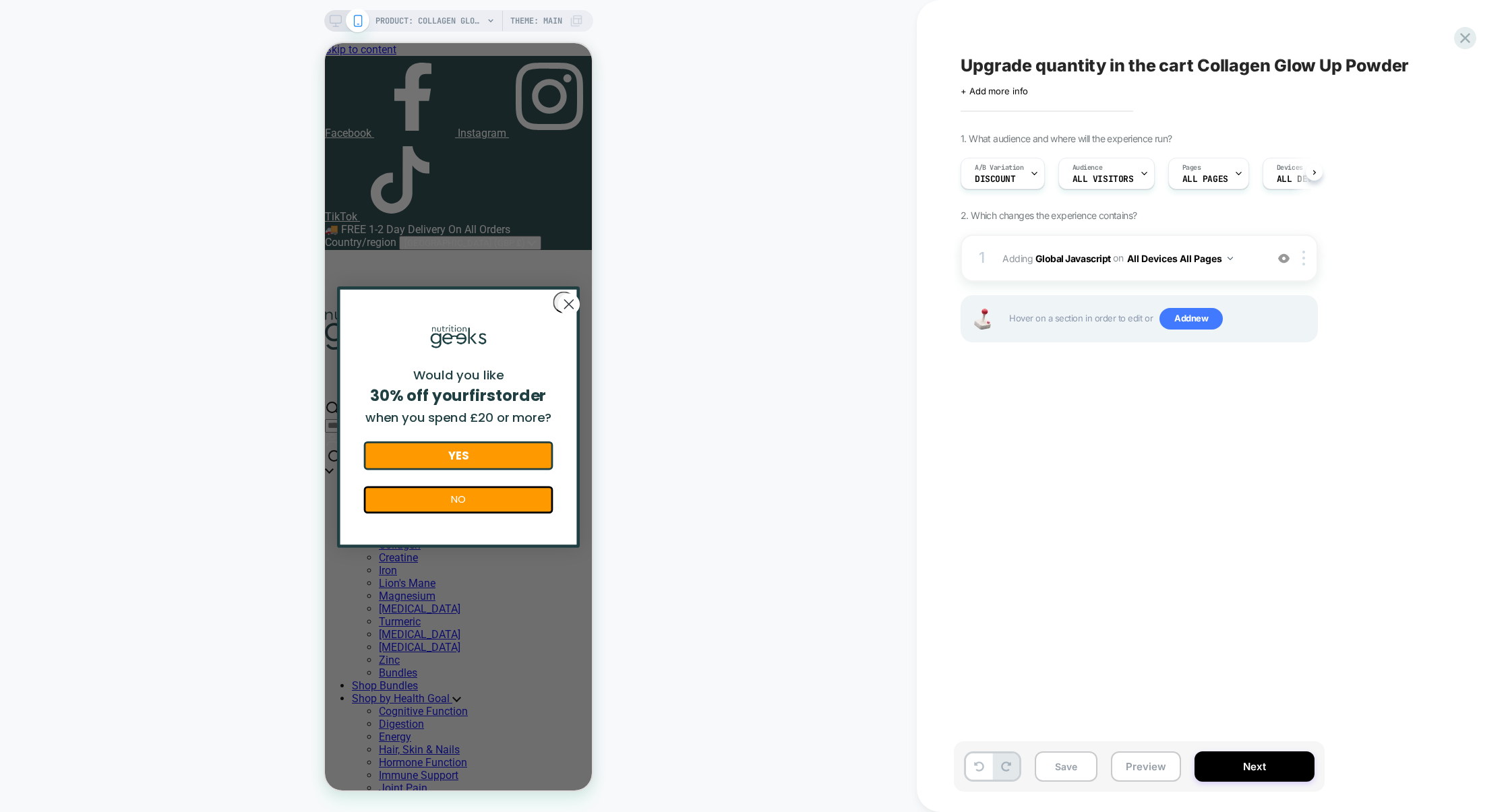
scroll to position [0, 1]
click at [1156, 770] on button "Preview" at bounding box center [1146, 767] width 70 height 30
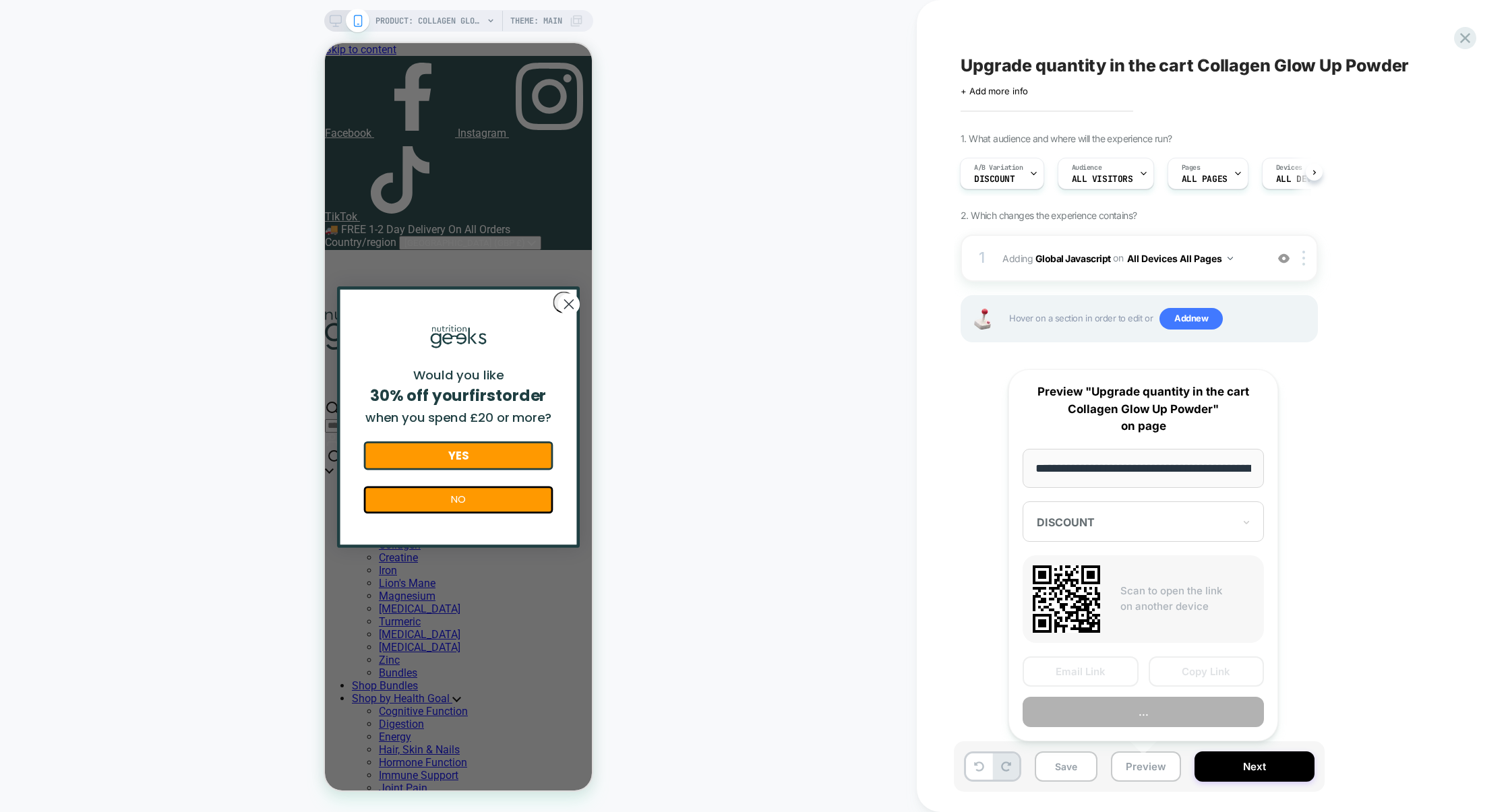
scroll to position [0, 199]
click at [1203, 678] on button "Copy Link" at bounding box center [1206, 671] width 116 height 30
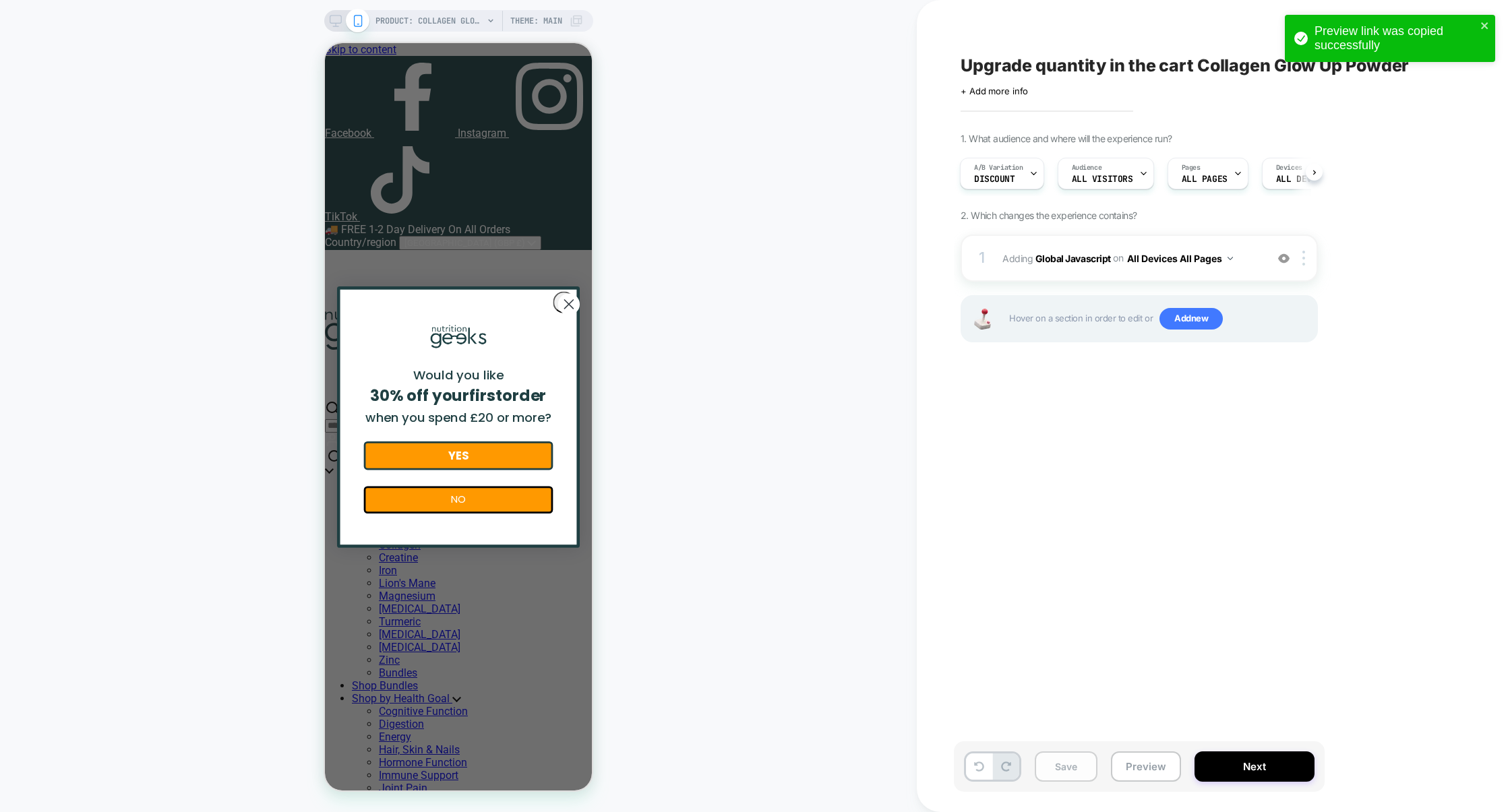
click at [1071, 767] on button "Save" at bounding box center [1066, 767] width 62 height 30
